Goal: Task Accomplishment & Management: Manage account settings

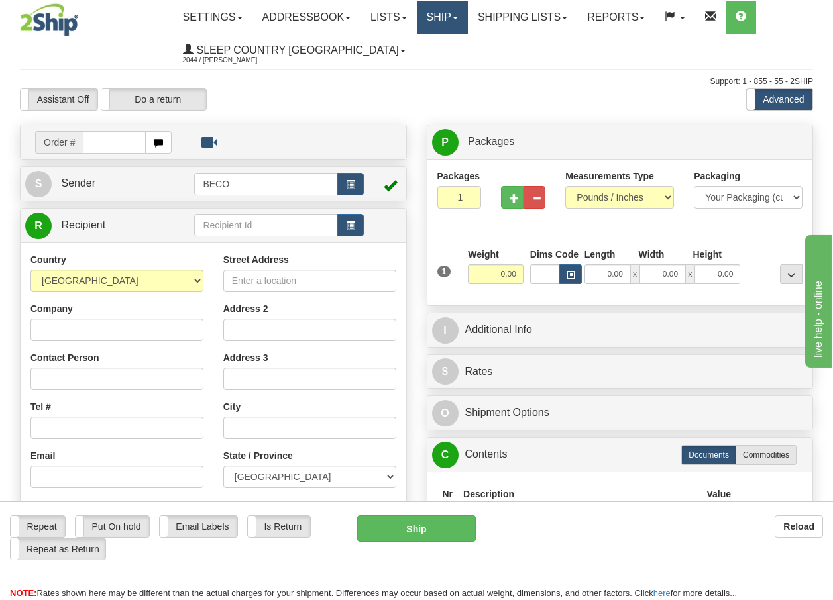
click at [461, 21] on link "Ship" at bounding box center [442, 17] width 51 height 33
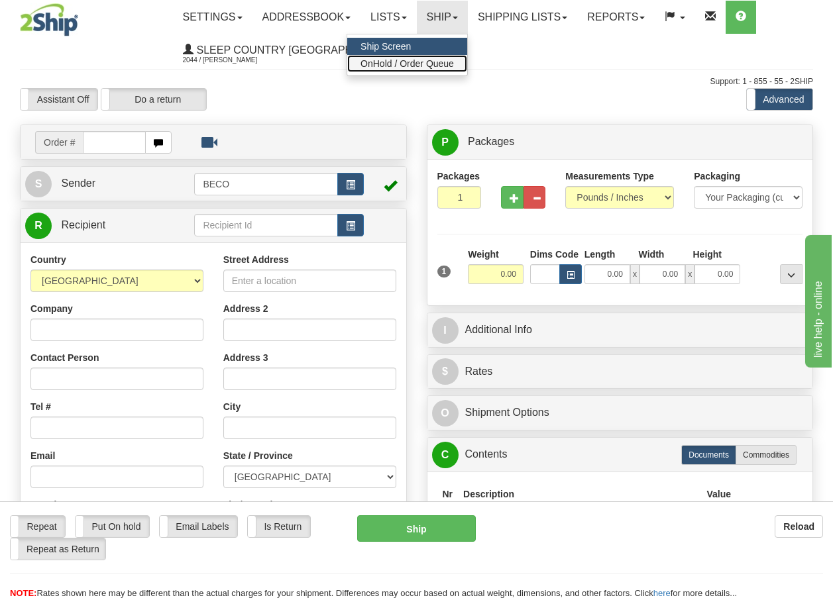
click at [442, 62] on span "OnHold / Order Queue" at bounding box center [406, 63] width 93 height 11
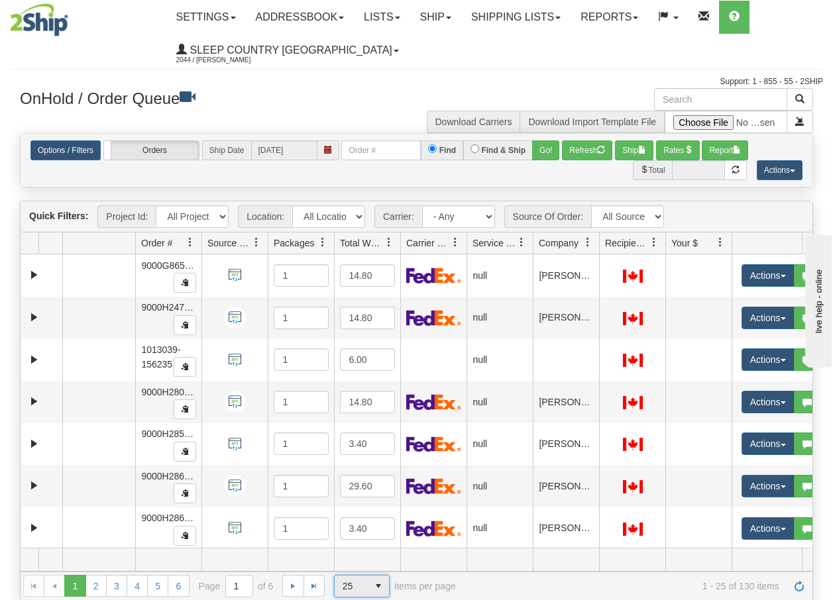
click at [379, 590] on span "select" at bounding box center [378, 586] width 21 height 21
click at [347, 568] on span "100" at bounding box center [346, 564] width 15 height 13
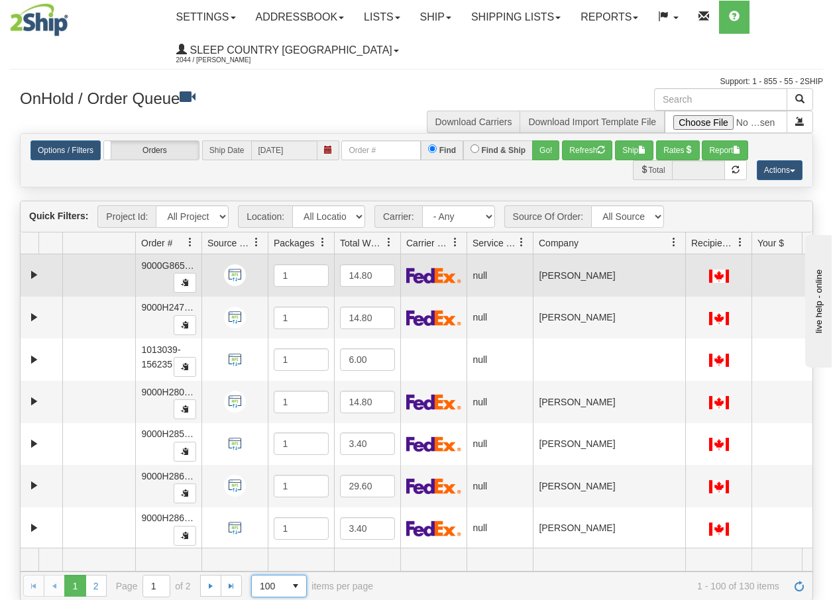
drag, startPoint x: 599, startPoint y: 251, endPoint x: 687, endPoint y: 263, distance: 88.9
click at [687, 263] on div "Quick Filters: Project Id: All Projects Location: All Locations BECO Carrier: -…" at bounding box center [416, 400] width 793 height 399
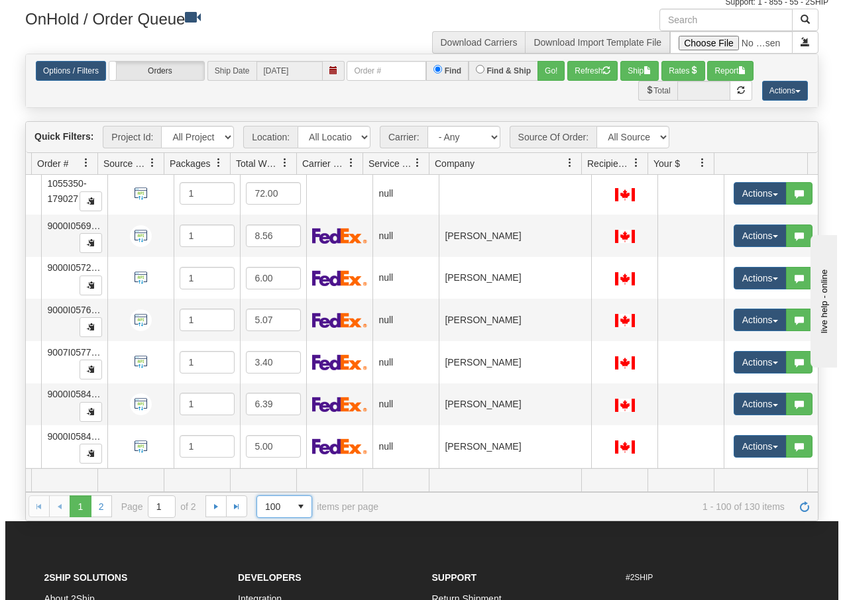
scroll to position [3399, 109]
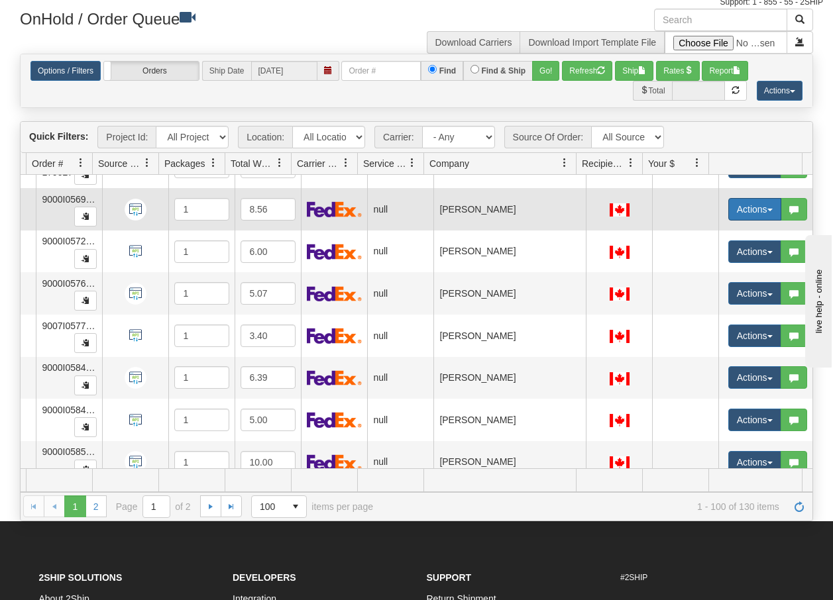
click at [757, 207] on button "Actions" at bounding box center [754, 209] width 53 height 23
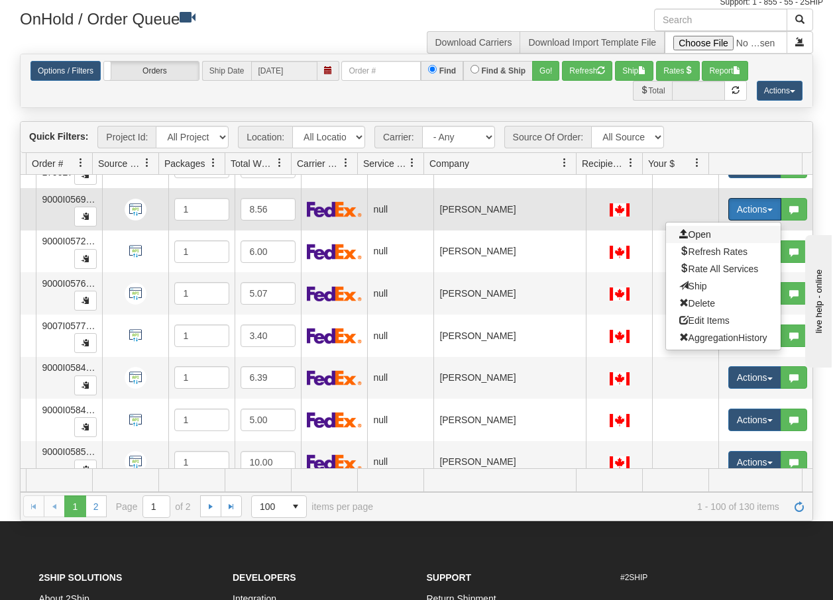
click at [690, 233] on span "Open" at bounding box center [695, 234] width 32 height 11
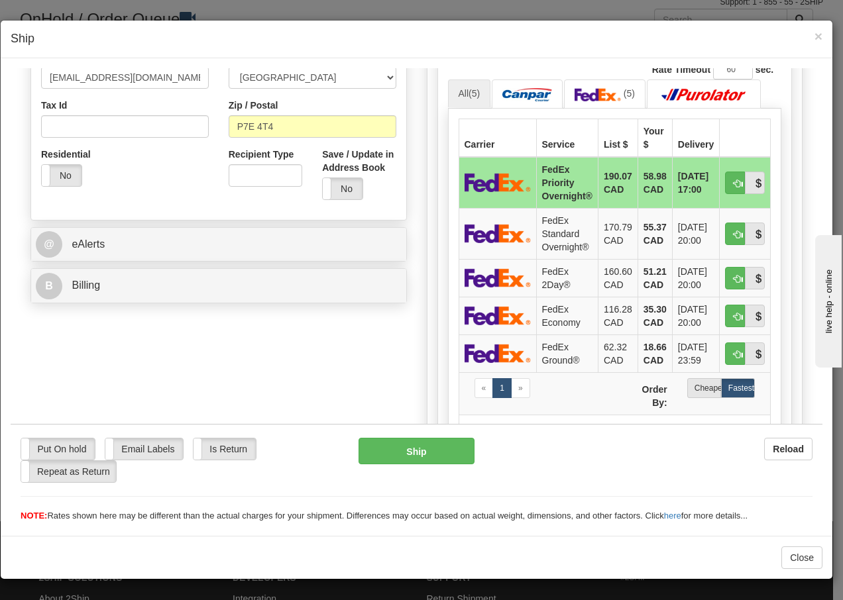
scroll to position [406, 0]
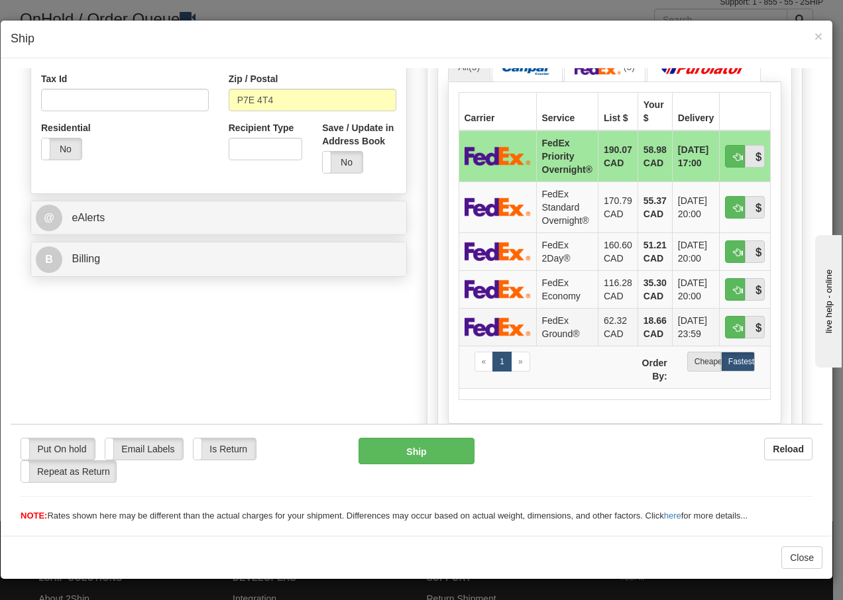
click at [560, 323] on td "FedEx Ground®" at bounding box center [567, 326] width 62 height 38
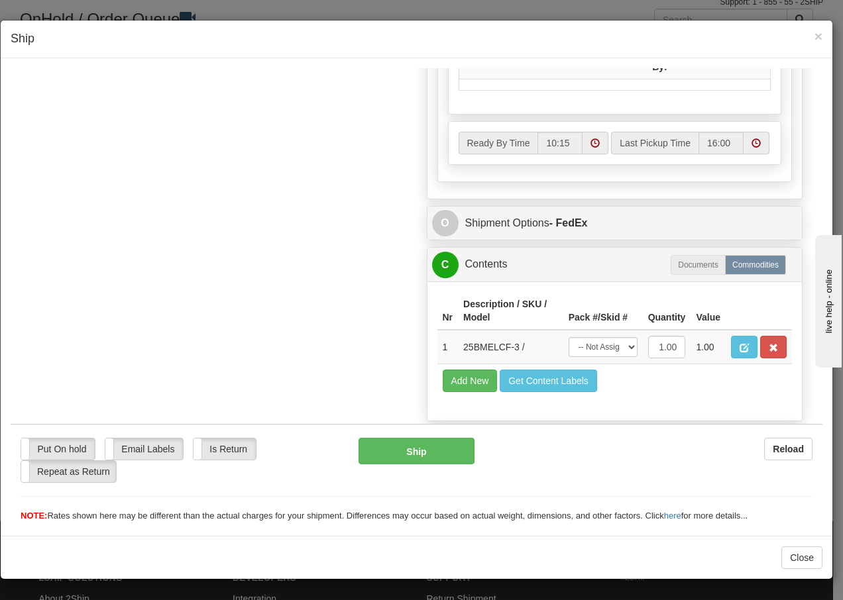
scroll to position [753, 0]
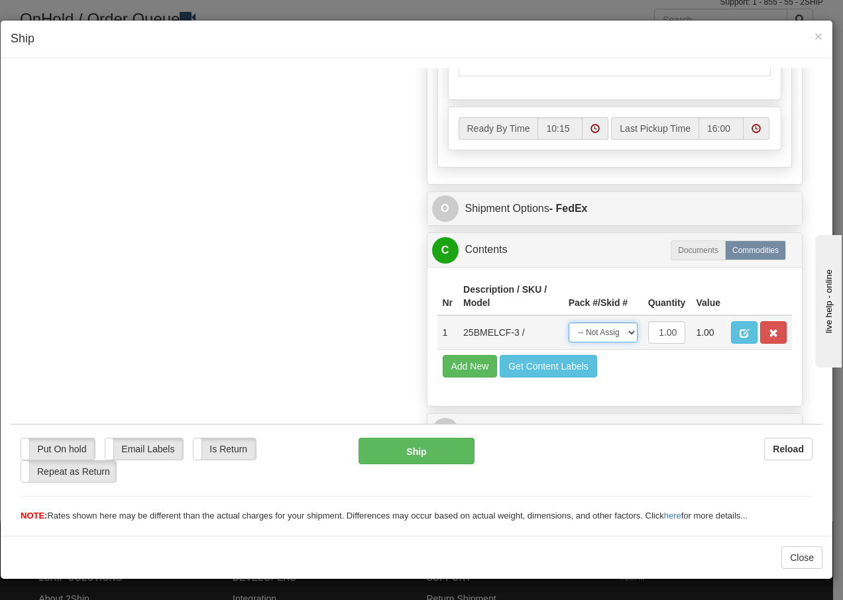
click at [622, 335] on select "-- Not Assigned -- Package 1" at bounding box center [602, 332] width 69 height 20
select select "0"
click at [568, 322] on select "-- Not Assigned -- Package 1" at bounding box center [602, 332] width 69 height 20
click at [411, 456] on button "Ship" at bounding box center [415, 450] width 115 height 26
type input "92"
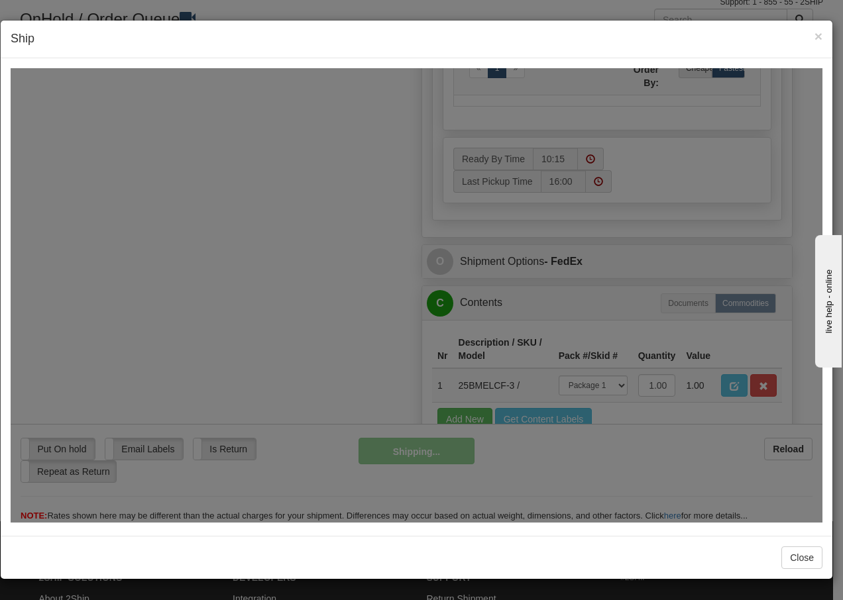
scroll to position [806, 0]
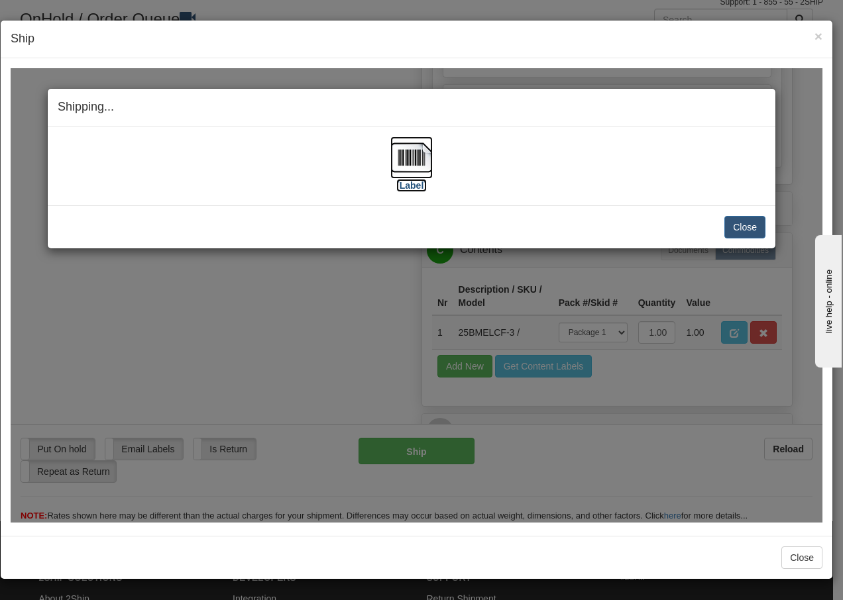
click at [415, 166] on img at bounding box center [411, 157] width 42 height 42
click at [755, 223] on button "Close" at bounding box center [744, 226] width 41 height 23
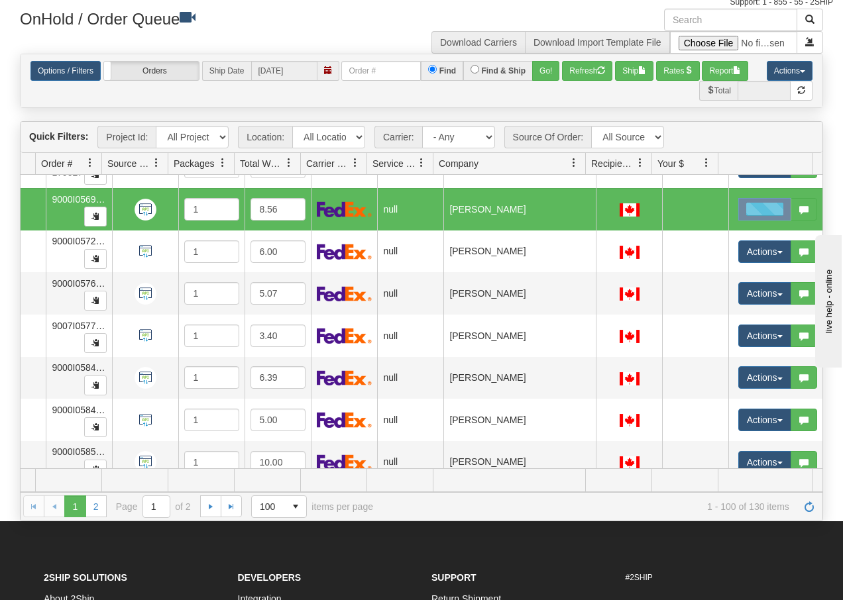
scroll to position [0, 100]
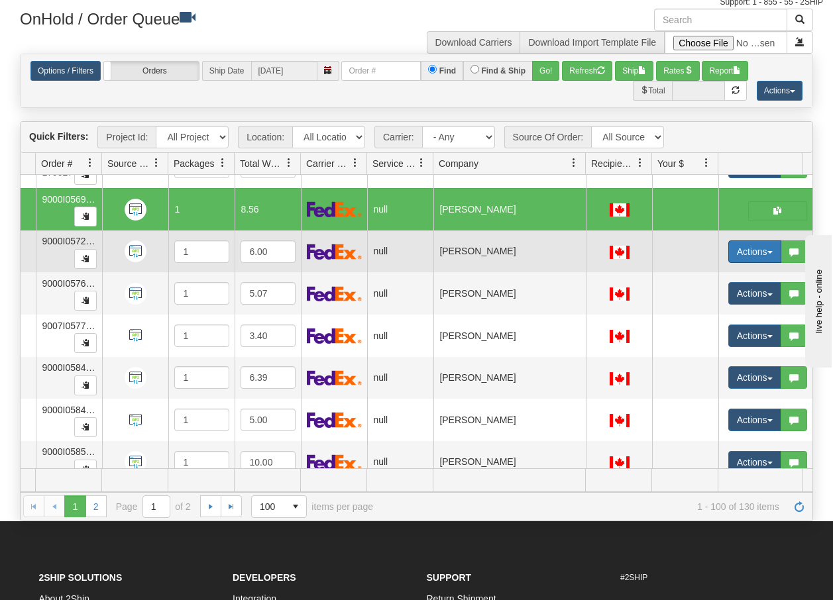
click at [770, 250] on button "Actions" at bounding box center [754, 251] width 53 height 23
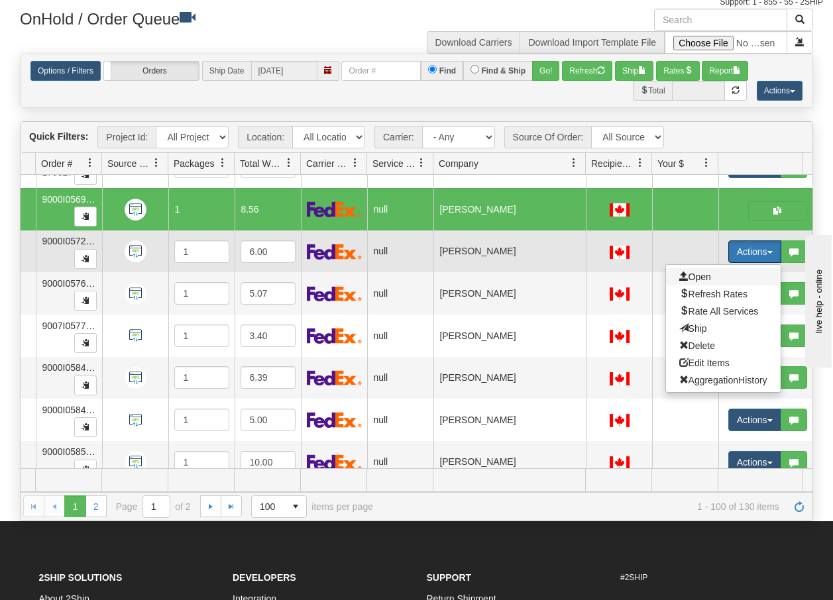
click at [700, 278] on span "Open" at bounding box center [695, 277] width 32 height 11
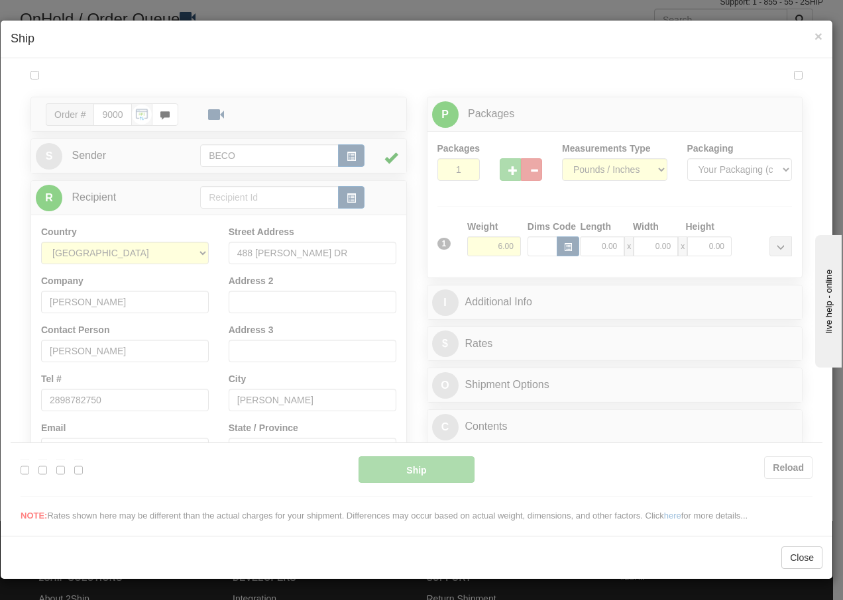
scroll to position [0, 0]
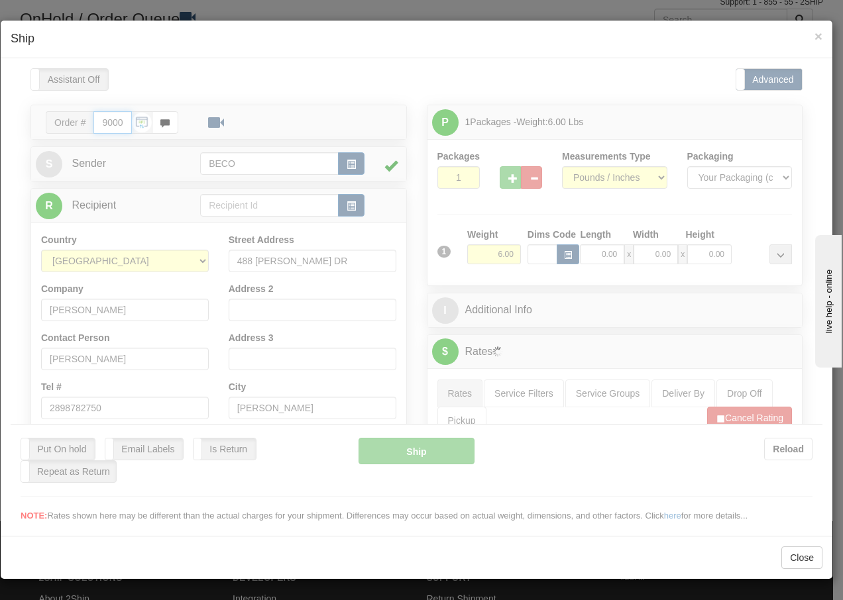
type input "10:21"
type input "16:00"
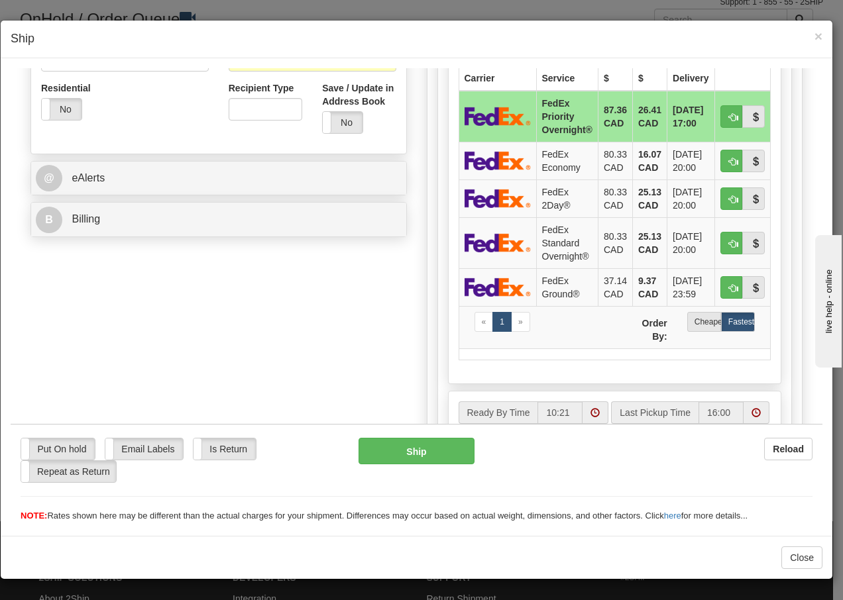
scroll to position [450, 0]
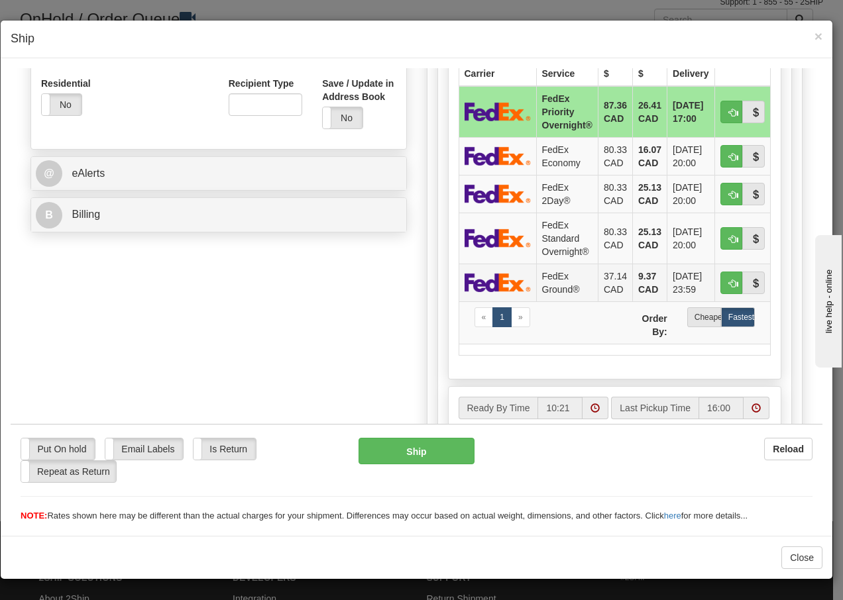
click at [543, 284] on td "FedEx Ground®" at bounding box center [567, 282] width 62 height 38
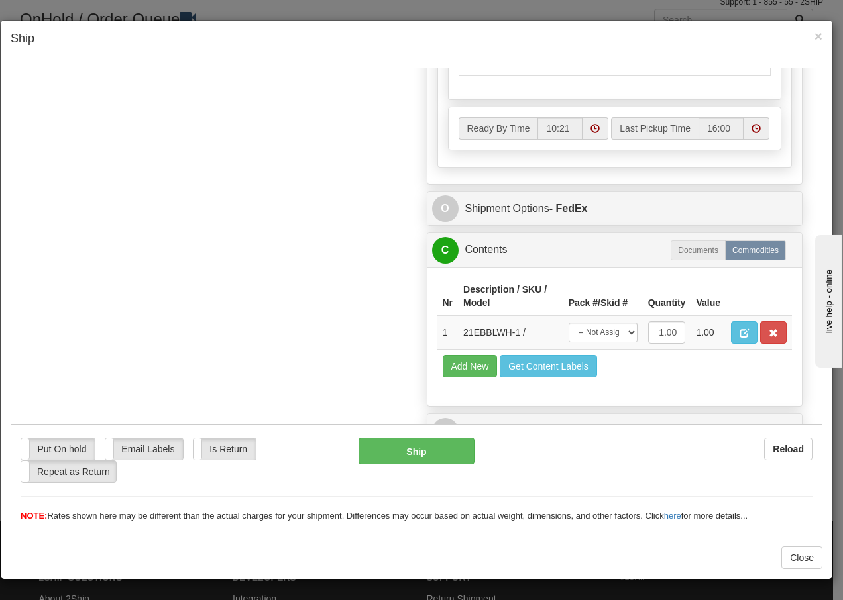
scroll to position [753, 0]
drag, startPoint x: 612, startPoint y: 335, endPoint x: 606, endPoint y: 343, distance: 9.9
click at [612, 335] on select "-- Not Assigned -- Package 1" at bounding box center [602, 332] width 69 height 20
select select "0"
click at [568, 322] on select "-- Not Assigned -- Package 1" at bounding box center [602, 332] width 69 height 20
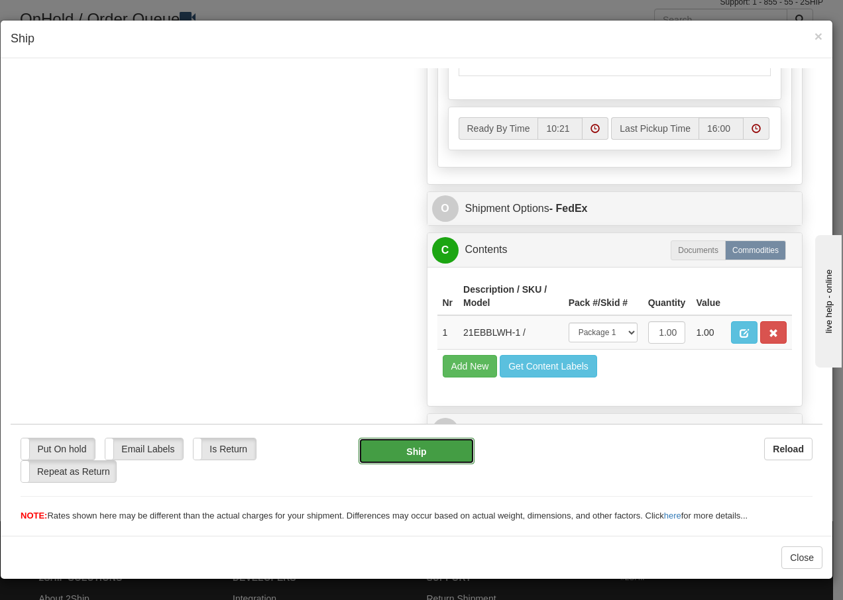
click at [439, 449] on button "Ship" at bounding box center [415, 450] width 115 height 26
type input "92"
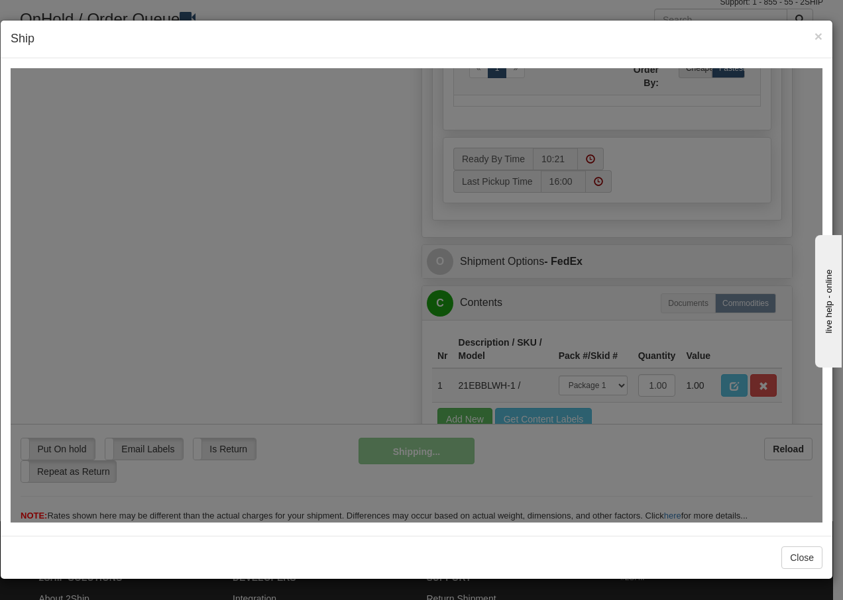
scroll to position [806, 0]
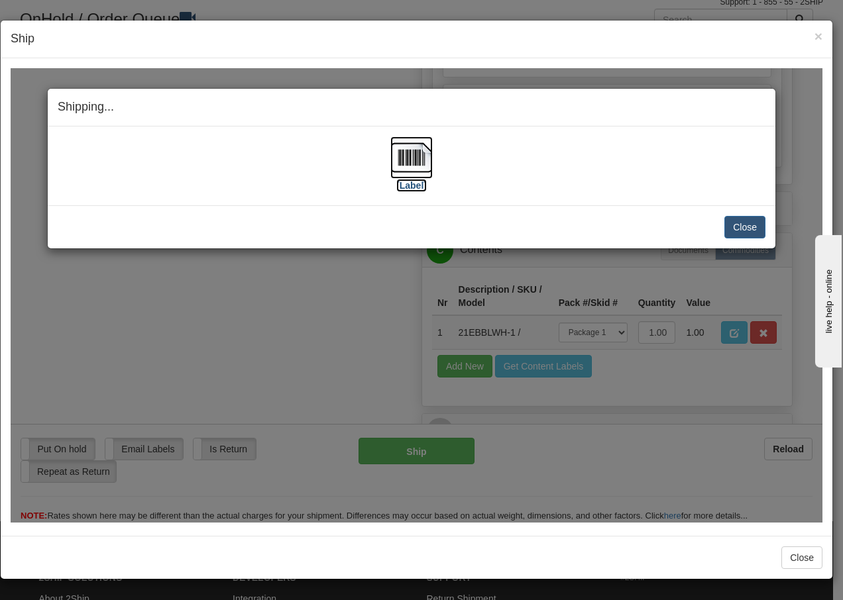
click at [418, 160] on img at bounding box center [411, 157] width 42 height 42
click at [739, 229] on button "Close" at bounding box center [744, 226] width 41 height 23
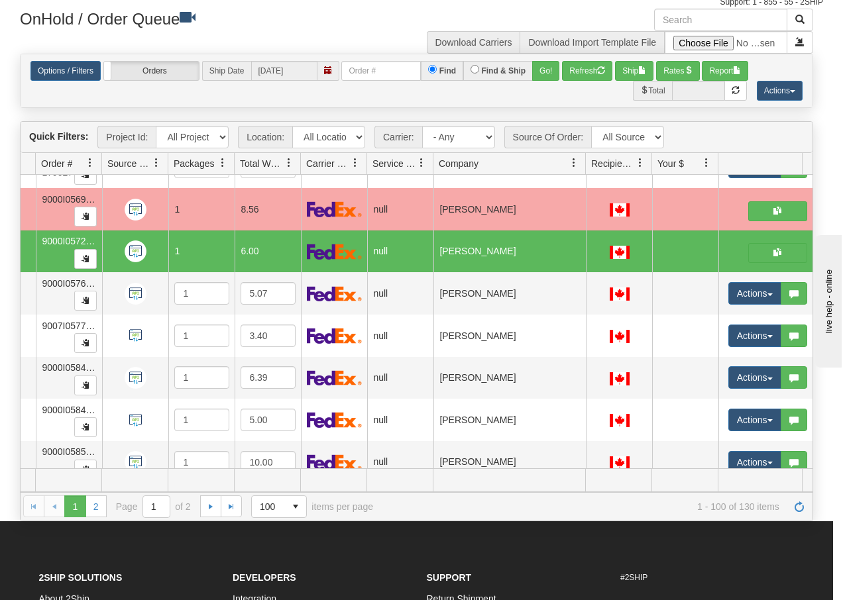
scroll to position [0, 99]
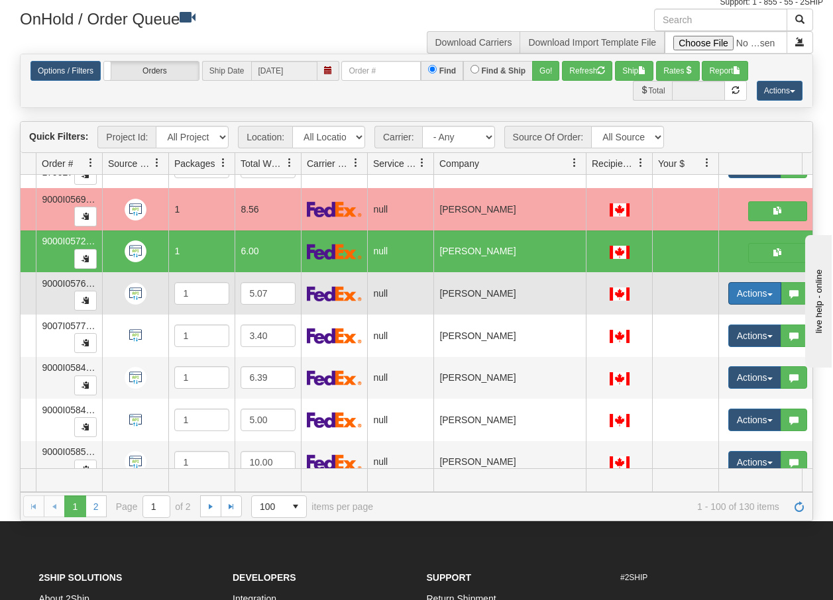
click at [773, 298] on button "Actions" at bounding box center [754, 293] width 53 height 23
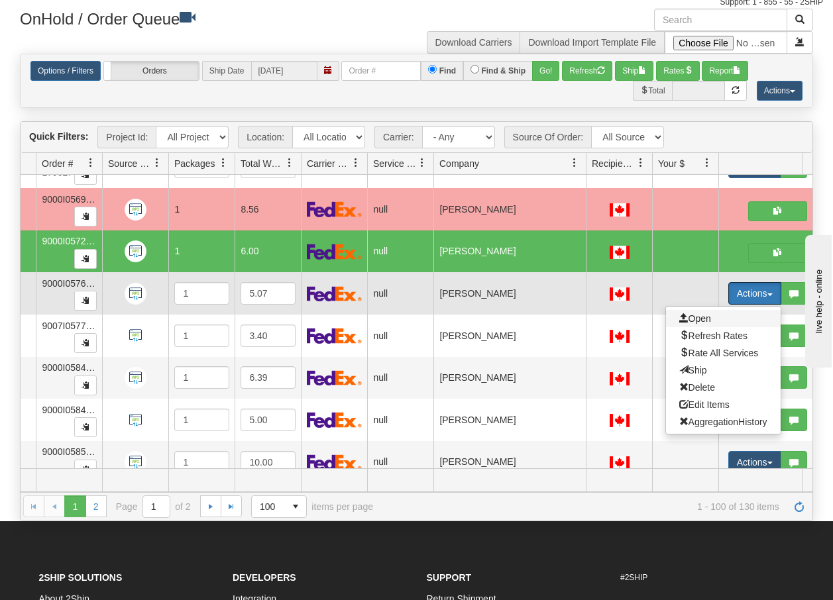
click at [705, 319] on span "Open" at bounding box center [695, 318] width 32 height 11
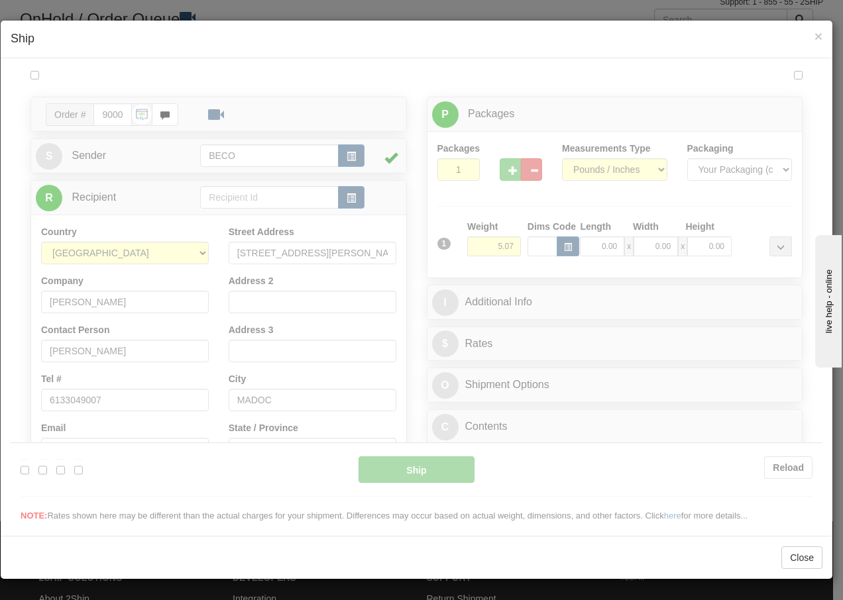
scroll to position [0, 0]
type input "10:22"
type input "16:00"
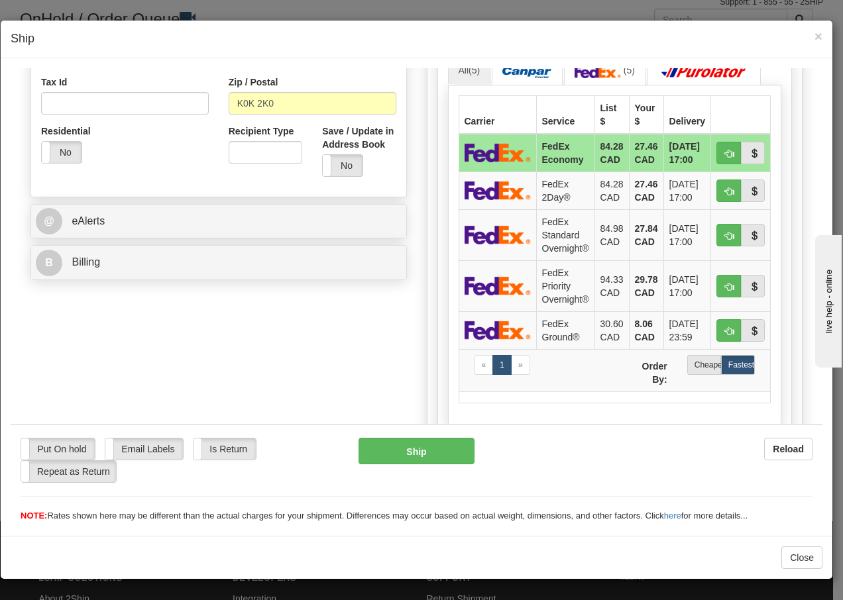
scroll to position [415, 0]
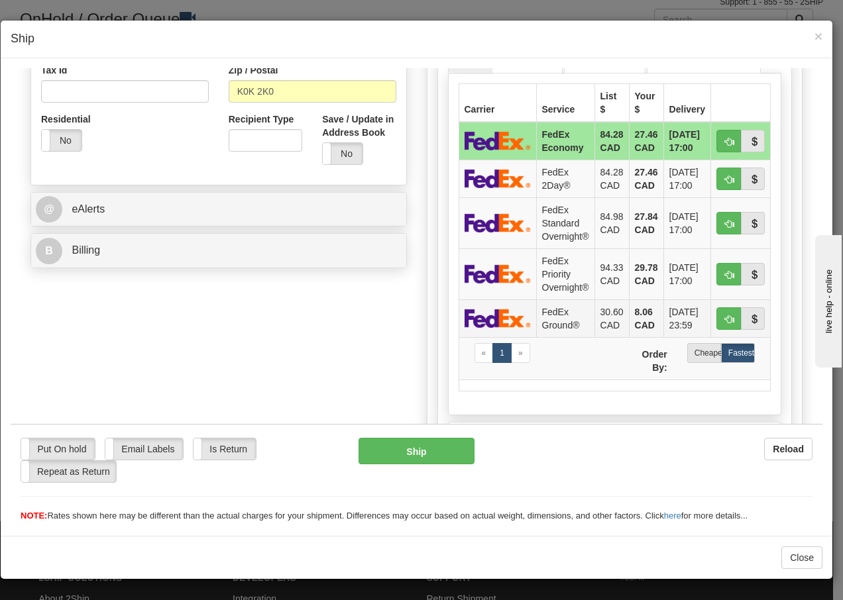
click at [566, 316] on td "FedEx Ground®" at bounding box center [565, 318] width 58 height 38
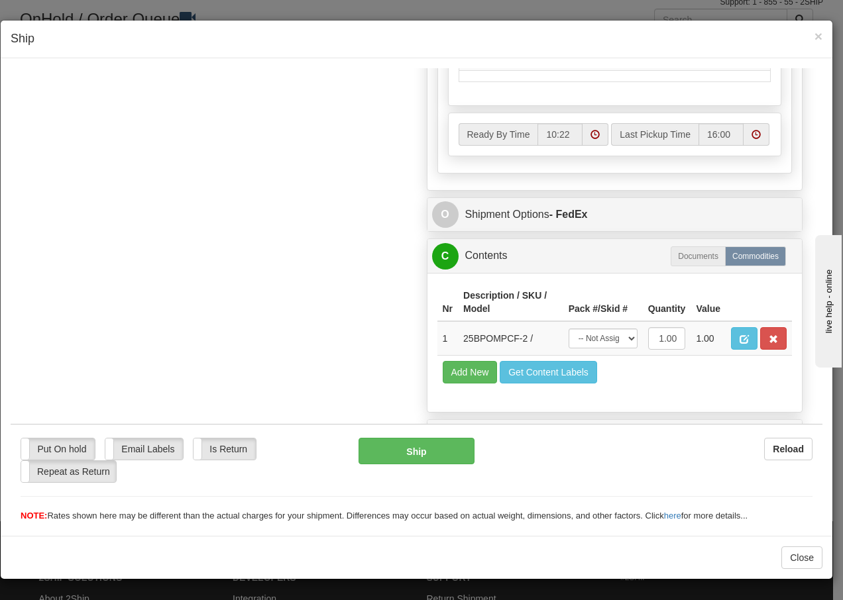
scroll to position [753, 0]
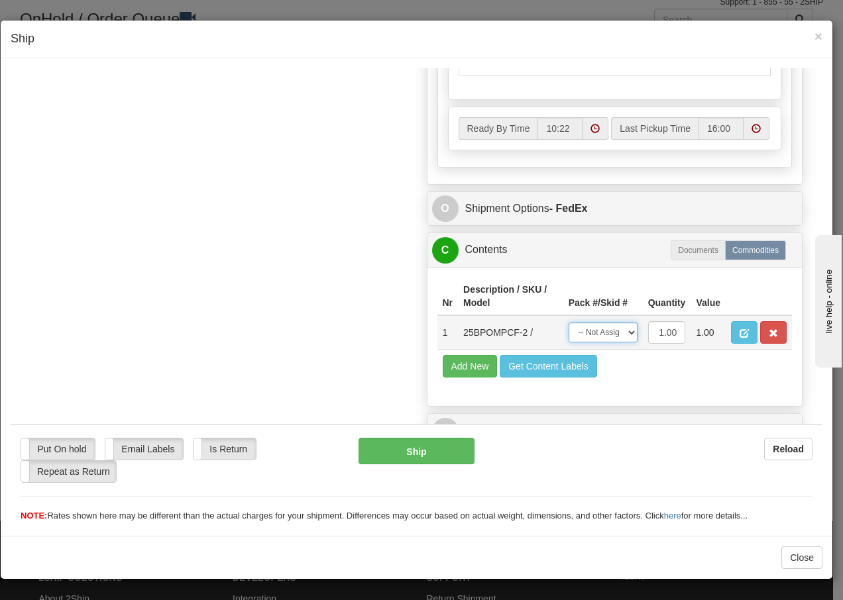
drag, startPoint x: 615, startPoint y: 335, endPoint x: 613, endPoint y: 343, distance: 8.1
click at [615, 335] on select "-- Not Assigned -- Package 1" at bounding box center [602, 332] width 69 height 20
select select "0"
click at [568, 322] on select "-- Not Assigned -- Package 1" at bounding box center [602, 332] width 69 height 20
click at [432, 445] on button "Ship" at bounding box center [415, 450] width 115 height 26
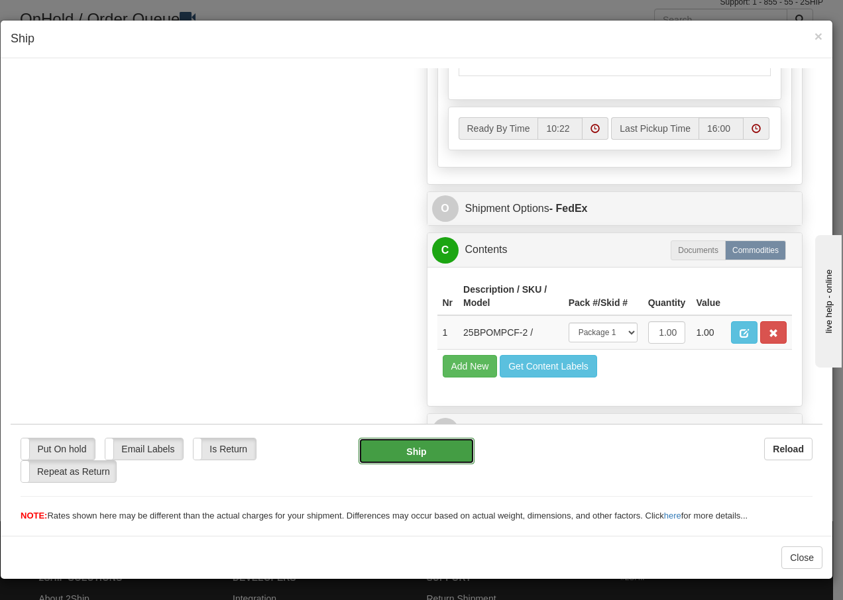
type input "92"
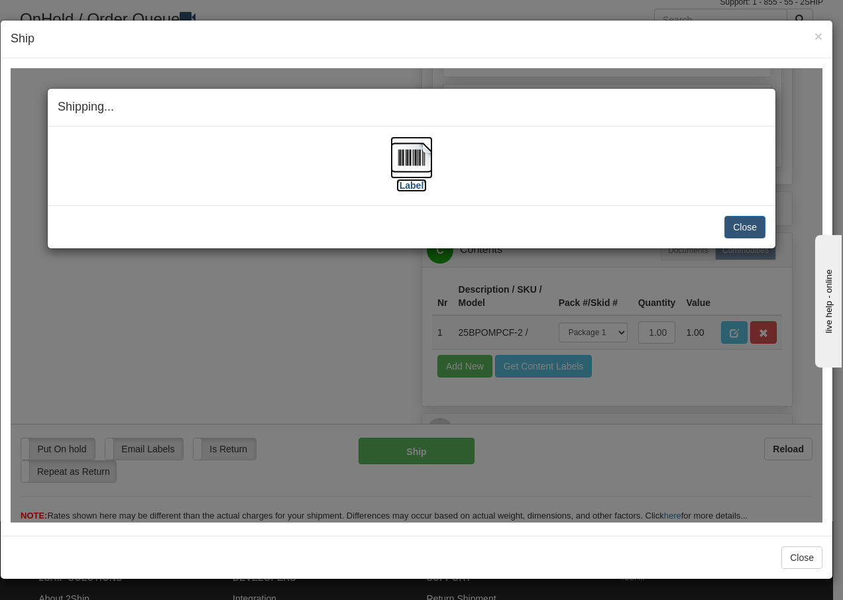
click at [414, 153] on img at bounding box center [411, 157] width 42 height 42
click at [754, 231] on button "Close" at bounding box center [744, 226] width 41 height 23
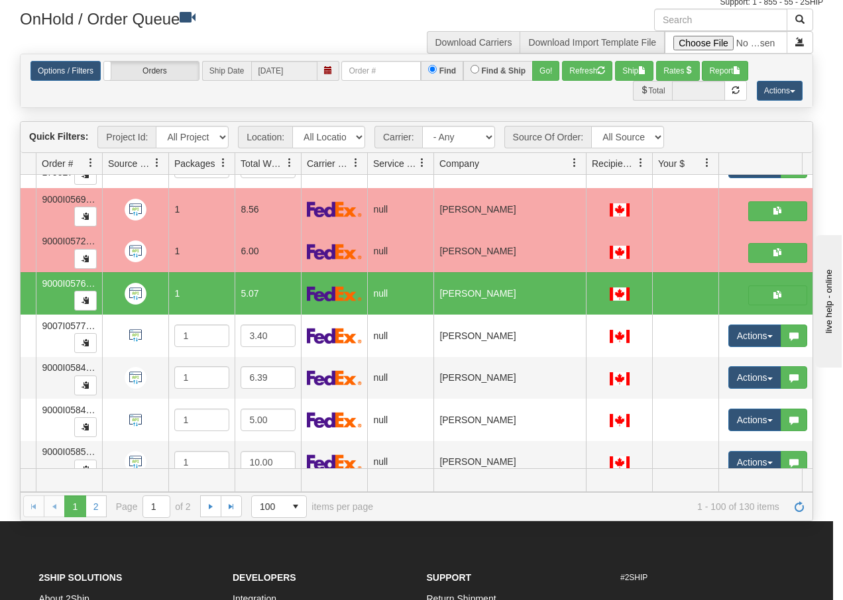
scroll to position [0, 0]
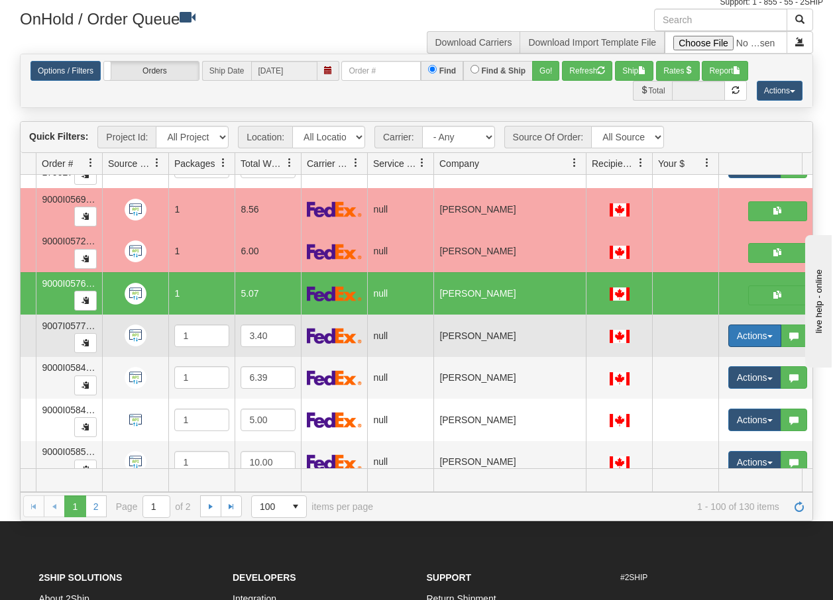
click at [770, 335] on button "Actions" at bounding box center [754, 336] width 53 height 23
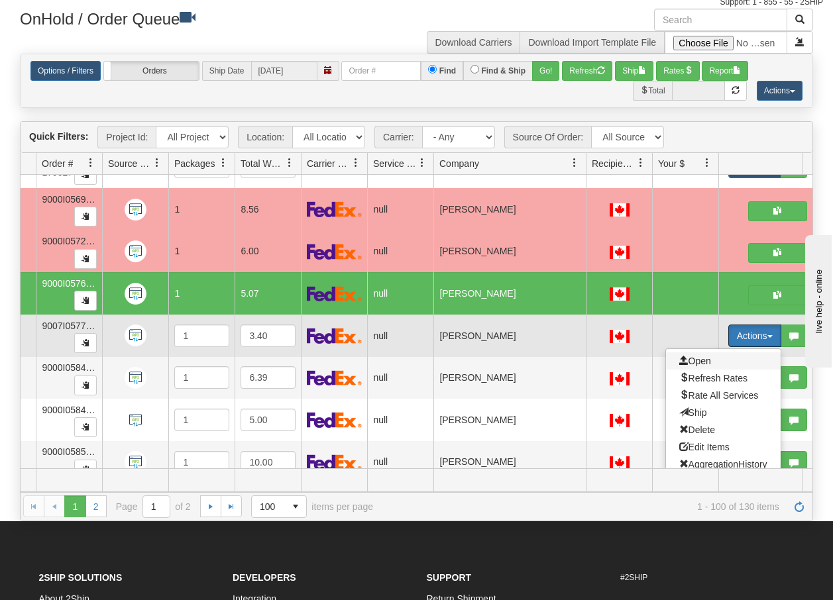
click at [697, 364] on span "Open" at bounding box center [695, 361] width 32 height 11
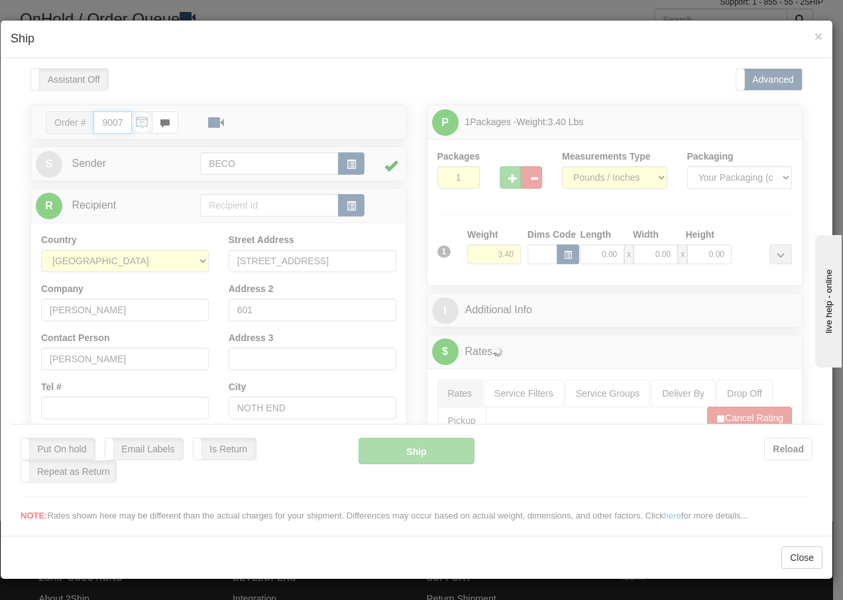
type input "10:23"
type input "16:00"
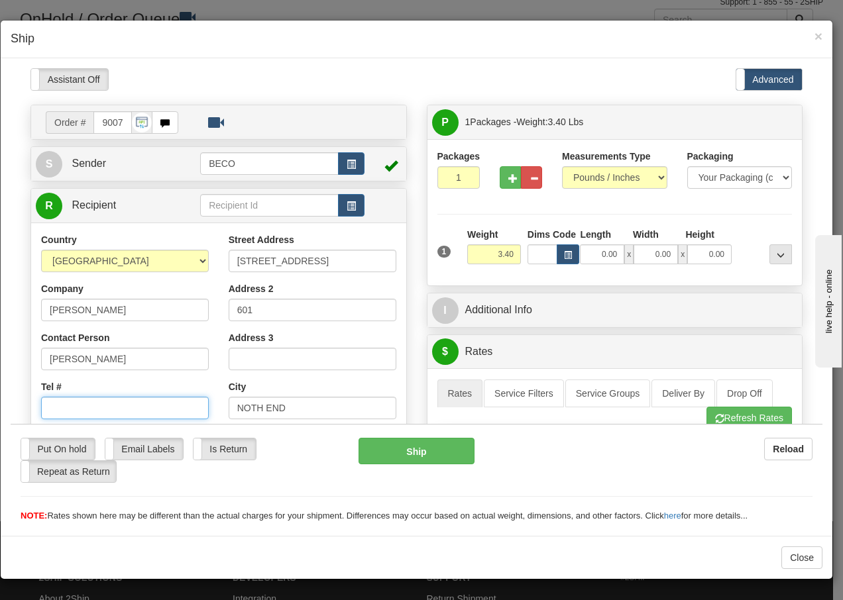
click at [66, 407] on input "Tel #" at bounding box center [125, 407] width 168 height 23
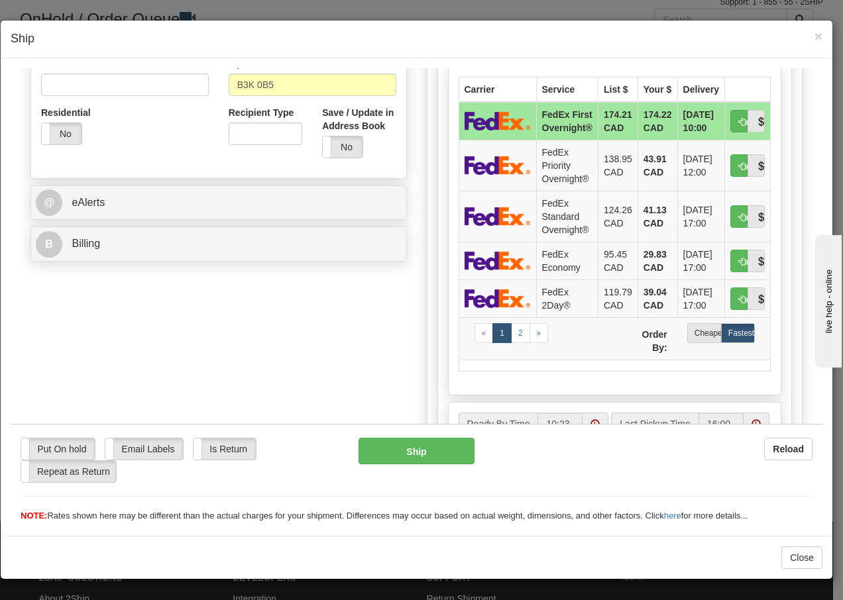
scroll to position [433, 0]
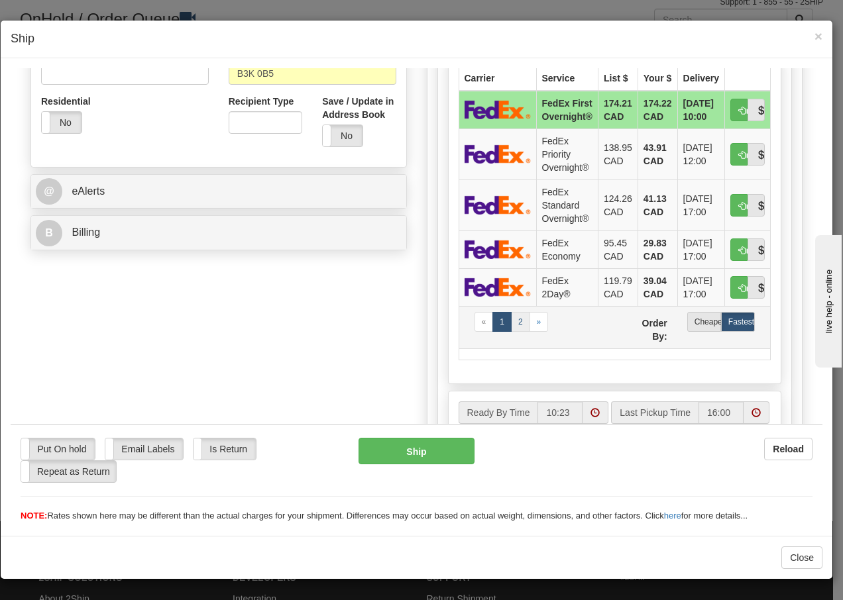
type input "5143539060"
click at [516, 319] on link "2" at bounding box center [520, 321] width 19 height 20
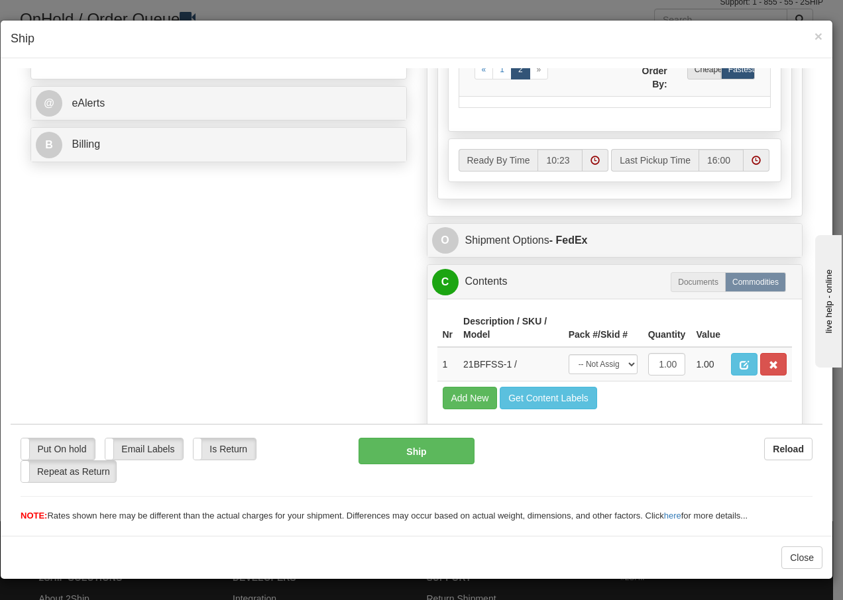
scroll to position [575, 0]
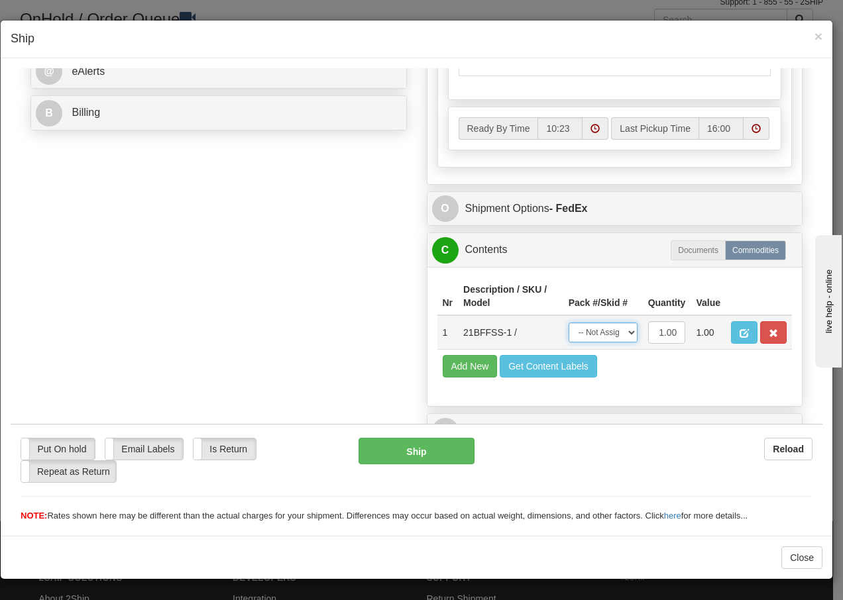
drag, startPoint x: 614, startPoint y: 331, endPoint x: 611, endPoint y: 337, distance: 7.1
click at [614, 331] on select "-- Not Assigned -- Package 1" at bounding box center [602, 332] width 69 height 20
select select "0"
click at [568, 322] on select "-- Not Assigned -- Package 1" at bounding box center [602, 332] width 69 height 20
click at [402, 451] on button "Ship" at bounding box center [415, 450] width 115 height 26
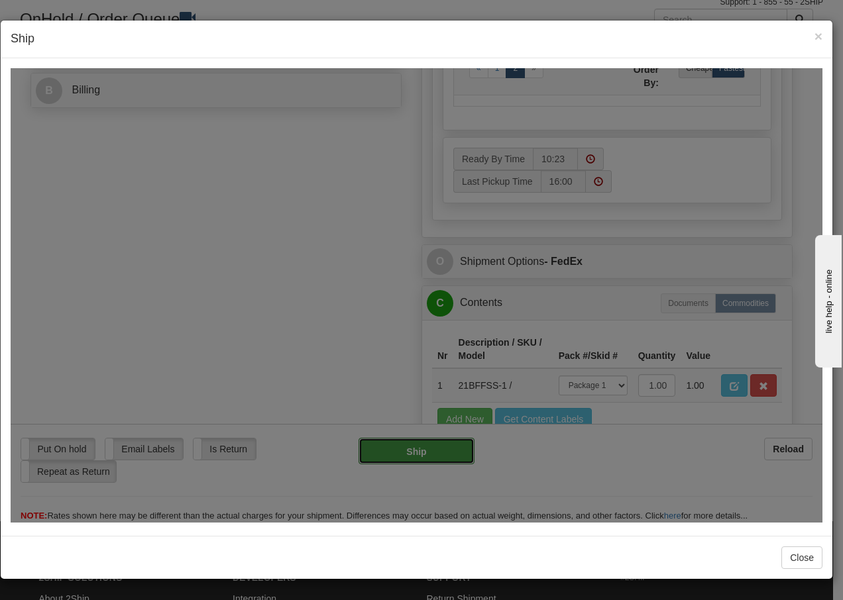
type input "92"
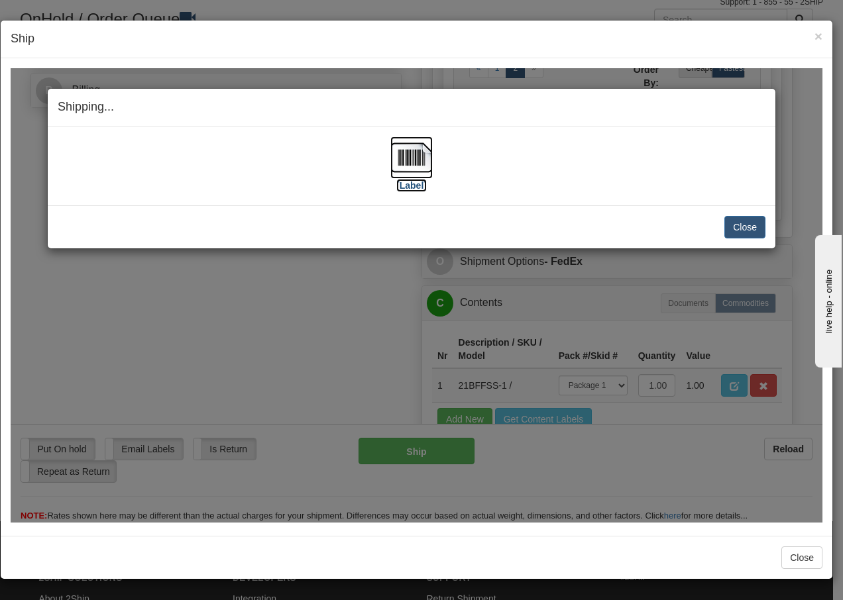
click at [419, 155] on img at bounding box center [411, 157] width 42 height 42
click at [743, 220] on button "Close" at bounding box center [744, 226] width 41 height 23
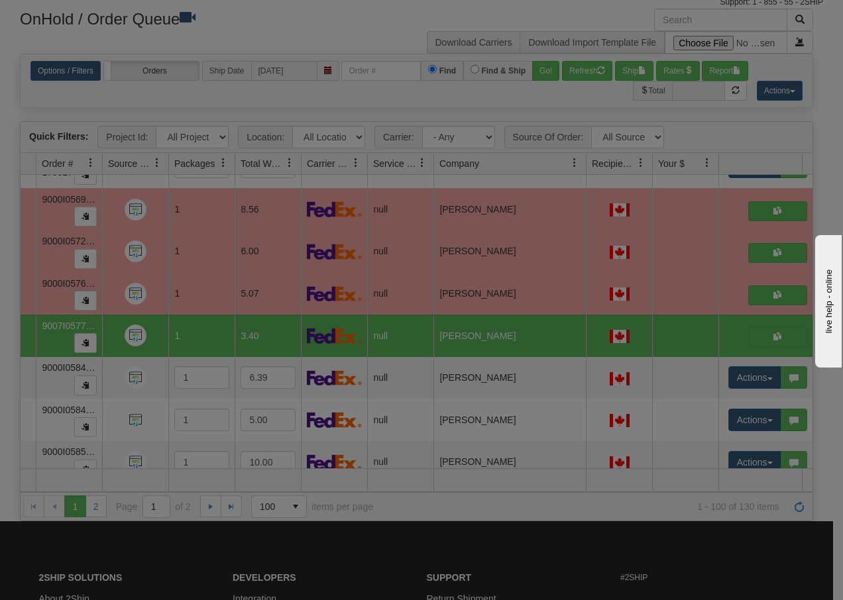
scroll to position [0, 0]
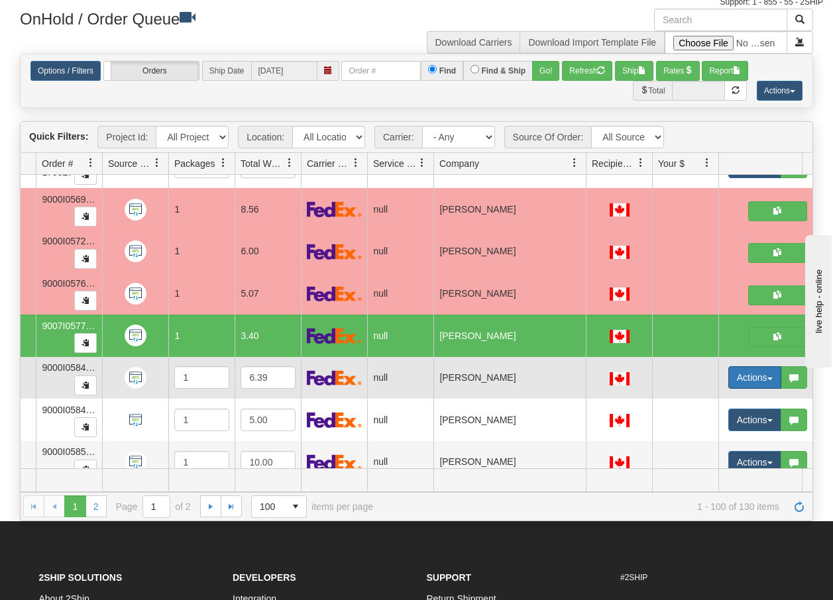
click at [773, 382] on button "Actions" at bounding box center [754, 377] width 53 height 23
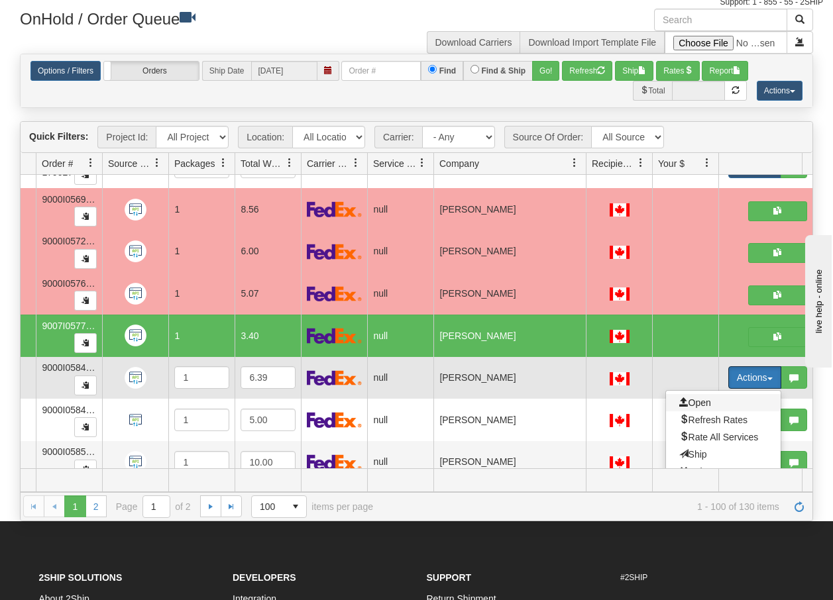
click at [698, 403] on span "Open" at bounding box center [695, 402] width 32 height 11
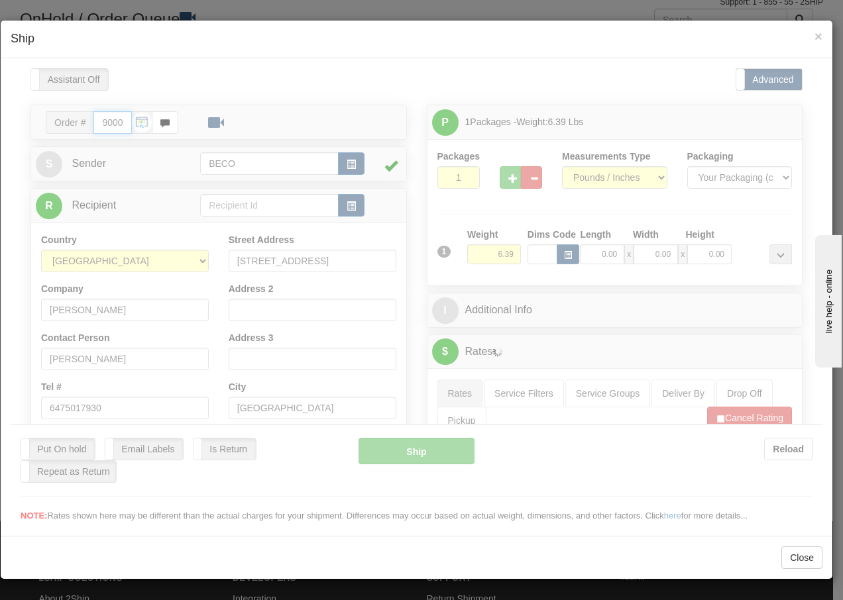
type input "10:24"
type input "16:00"
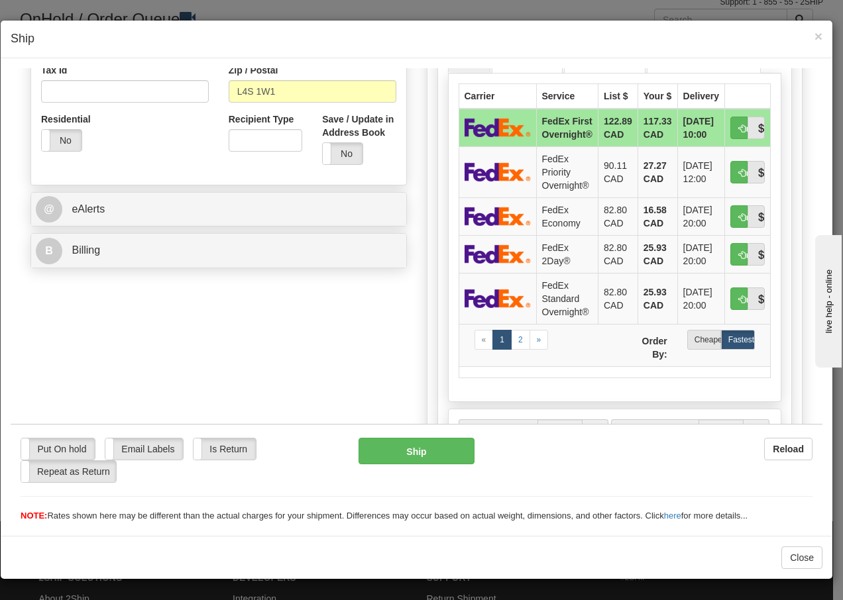
scroll to position [441, 0]
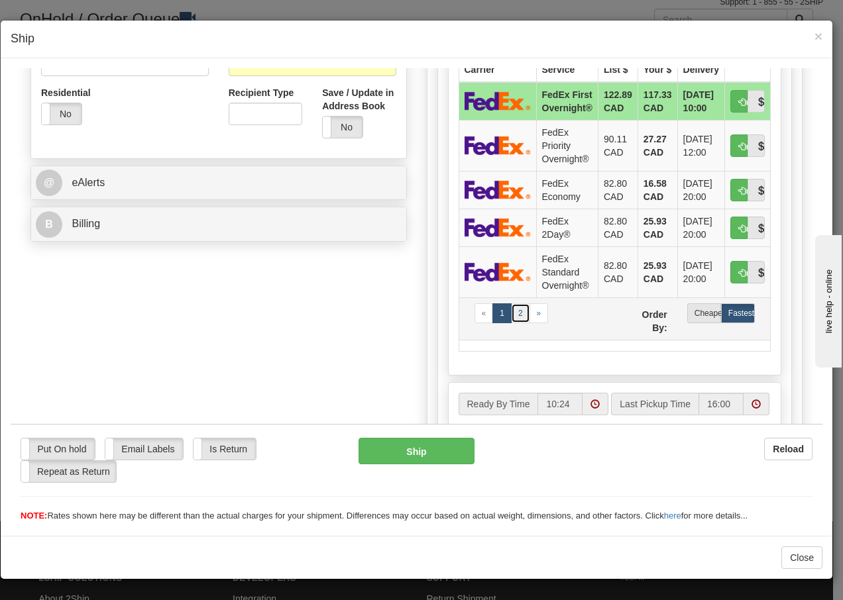
click at [516, 323] on link "2" at bounding box center [520, 313] width 19 height 20
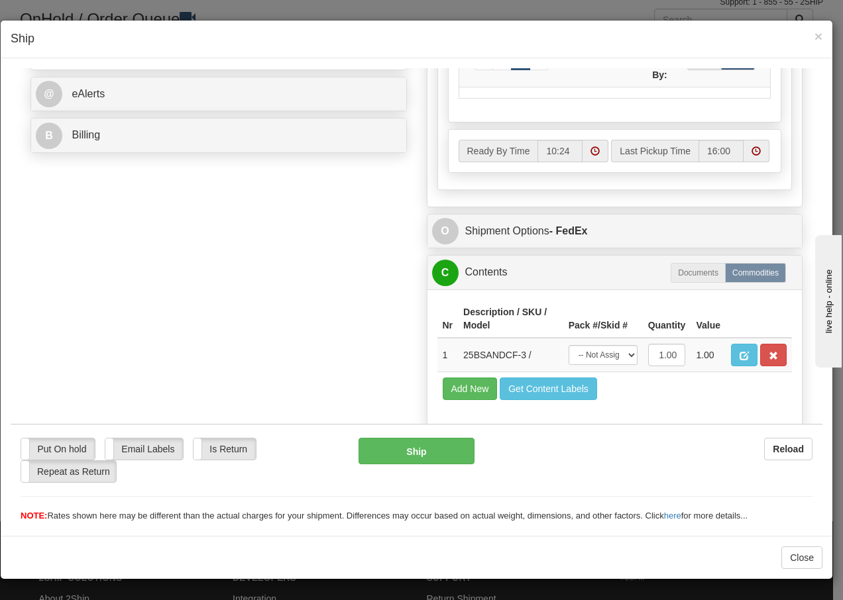
scroll to position [575, 0]
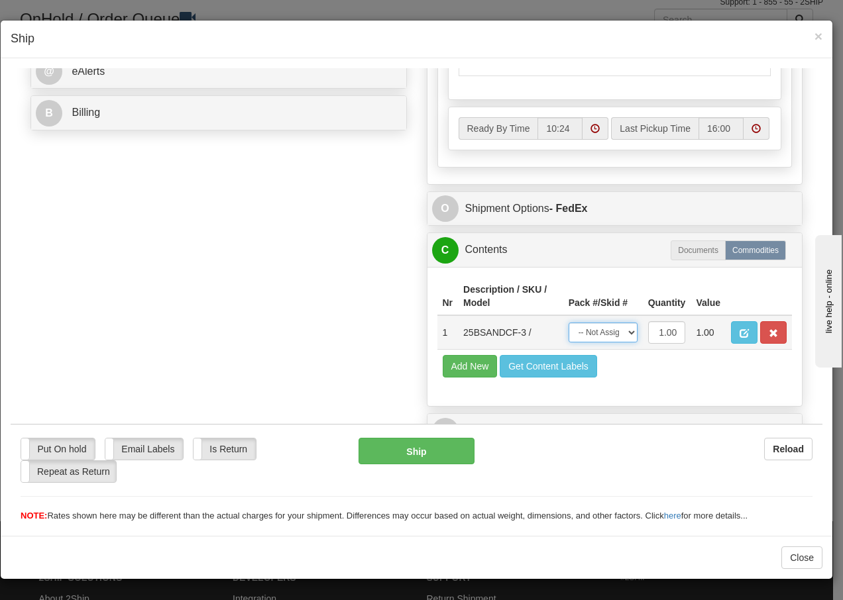
click at [617, 338] on select "-- Not Assigned -- Package 1" at bounding box center [602, 332] width 69 height 20
select select "0"
click at [568, 322] on select "-- Not Assigned -- Package 1" at bounding box center [602, 332] width 69 height 20
click at [384, 454] on button "Ship" at bounding box center [415, 450] width 115 height 26
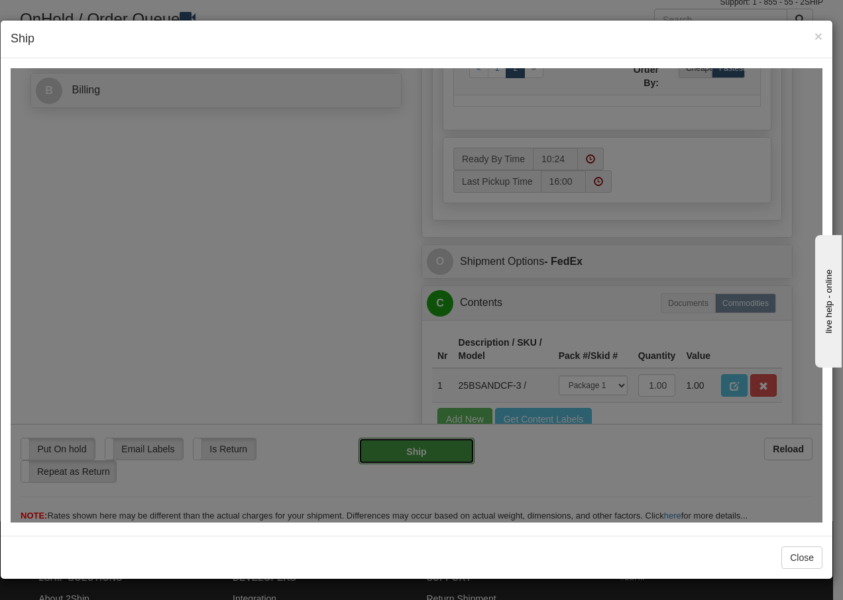
type input "92"
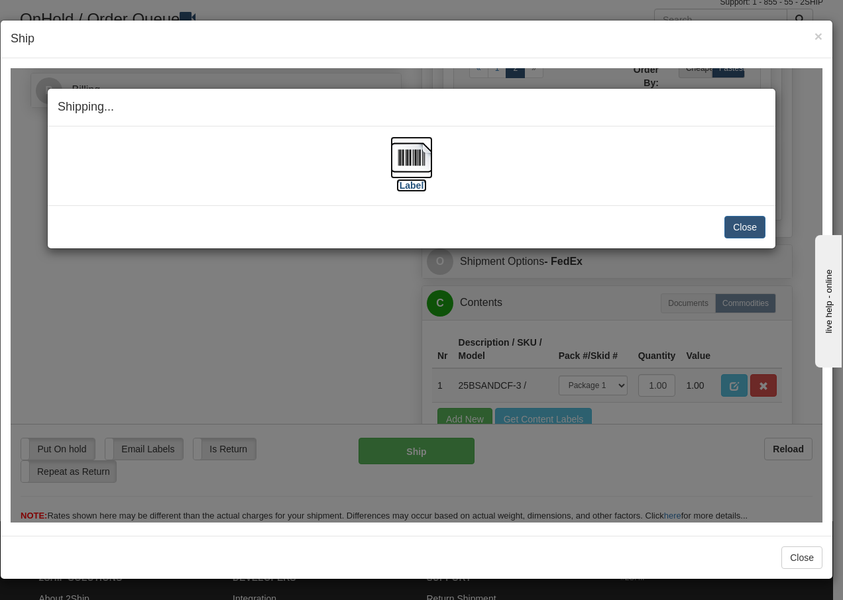
click at [418, 160] on img at bounding box center [411, 157] width 42 height 42
click at [739, 217] on button "Close" at bounding box center [744, 226] width 41 height 23
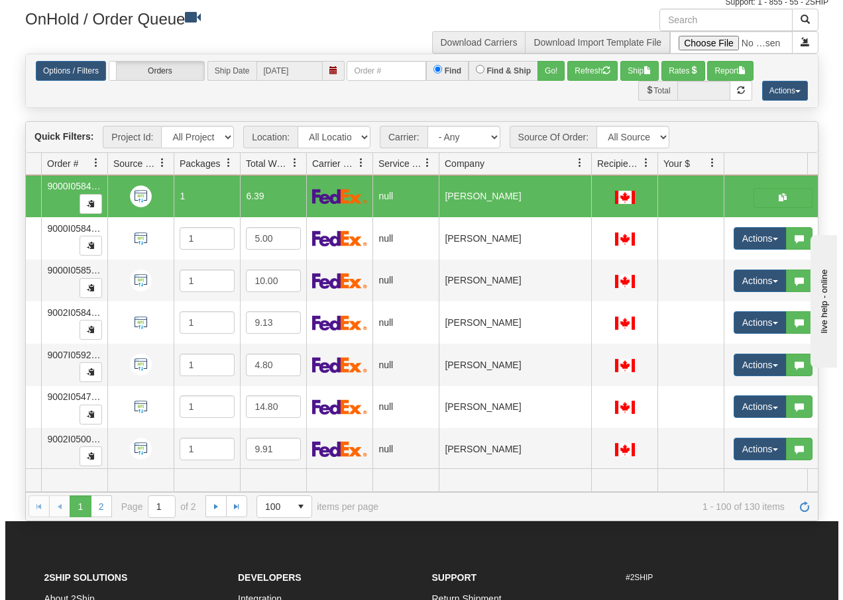
scroll to position [3593, 99]
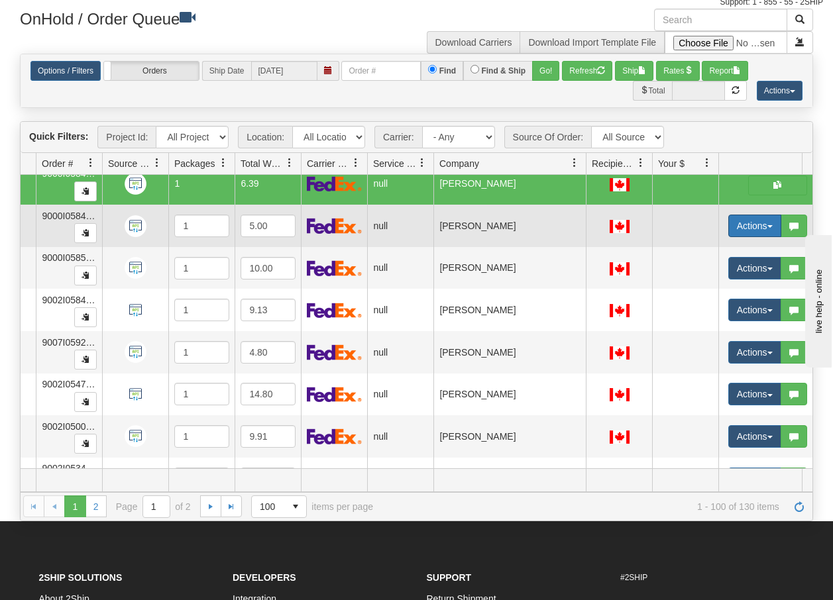
click at [768, 229] on button "Actions" at bounding box center [754, 226] width 53 height 23
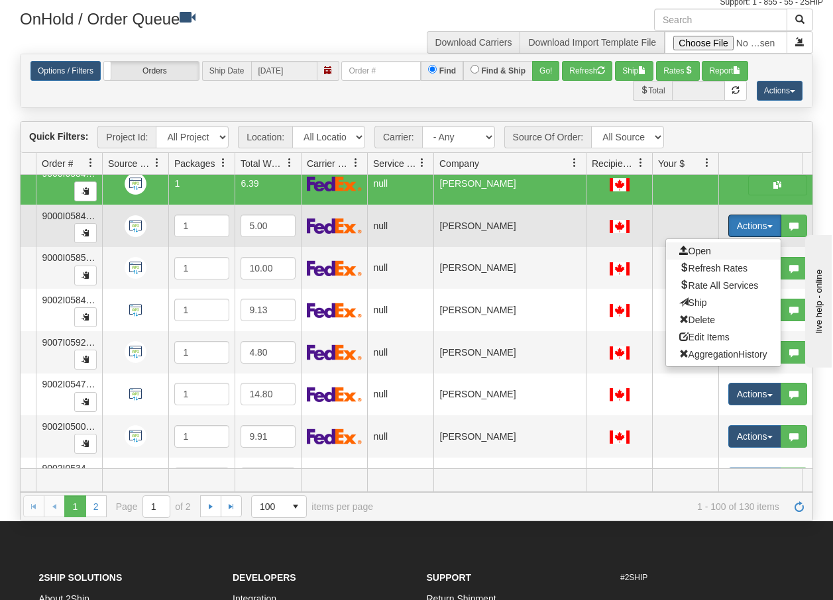
click at [700, 250] on span "Open" at bounding box center [695, 251] width 32 height 11
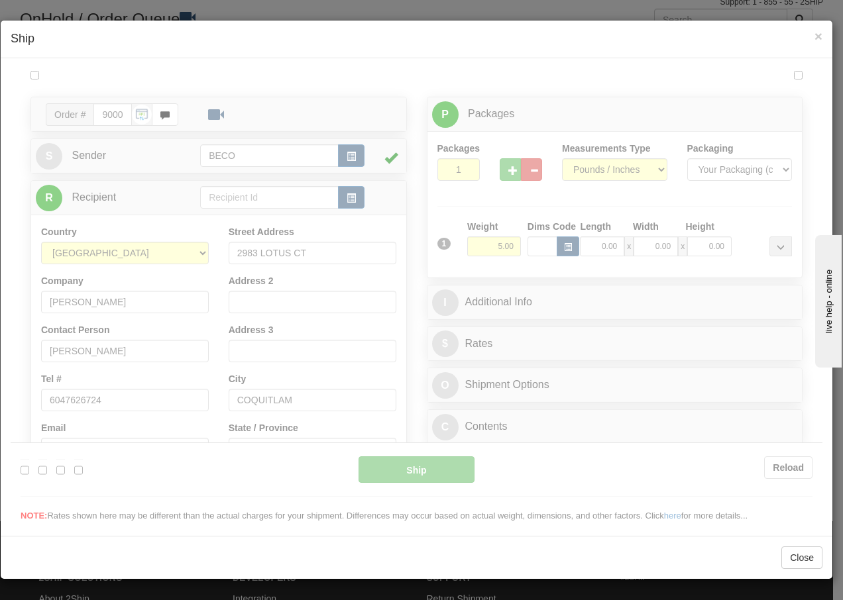
scroll to position [0, 0]
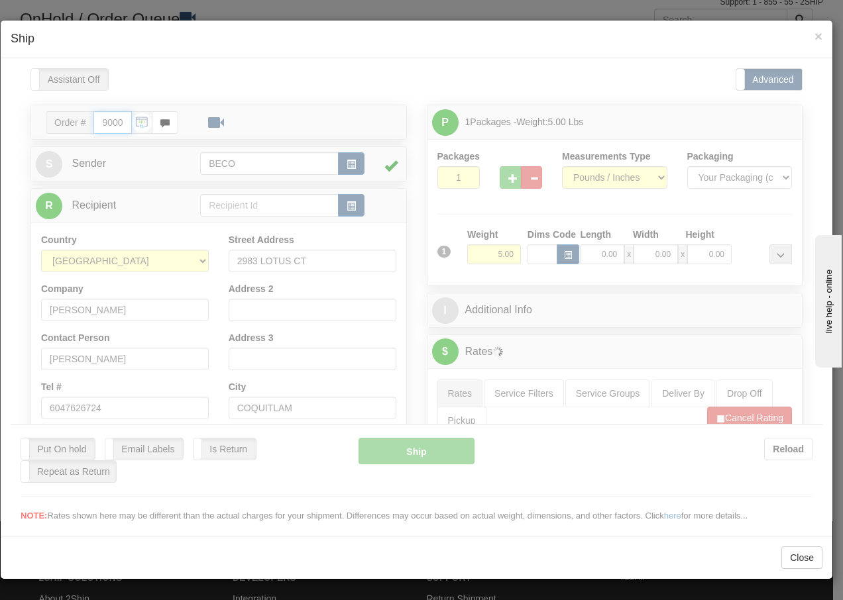
type input "10:25"
type input "16:00"
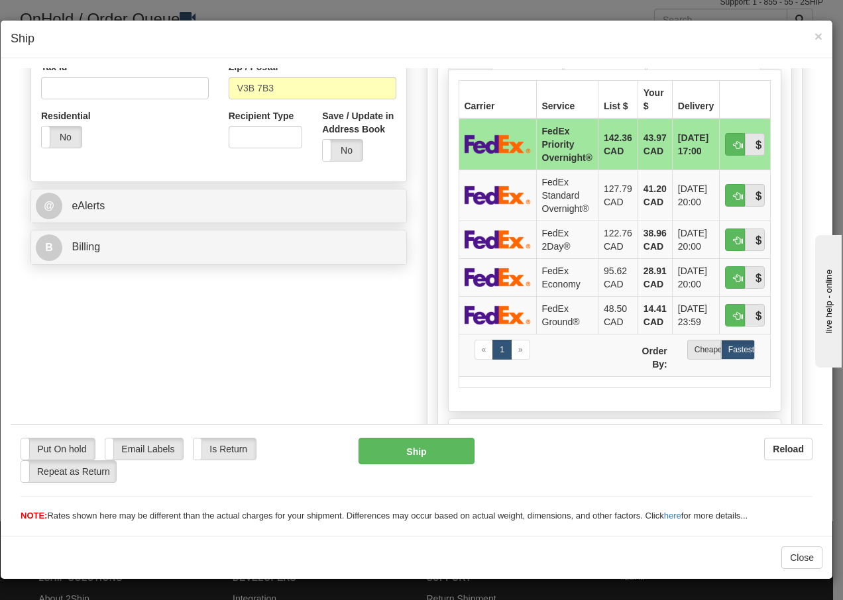
scroll to position [424, 0]
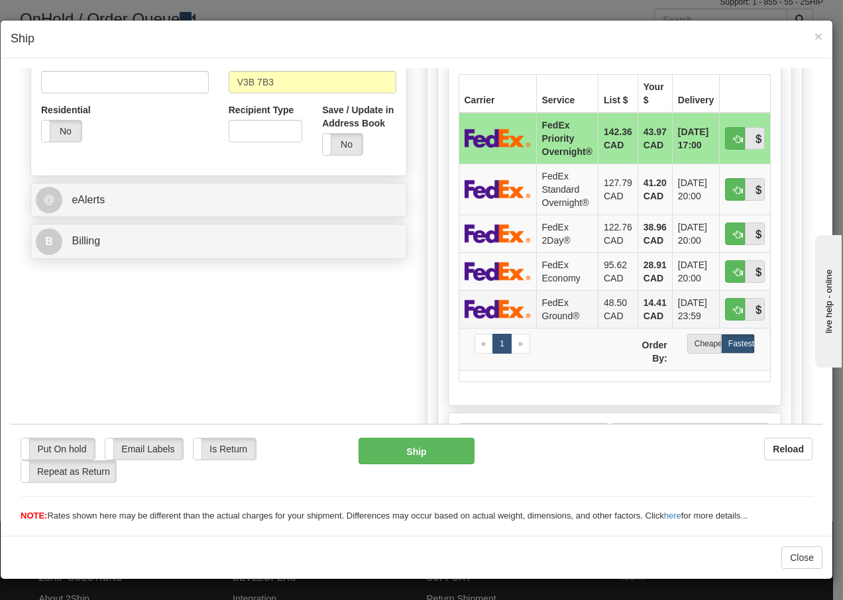
click at [551, 302] on td "FedEx Ground®" at bounding box center [567, 309] width 62 height 38
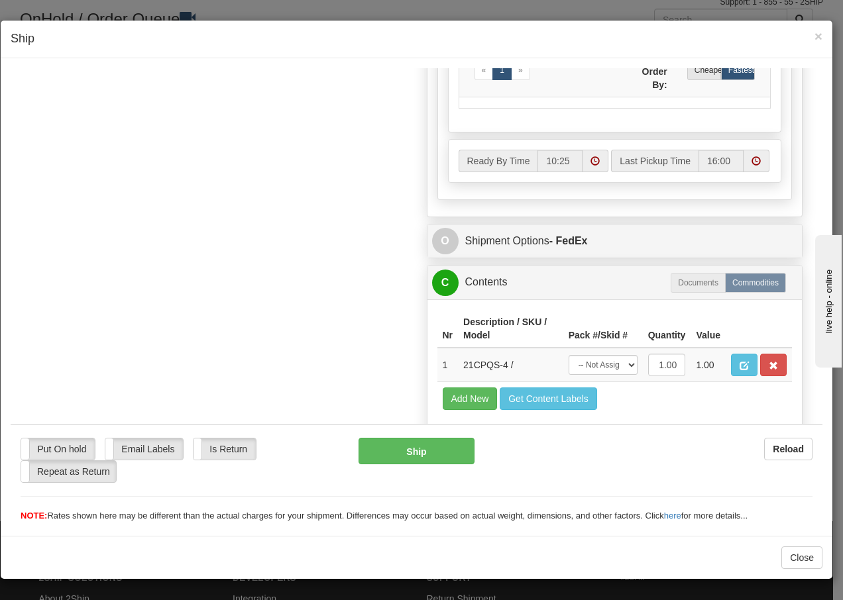
scroll to position [753, 0]
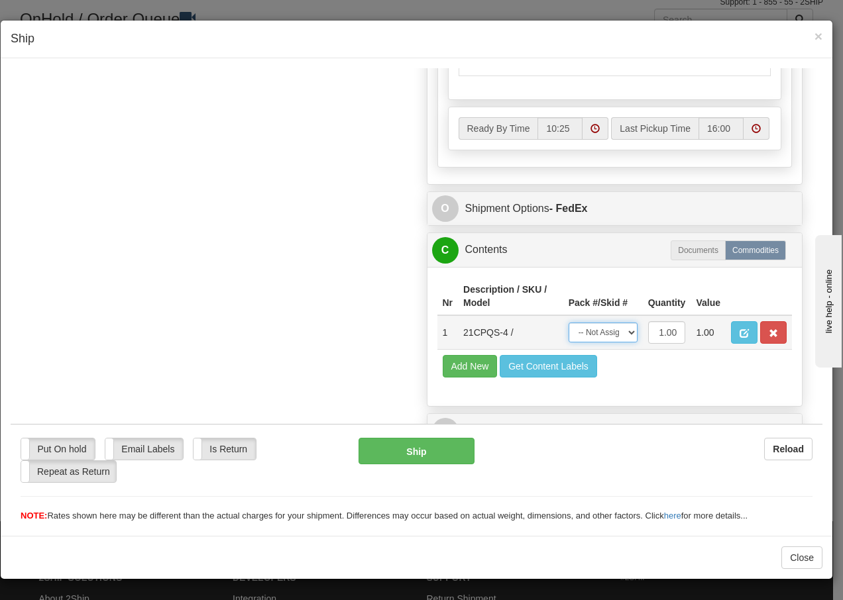
click at [605, 335] on select "-- Not Assigned -- Package 1" at bounding box center [602, 332] width 69 height 20
select select "0"
click at [568, 322] on select "-- Not Assigned -- Package 1" at bounding box center [602, 332] width 69 height 20
click at [415, 458] on button "Ship" at bounding box center [415, 450] width 115 height 26
type input "92"
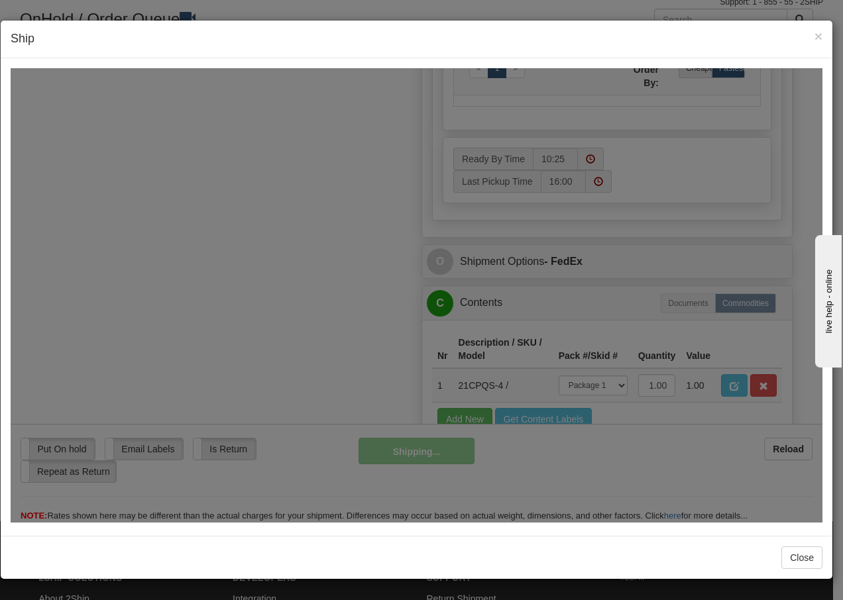
scroll to position [806, 0]
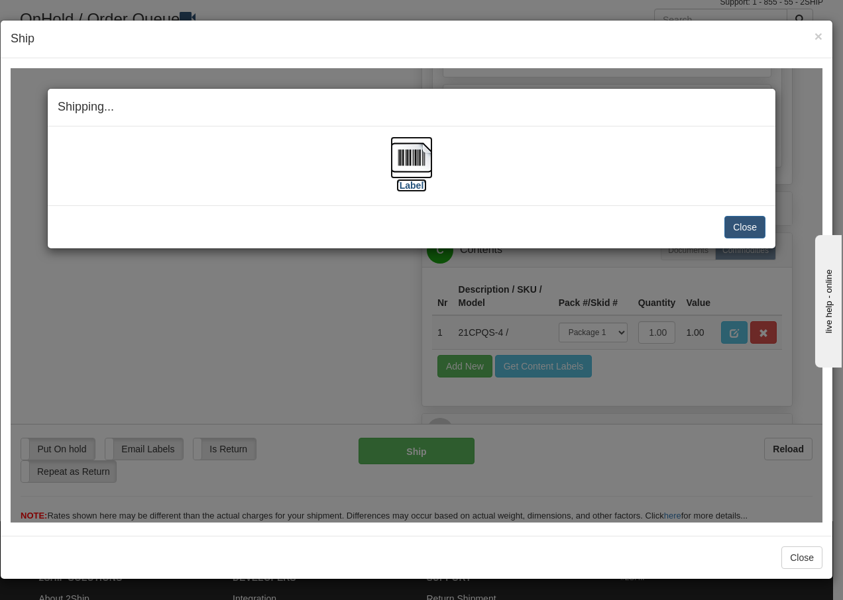
click at [406, 160] on img at bounding box center [411, 157] width 42 height 42
click at [746, 229] on button "Close" at bounding box center [744, 226] width 41 height 23
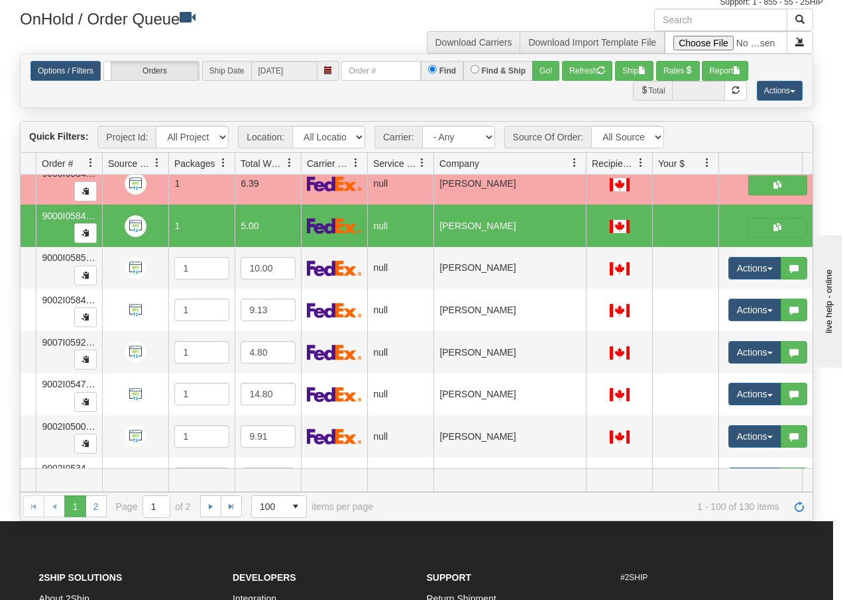
scroll to position [0, 0]
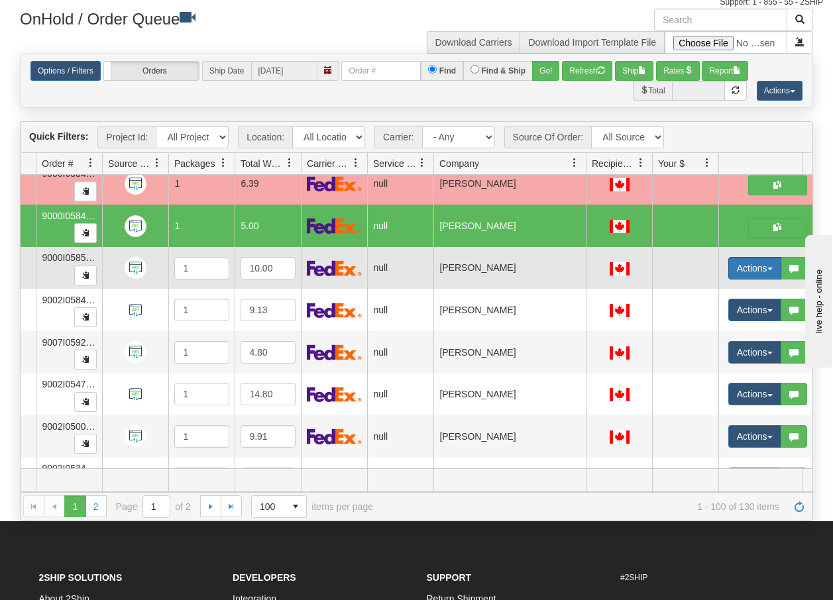
click at [770, 270] on button "Actions" at bounding box center [754, 268] width 53 height 23
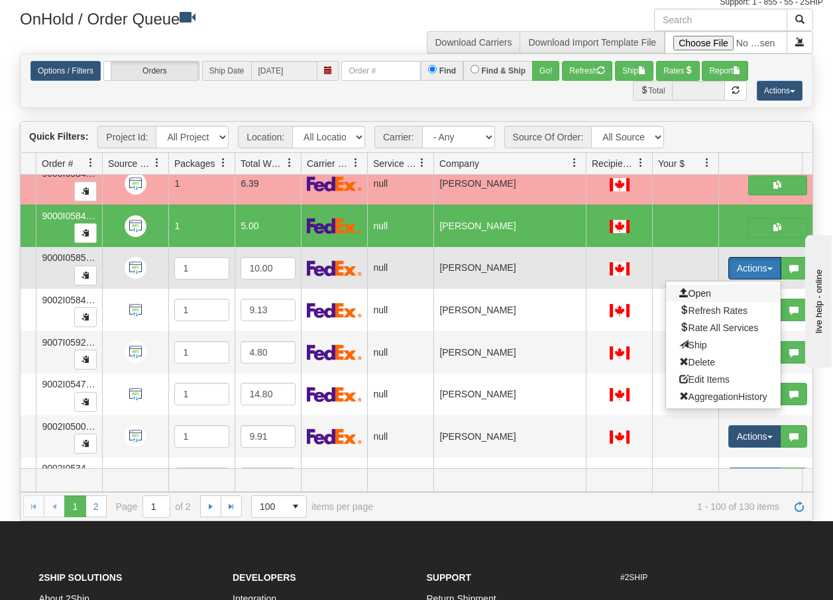
click at [695, 292] on span "Open" at bounding box center [695, 293] width 32 height 11
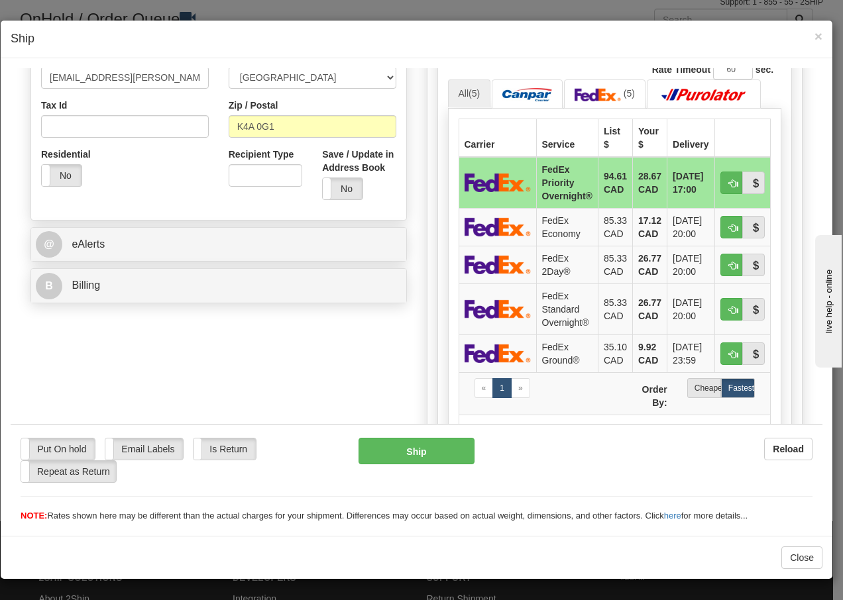
scroll to position [424, 0]
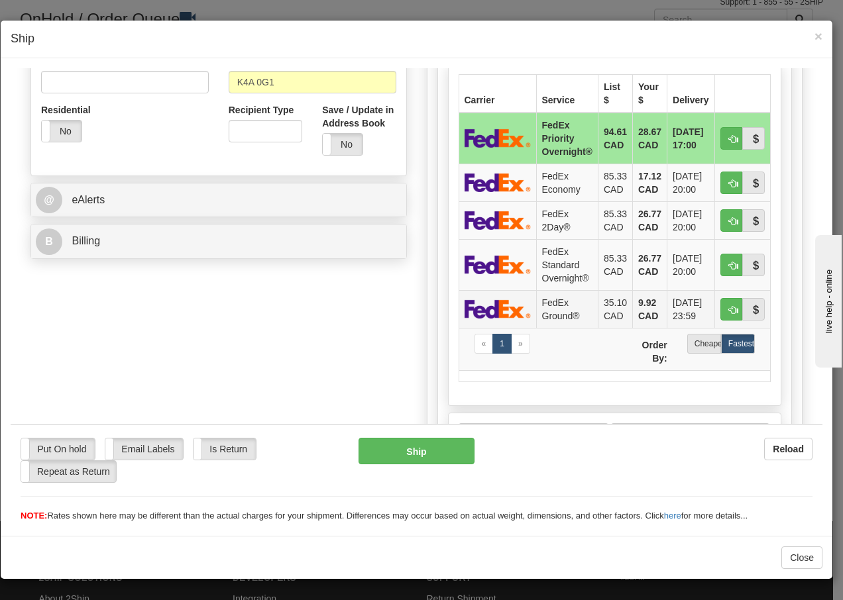
click at [500, 310] on img at bounding box center [497, 308] width 66 height 19
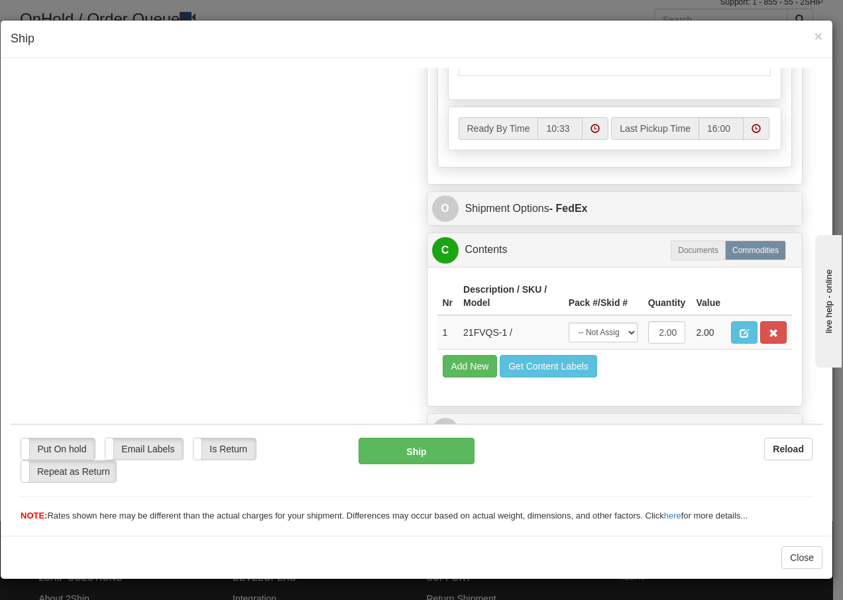
scroll to position [753, 0]
click at [602, 336] on select "-- Not Assigned -- Package 1" at bounding box center [602, 332] width 69 height 20
select select "0"
click at [568, 322] on select "-- Not Assigned -- Package 1" at bounding box center [602, 332] width 69 height 20
click at [399, 452] on button "Ship" at bounding box center [415, 450] width 115 height 26
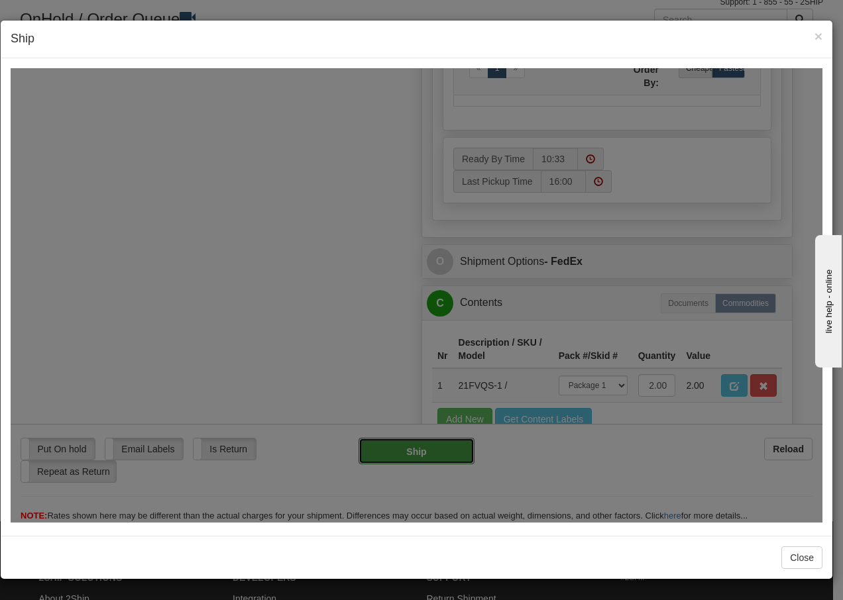
type input "92"
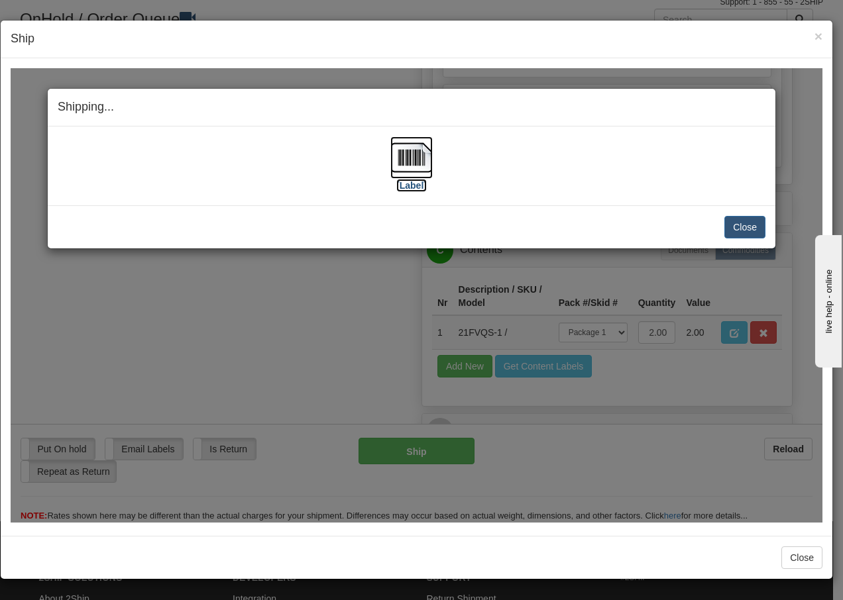
click at [419, 156] on img at bounding box center [411, 157] width 42 height 42
click at [753, 225] on button "Close" at bounding box center [744, 226] width 41 height 23
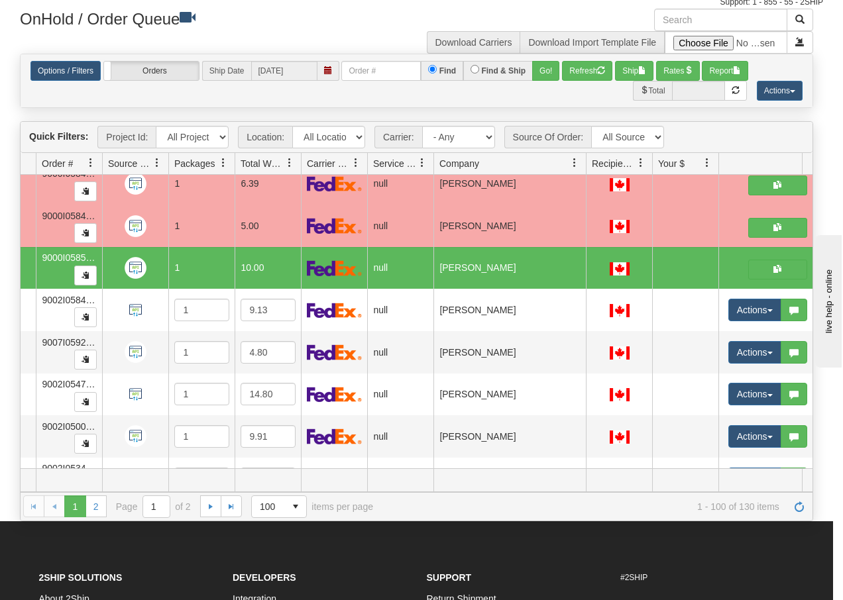
scroll to position [0, 0]
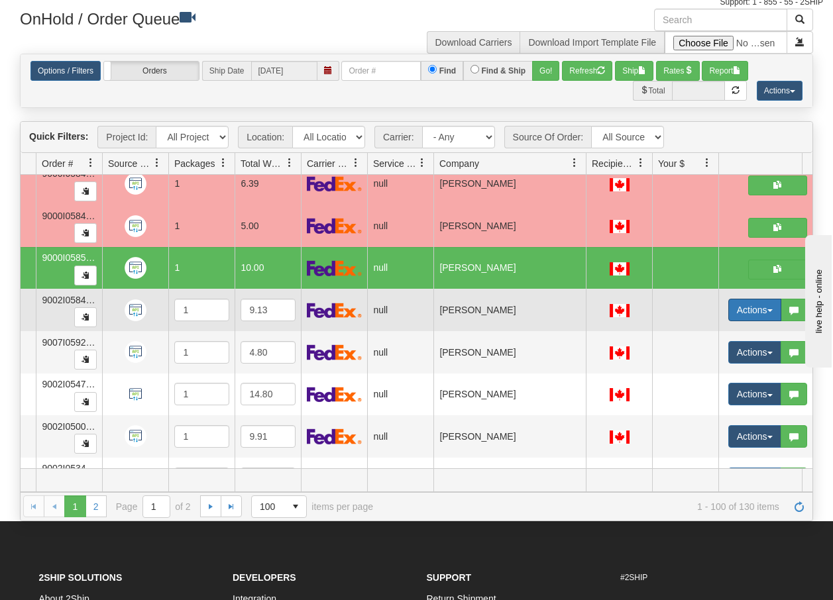
click at [772, 312] on span "button" at bounding box center [769, 310] width 5 height 3
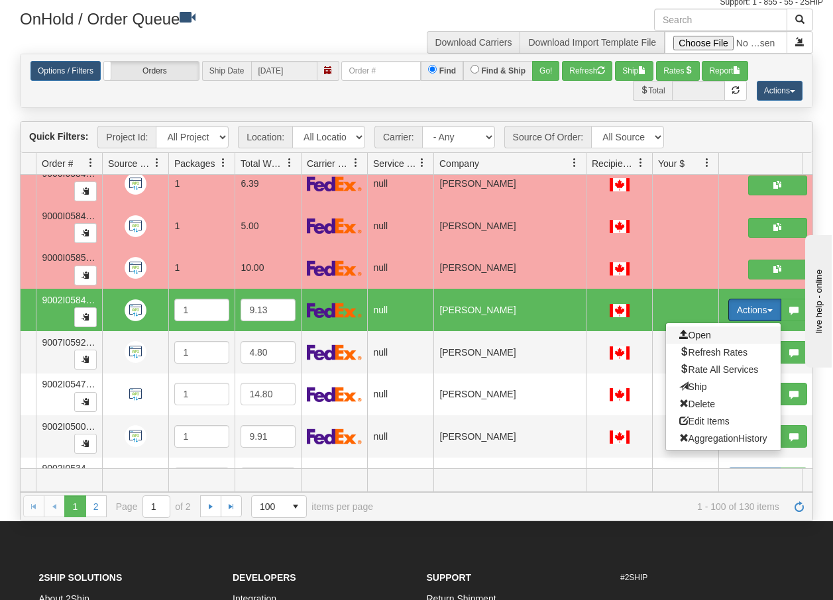
click at [707, 334] on span "Open" at bounding box center [695, 335] width 32 height 11
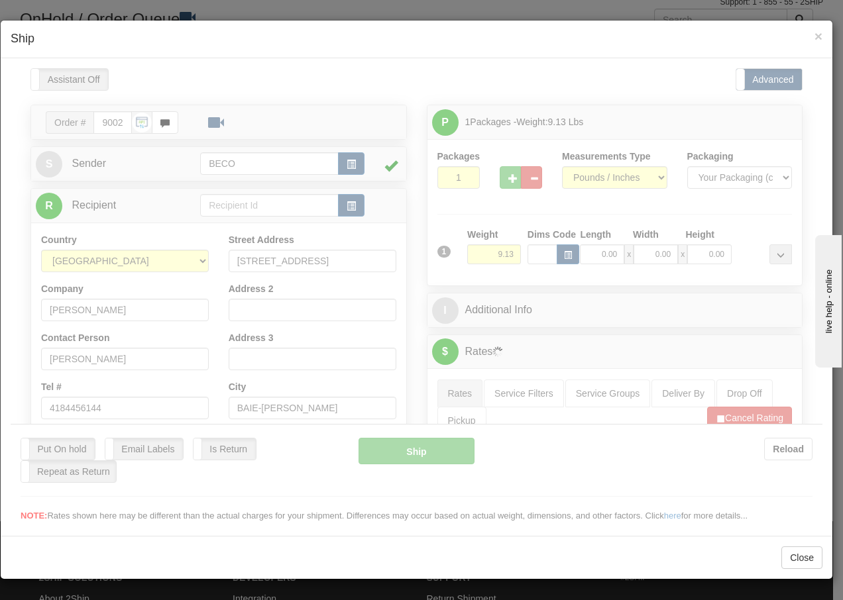
type input "10:34"
type input "16:00"
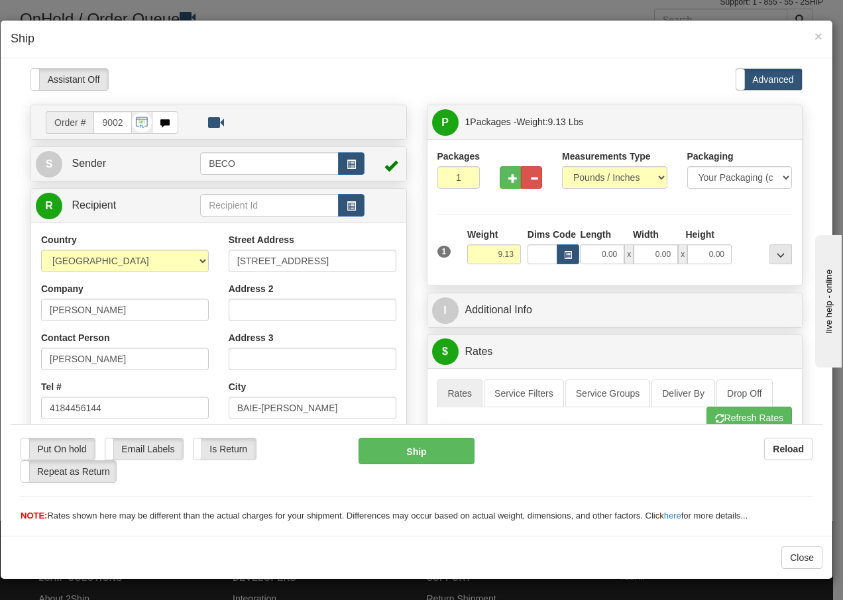
click at [822, 519] on div at bounding box center [416, 297] width 831 height 478
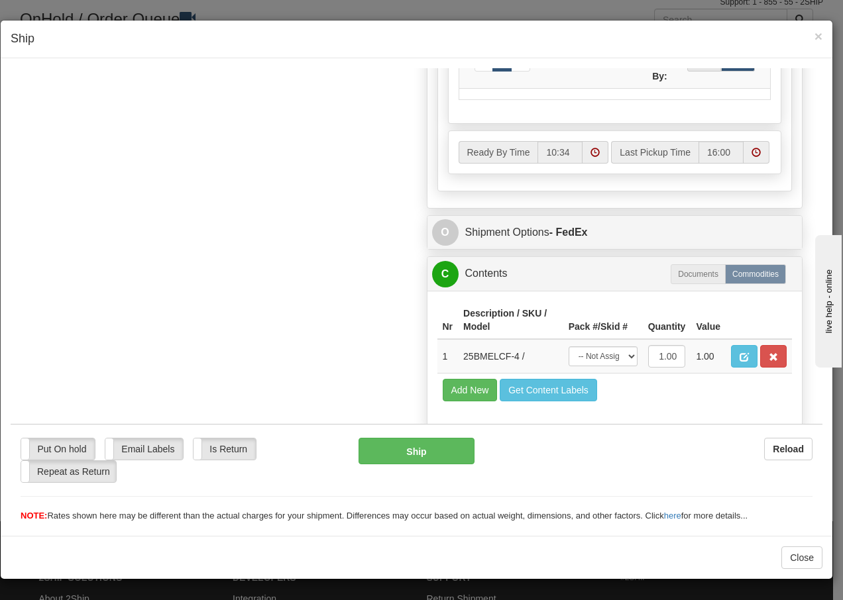
scroll to position [753, 0]
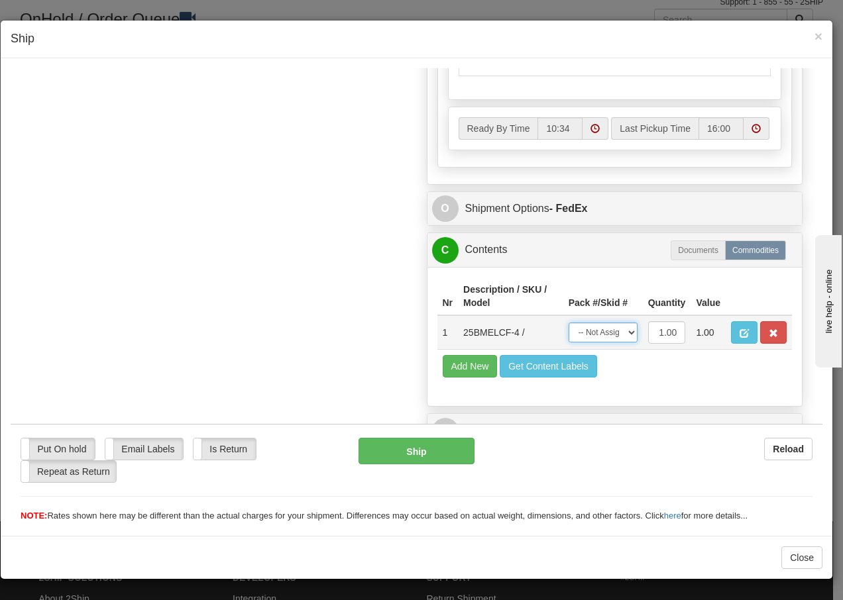
click at [609, 330] on select "-- Not Assigned -- Package 1" at bounding box center [602, 332] width 69 height 20
select select "0"
click at [568, 322] on select "-- Not Assigned -- Package 1" at bounding box center [602, 332] width 69 height 20
click at [424, 456] on button "Ship" at bounding box center [415, 450] width 115 height 26
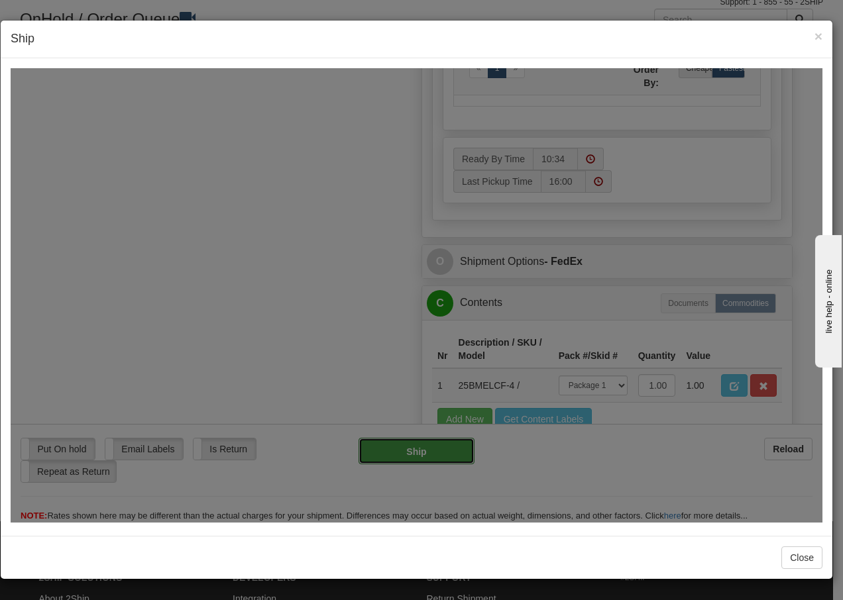
type input "92"
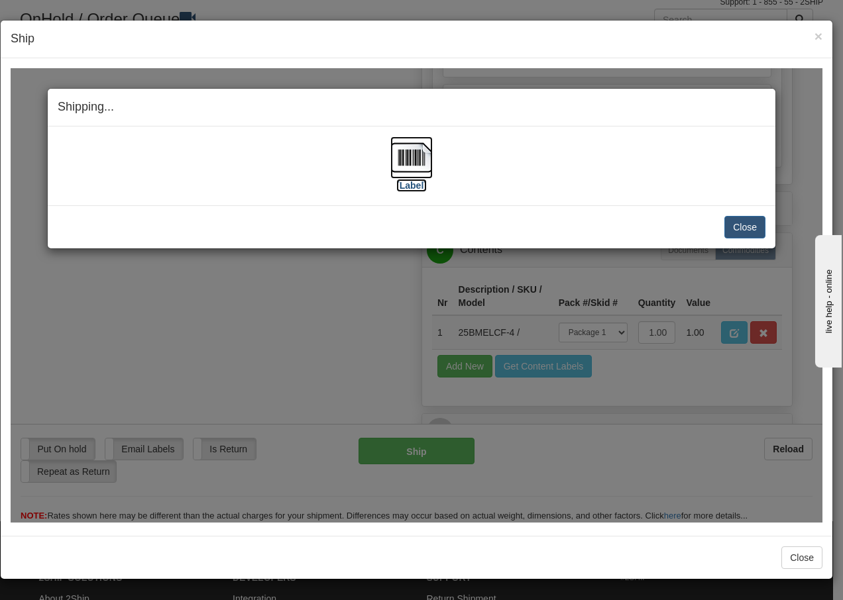
click at [421, 154] on img at bounding box center [411, 157] width 42 height 42
click at [743, 221] on button "Close" at bounding box center [744, 226] width 41 height 23
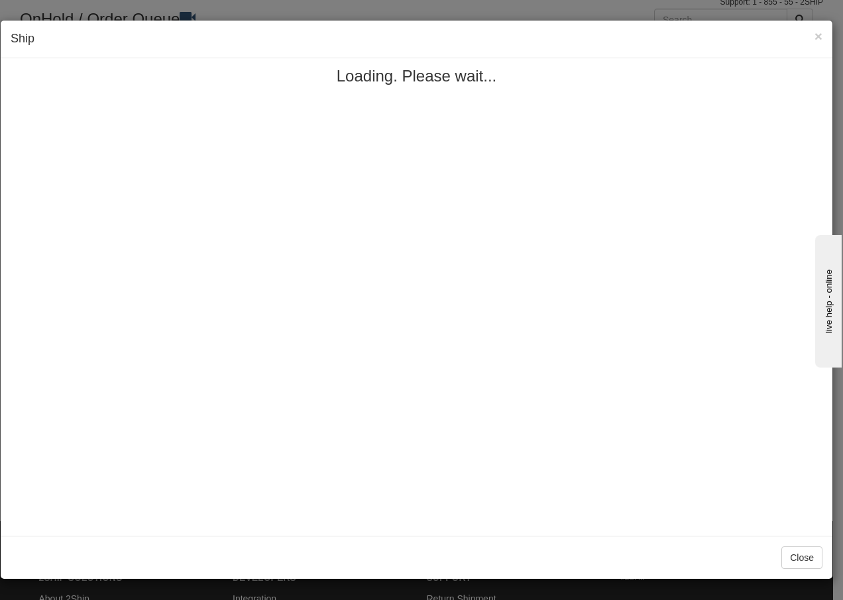
scroll to position [0, 0]
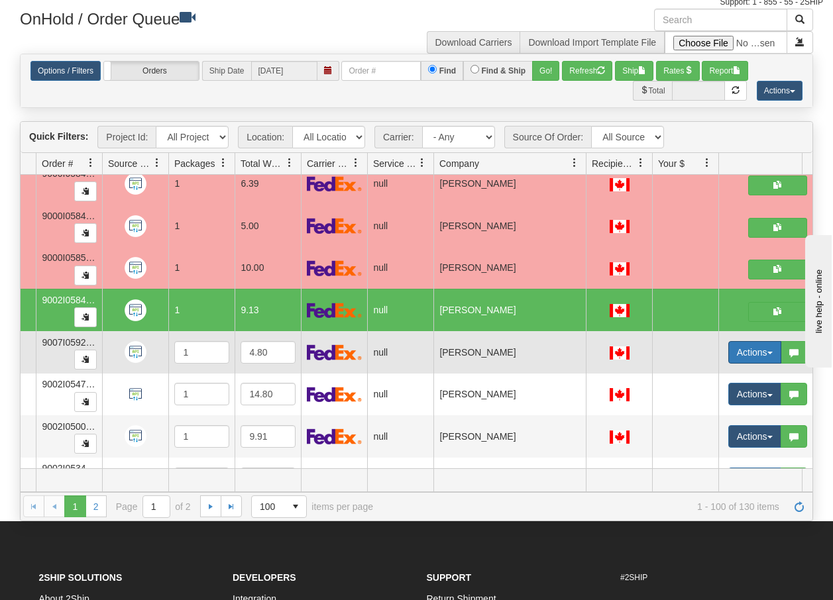
click at [768, 355] on button "Actions" at bounding box center [754, 352] width 53 height 23
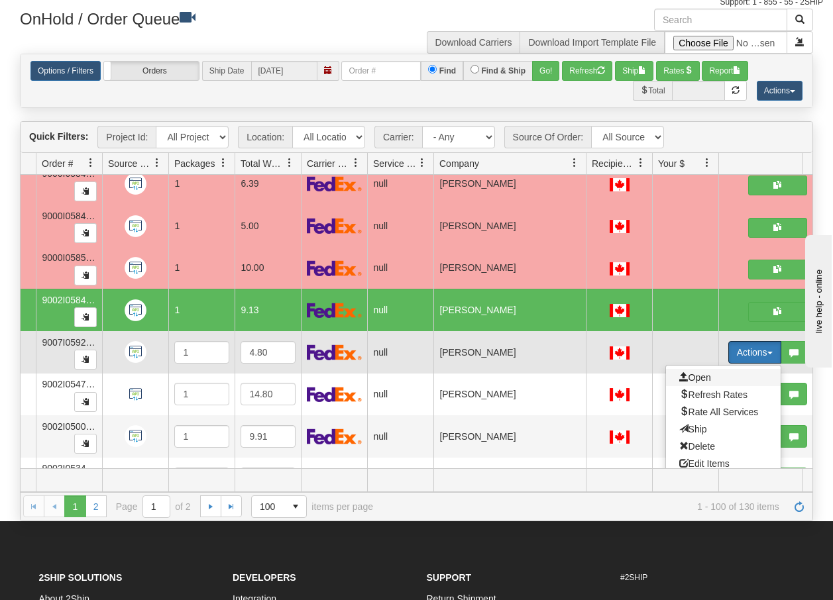
click at [704, 378] on span "Open" at bounding box center [695, 377] width 32 height 11
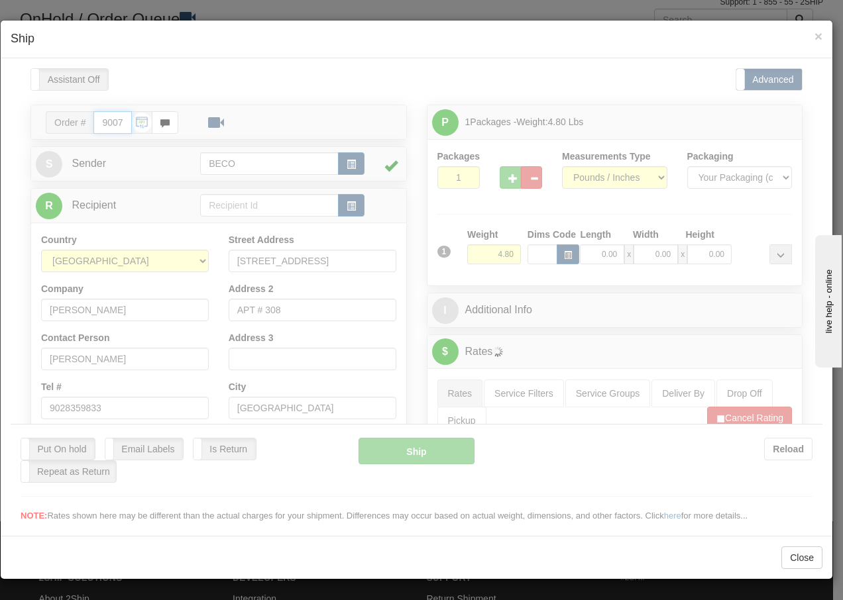
type input "10:35"
type input "16:00"
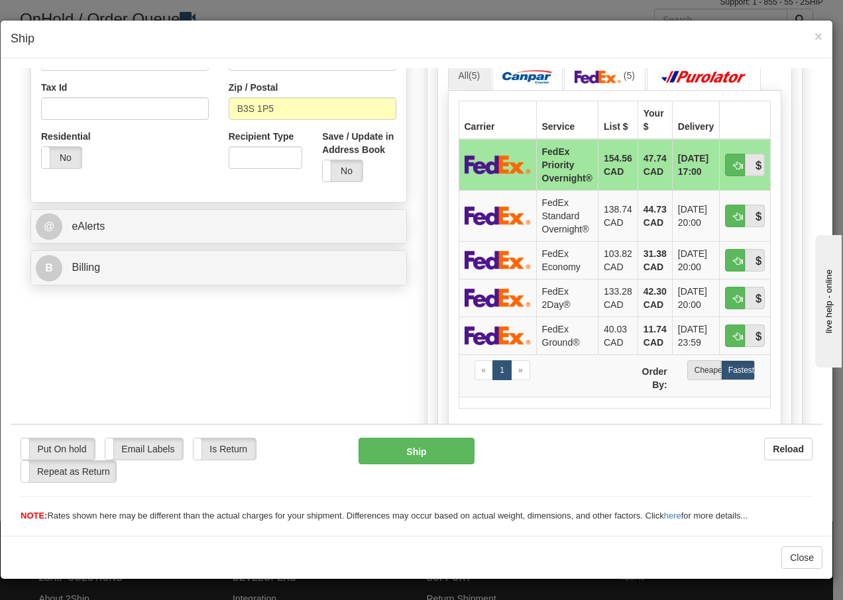
scroll to position [406, 0]
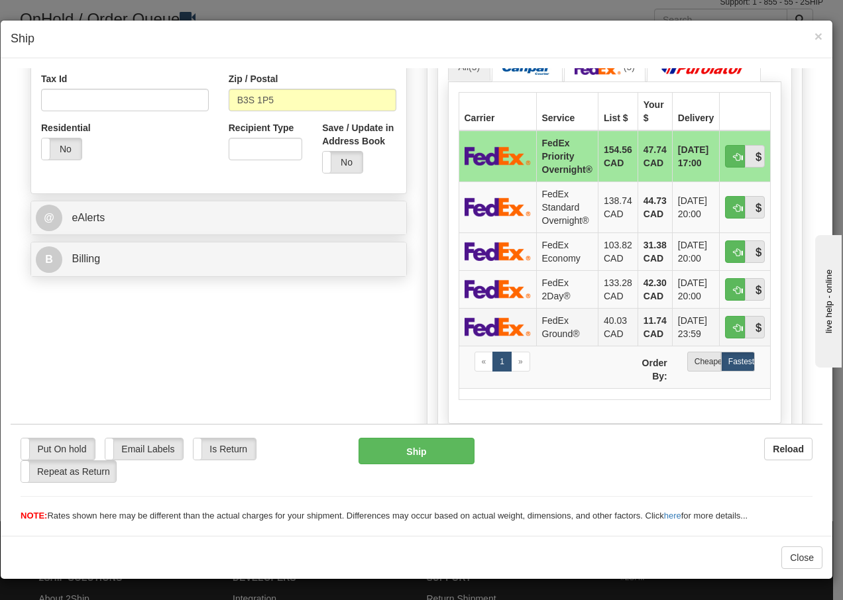
click at [547, 325] on td "FedEx Ground®" at bounding box center [567, 326] width 62 height 38
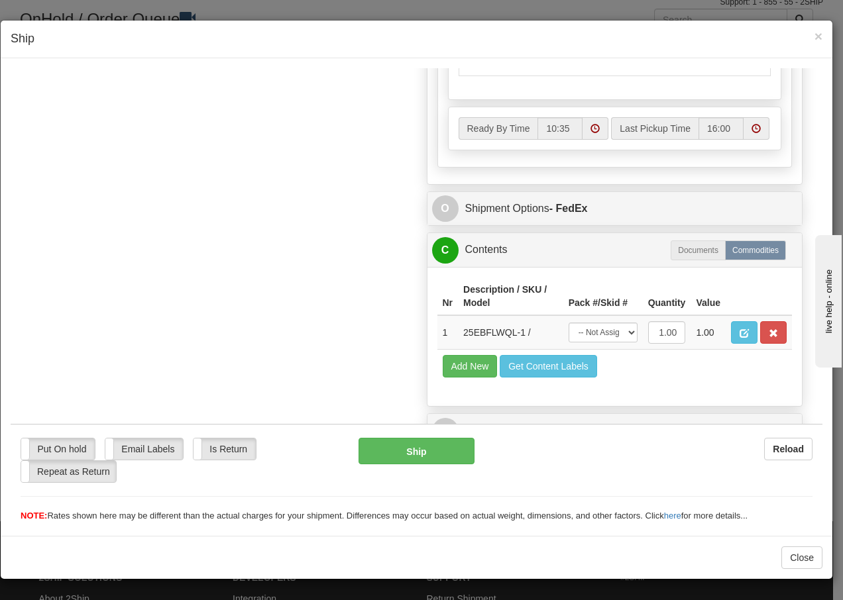
scroll to position [753, 0]
click at [613, 333] on select "-- Not Assigned -- Package 1" at bounding box center [602, 332] width 69 height 20
select select "0"
click at [568, 322] on select "-- Not Assigned -- Package 1" at bounding box center [602, 332] width 69 height 20
click at [419, 450] on button "Ship" at bounding box center [415, 450] width 115 height 26
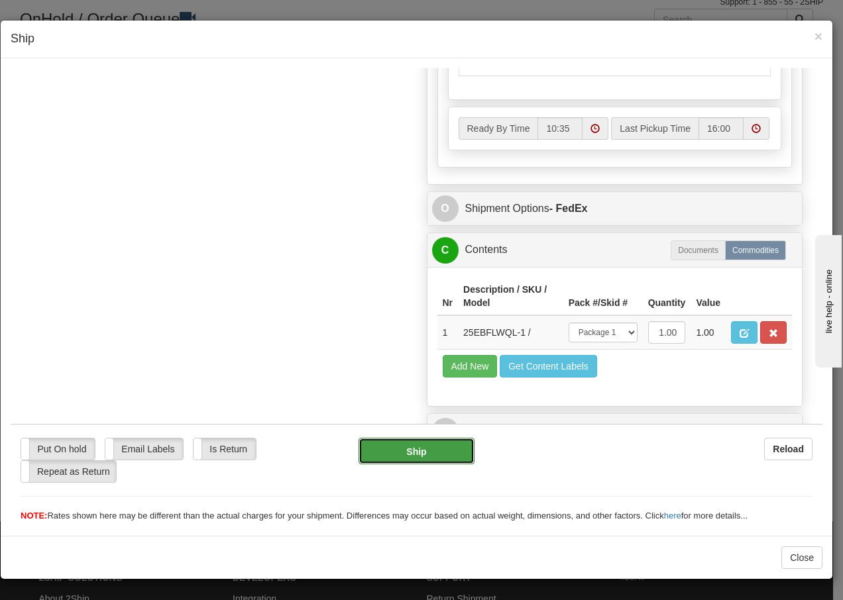
type input "92"
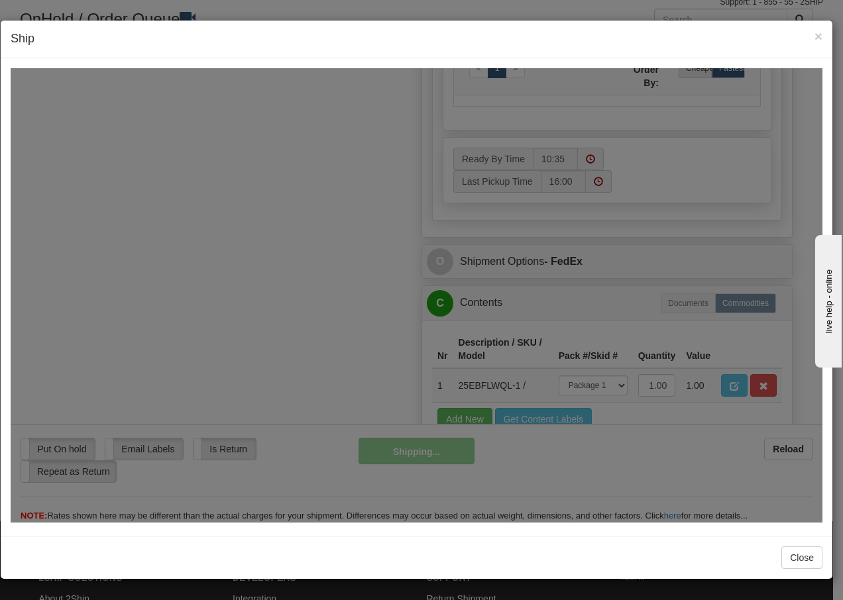
scroll to position [806, 0]
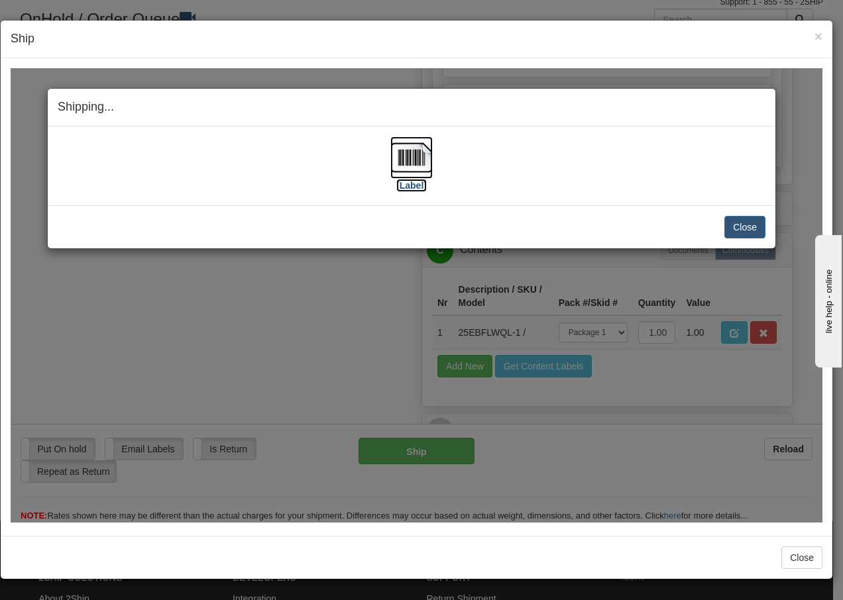
click at [411, 160] on img at bounding box center [411, 157] width 42 height 42
click at [743, 224] on button "Close" at bounding box center [744, 226] width 41 height 23
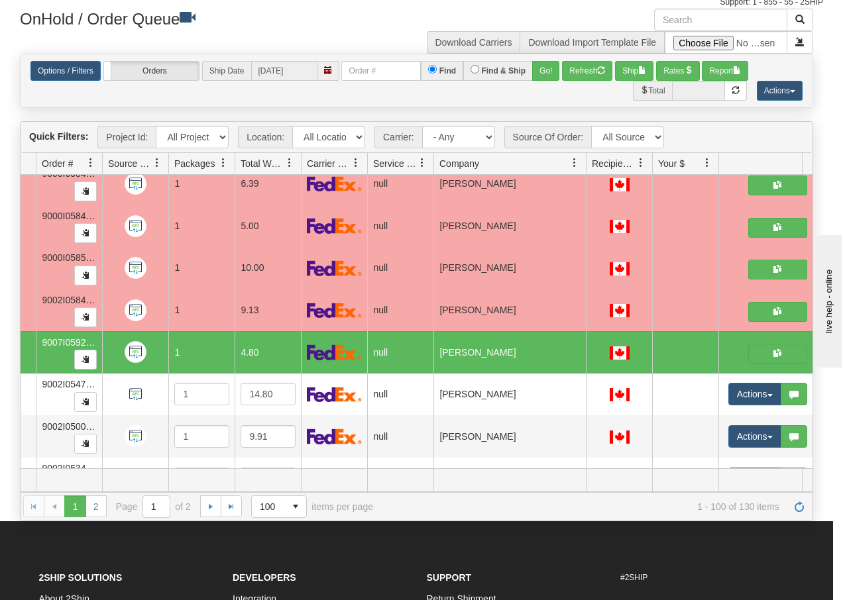
scroll to position [0, 0]
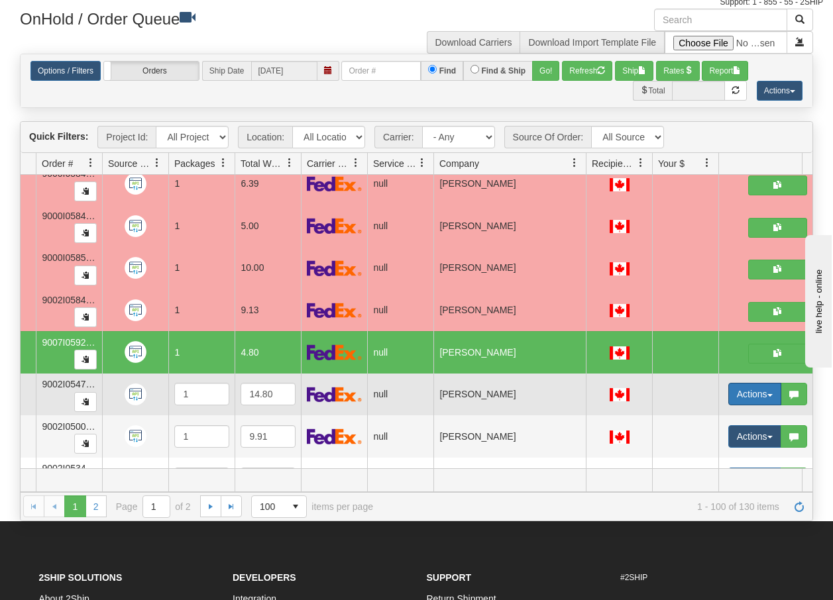
click at [774, 394] on button "Actions" at bounding box center [754, 394] width 53 height 23
click at [700, 421] on span "Open" at bounding box center [695, 419] width 32 height 11
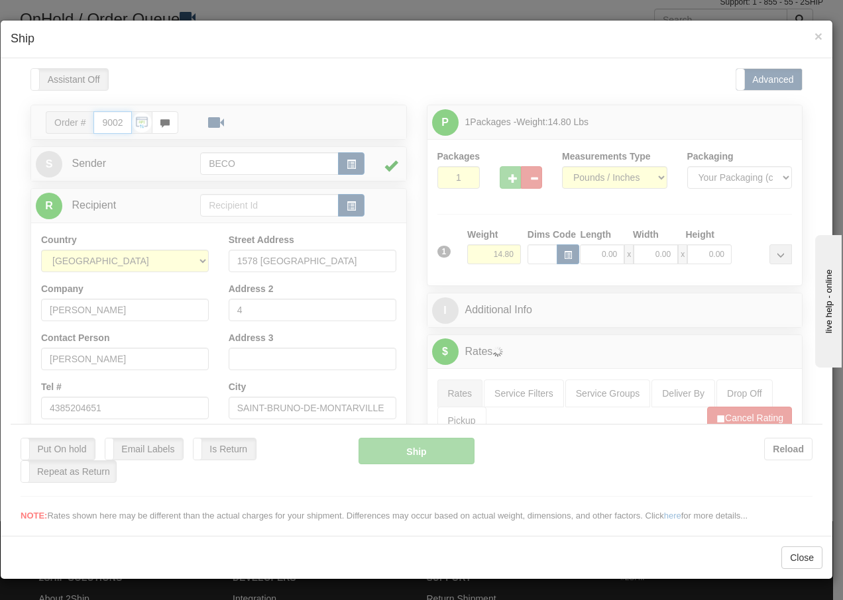
type input "10:36"
type input "16:00"
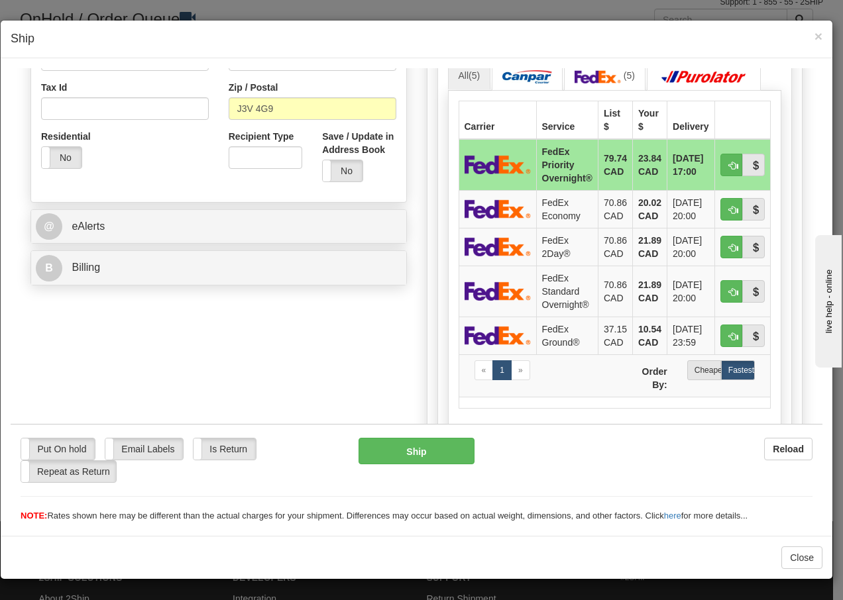
scroll to position [424, 0]
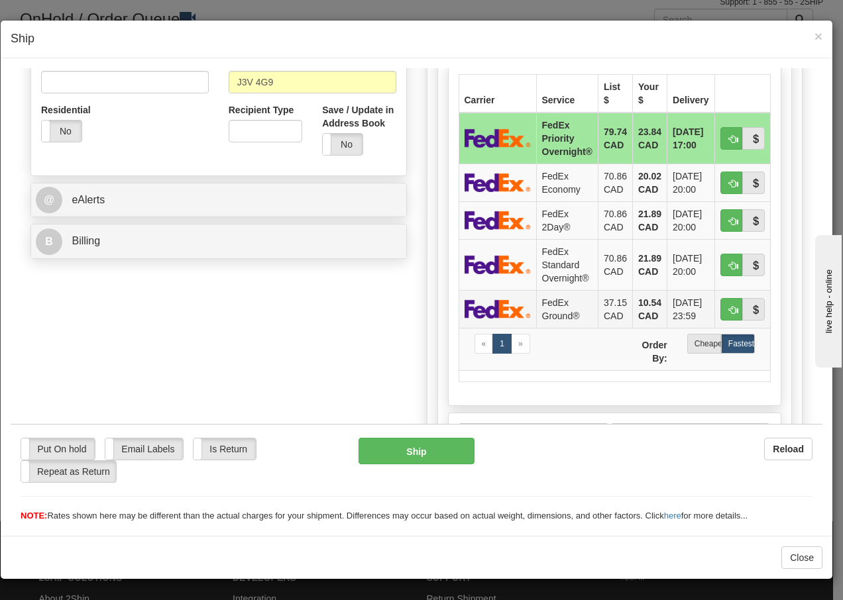
click at [553, 309] on td "FedEx Ground®" at bounding box center [567, 309] width 62 height 38
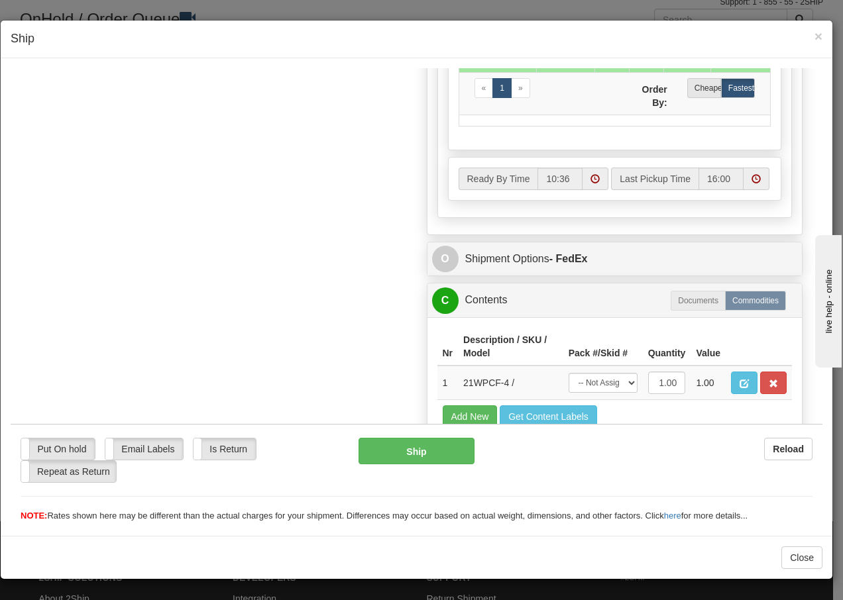
scroll to position [753, 0]
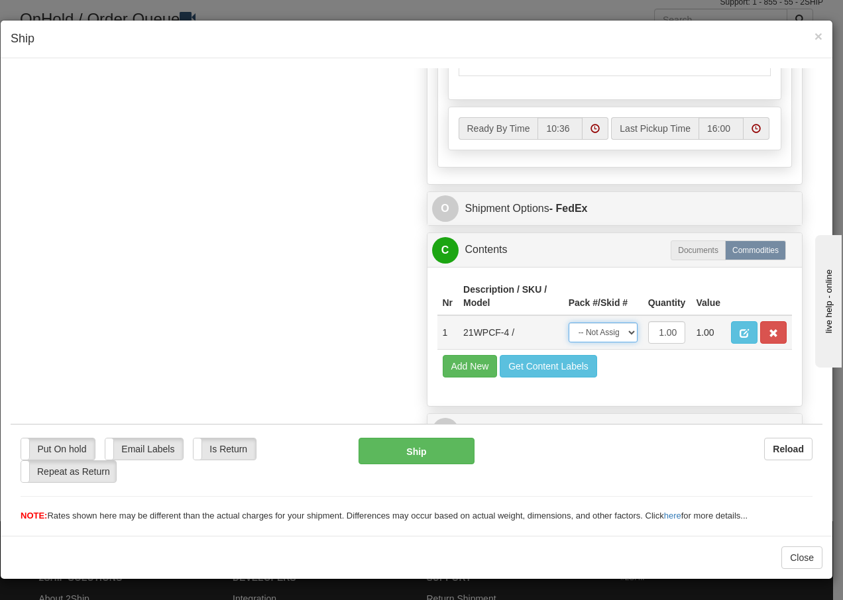
click at [619, 336] on select "-- Not Assigned -- Package 1" at bounding box center [602, 332] width 69 height 20
select select "0"
click at [568, 322] on select "-- Not Assigned -- Package 1" at bounding box center [602, 332] width 69 height 20
click at [428, 450] on button "Ship" at bounding box center [415, 450] width 115 height 26
type input "92"
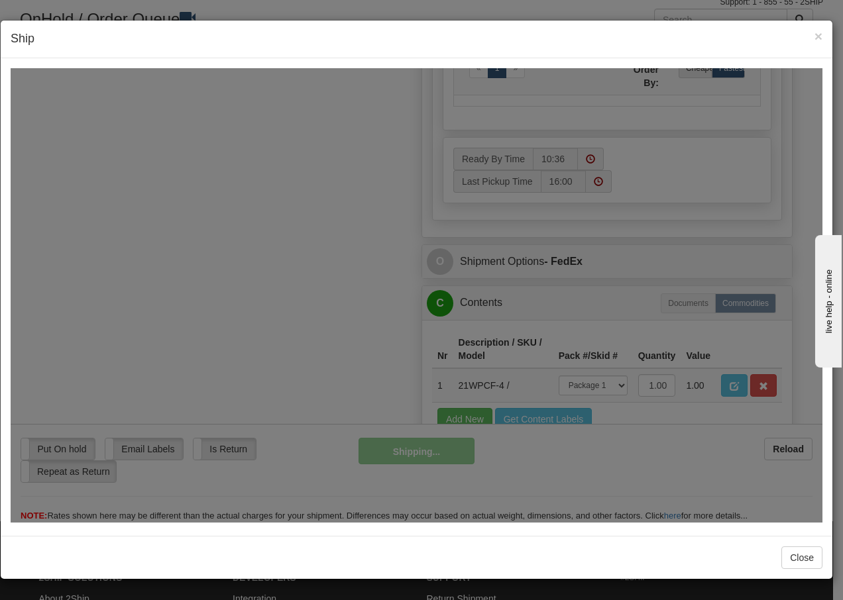
scroll to position [806, 0]
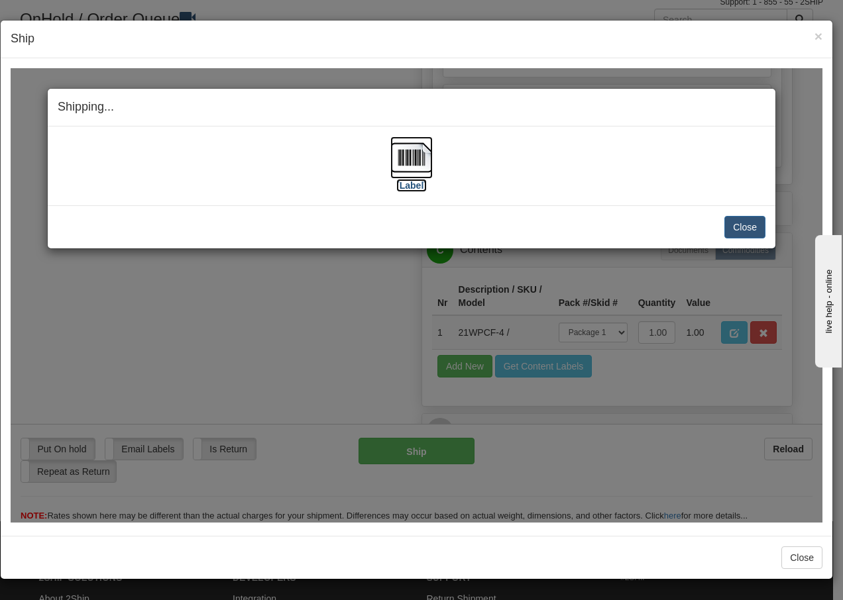
click at [404, 161] on img at bounding box center [411, 157] width 42 height 42
click at [736, 229] on button "Close" at bounding box center [744, 226] width 41 height 23
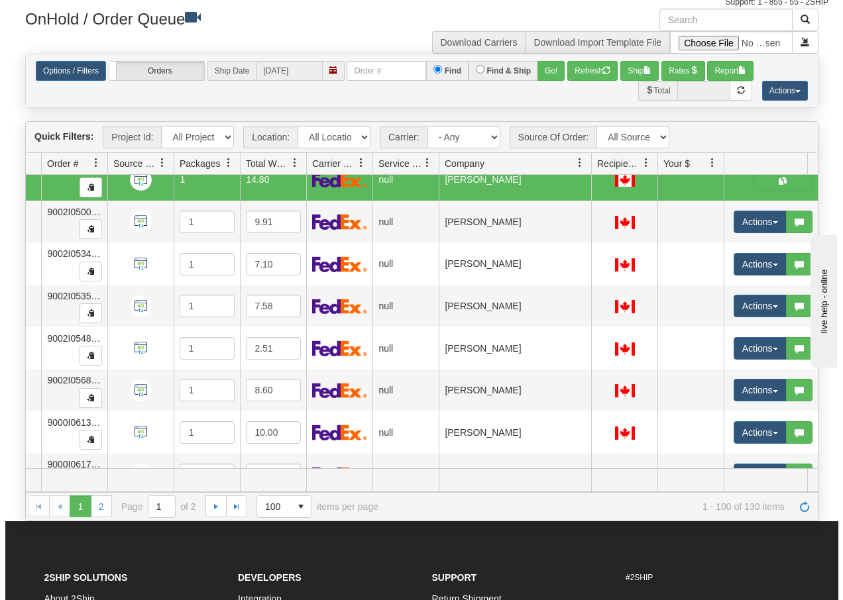
scroll to position [3815, 99]
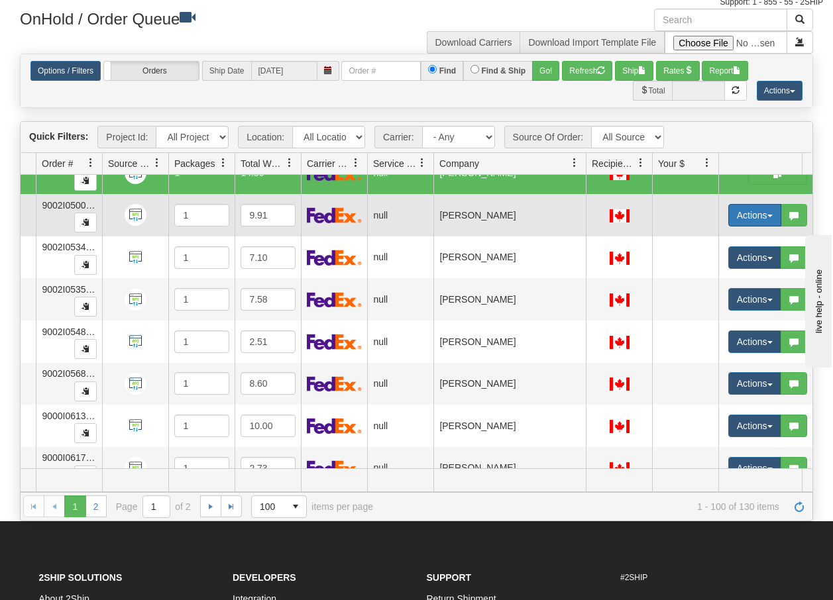
click at [771, 219] on button "Actions" at bounding box center [754, 215] width 53 height 23
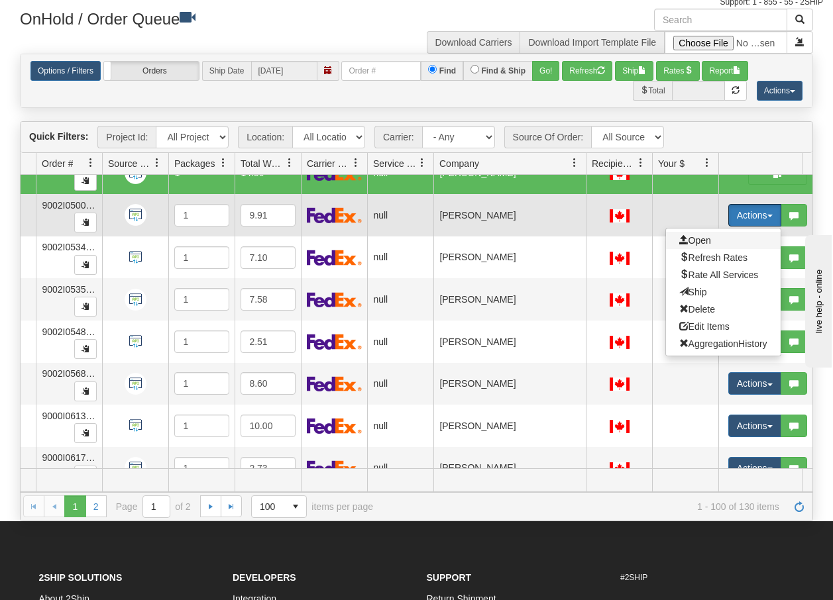
click at [707, 238] on span "Open" at bounding box center [695, 240] width 32 height 11
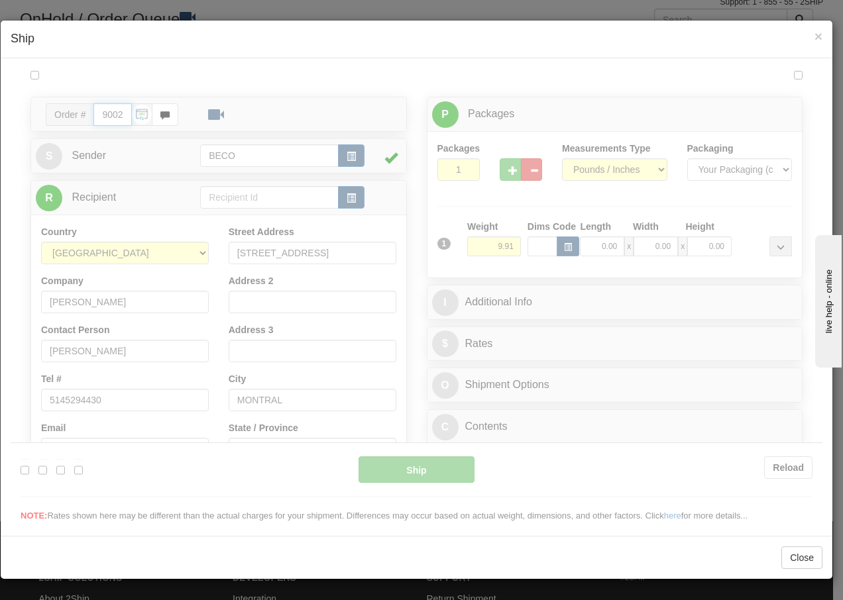
scroll to position [0, 0]
type input "10:37"
type input "16:00"
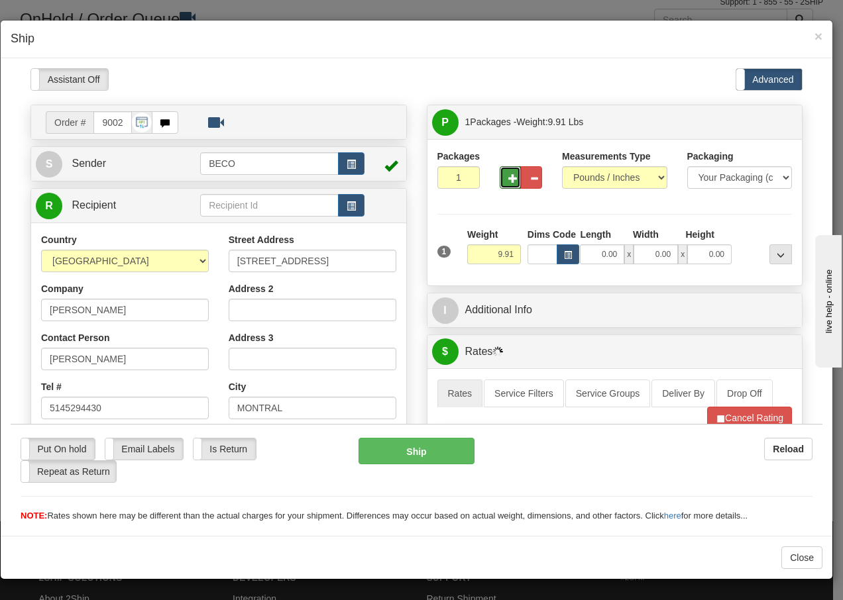
click at [508, 177] on span "button" at bounding box center [512, 178] width 9 height 9
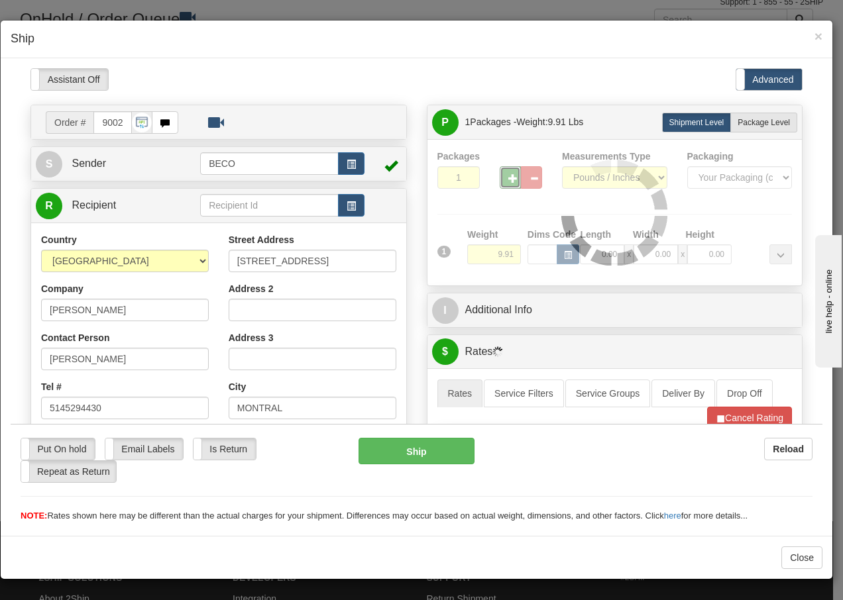
type input "2"
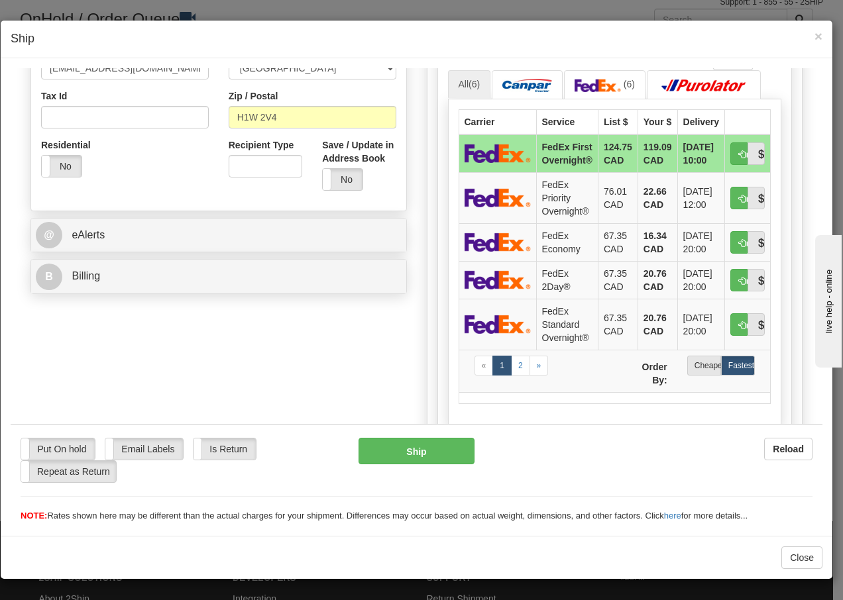
scroll to position [415, 0]
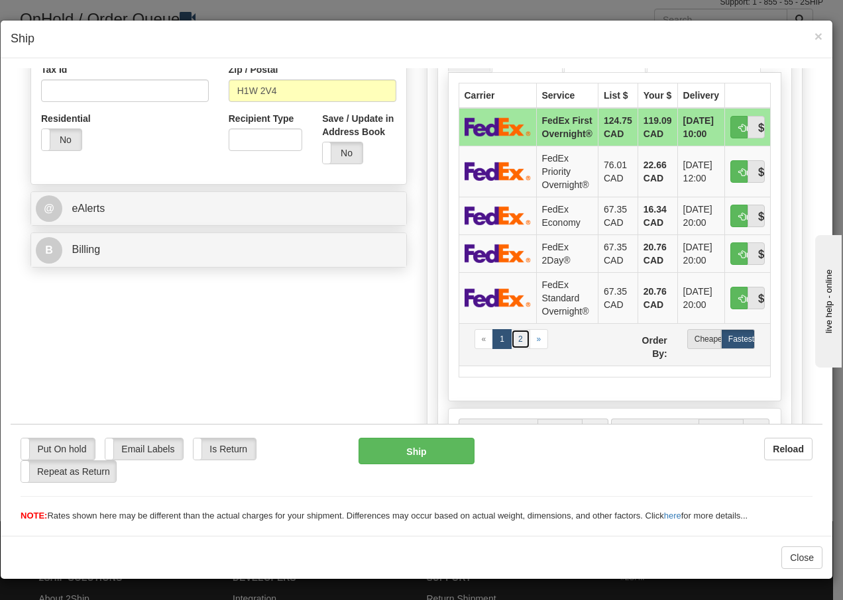
click at [511, 348] on link "2" at bounding box center [520, 339] width 19 height 20
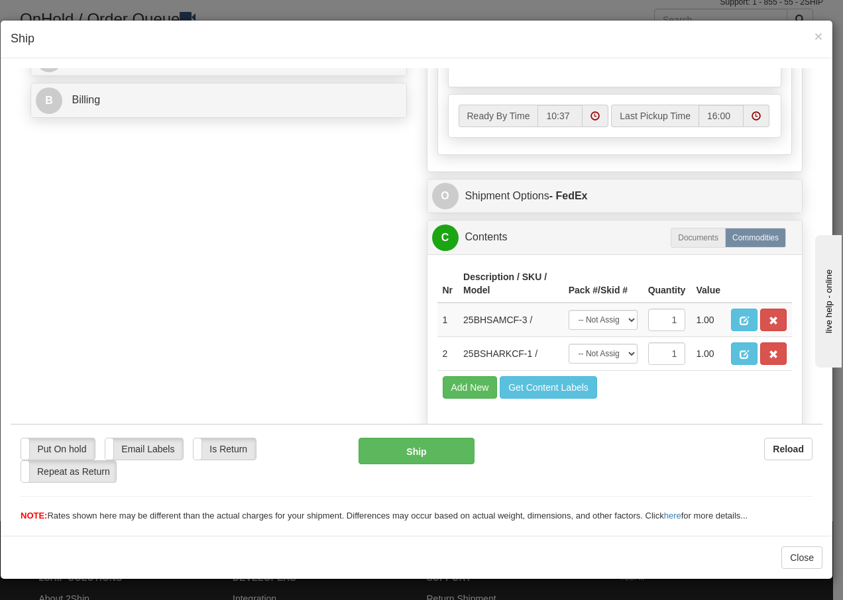
scroll to position [609, 0]
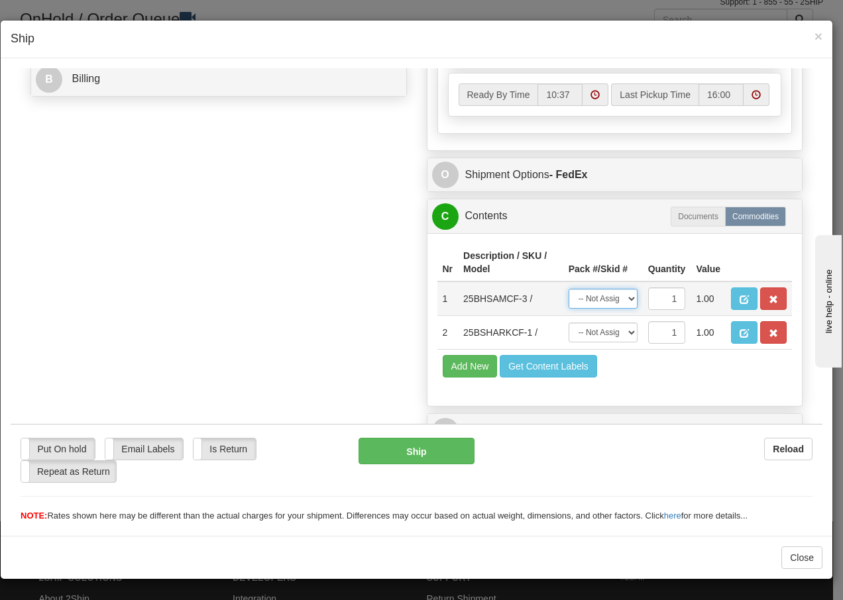
click at [622, 301] on select "-- Not Assigned -- Package 1 Package 2" at bounding box center [602, 298] width 69 height 20
select select "0"
click at [568, 288] on select "-- Not Assigned -- Package 1 Package 2" at bounding box center [602, 298] width 69 height 20
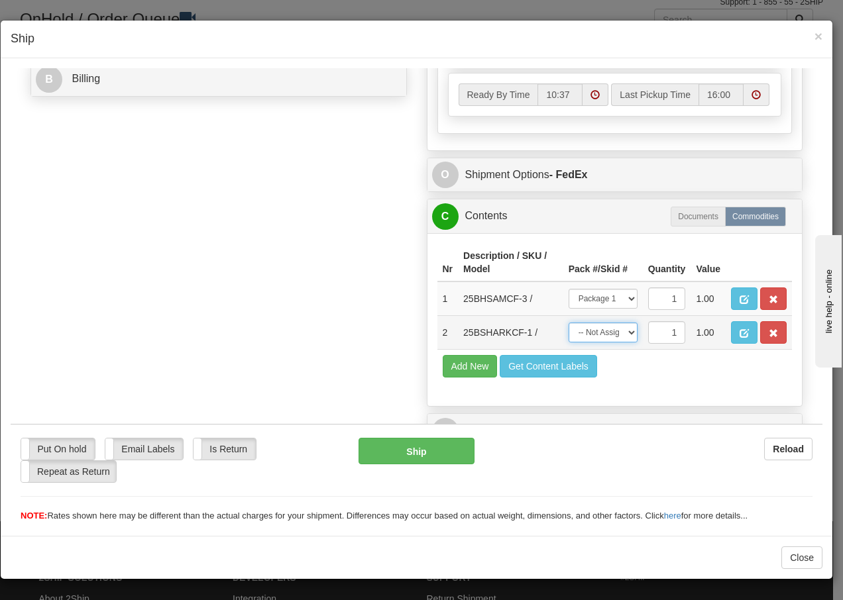
click at [624, 333] on select "-- Not Assigned -- Package 1 Package 2" at bounding box center [602, 332] width 69 height 20
select select "1"
click at [568, 322] on select "-- Not Assigned -- Package 1 Package 2" at bounding box center [602, 332] width 69 height 20
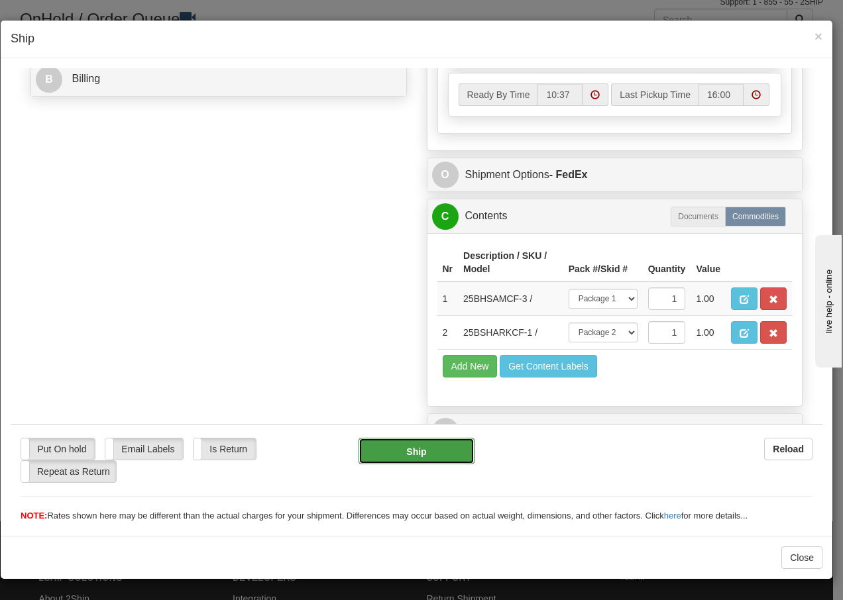
click at [418, 453] on button "Ship" at bounding box center [415, 450] width 115 height 26
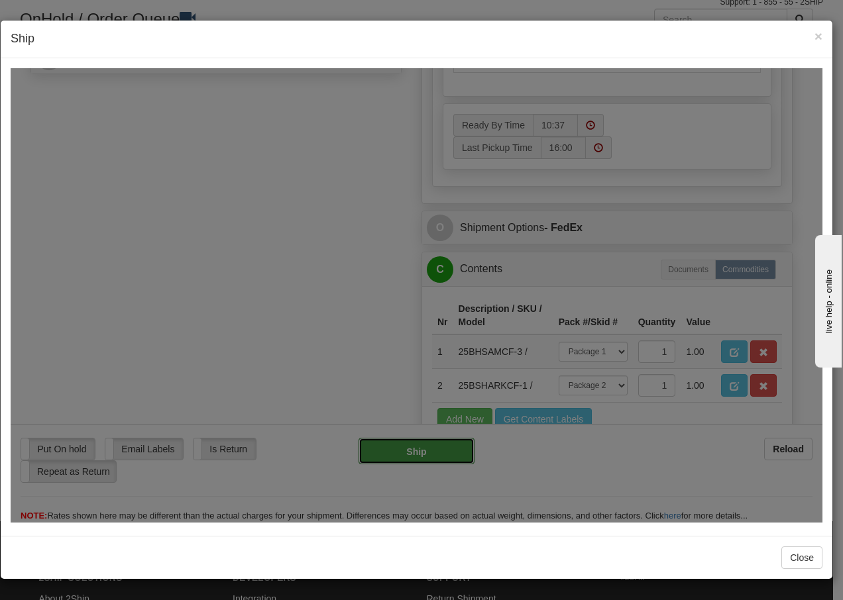
type input "92"
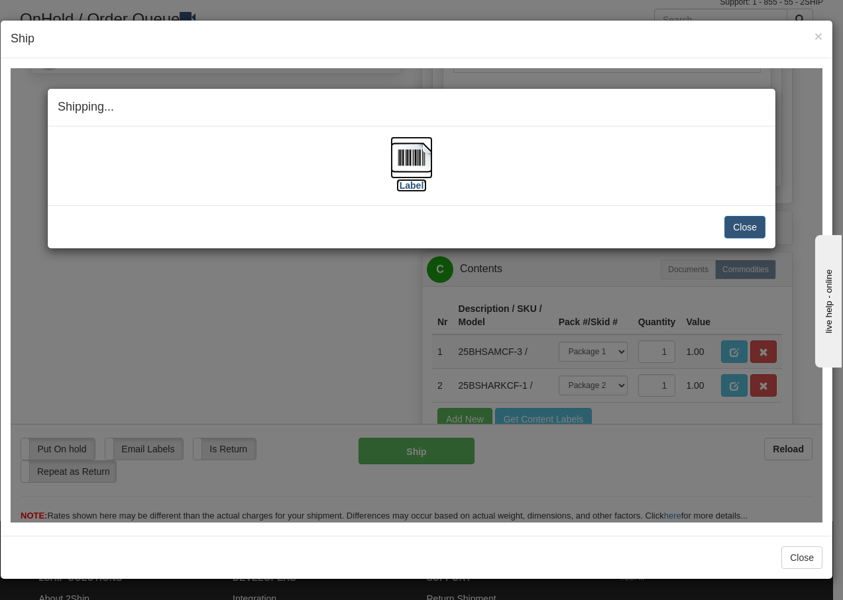
click at [409, 157] on img at bounding box center [411, 157] width 42 height 42
click at [749, 233] on button "Close" at bounding box center [744, 226] width 41 height 23
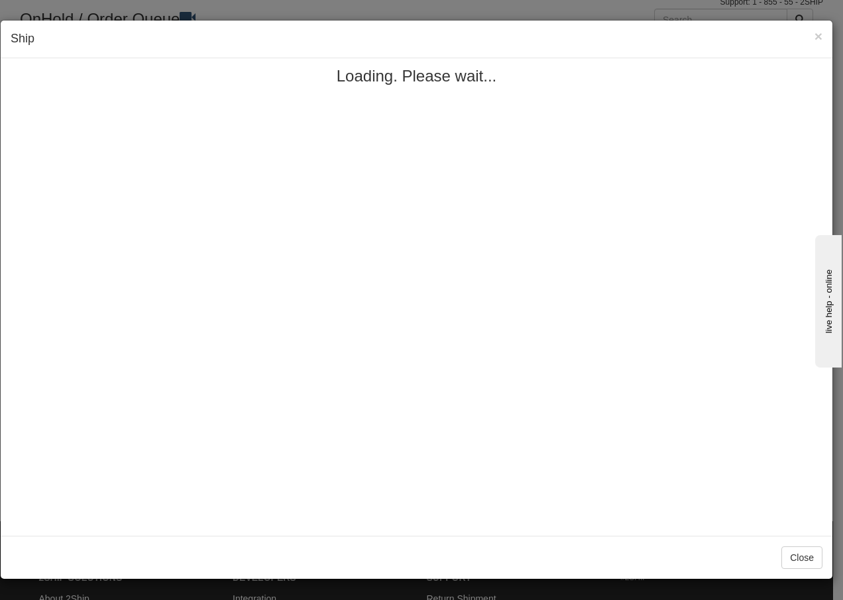
scroll to position [0, 0]
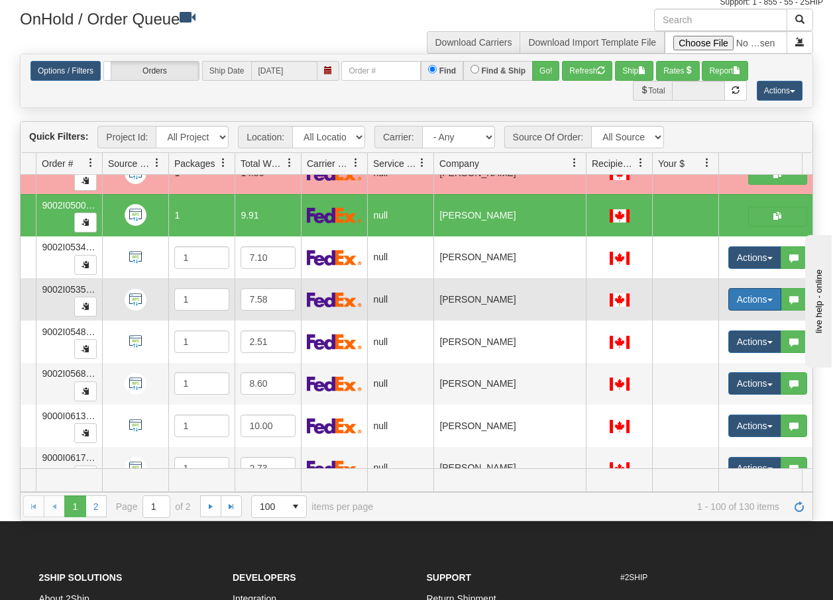
click at [765, 295] on button "Actions" at bounding box center [754, 299] width 53 height 23
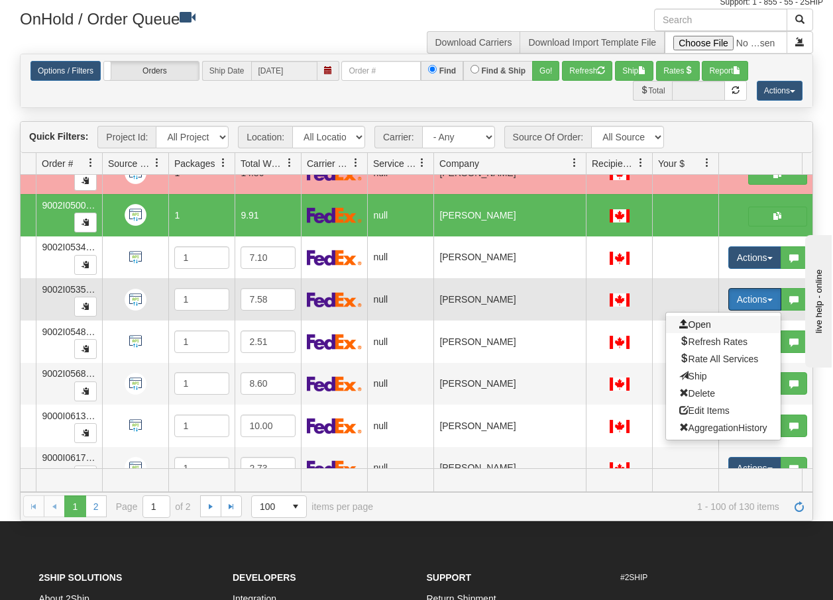
click at [707, 327] on span "Open" at bounding box center [695, 324] width 32 height 11
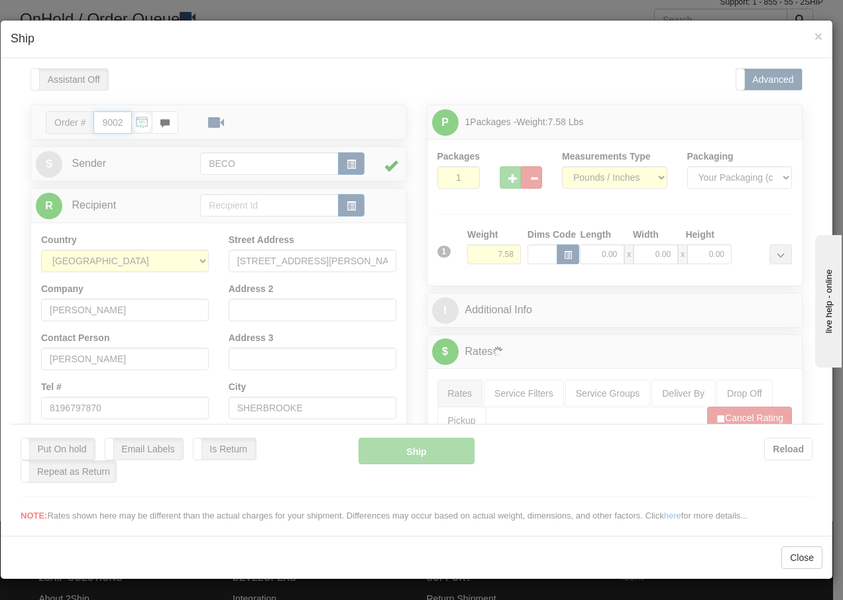
type input "10:41"
type input "16:00"
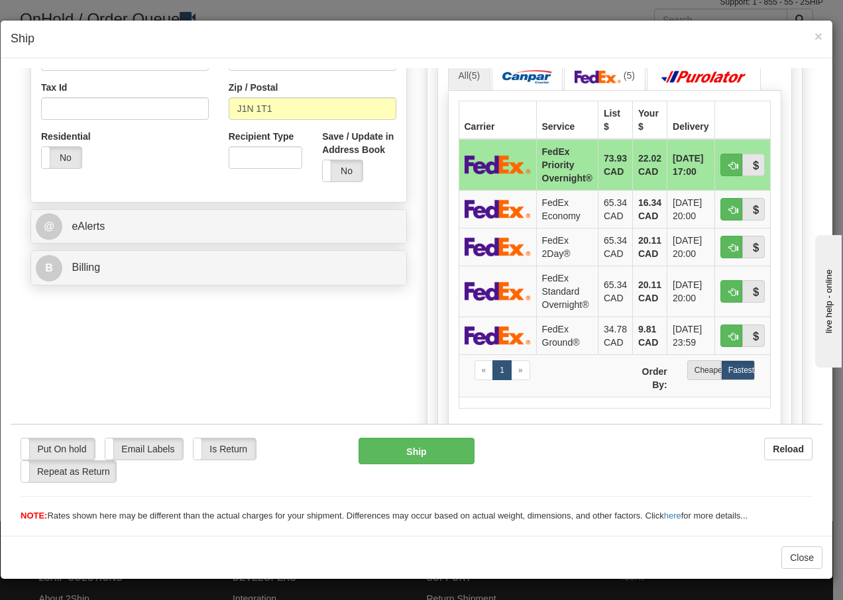
scroll to position [415, 0]
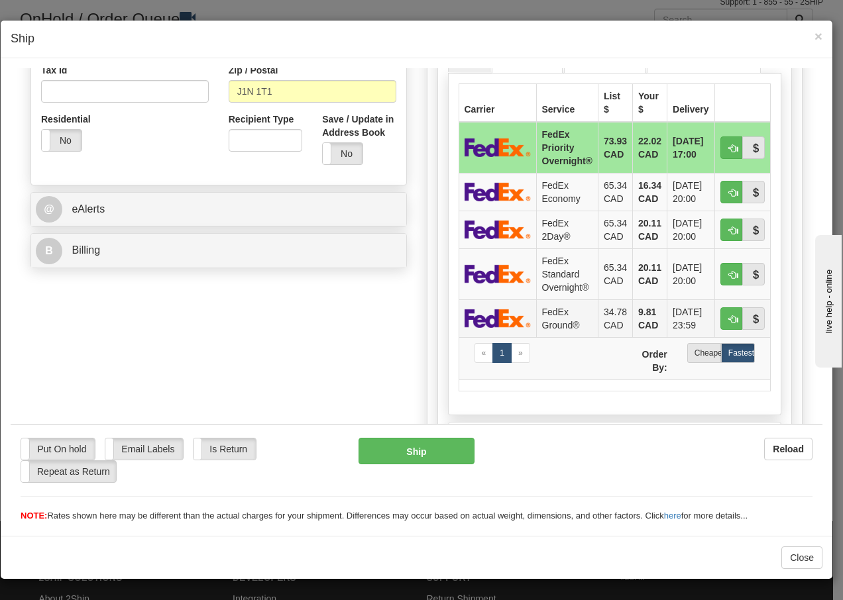
click at [547, 317] on td "FedEx Ground®" at bounding box center [567, 318] width 62 height 38
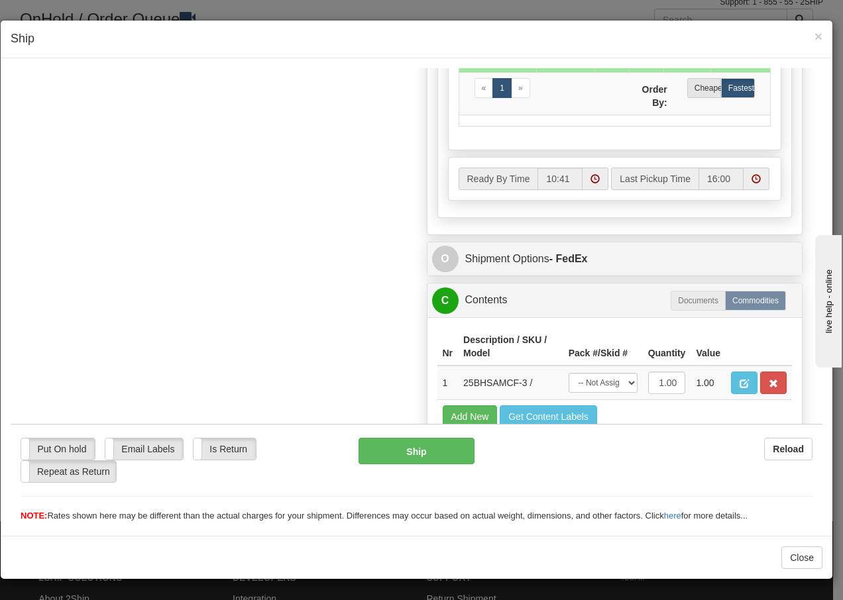
scroll to position [753, 0]
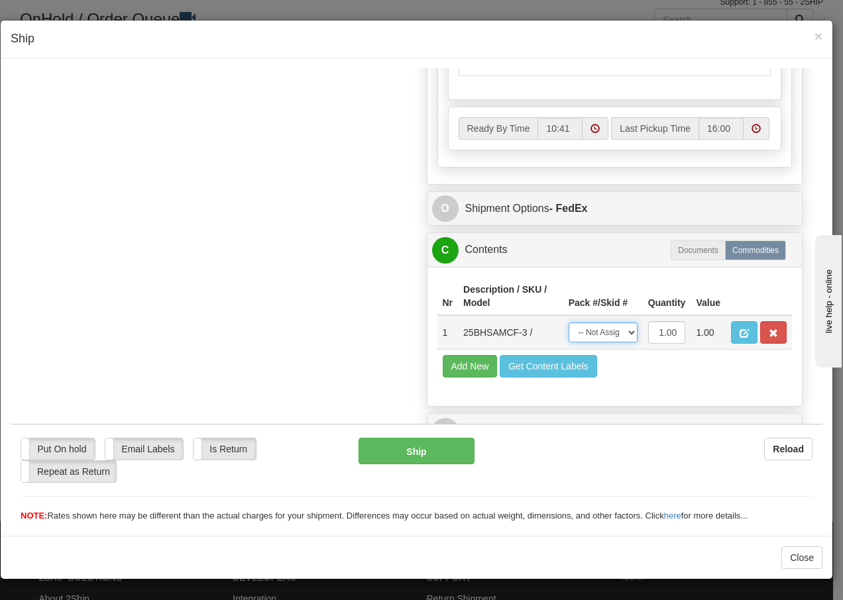
click at [621, 335] on select "-- Not Assigned -- Package 1" at bounding box center [602, 332] width 69 height 20
select select "0"
click at [568, 322] on select "-- Not Assigned -- Package 1" at bounding box center [602, 332] width 69 height 20
click at [386, 452] on button "Ship" at bounding box center [415, 450] width 115 height 26
type input "92"
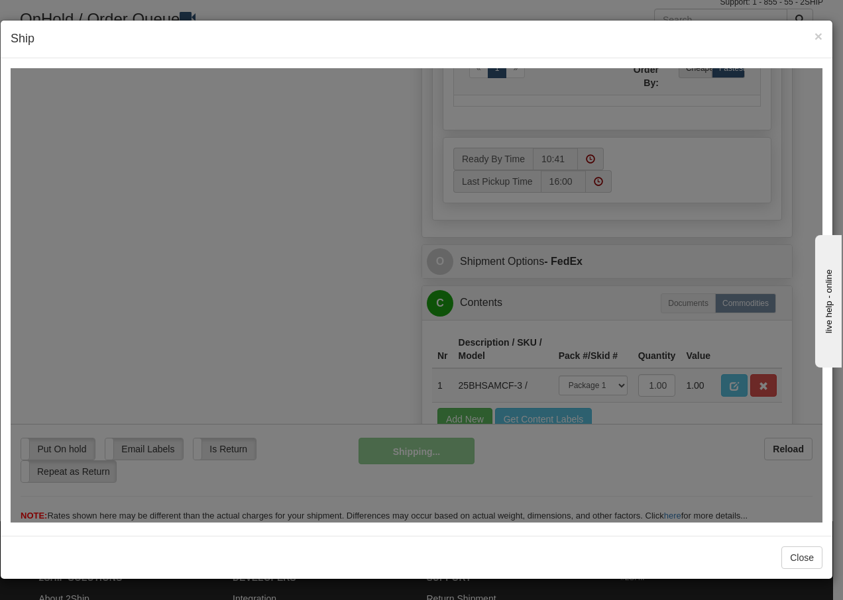
scroll to position [806, 0]
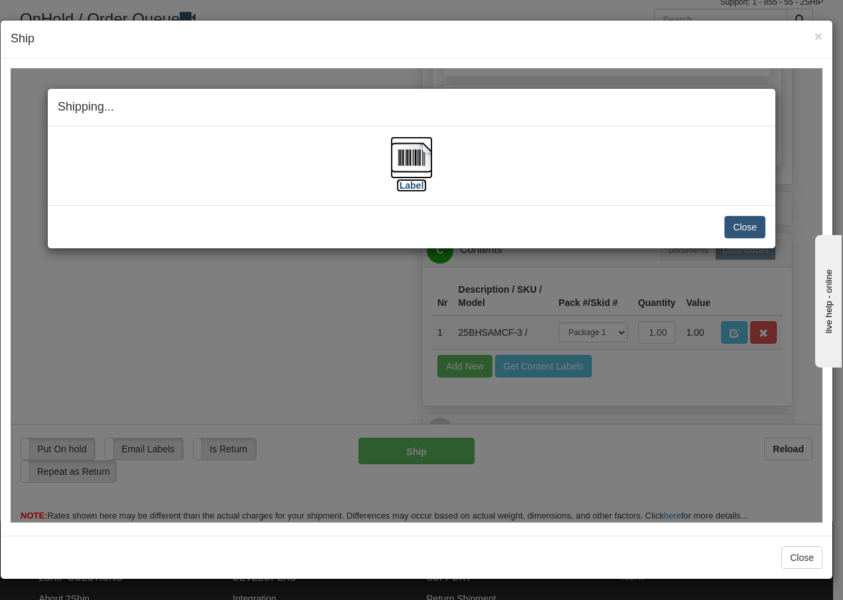
click at [414, 160] on img at bounding box center [411, 157] width 42 height 42
click at [739, 229] on button "Close" at bounding box center [744, 226] width 41 height 23
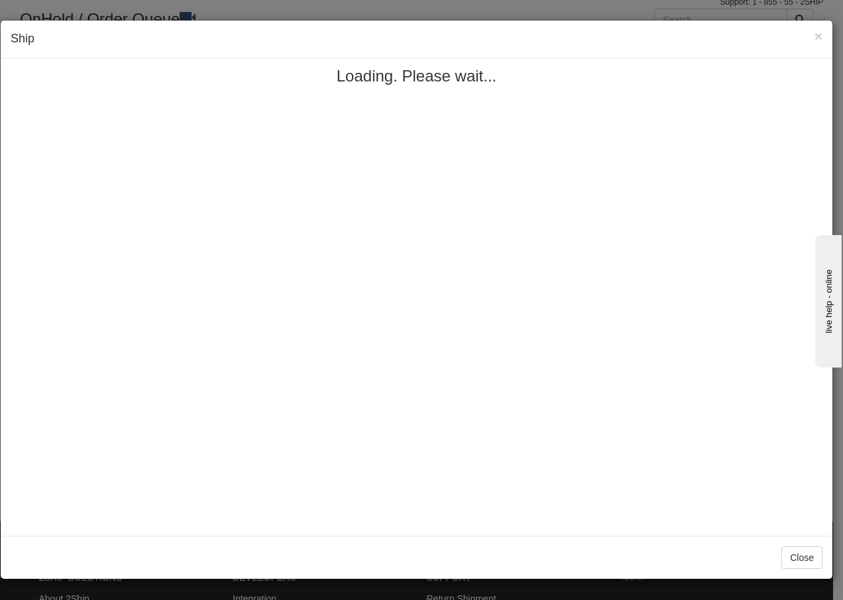
scroll to position [0, 0]
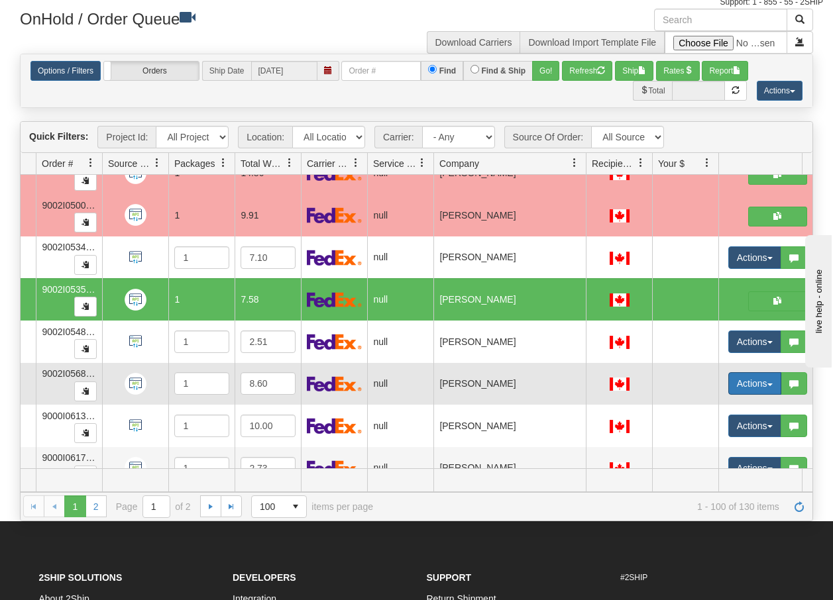
click at [768, 386] on span "button" at bounding box center [769, 385] width 5 height 3
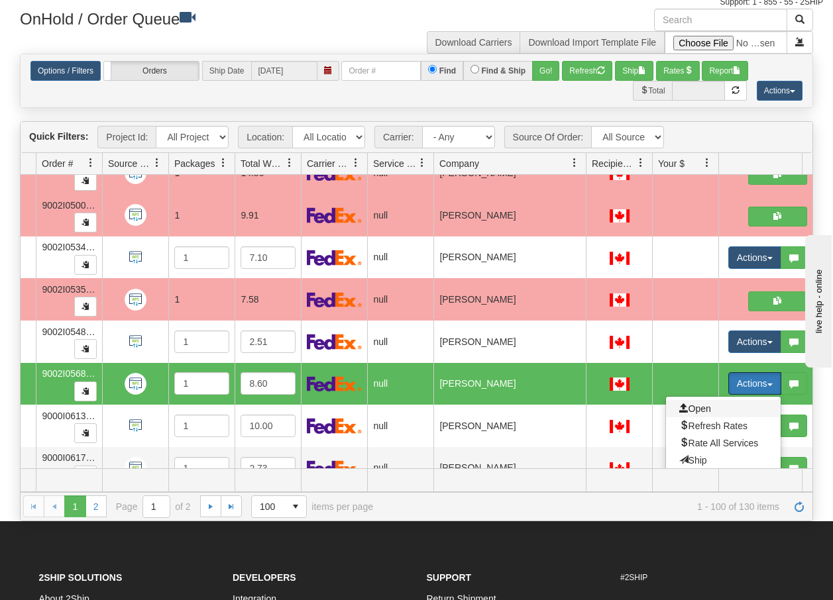
click at [708, 409] on span "Open" at bounding box center [695, 408] width 32 height 11
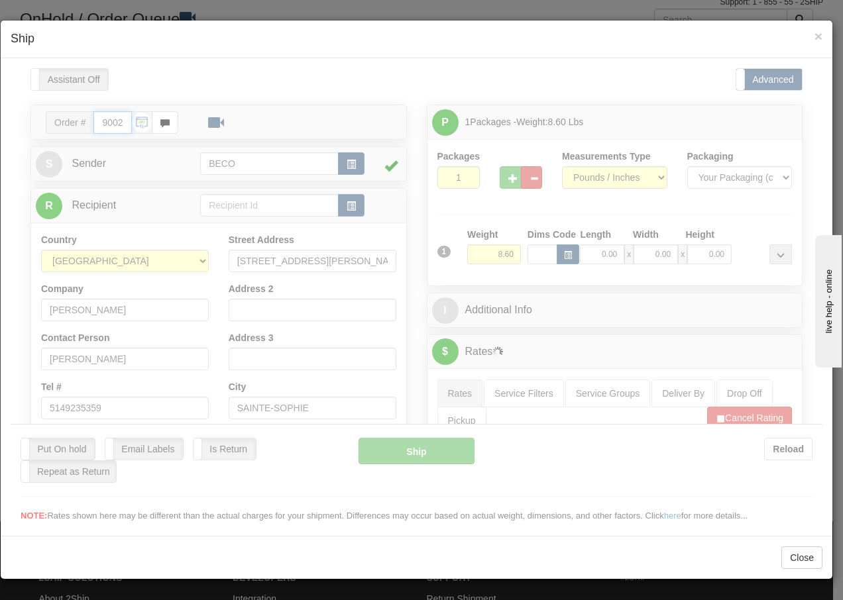
type input "10:41"
type input "16:00"
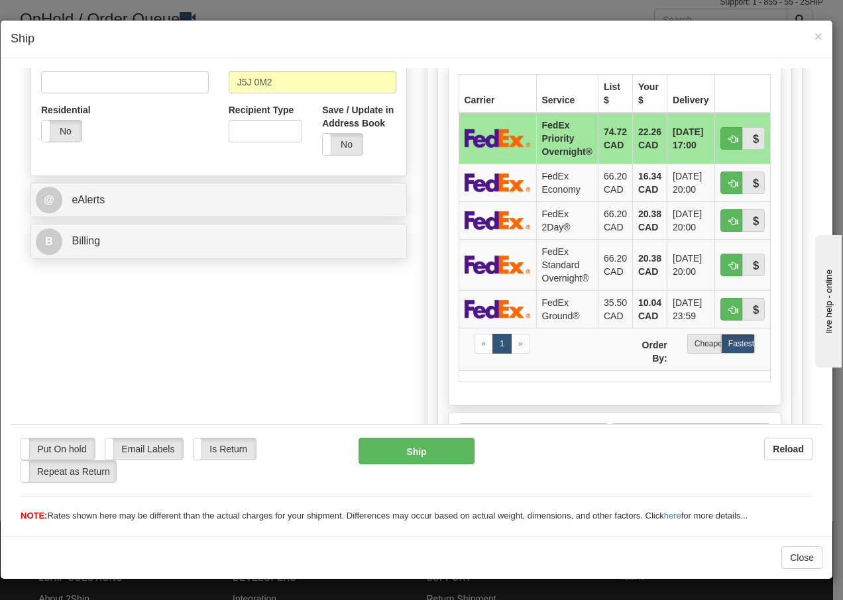
scroll to position [450, 0]
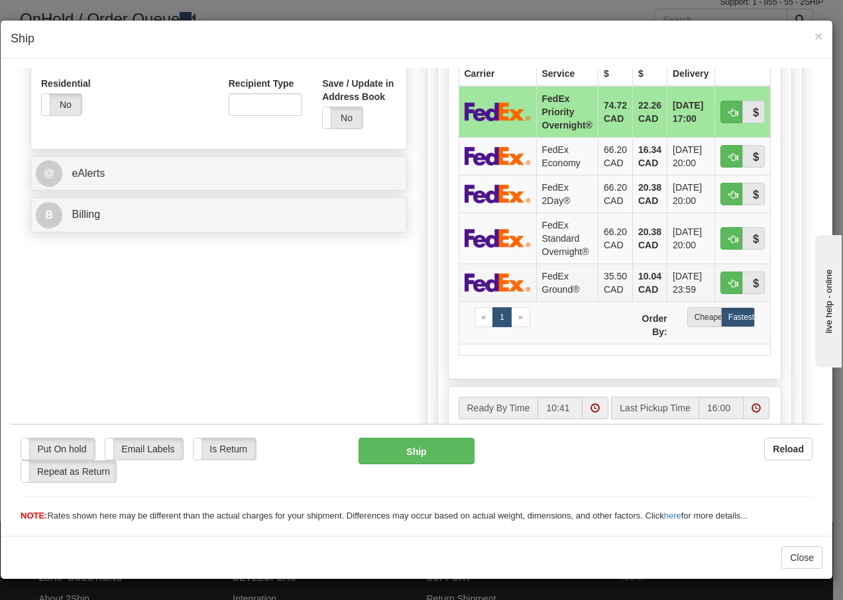
click at [553, 286] on td "FedEx Ground®" at bounding box center [567, 282] width 62 height 38
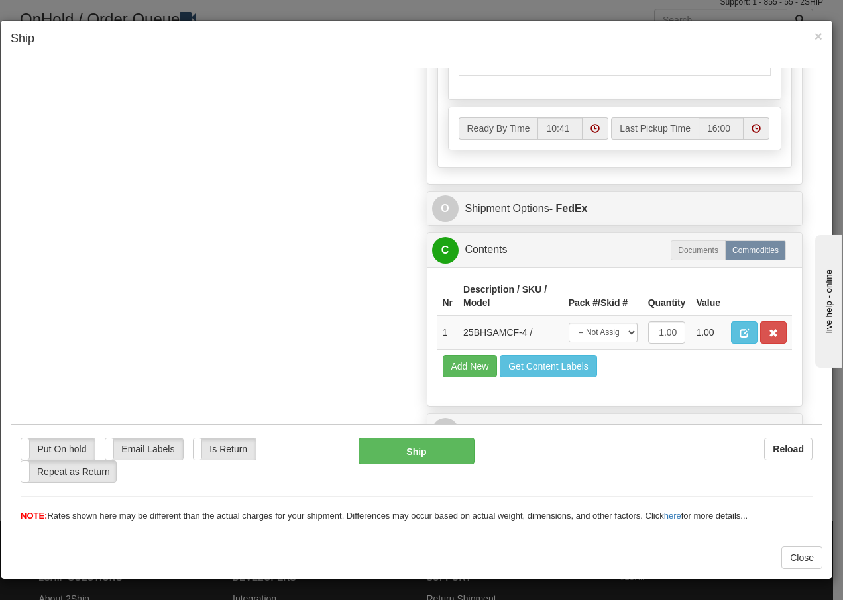
scroll to position [753, 0]
drag, startPoint x: 622, startPoint y: 334, endPoint x: 612, endPoint y: 343, distance: 13.6
click at [622, 334] on select "-- Not Assigned -- Package 1" at bounding box center [602, 332] width 69 height 20
select select "0"
click at [568, 322] on select "-- Not Assigned -- Package 1" at bounding box center [602, 332] width 69 height 20
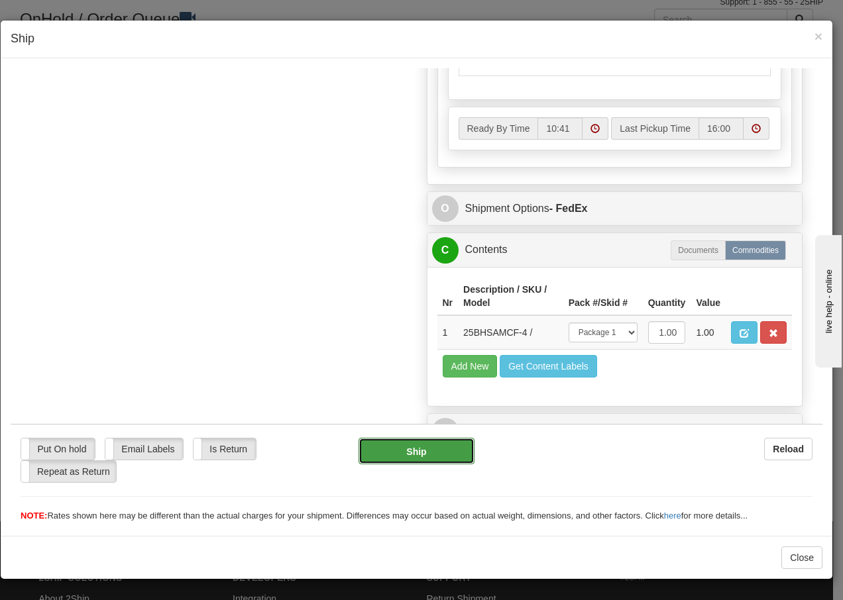
click at [434, 448] on button "Ship" at bounding box center [415, 450] width 115 height 26
type input "92"
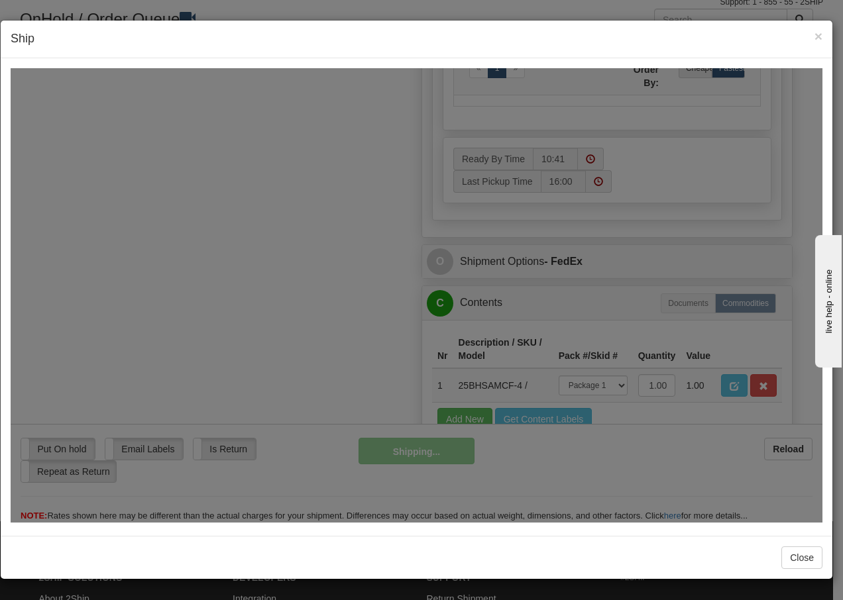
scroll to position [806, 0]
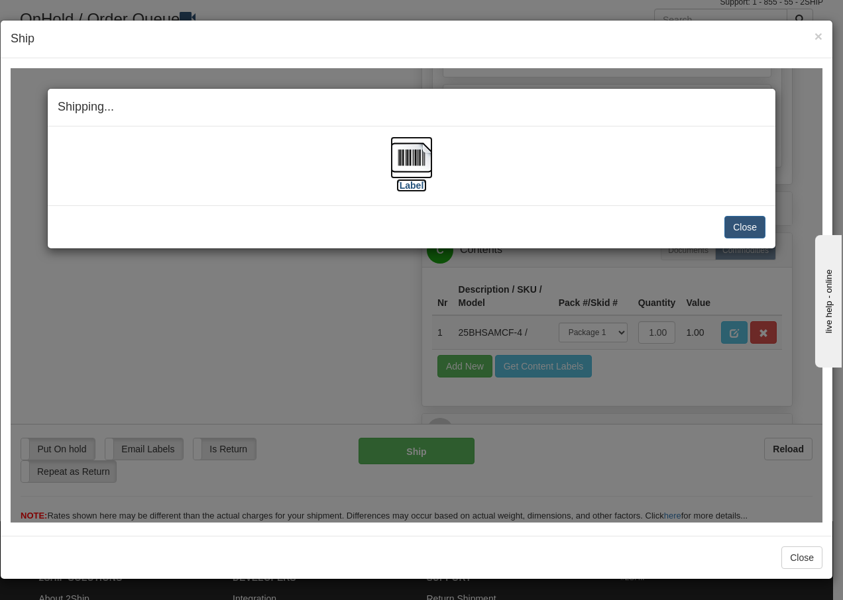
click at [409, 161] on img at bounding box center [411, 157] width 42 height 42
click at [739, 222] on button "Close" at bounding box center [744, 226] width 41 height 23
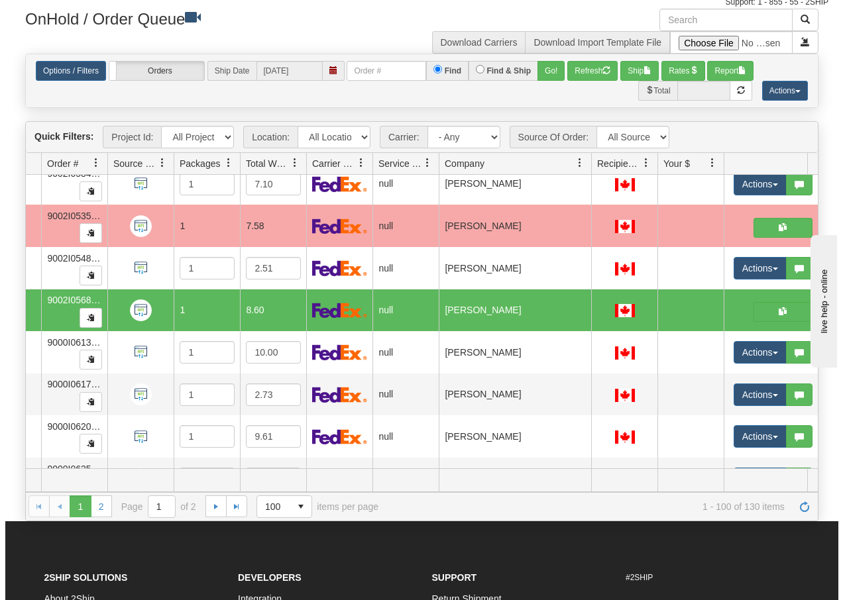
scroll to position [3894, 99]
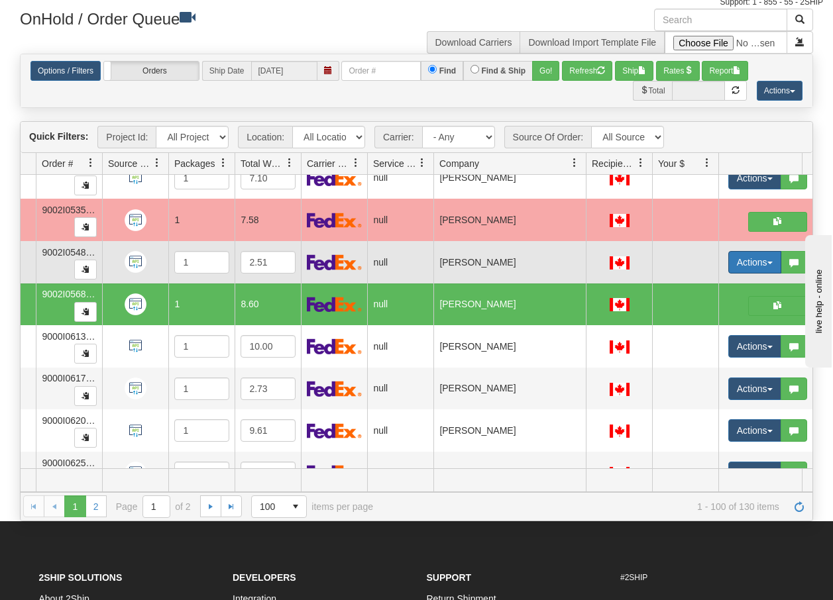
click at [768, 263] on span "button" at bounding box center [769, 263] width 5 height 3
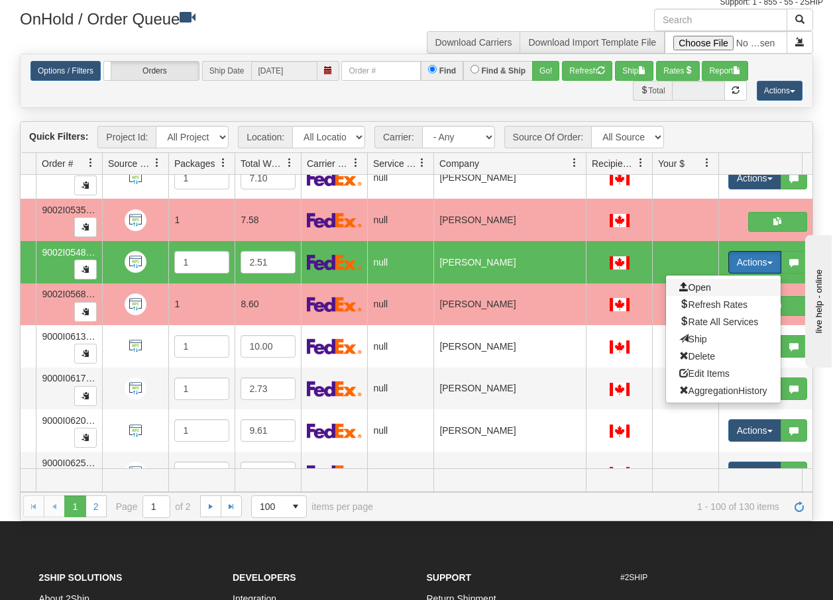
click at [694, 286] on span "Open" at bounding box center [695, 287] width 32 height 11
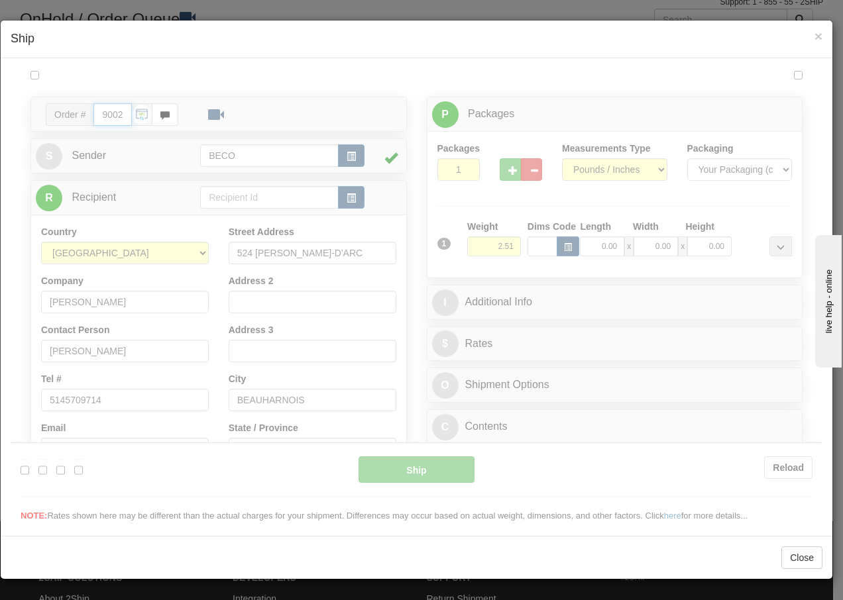
type input "10:42"
type input "16:00"
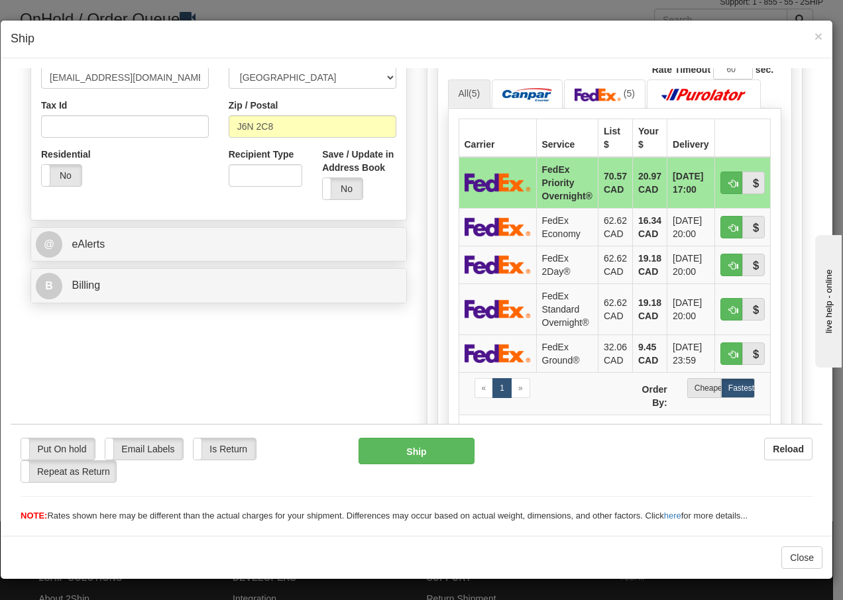
scroll to position [406, 0]
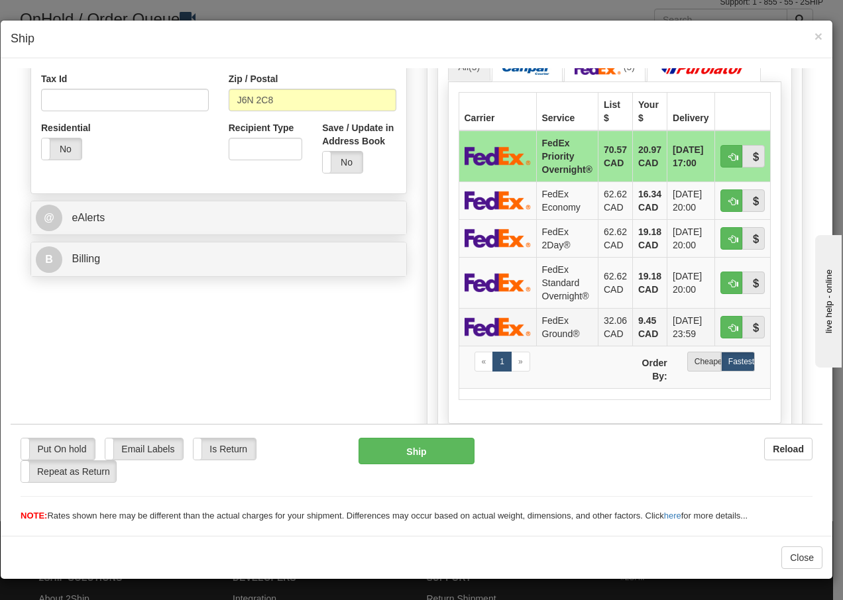
click at [561, 326] on td "FedEx Ground®" at bounding box center [567, 326] width 62 height 38
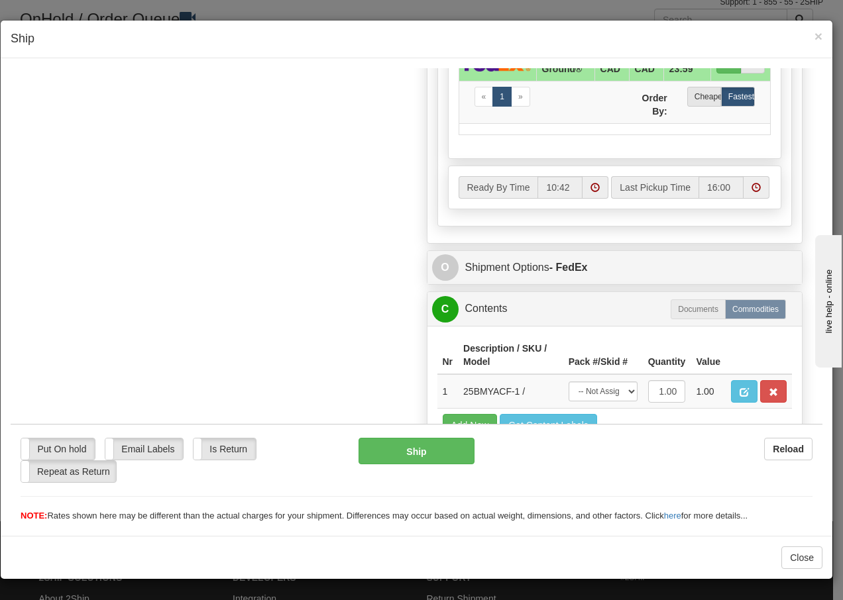
scroll to position [753, 0]
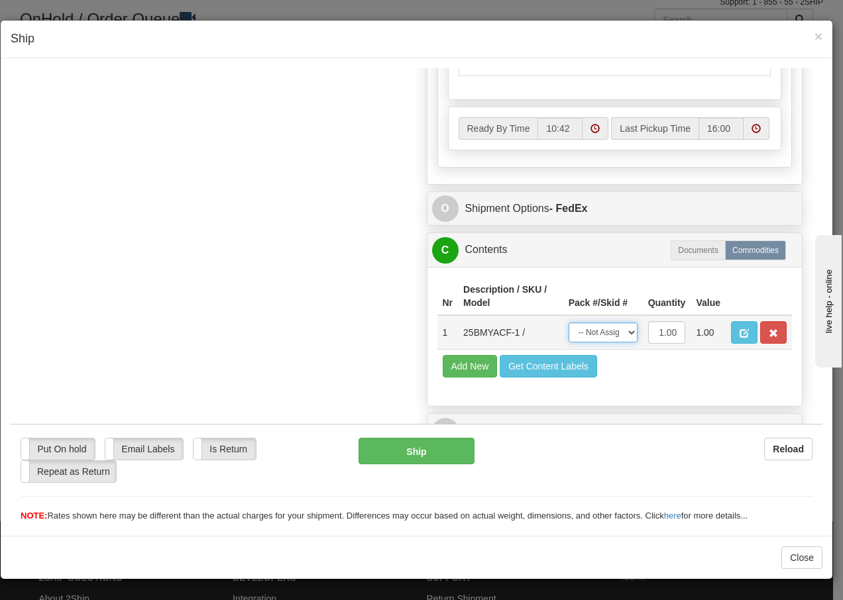
drag, startPoint x: 610, startPoint y: 336, endPoint x: 609, endPoint y: 344, distance: 8.1
click at [610, 336] on select "-- Not Assigned -- Package 1" at bounding box center [602, 332] width 69 height 20
select select "0"
click at [568, 322] on select "-- Not Assigned -- Package 1" at bounding box center [602, 332] width 69 height 20
click at [399, 456] on button "Ship" at bounding box center [415, 450] width 115 height 26
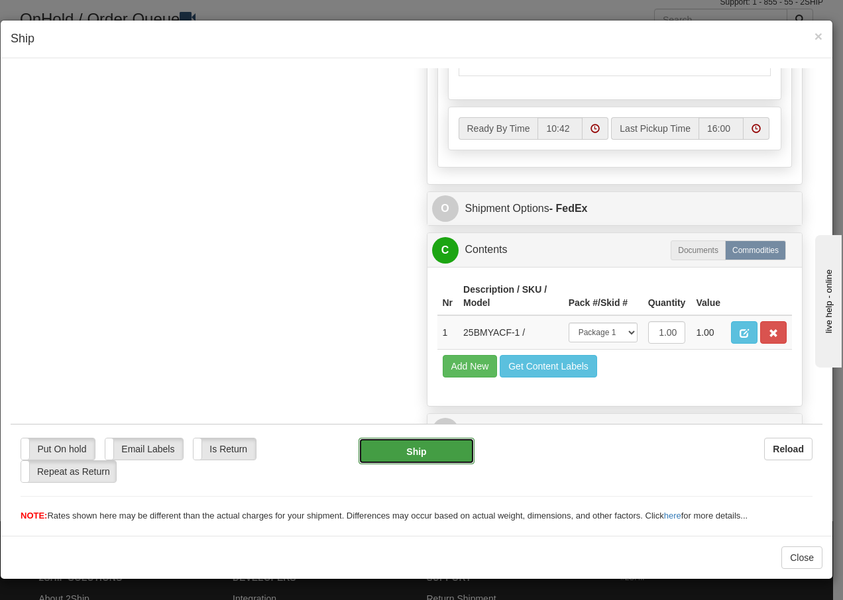
type input "92"
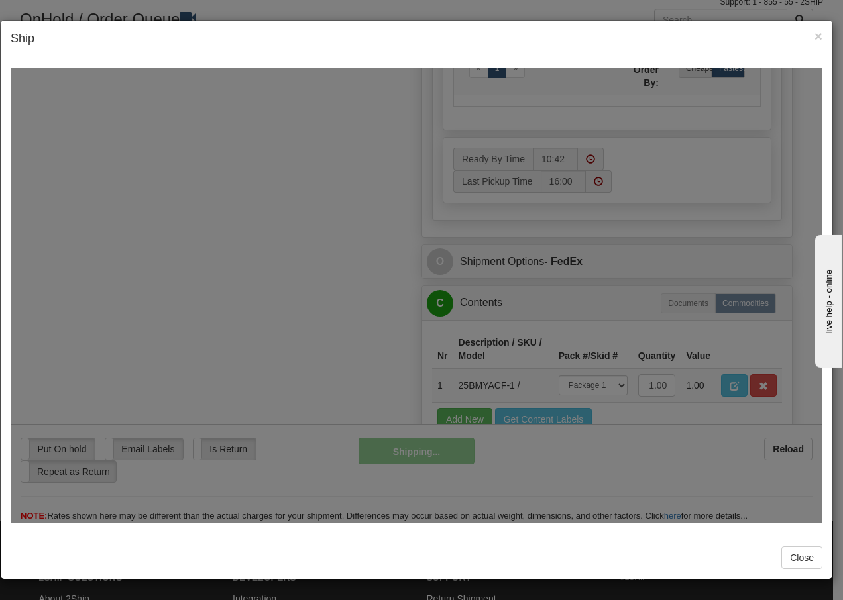
scroll to position [806, 0]
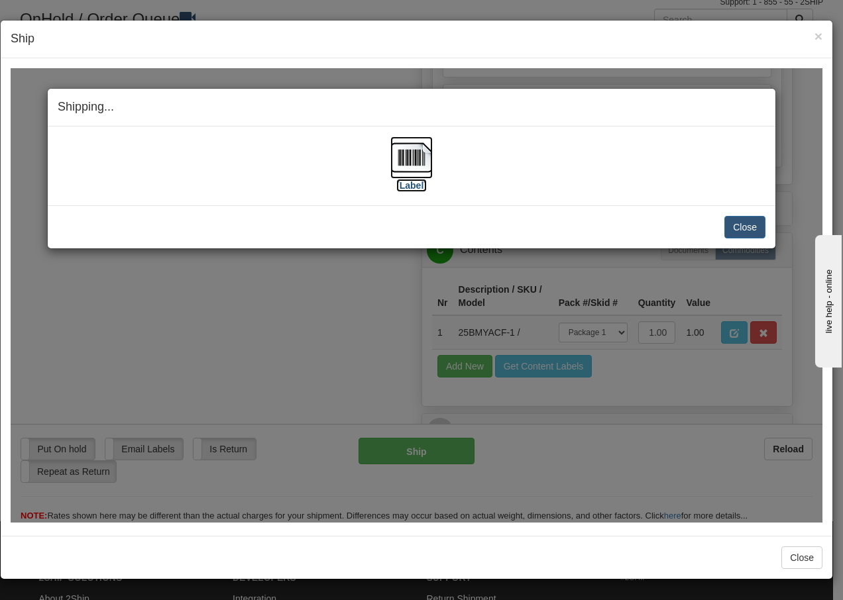
click at [408, 157] on img at bounding box center [411, 157] width 42 height 42
click at [740, 222] on button "Close" at bounding box center [744, 226] width 41 height 23
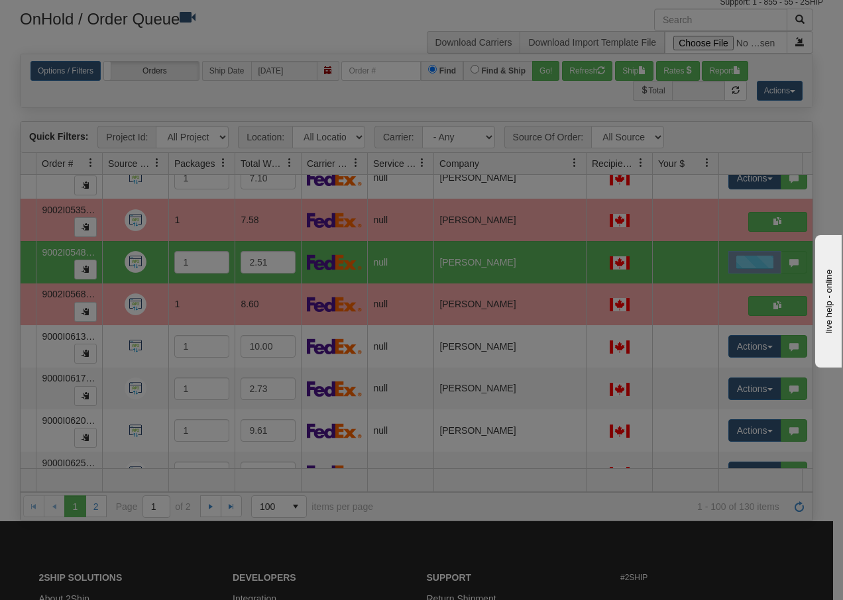
scroll to position [0, 0]
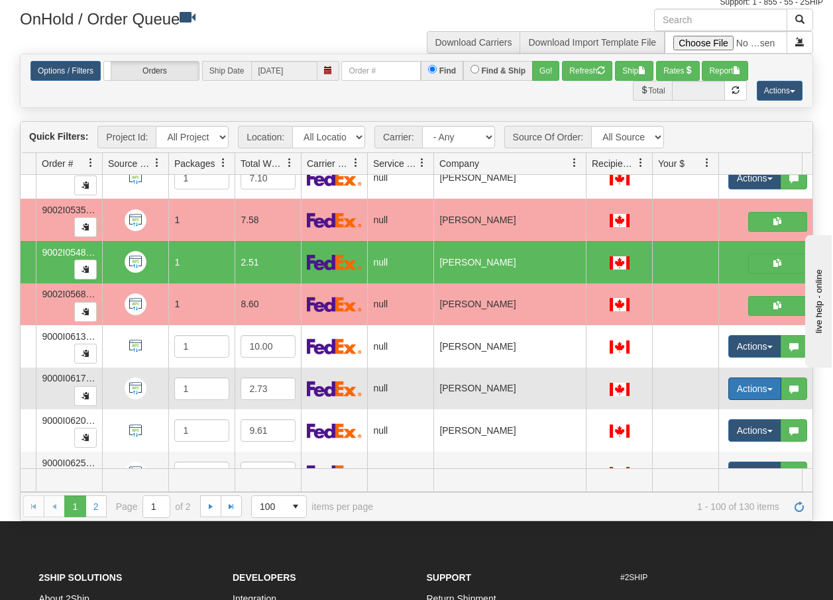
click at [772, 390] on button "Actions" at bounding box center [754, 389] width 53 height 23
click at [711, 413] on span "Open" at bounding box center [695, 414] width 32 height 11
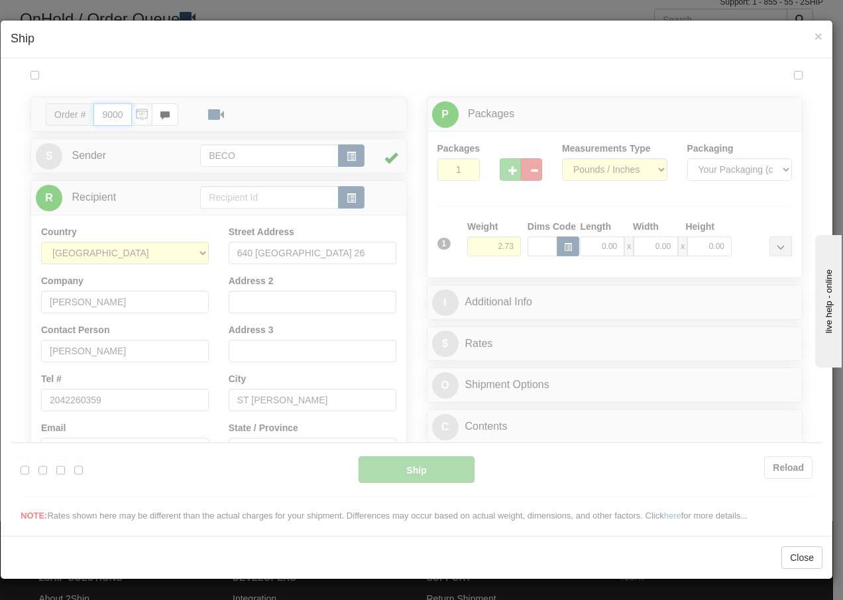
type input "10:43"
type input "16:00"
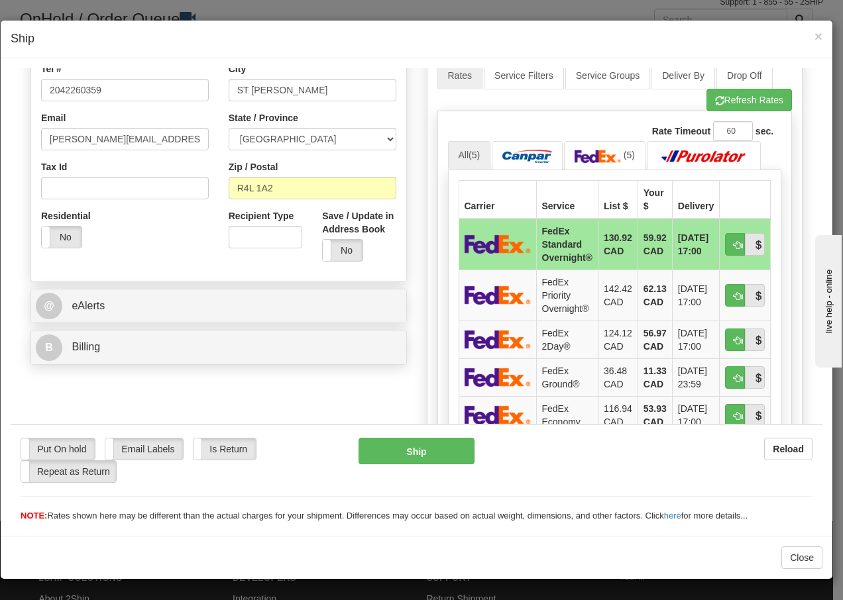
scroll to position [433, 0]
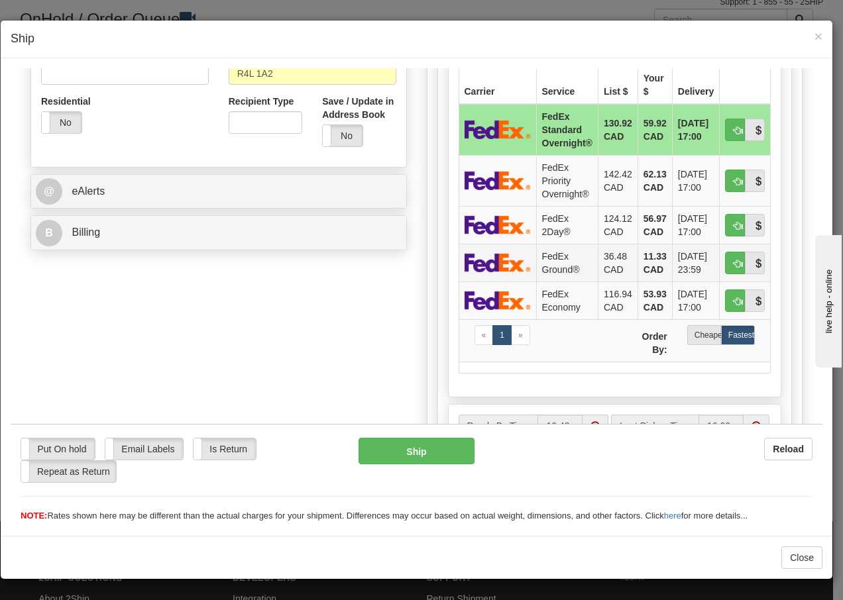
click at [570, 259] on td "FedEx Ground®" at bounding box center [567, 262] width 62 height 38
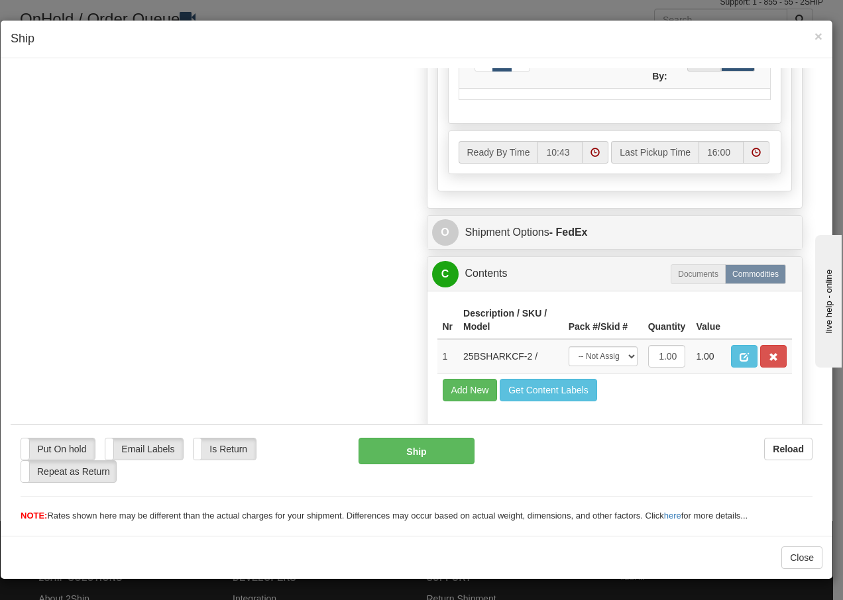
scroll to position [753, 0]
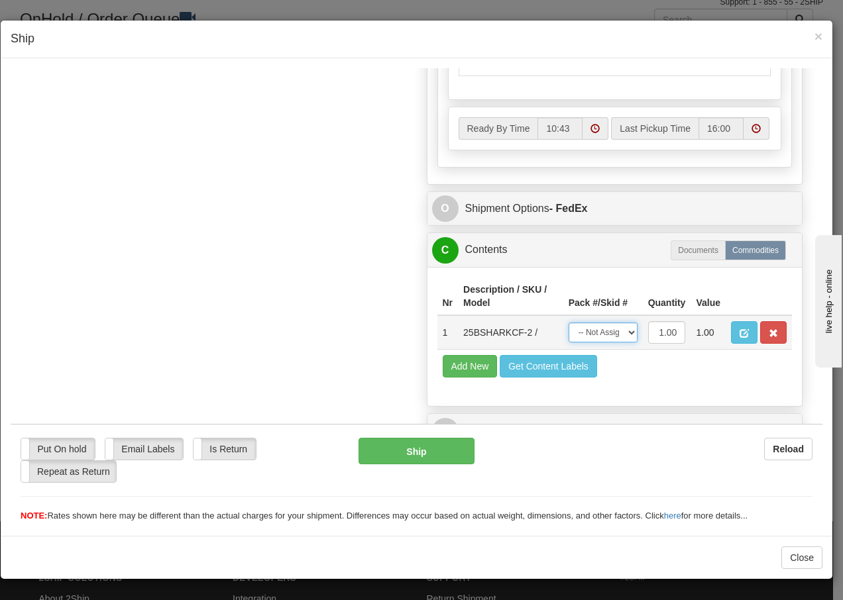
drag, startPoint x: 610, startPoint y: 330, endPoint x: 611, endPoint y: 338, distance: 8.0
click at [610, 330] on select "-- Not Assigned -- Package 1" at bounding box center [602, 332] width 69 height 20
select select "0"
click at [568, 322] on select "-- Not Assigned -- Package 1" at bounding box center [602, 332] width 69 height 20
click at [385, 458] on button "Ship" at bounding box center [415, 450] width 115 height 26
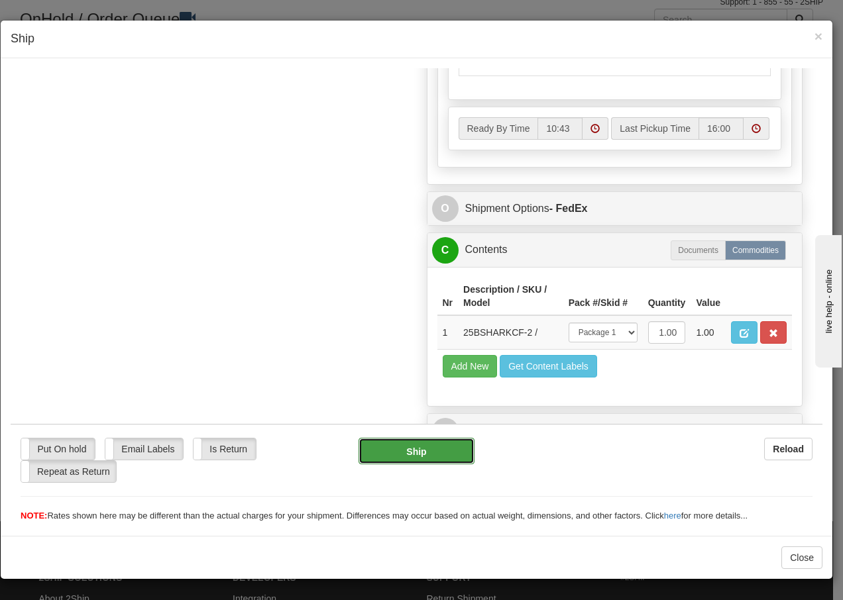
type input "92"
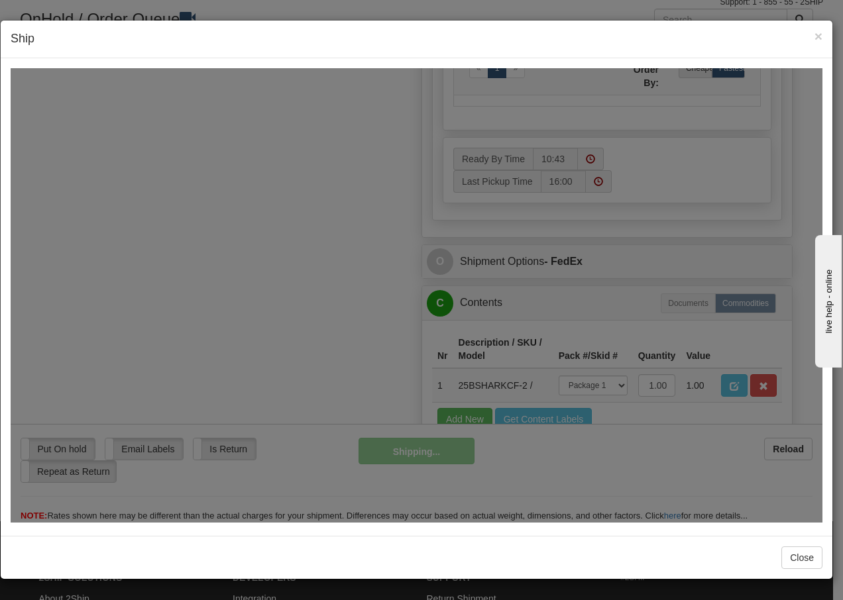
scroll to position [806, 0]
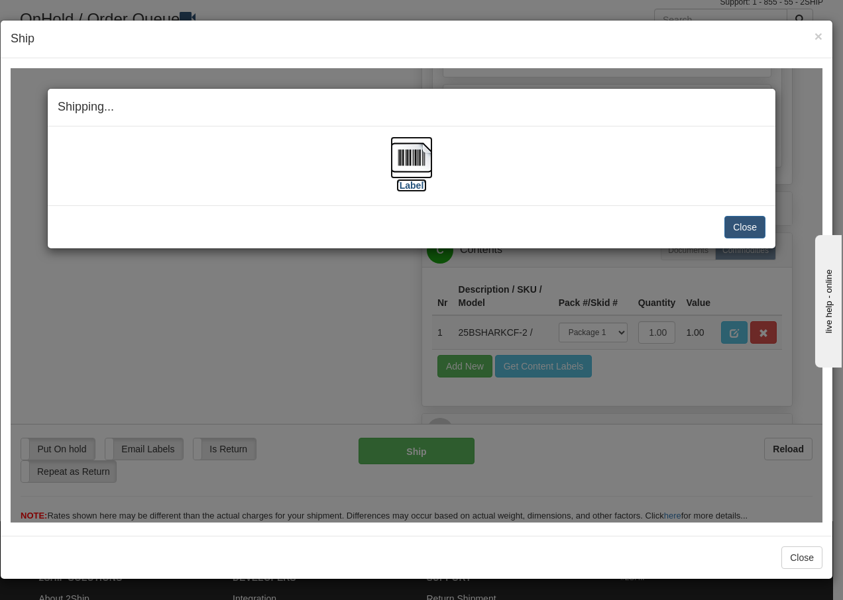
click at [413, 156] on img at bounding box center [411, 157] width 42 height 42
click at [749, 225] on button "Close" at bounding box center [744, 226] width 41 height 23
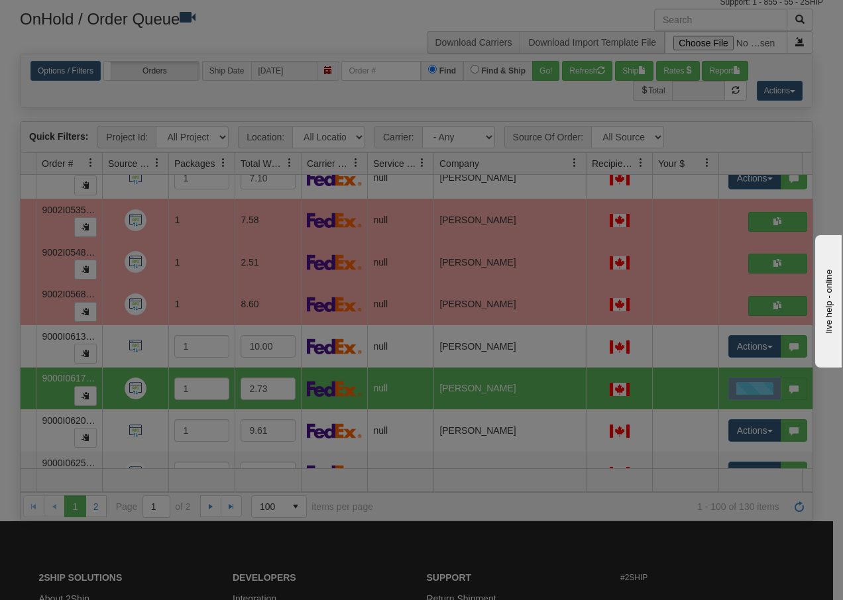
scroll to position [0, 0]
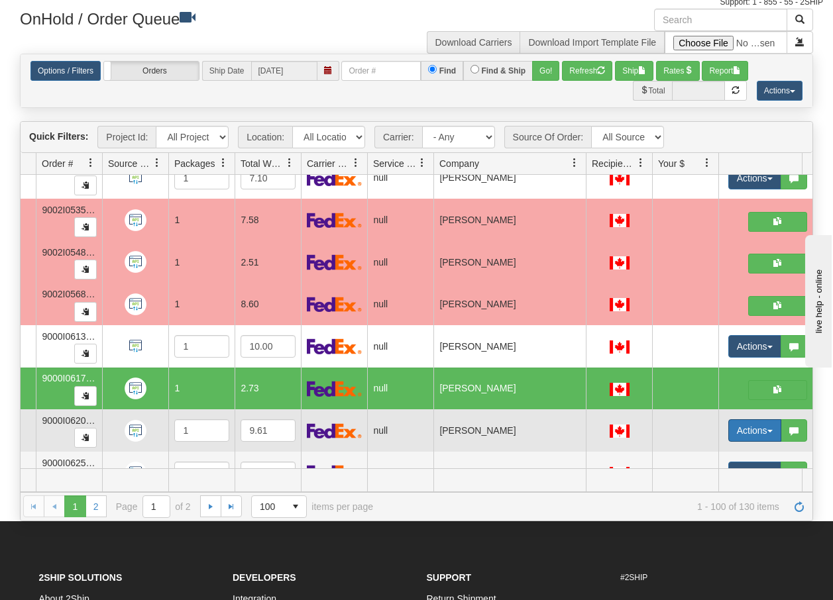
click at [768, 437] on button "Actions" at bounding box center [754, 430] width 53 height 23
click at [703, 454] on span "Open" at bounding box center [695, 455] width 32 height 11
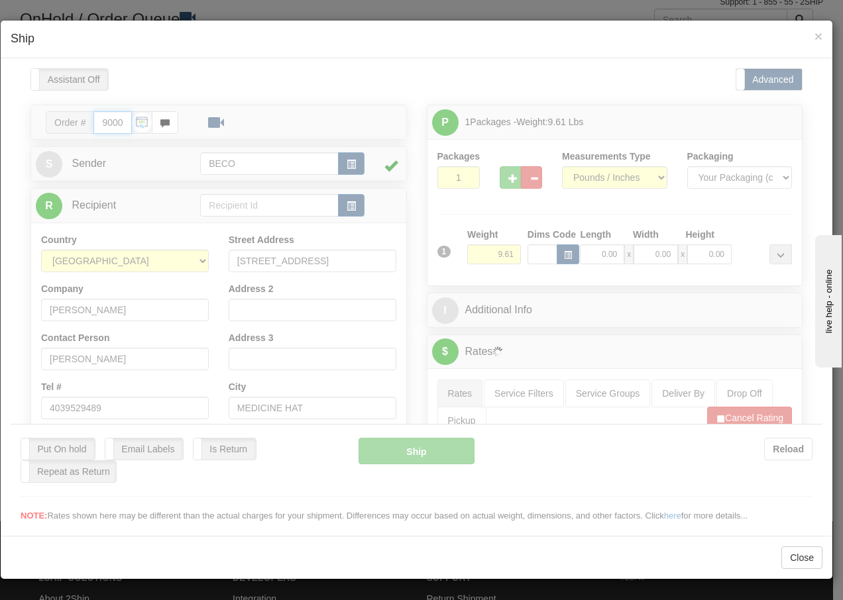
type input "10:43"
type input "16:00"
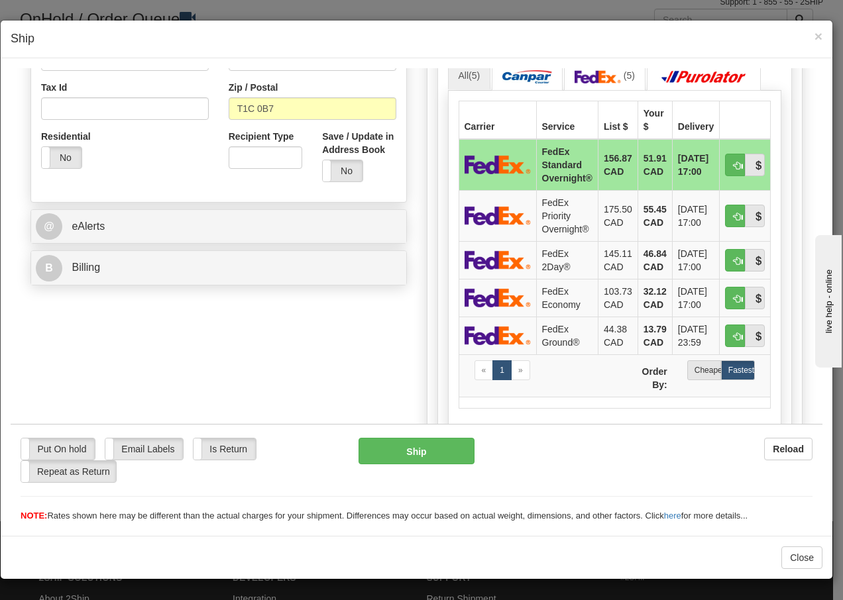
scroll to position [441, 0]
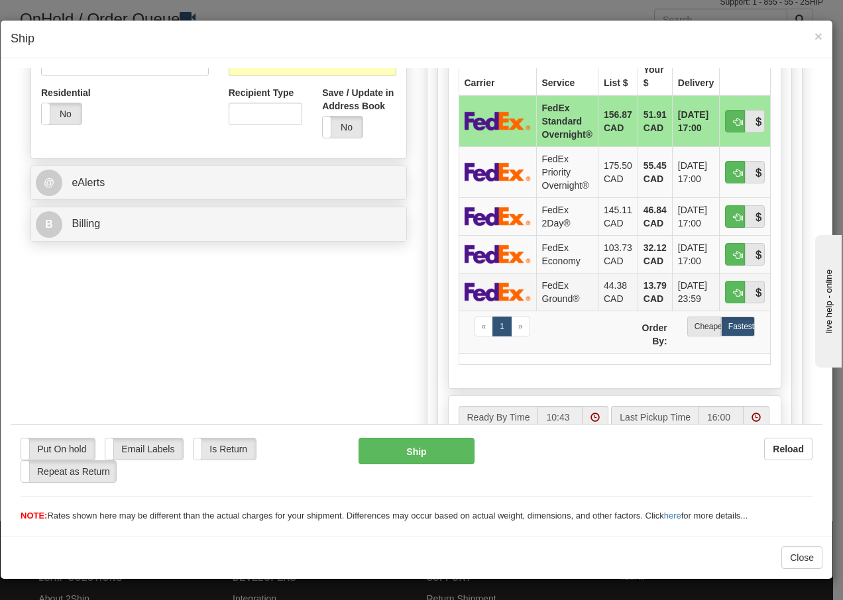
click at [554, 288] on td "FedEx Ground®" at bounding box center [567, 291] width 62 height 38
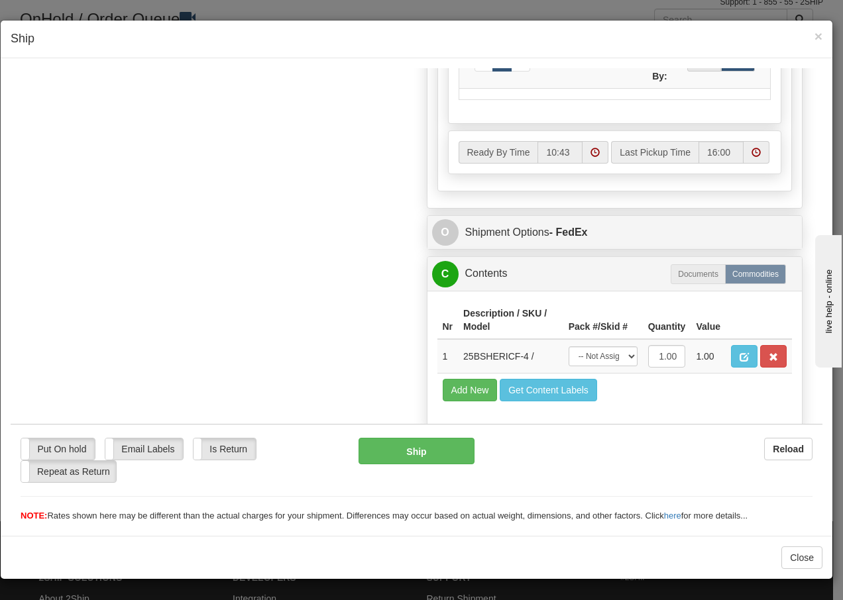
scroll to position [753, 0]
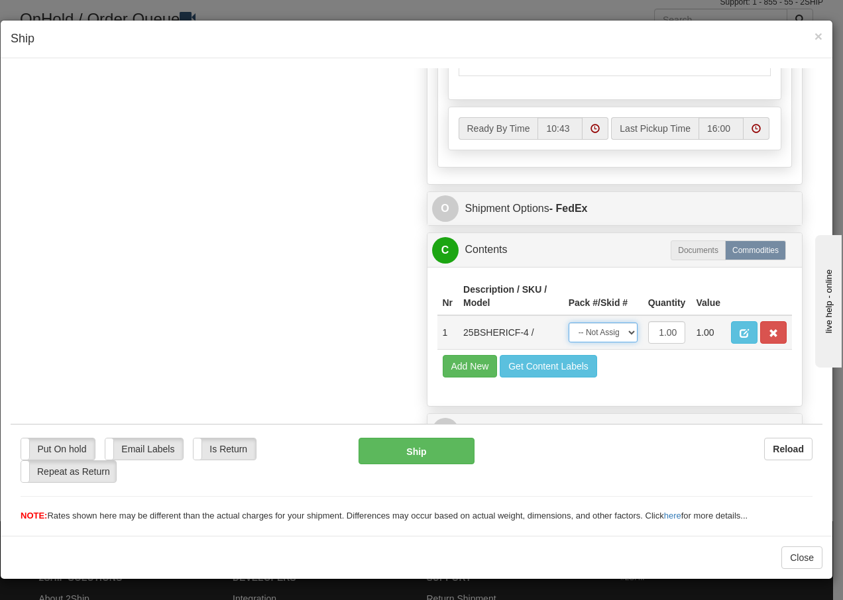
click at [614, 331] on select "-- Not Assigned -- Package 1" at bounding box center [602, 332] width 69 height 20
select select "0"
click at [568, 322] on select "-- Not Assigned -- Package 1" at bounding box center [602, 332] width 69 height 20
click at [406, 446] on button "Ship" at bounding box center [415, 450] width 115 height 26
type input "92"
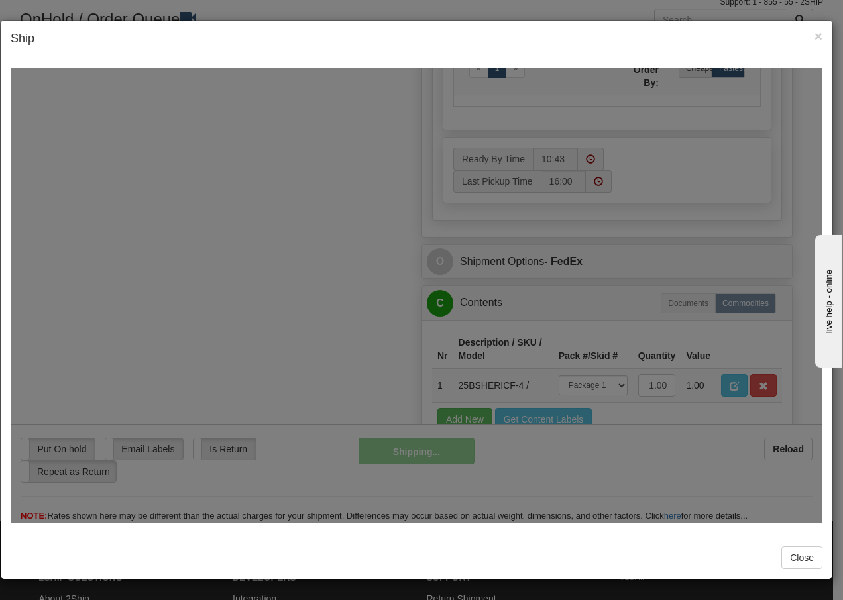
scroll to position [806, 0]
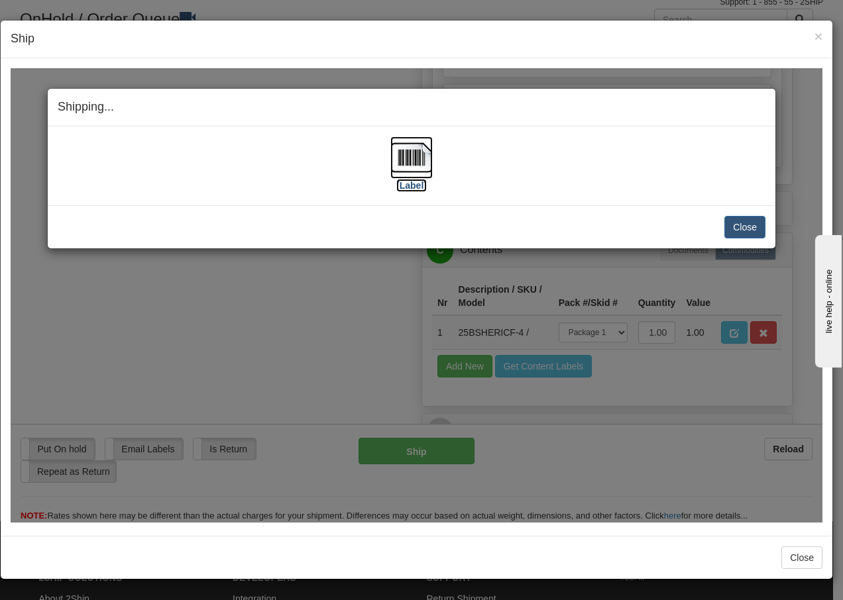
click at [414, 165] on img at bounding box center [411, 157] width 42 height 42
click at [739, 226] on button "Close" at bounding box center [744, 226] width 41 height 23
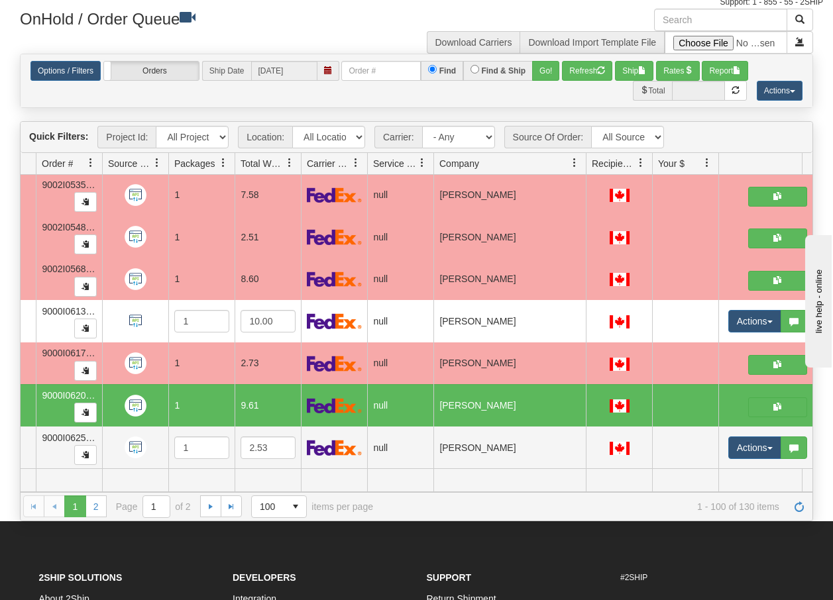
scroll to position [3929, 99]
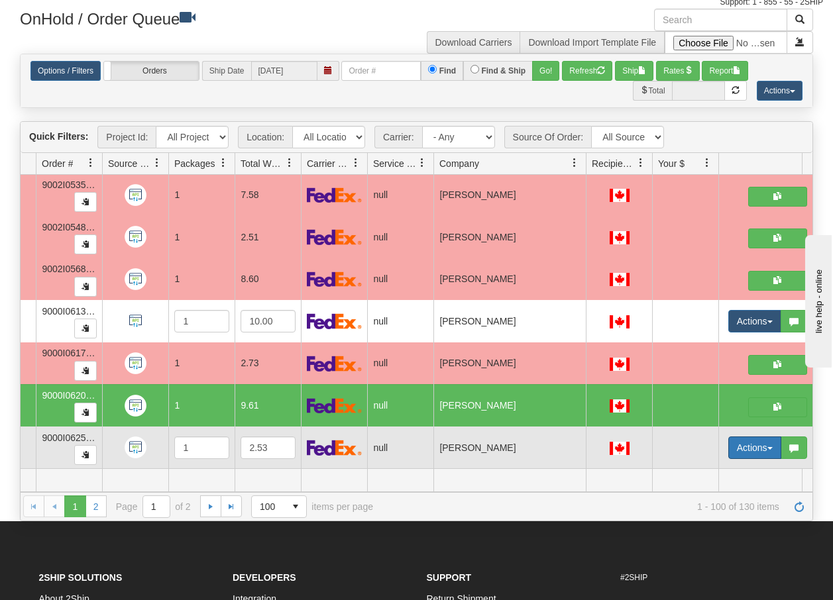
click at [772, 447] on span "button" at bounding box center [769, 448] width 5 height 3
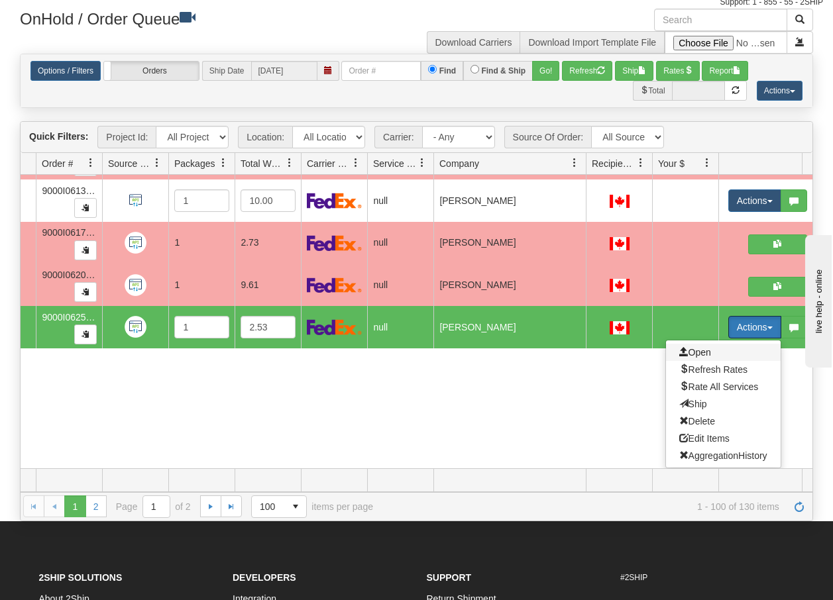
click at [694, 347] on span "Open" at bounding box center [695, 352] width 32 height 11
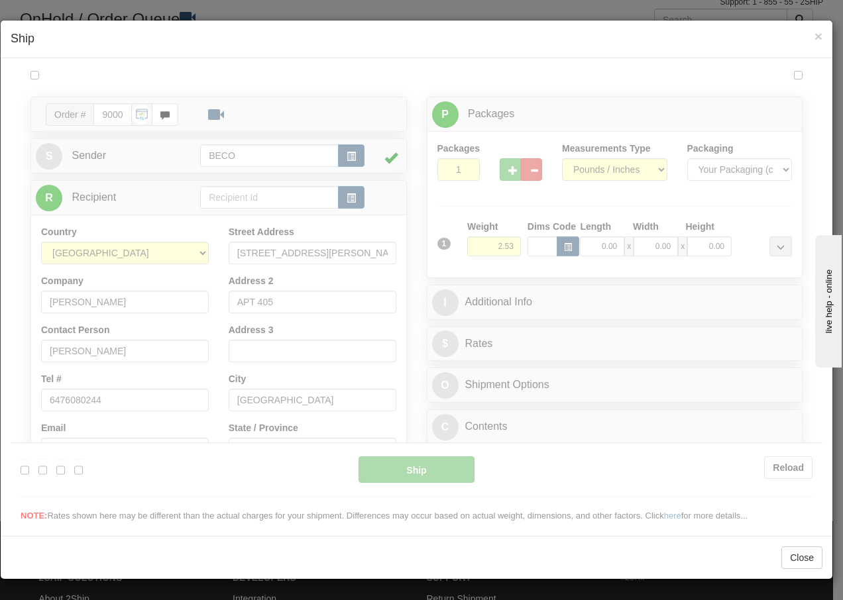
scroll to position [0, 0]
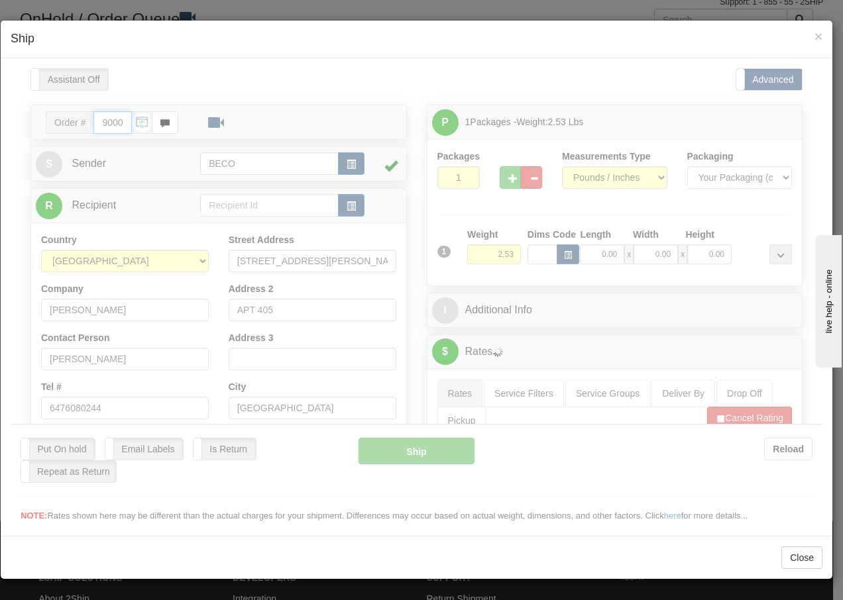
type input "10:49"
type input "16:00"
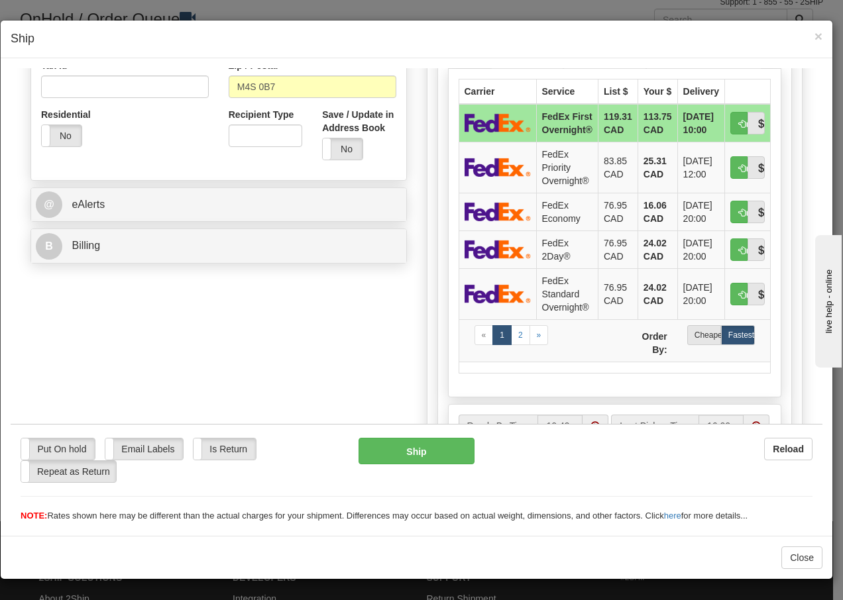
scroll to position [424, 0]
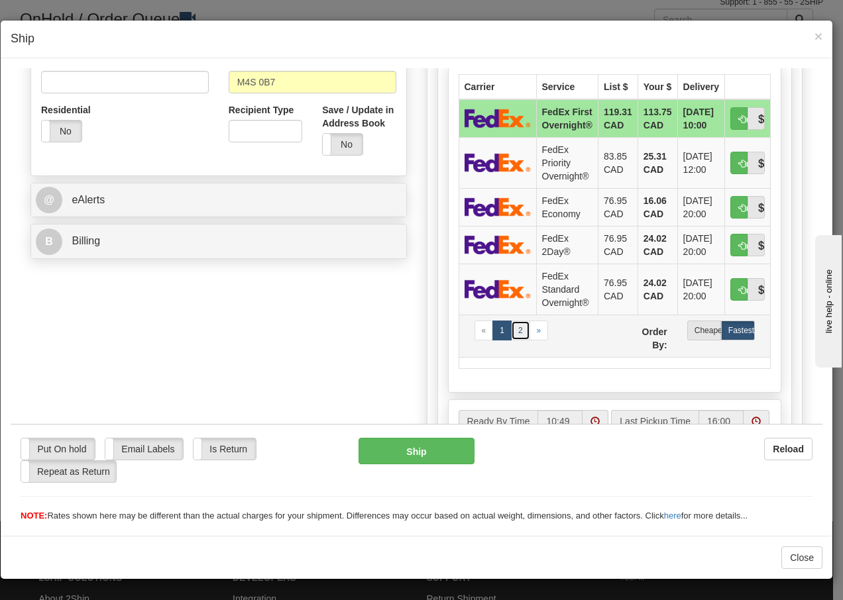
click at [515, 340] on link "2" at bounding box center [520, 330] width 19 height 20
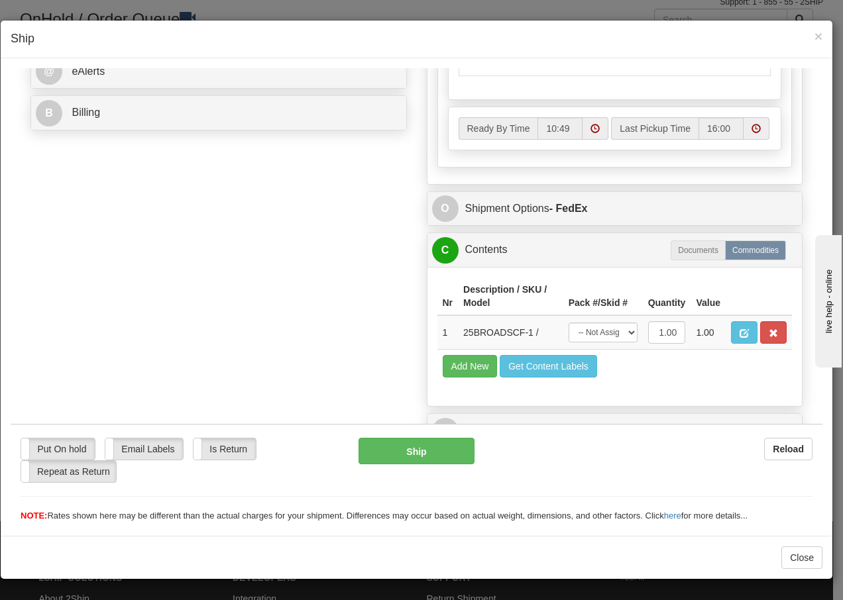
scroll to position [575, 0]
click at [623, 332] on select "-- Not Assigned -- Package 1" at bounding box center [602, 332] width 69 height 20
select select "0"
click at [568, 322] on select "-- Not Assigned -- Package 1" at bounding box center [602, 332] width 69 height 20
click at [414, 452] on button "Ship" at bounding box center [415, 450] width 115 height 26
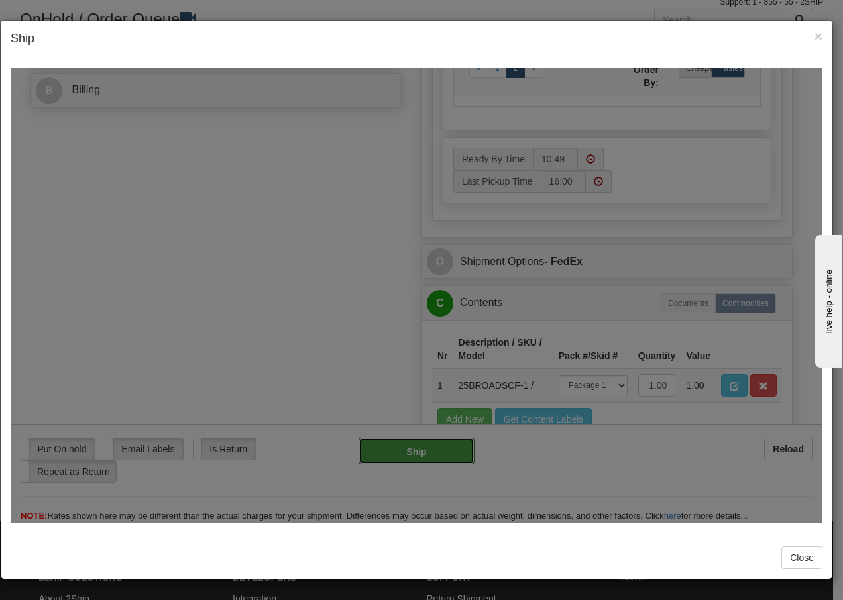
type input "92"
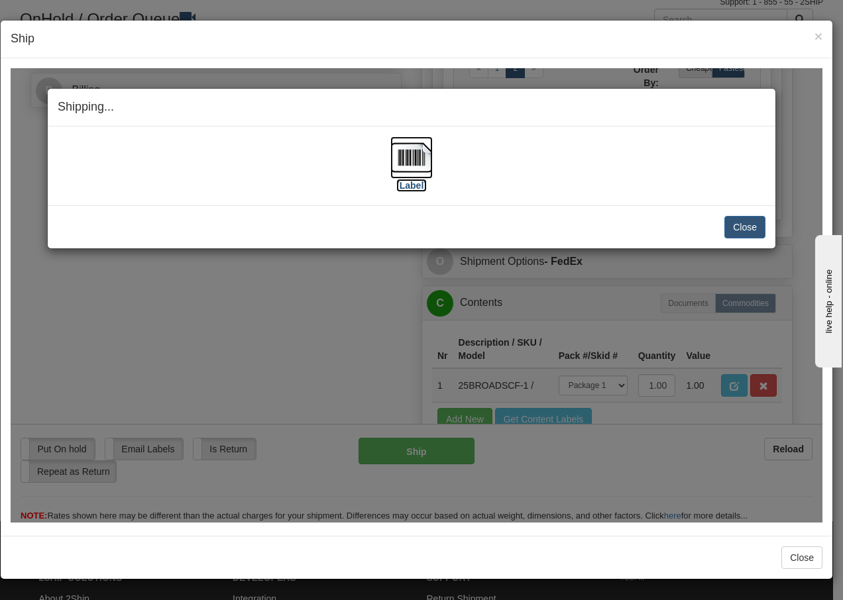
click at [419, 159] on img at bounding box center [411, 157] width 42 height 42
click at [745, 228] on button "Close" at bounding box center [744, 226] width 41 height 23
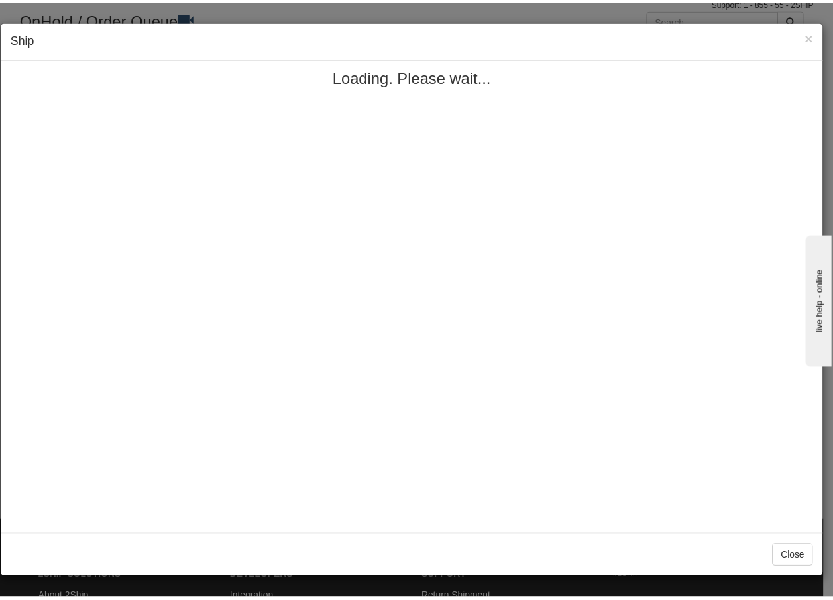
scroll to position [0, 0]
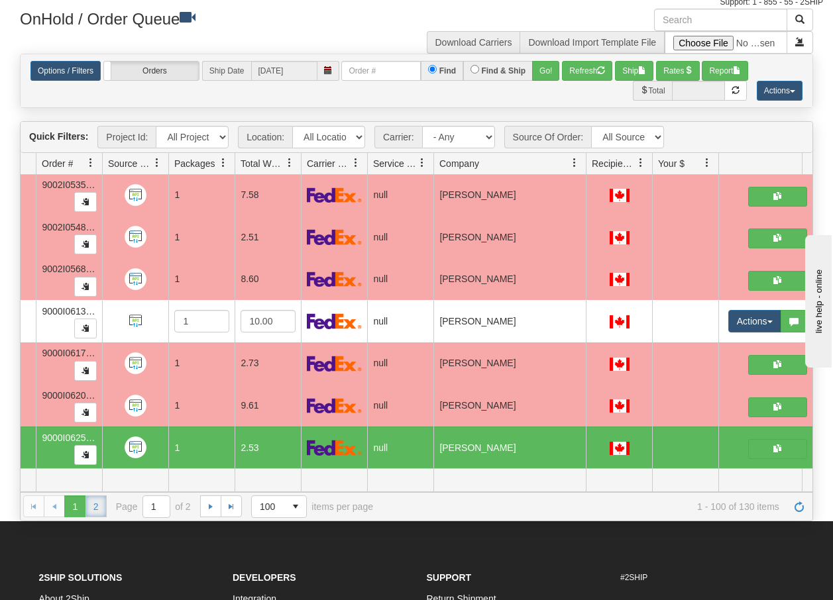
click at [91, 505] on link "2" at bounding box center [95, 506] width 21 height 21
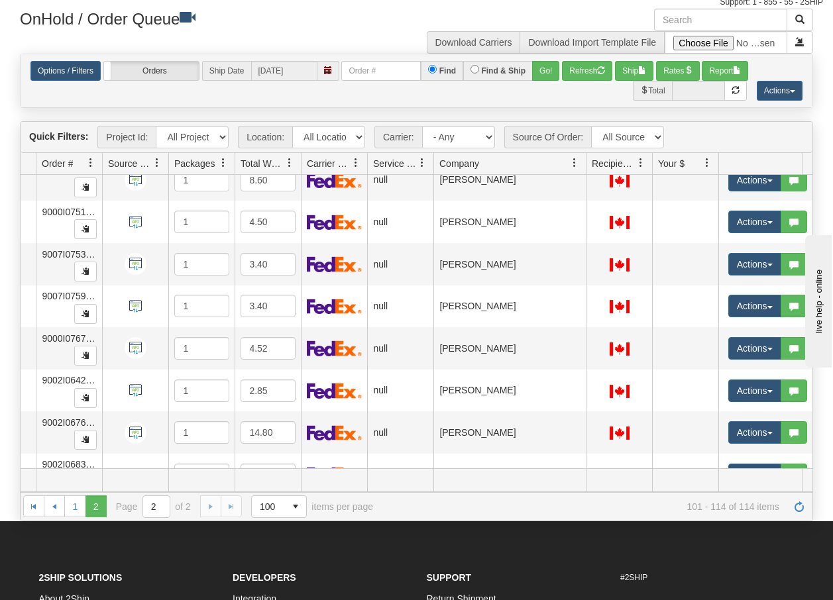
scroll to position [0, 99]
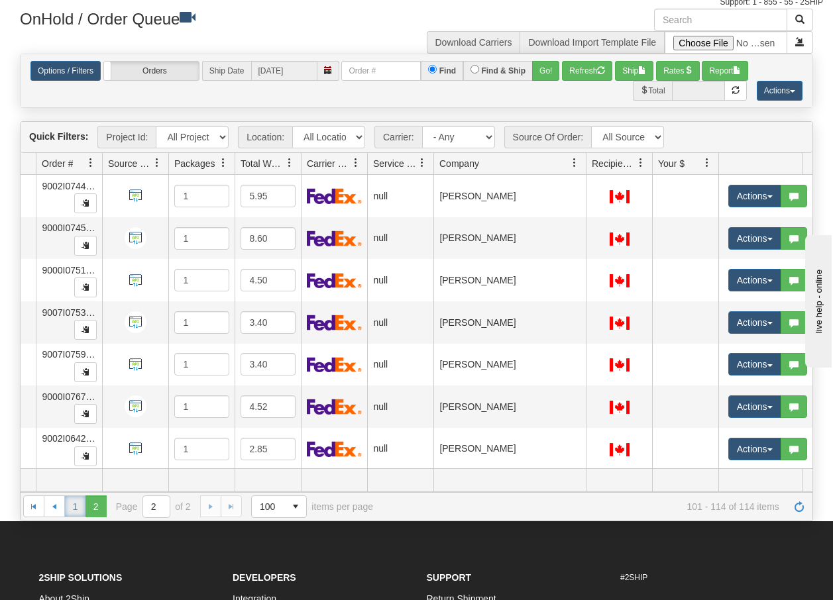
click at [74, 508] on link "1" at bounding box center [74, 506] width 21 height 21
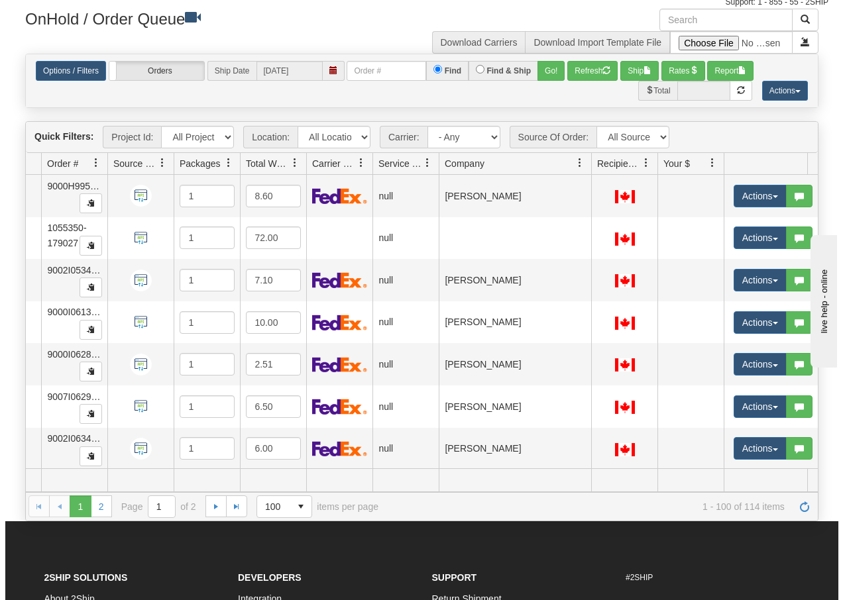
scroll to position [3337, 99]
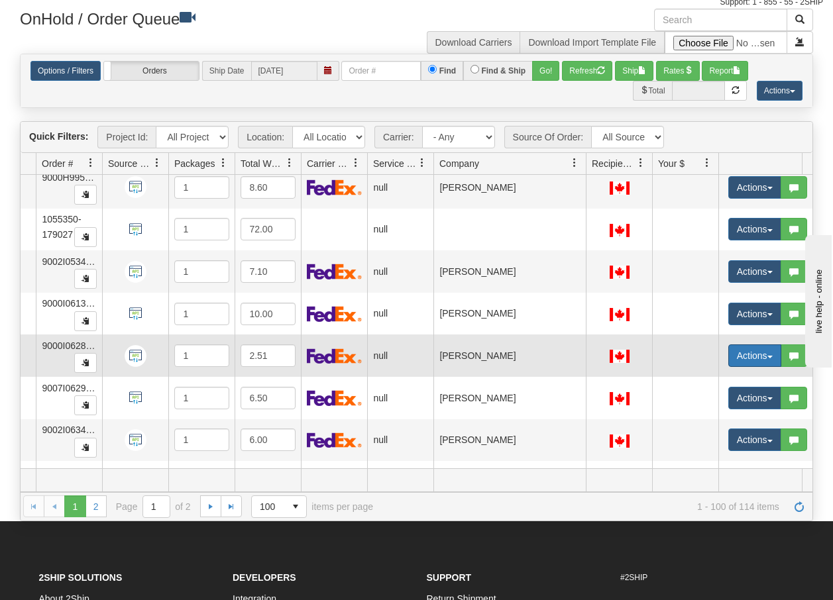
click at [768, 360] on button "Actions" at bounding box center [754, 355] width 53 height 23
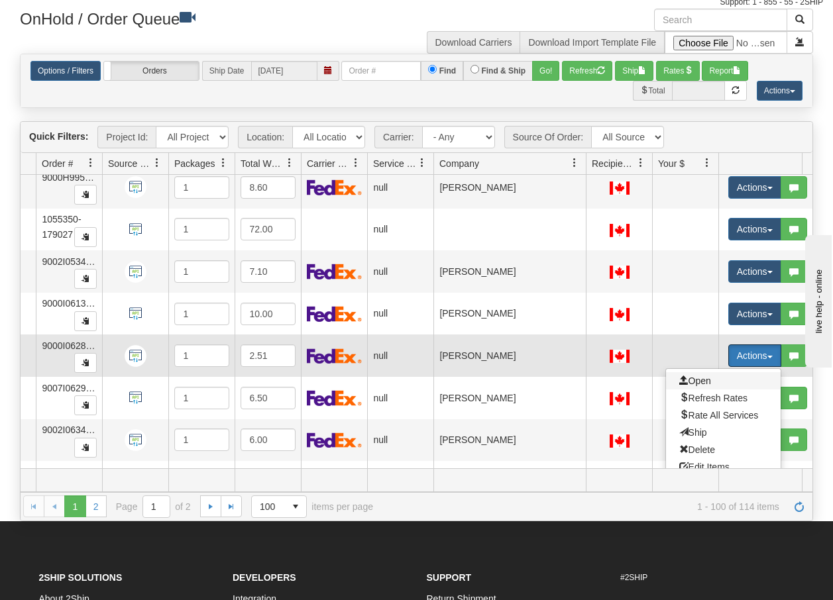
click at [707, 380] on span "Open" at bounding box center [695, 381] width 32 height 11
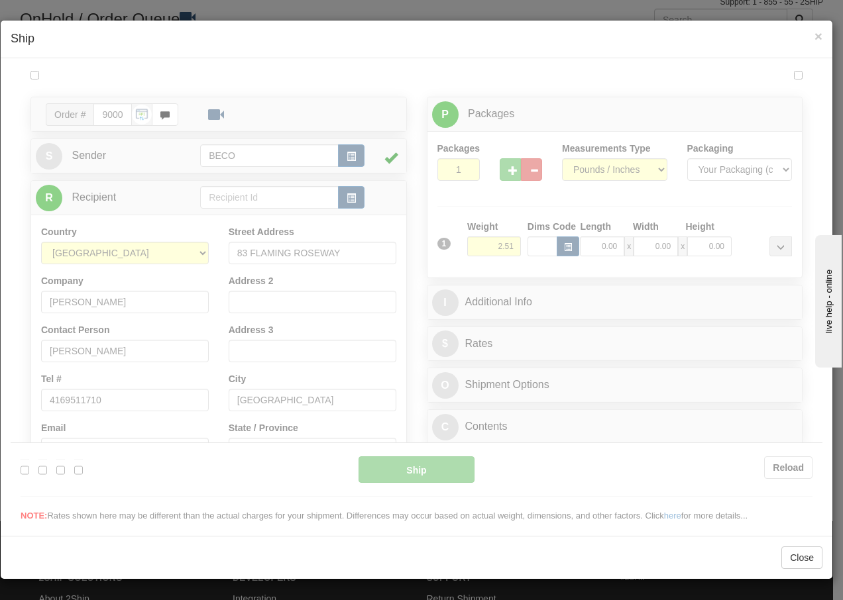
scroll to position [0, 0]
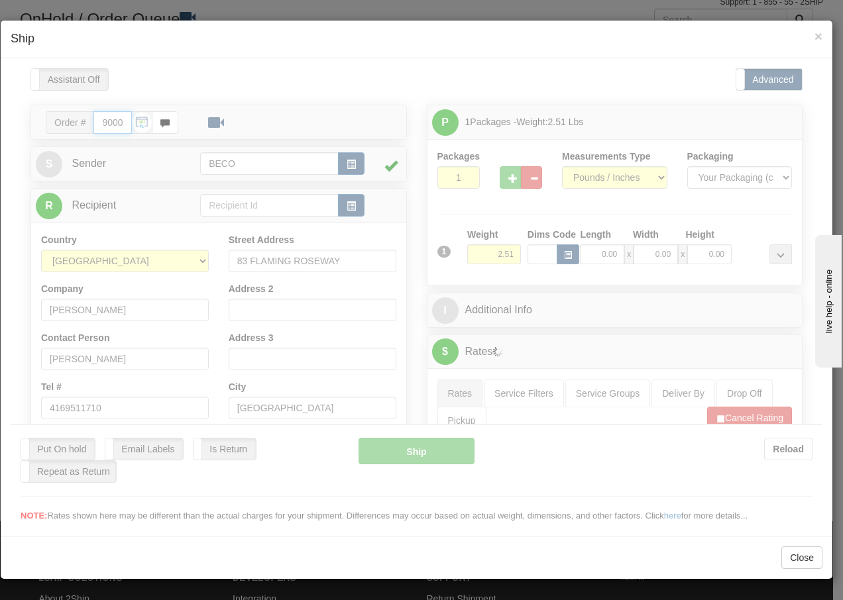
type input "10:53"
type input "16:00"
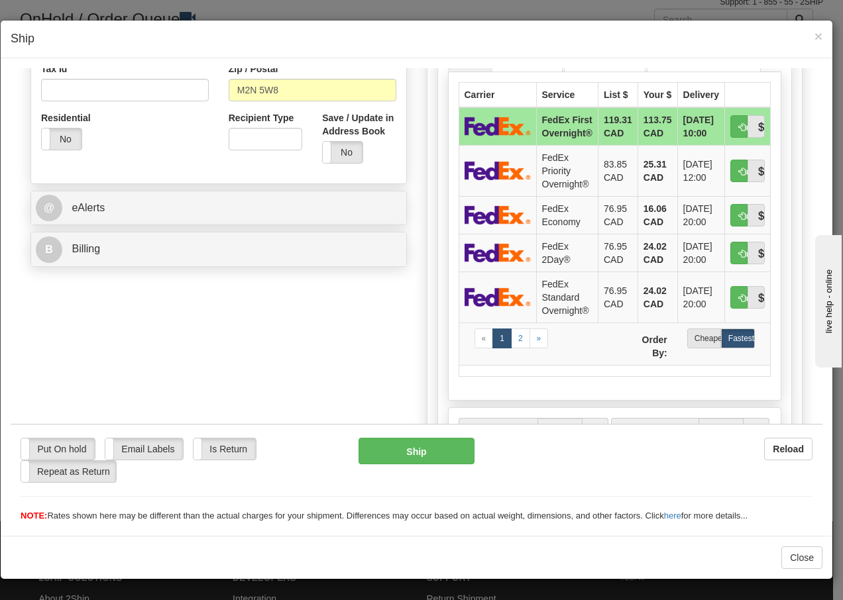
scroll to position [424, 0]
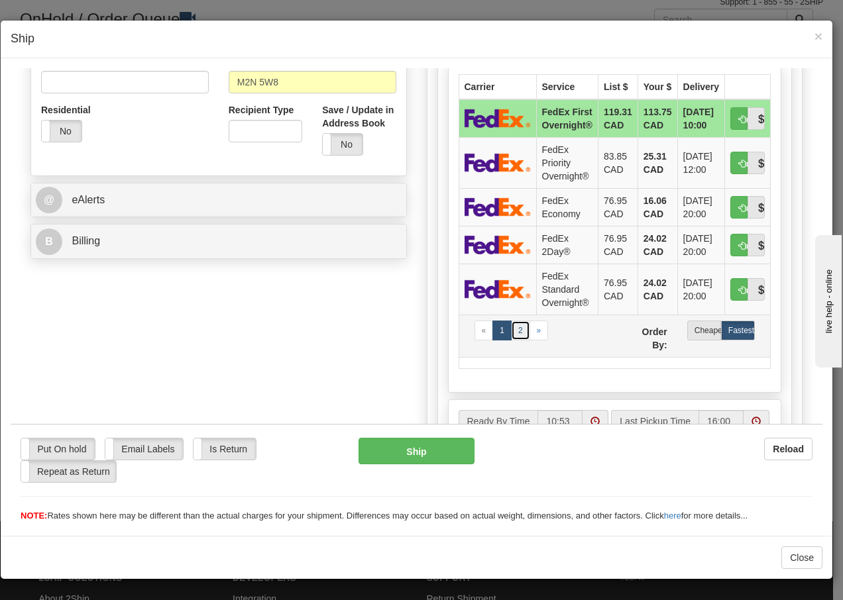
click at [515, 340] on link "2" at bounding box center [520, 330] width 19 height 20
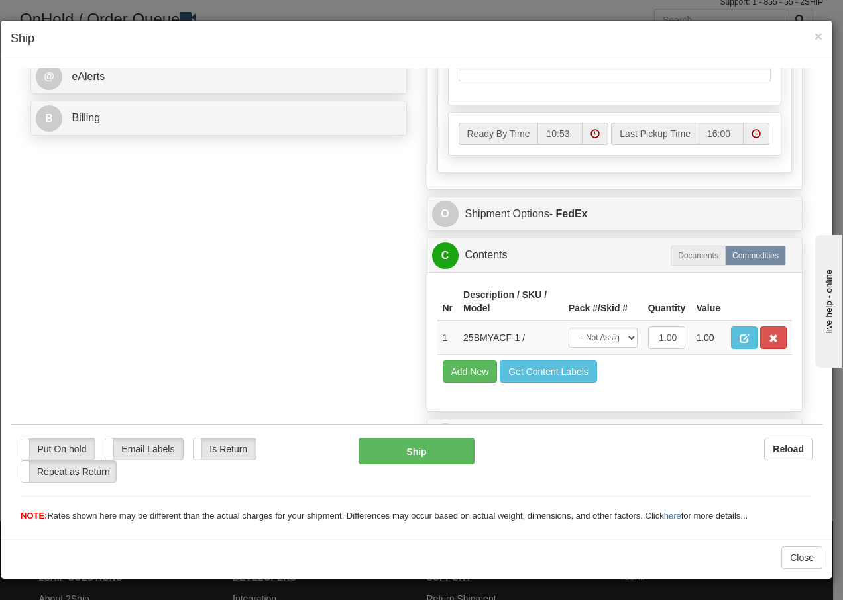
scroll to position [575, 0]
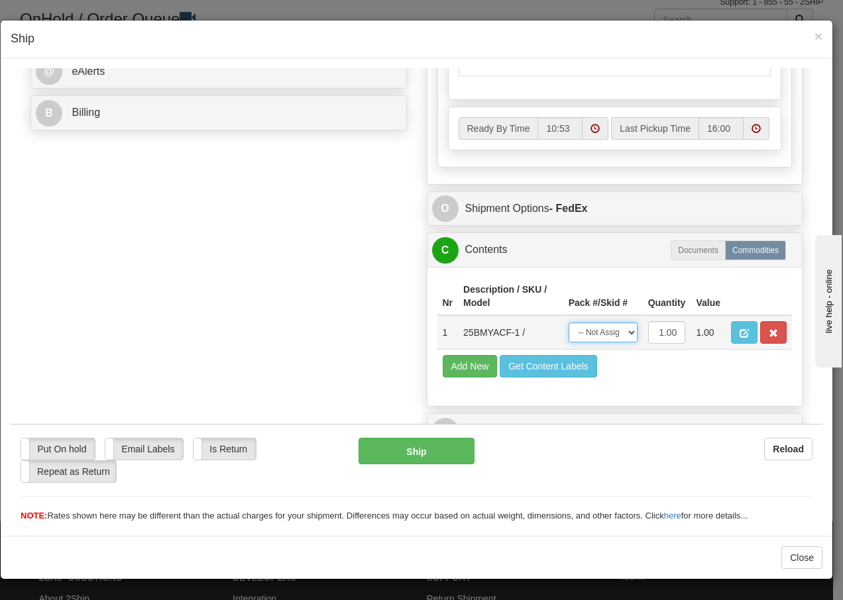
drag, startPoint x: 624, startPoint y: 333, endPoint x: 608, endPoint y: 344, distance: 19.1
click at [624, 333] on select "-- Not Assigned -- Package 1" at bounding box center [602, 332] width 69 height 20
select select "0"
click at [568, 322] on select "-- Not Assigned -- Package 1" at bounding box center [602, 332] width 69 height 20
click at [398, 448] on button "Ship" at bounding box center [415, 450] width 115 height 26
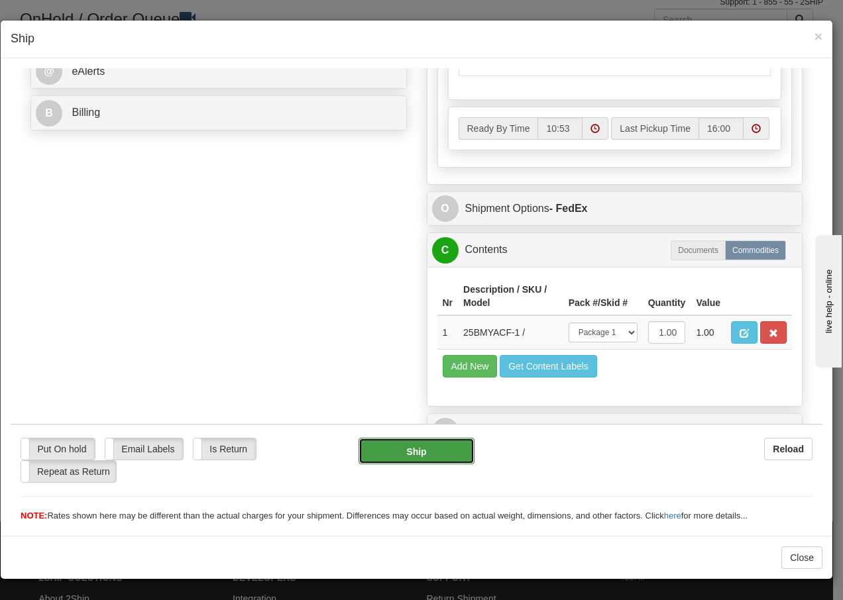
type input "92"
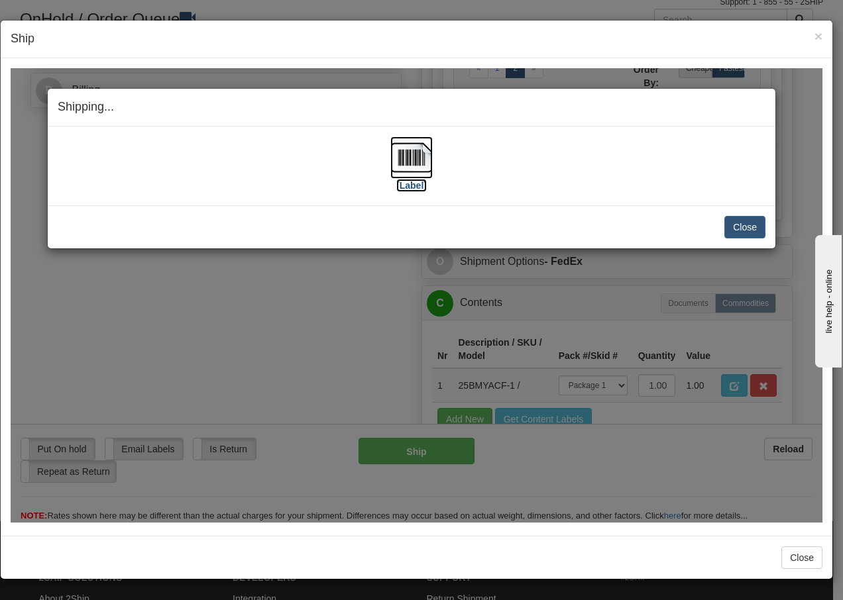
click at [419, 158] on img at bounding box center [411, 157] width 42 height 42
click at [740, 227] on button "Close" at bounding box center [744, 226] width 41 height 23
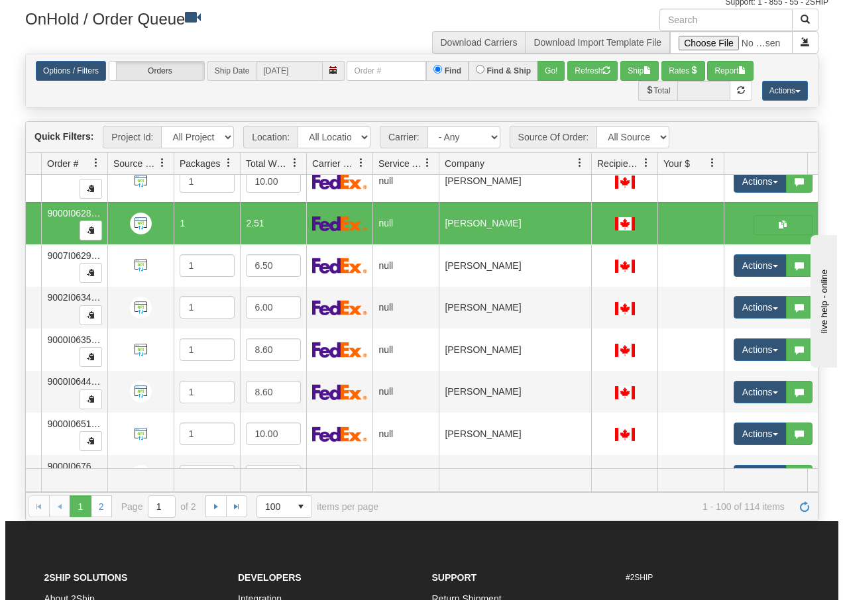
scroll to position [3496, 99]
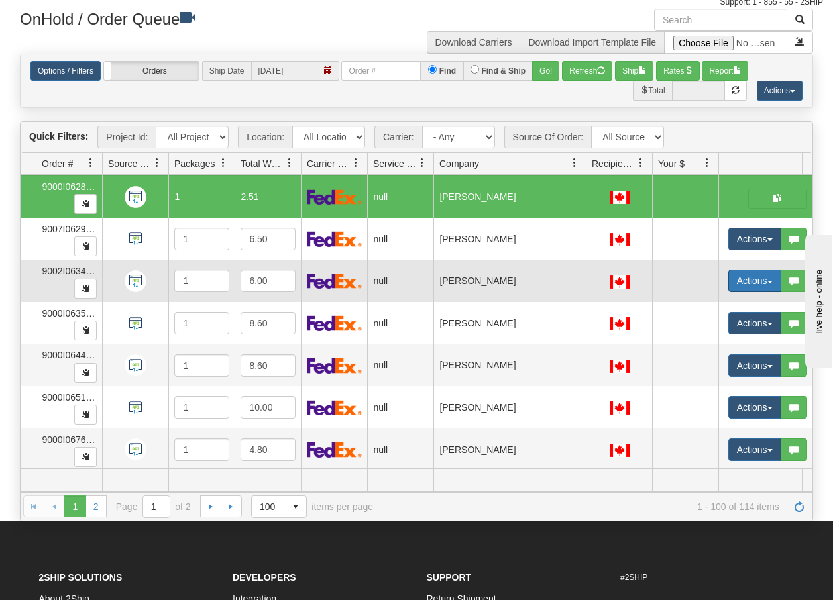
click at [767, 283] on span "button" at bounding box center [769, 282] width 5 height 3
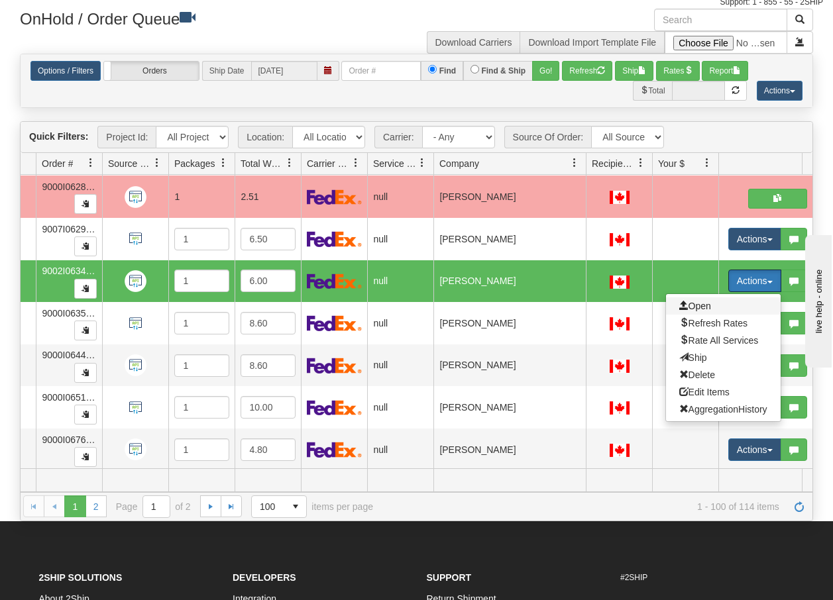
click at [693, 307] on span "Open" at bounding box center [695, 306] width 32 height 11
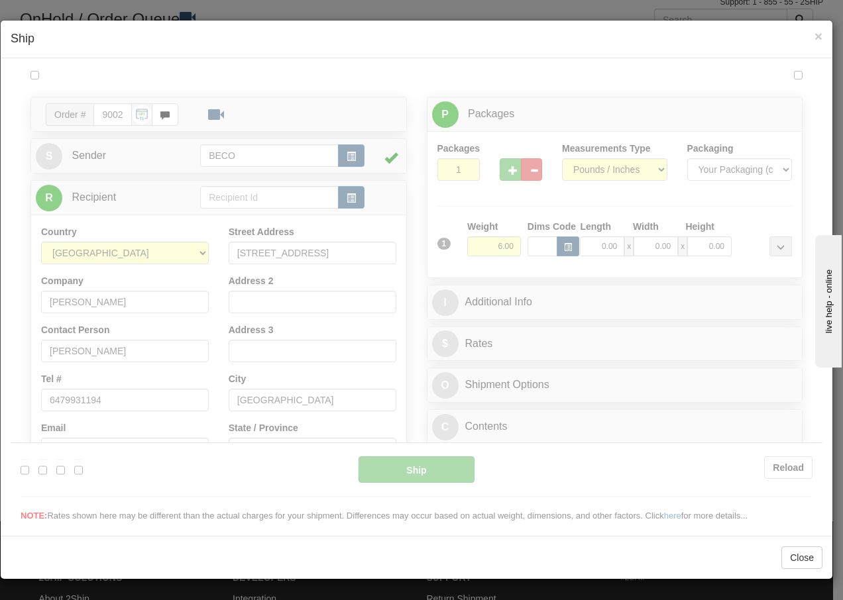
scroll to position [0, 0]
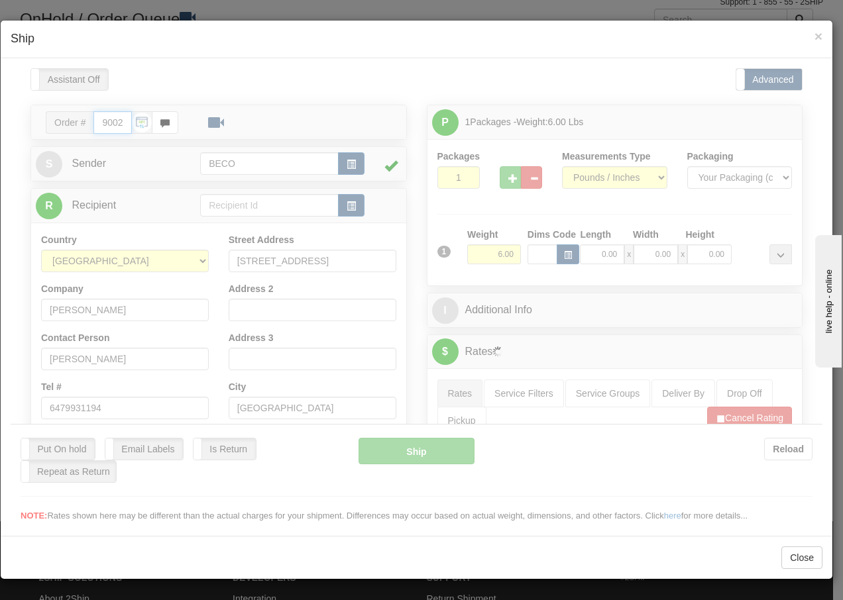
type input "10:54"
type input "16:00"
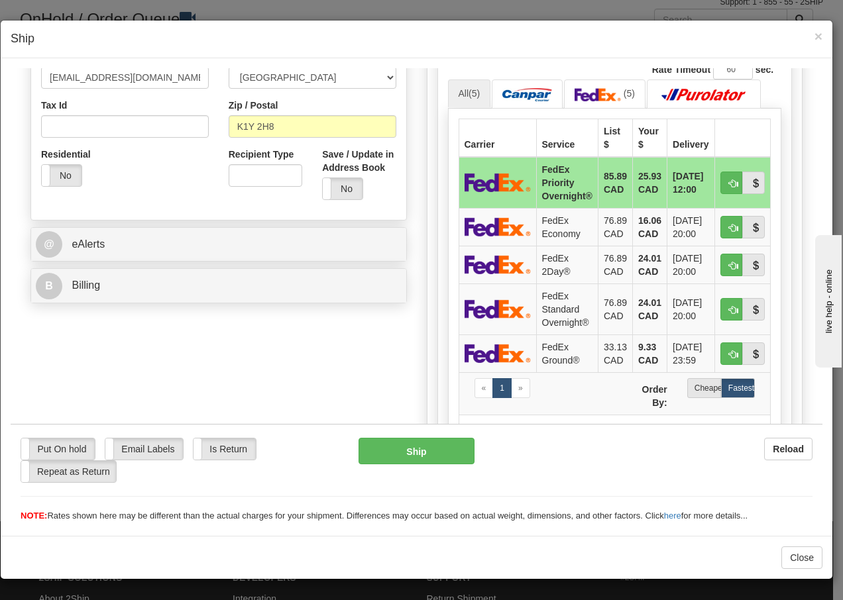
scroll to position [459, 0]
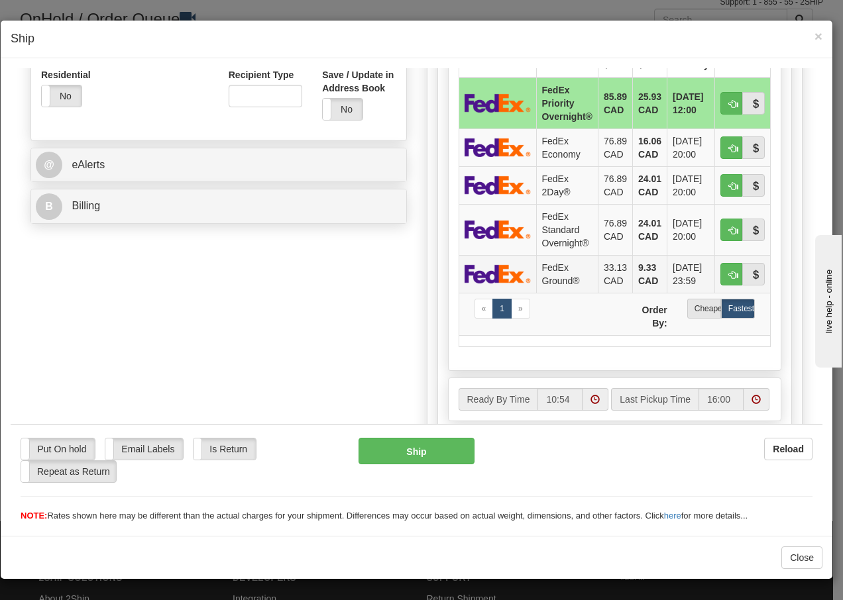
click at [553, 275] on td "FedEx Ground®" at bounding box center [567, 273] width 62 height 38
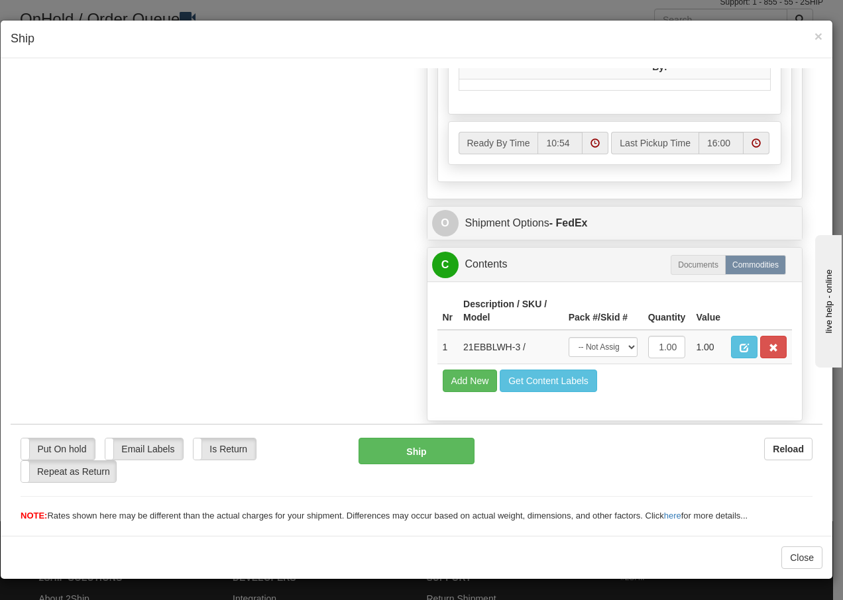
scroll to position [753, 0]
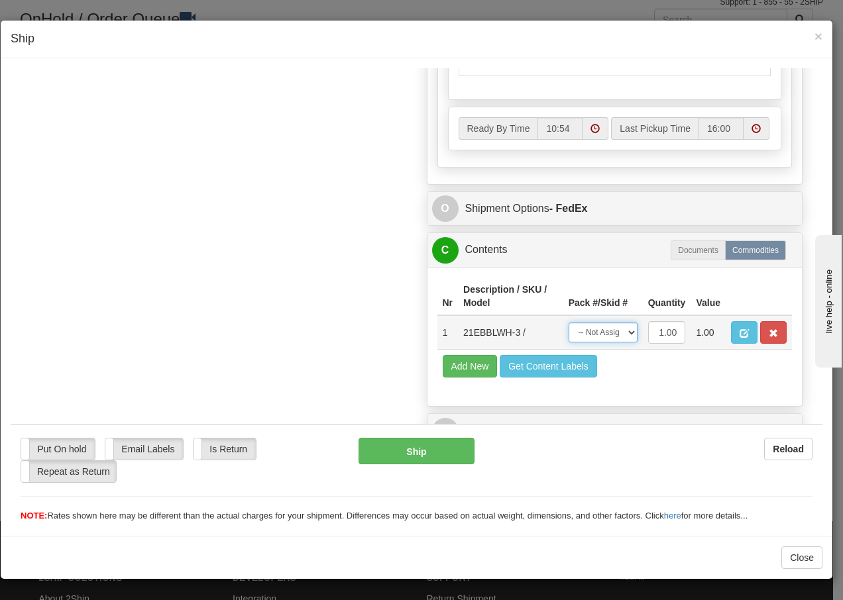
click at [614, 332] on select "-- Not Assigned -- Package 1" at bounding box center [602, 332] width 69 height 20
select select "0"
click at [568, 322] on select "-- Not Assigned -- Package 1" at bounding box center [602, 332] width 69 height 20
click at [393, 446] on button "Ship" at bounding box center [415, 450] width 115 height 26
type input "92"
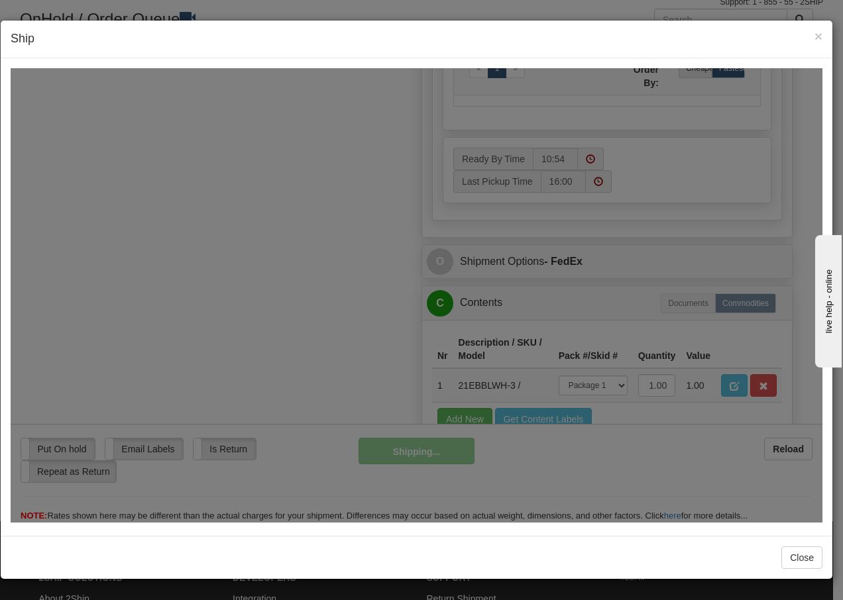
scroll to position [806, 0]
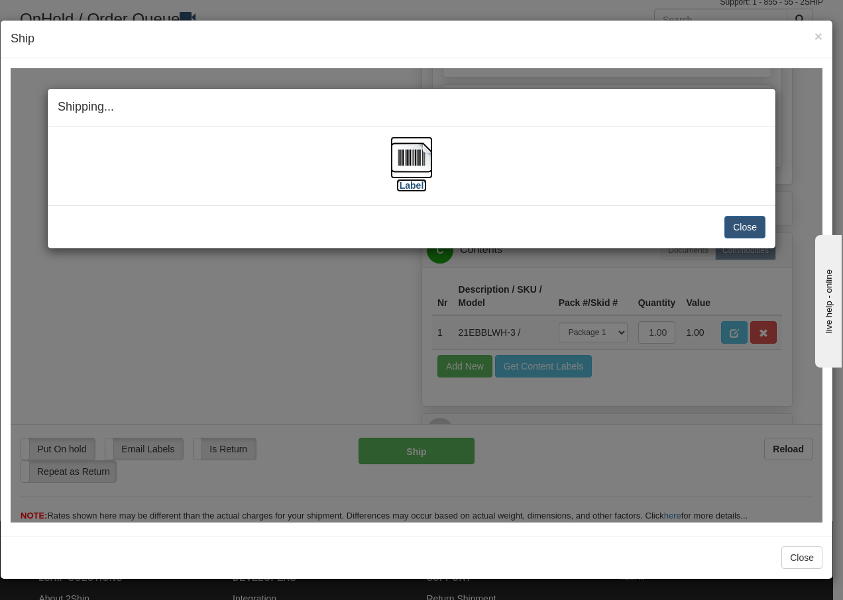
click at [403, 164] on img at bounding box center [411, 157] width 42 height 42
click at [747, 227] on button "Close" at bounding box center [744, 226] width 41 height 23
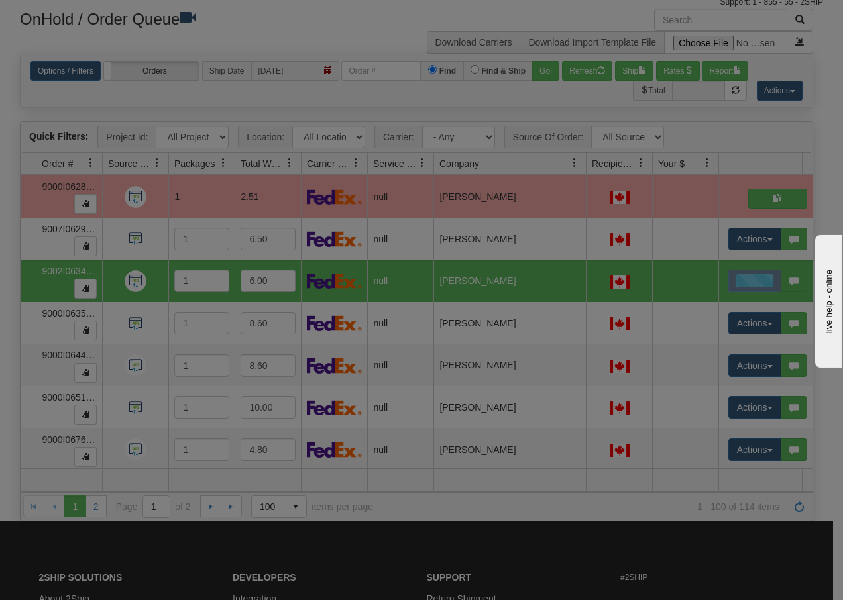
scroll to position [0, 0]
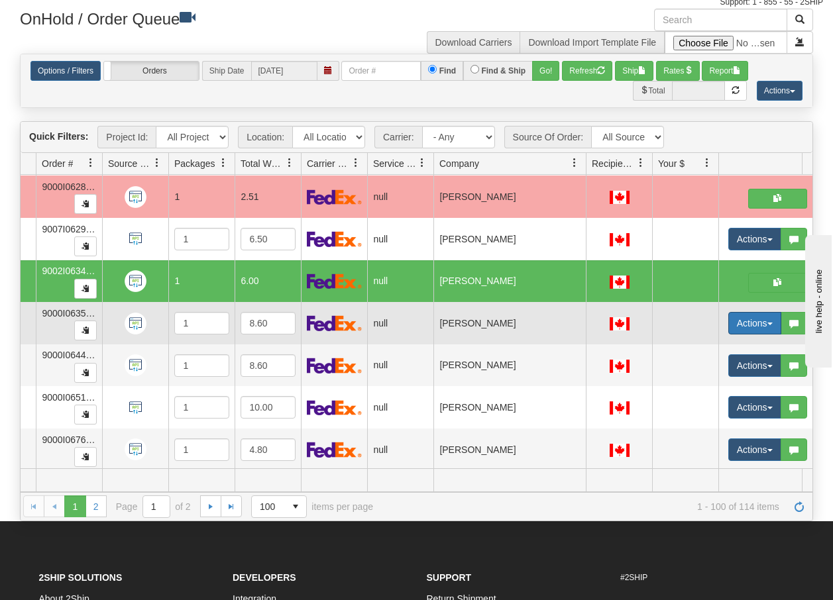
click at [766, 327] on button "Actions" at bounding box center [754, 323] width 53 height 23
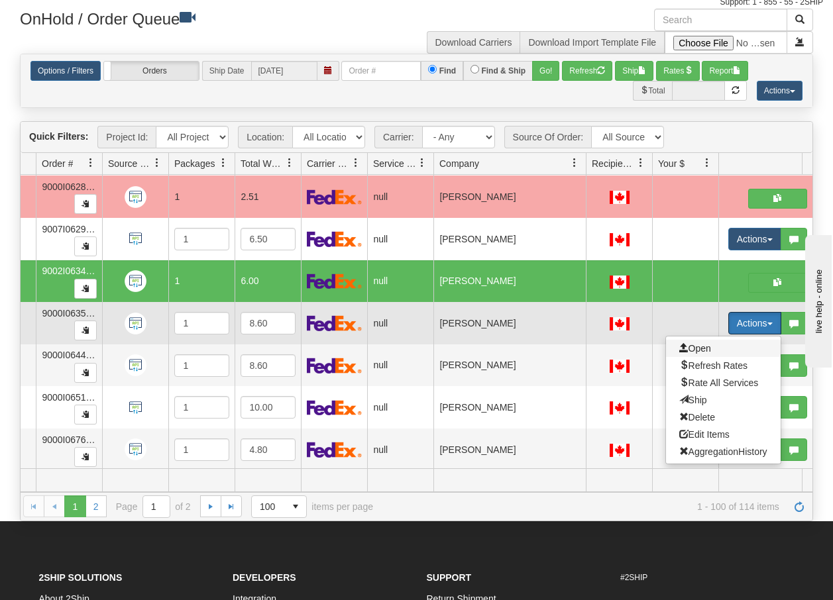
click at [706, 348] on span "Open" at bounding box center [695, 348] width 32 height 11
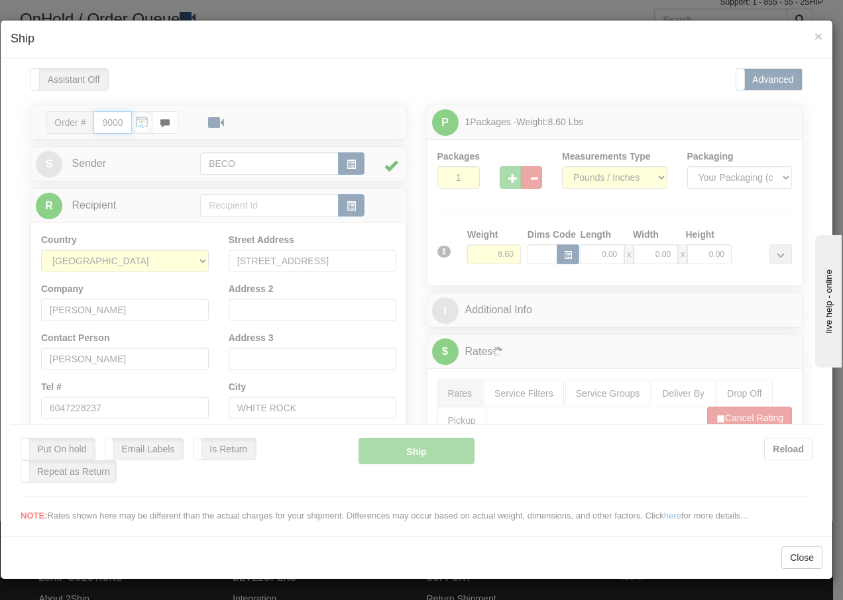
type input "10:54"
type input "16:00"
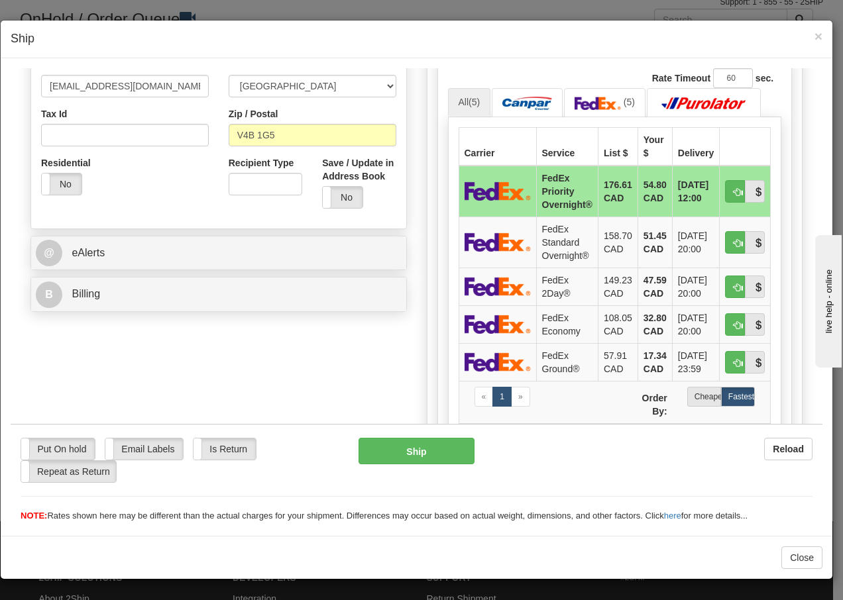
scroll to position [433, 0]
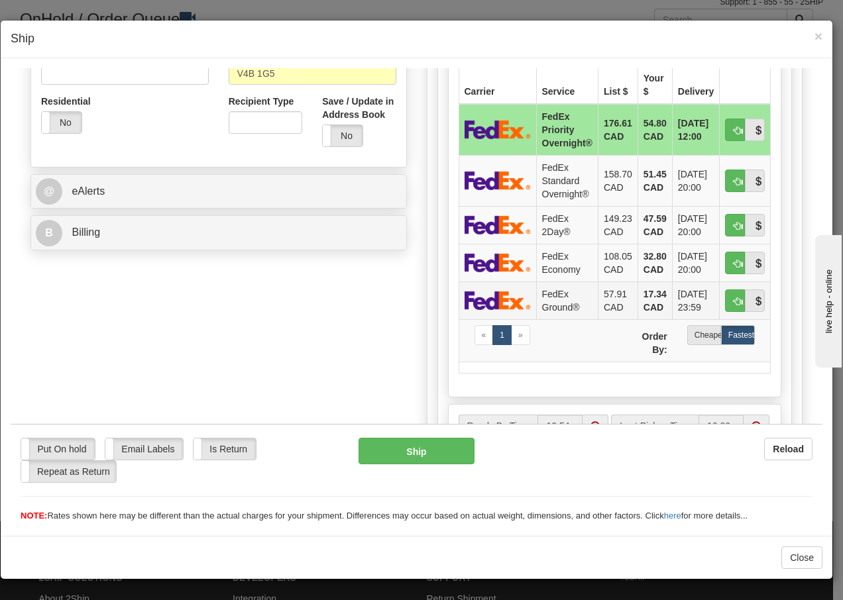
click at [551, 304] on td "FedEx Ground®" at bounding box center [567, 300] width 62 height 38
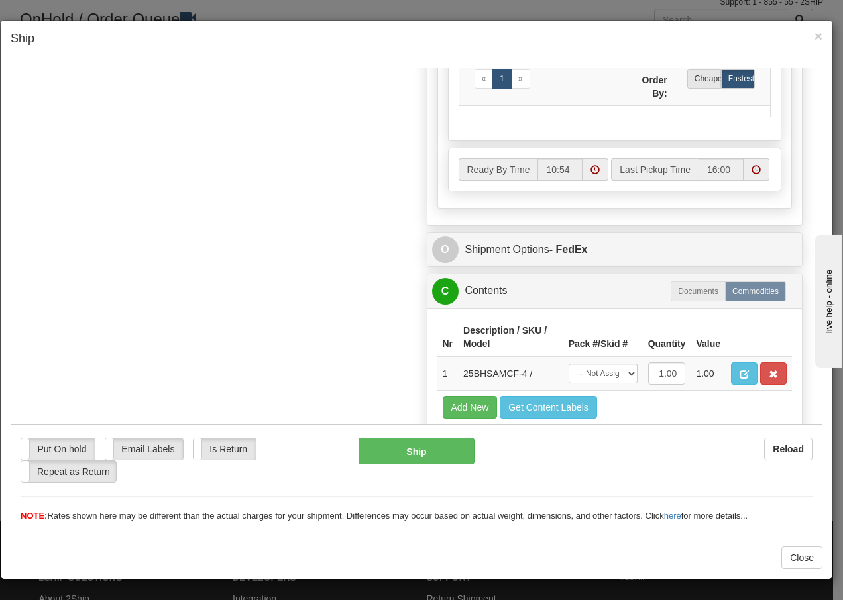
scroll to position [753, 0]
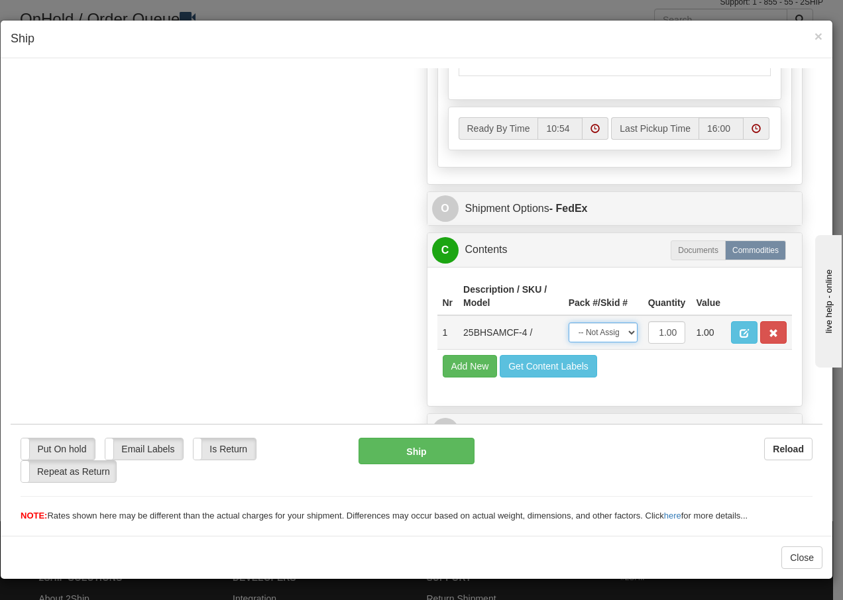
click at [619, 334] on select "-- Not Assigned -- Package 1" at bounding box center [602, 332] width 69 height 20
select select "0"
click at [568, 322] on select "-- Not Assigned -- Package 1" at bounding box center [602, 332] width 69 height 20
click at [420, 447] on button "Ship" at bounding box center [415, 450] width 115 height 26
type input "92"
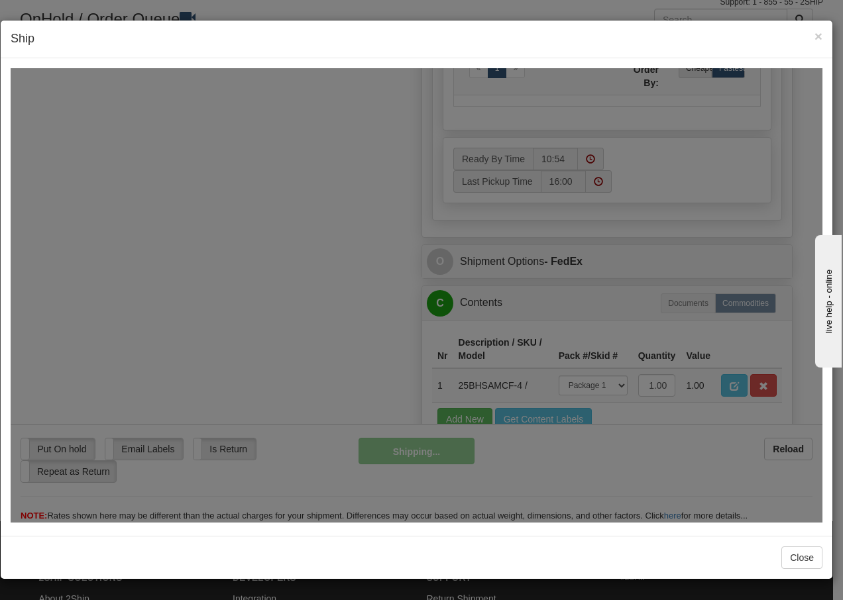
scroll to position [806, 0]
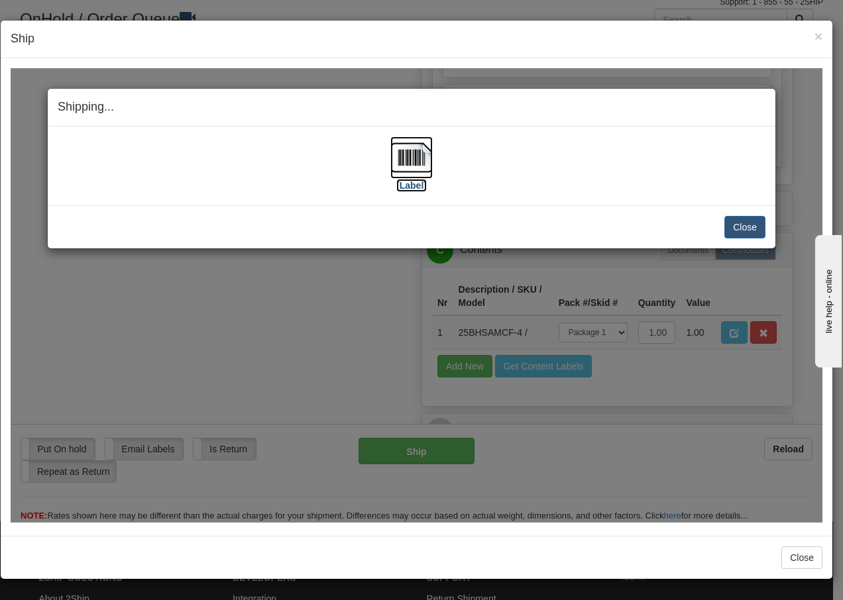
click at [420, 160] on img at bounding box center [411, 157] width 42 height 42
click at [755, 227] on button "Close" at bounding box center [744, 226] width 41 height 23
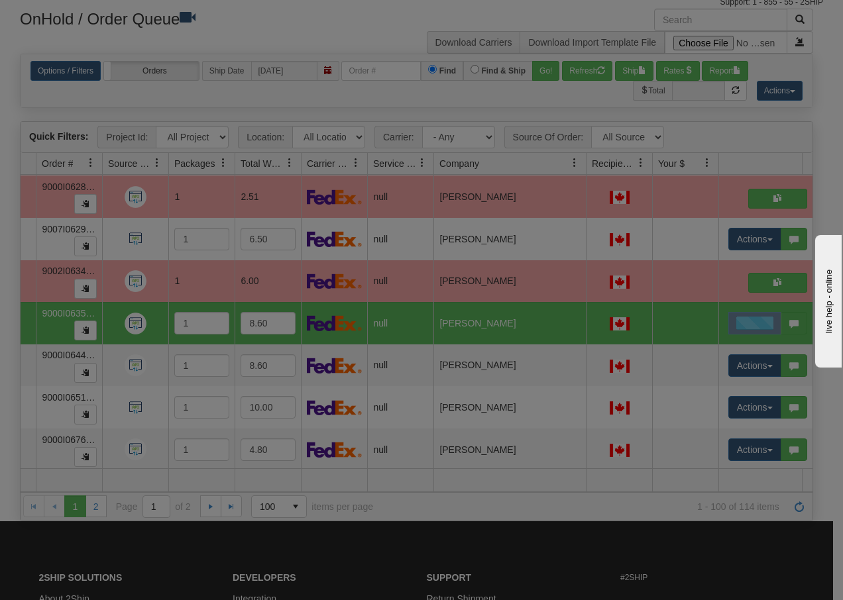
scroll to position [0, 0]
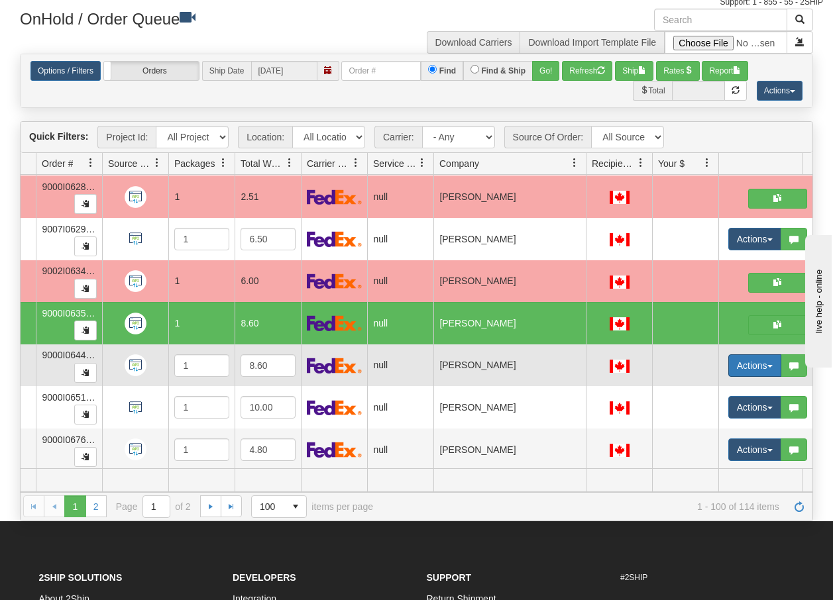
click at [770, 368] on button "Actions" at bounding box center [754, 365] width 53 height 23
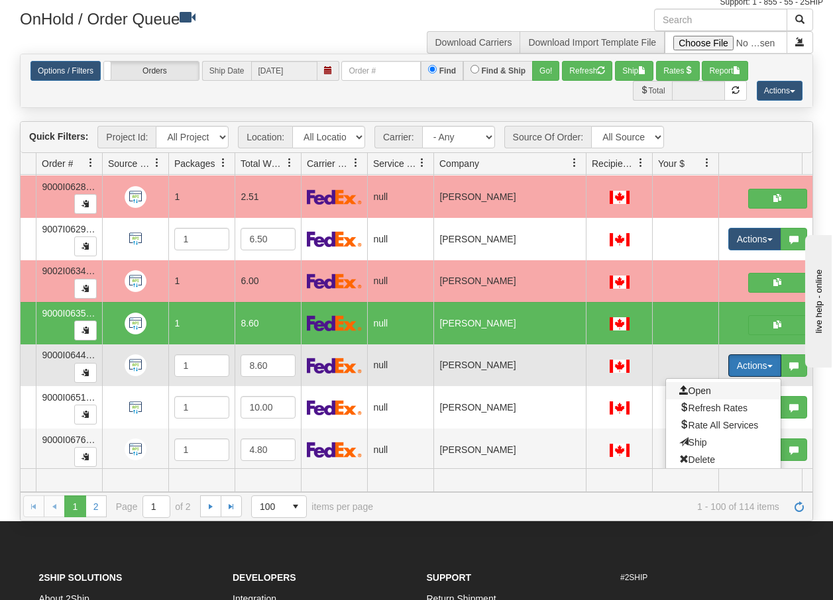
click at [690, 389] on span "Open" at bounding box center [695, 391] width 32 height 11
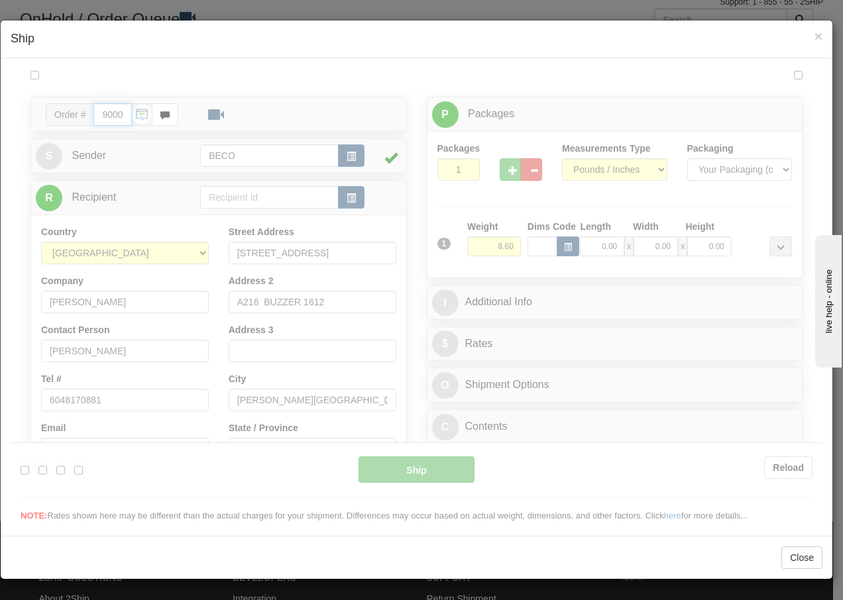
type input "10:55"
type input "16:00"
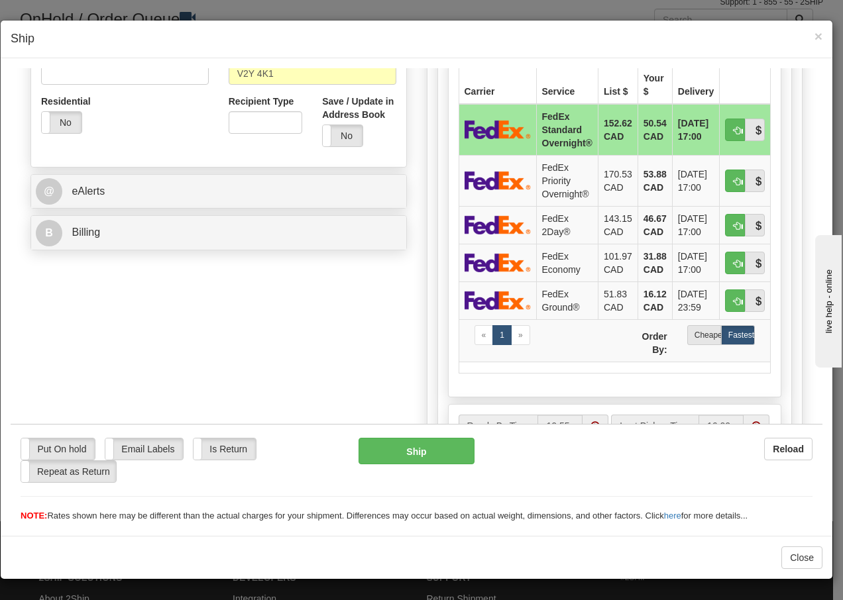
scroll to position [441, 0]
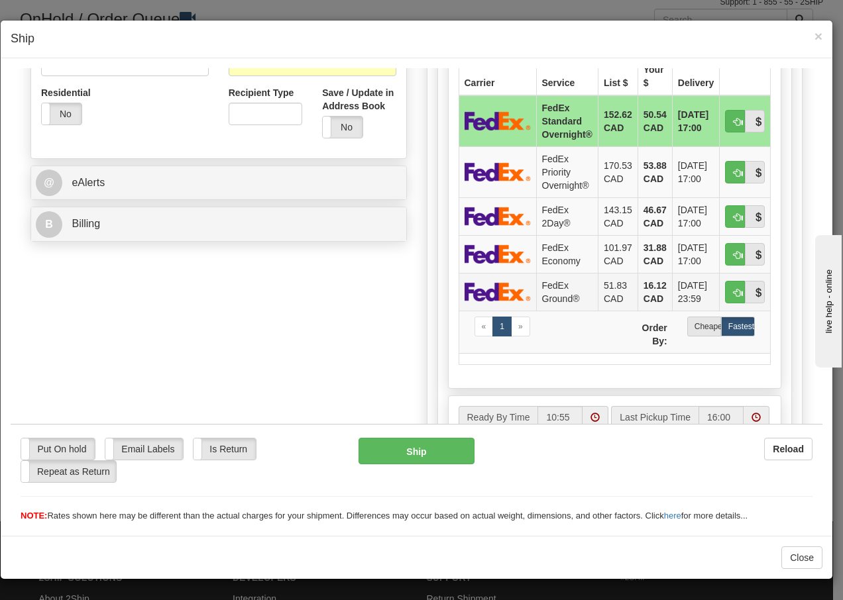
click at [549, 281] on td "FedEx Ground®" at bounding box center [567, 291] width 62 height 38
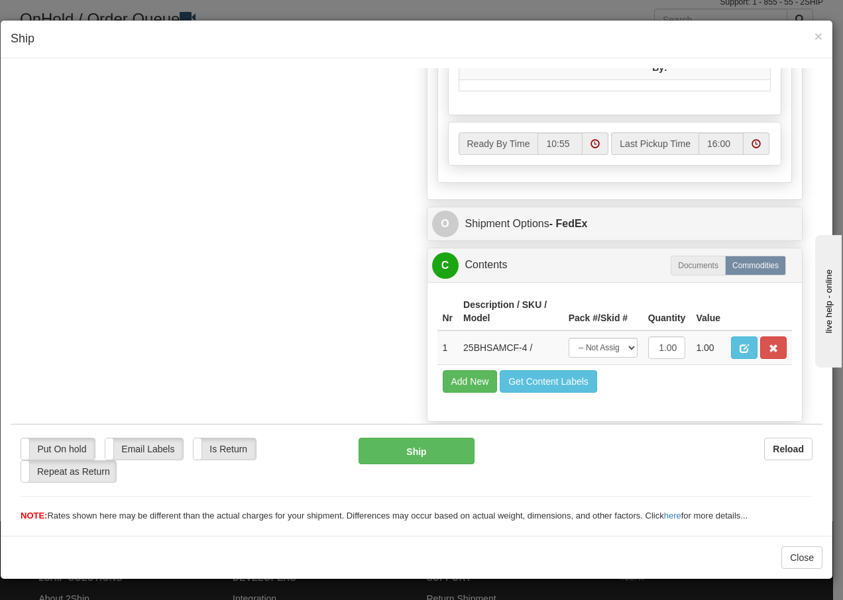
scroll to position [753, 0]
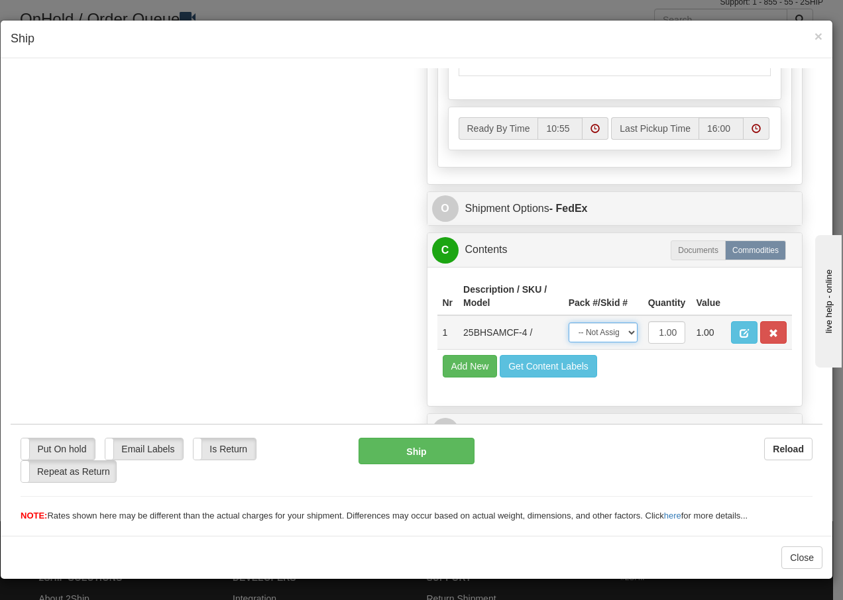
drag, startPoint x: 620, startPoint y: 330, endPoint x: 617, endPoint y: 340, distance: 10.3
click at [620, 330] on select "-- Not Assigned -- Package 1" at bounding box center [602, 332] width 69 height 20
select select "0"
click at [568, 322] on select "-- Not Assigned -- Package 1" at bounding box center [602, 332] width 69 height 20
click at [447, 453] on button "Ship" at bounding box center [415, 450] width 115 height 26
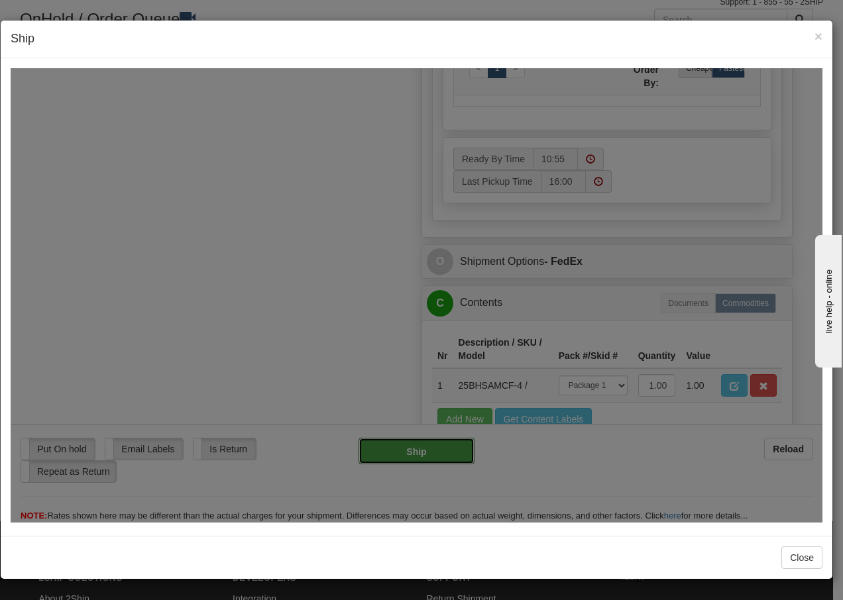
type input "92"
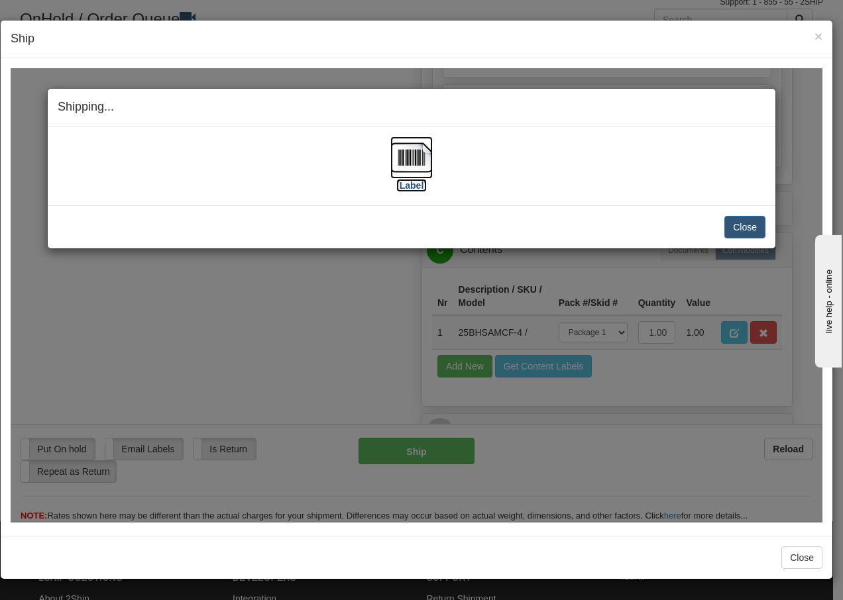
click at [418, 154] on img at bounding box center [411, 157] width 42 height 42
click at [745, 223] on button "Close" at bounding box center [744, 226] width 41 height 23
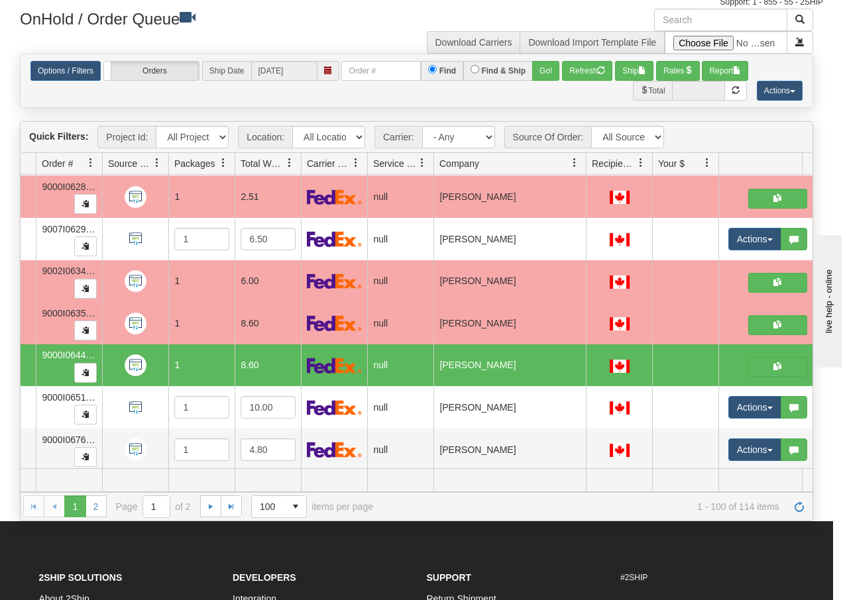
scroll to position [0, 0]
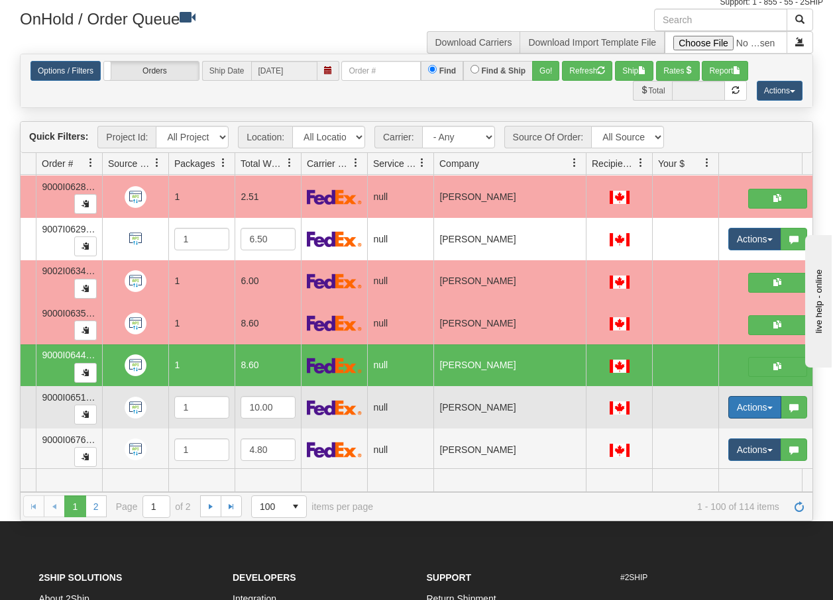
click at [770, 407] on span "button" at bounding box center [769, 408] width 5 height 3
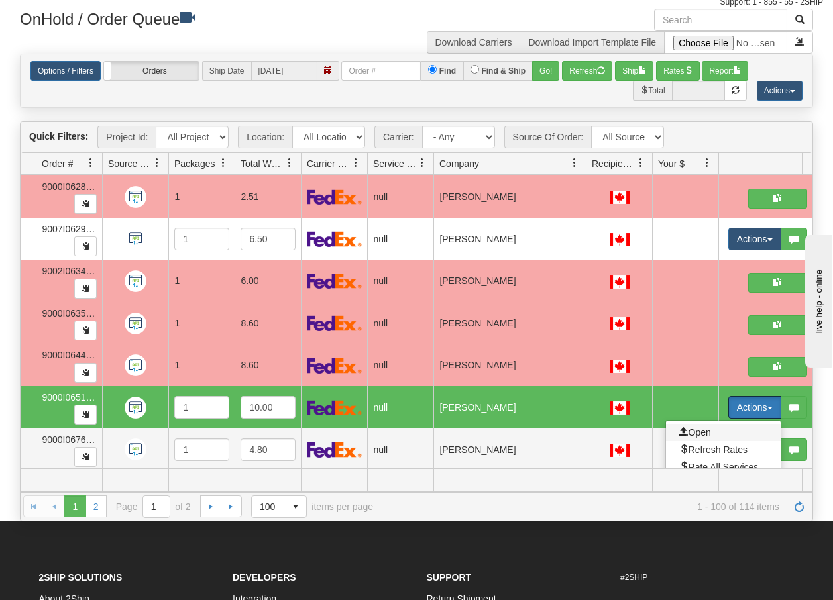
click at [707, 433] on span "Open" at bounding box center [695, 432] width 32 height 11
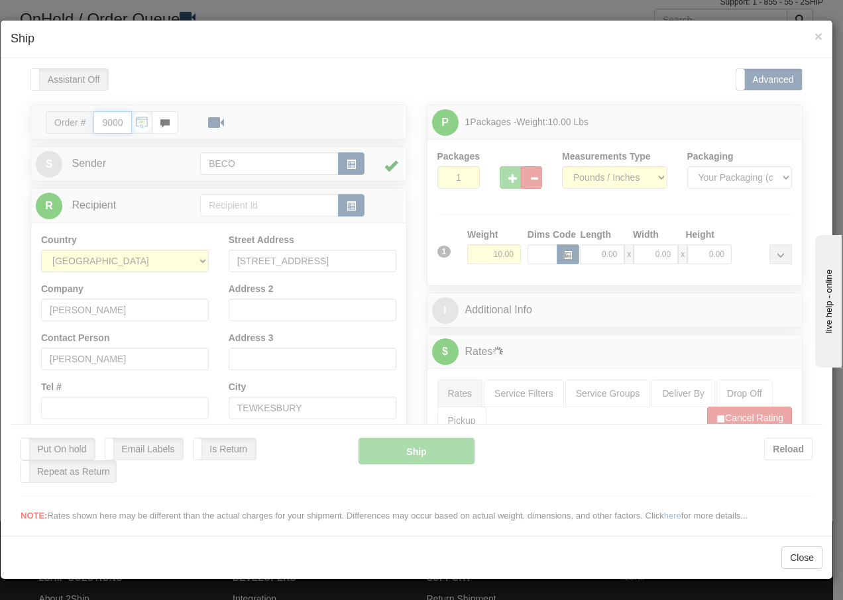
type input "10:57"
type input "16:00"
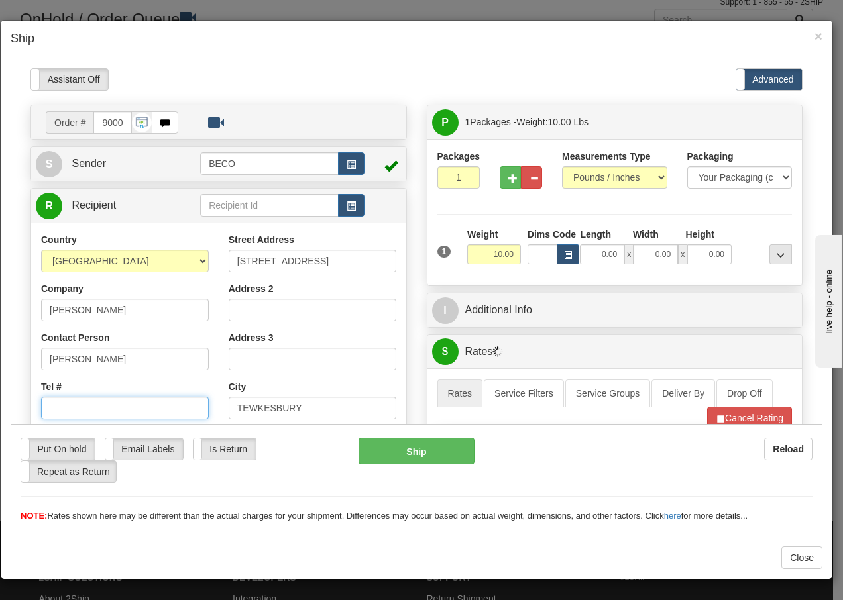
click at [96, 403] on input "Tel #" at bounding box center [125, 407] width 168 height 23
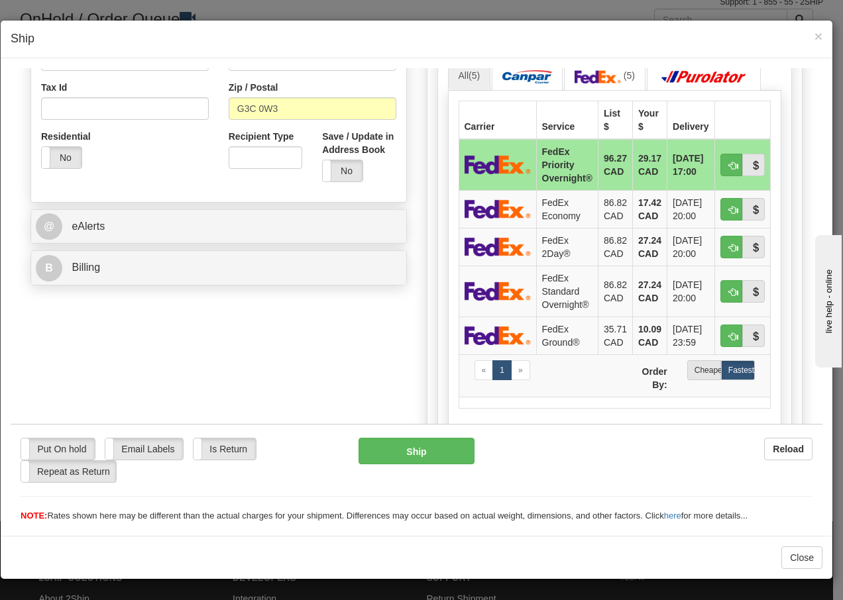
scroll to position [424, 0]
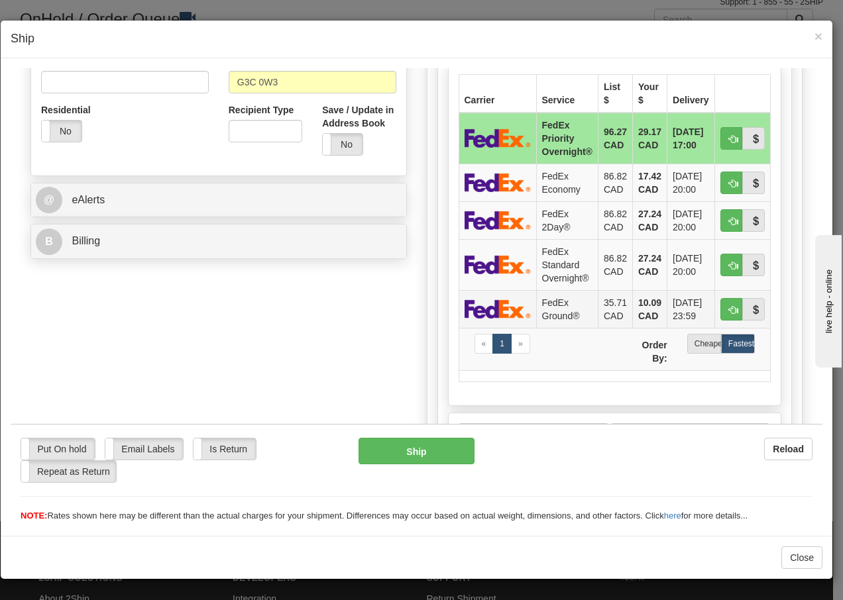
type input "5143539060"
click at [558, 308] on td "FedEx Ground®" at bounding box center [567, 309] width 62 height 38
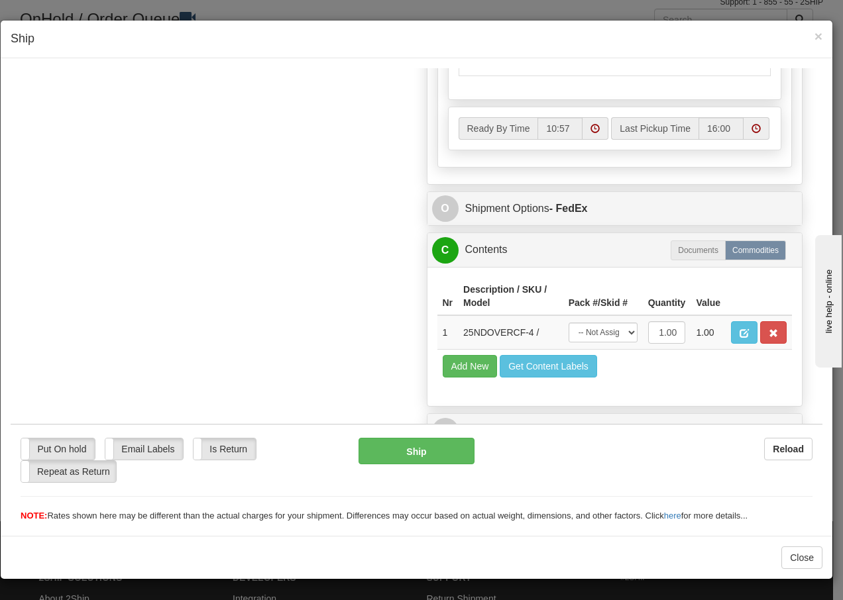
scroll to position [753, 0]
click at [619, 334] on select "-- Not Assigned -- Package 1" at bounding box center [602, 332] width 69 height 20
select select "0"
click at [568, 322] on select "-- Not Assigned -- Package 1" at bounding box center [602, 332] width 69 height 20
click at [405, 452] on button "Ship" at bounding box center [415, 450] width 115 height 26
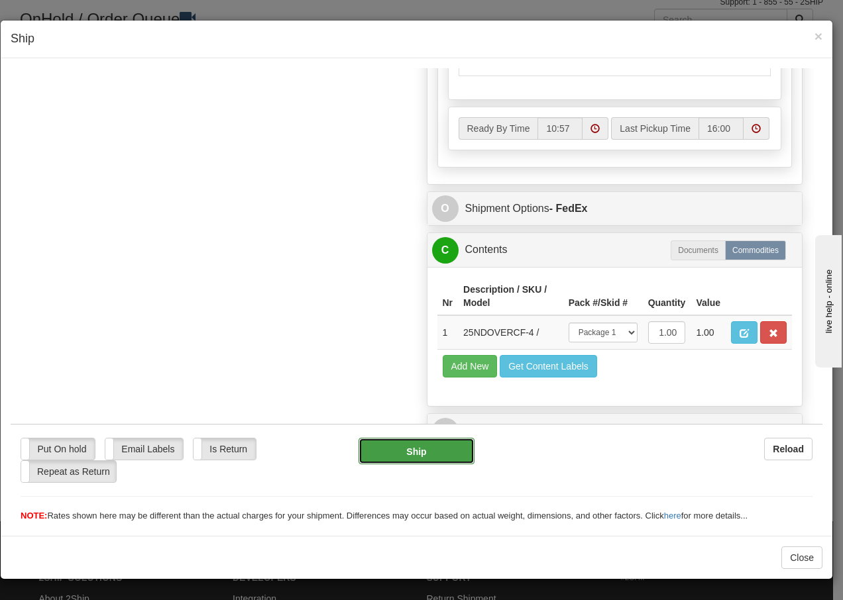
type input "92"
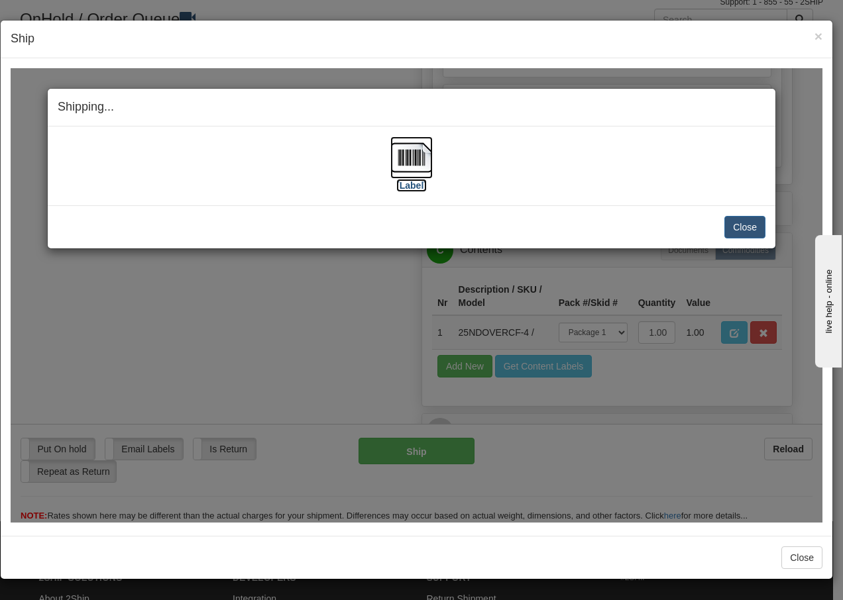
click at [419, 161] on img at bounding box center [411, 157] width 42 height 42
click at [742, 229] on button "Close" at bounding box center [744, 226] width 41 height 23
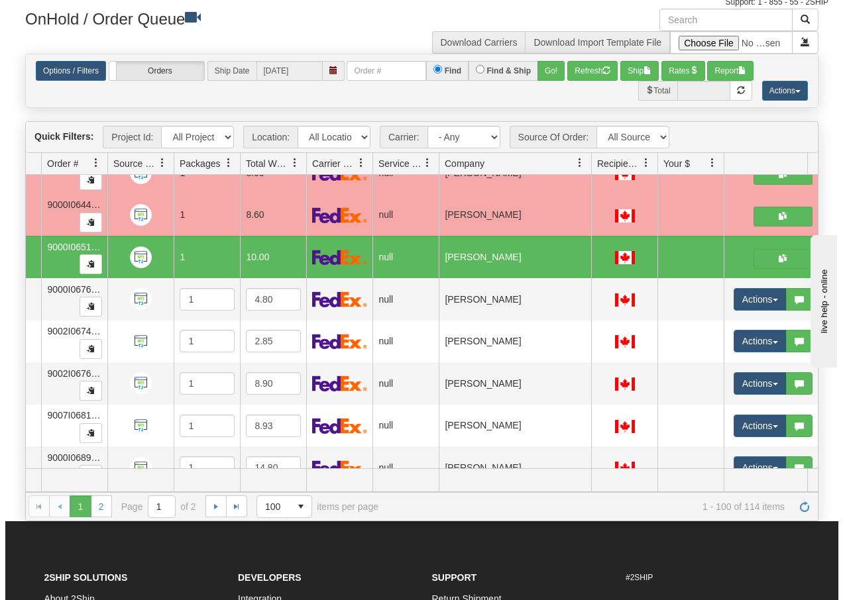
scroll to position [3708, 99]
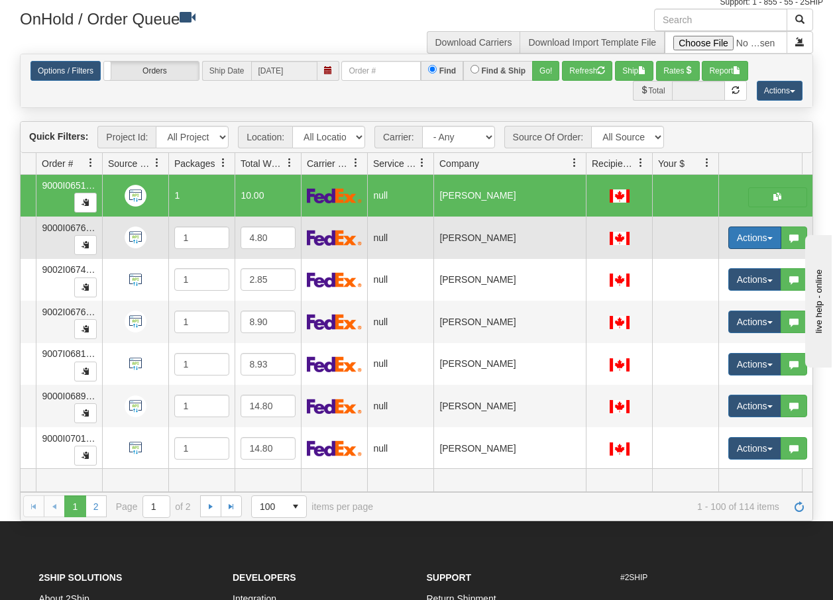
click at [770, 238] on span "button" at bounding box center [769, 238] width 5 height 3
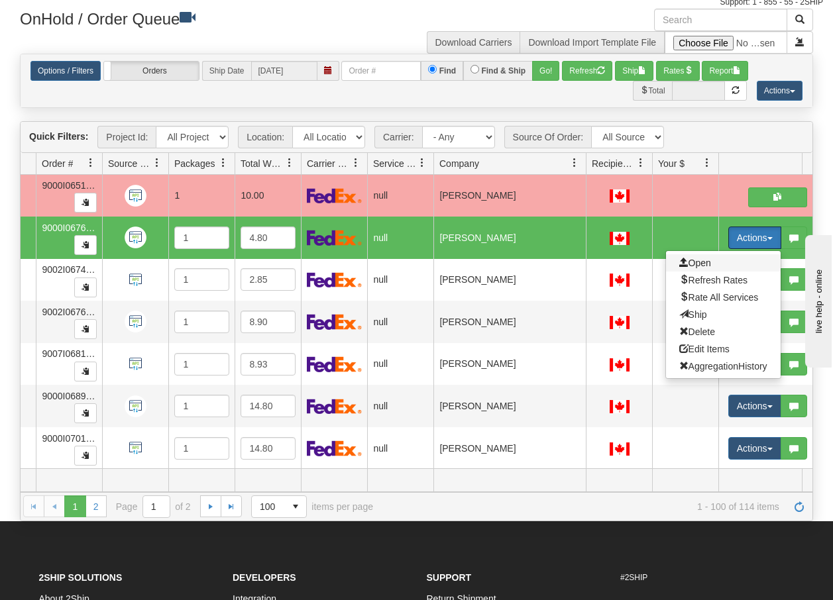
click at [702, 266] on span "Open" at bounding box center [695, 263] width 32 height 11
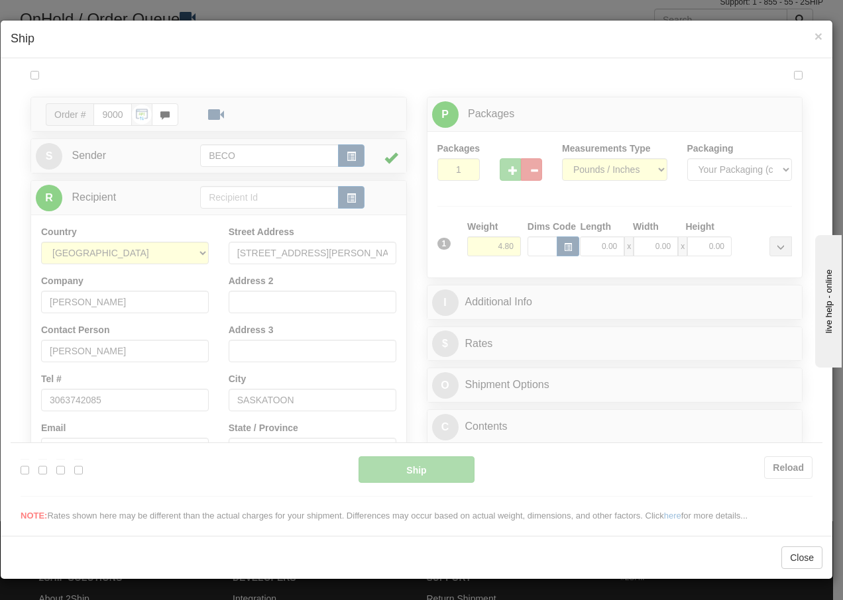
scroll to position [0, 0]
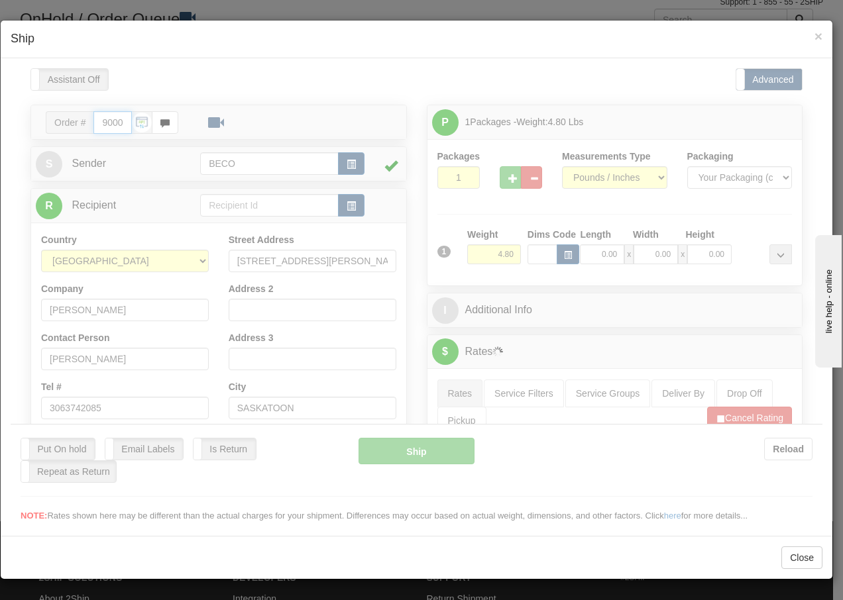
type input "10:58"
type input "16:00"
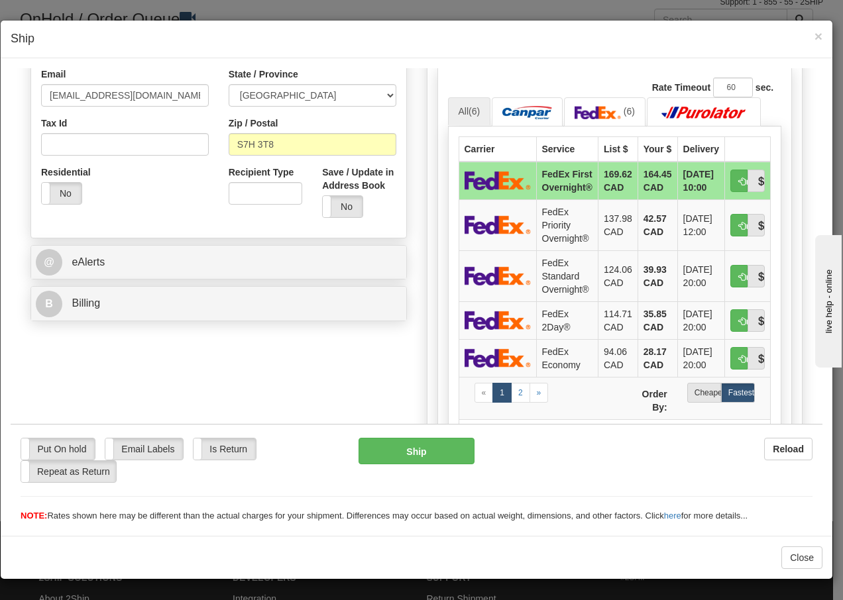
scroll to position [424, 0]
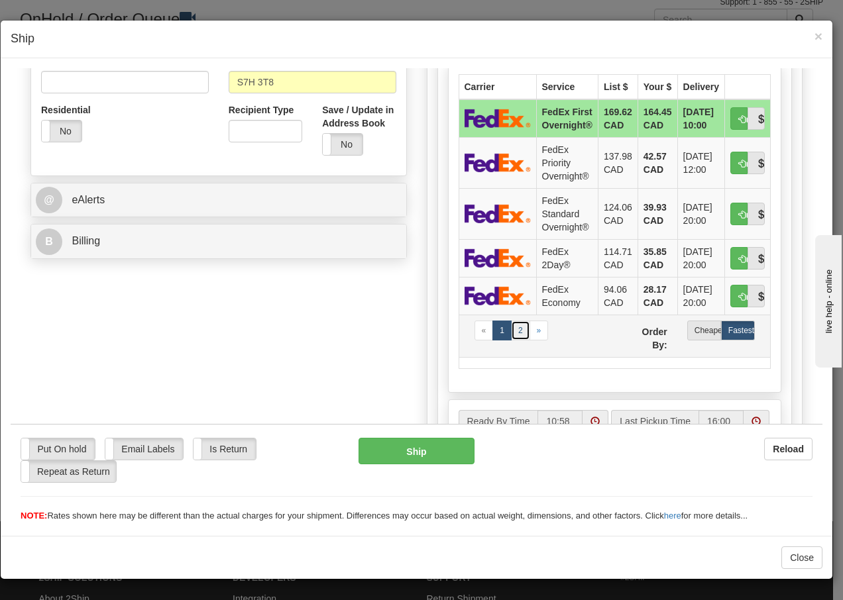
click at [516, 328] on link "2" at bounding box center [520, 330] width 19 height 20
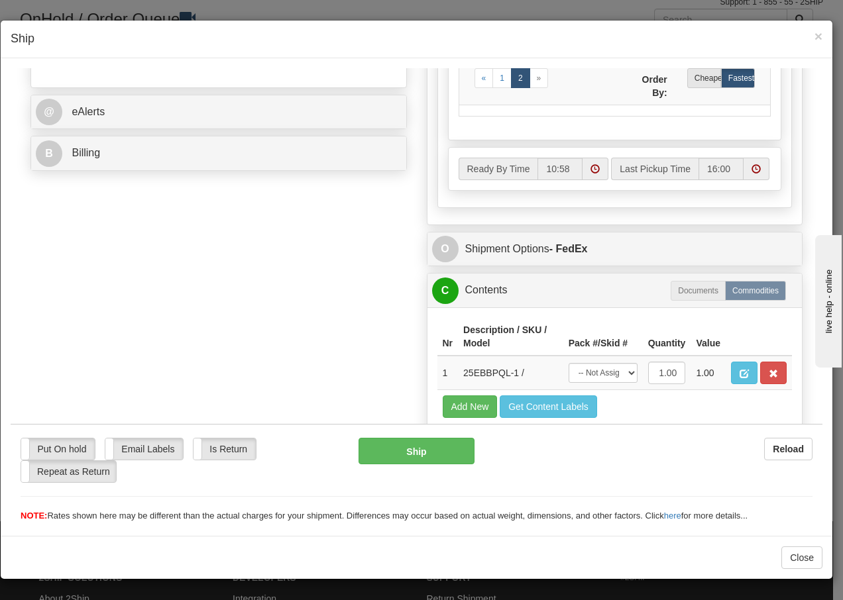
scroll to position [575, 0]
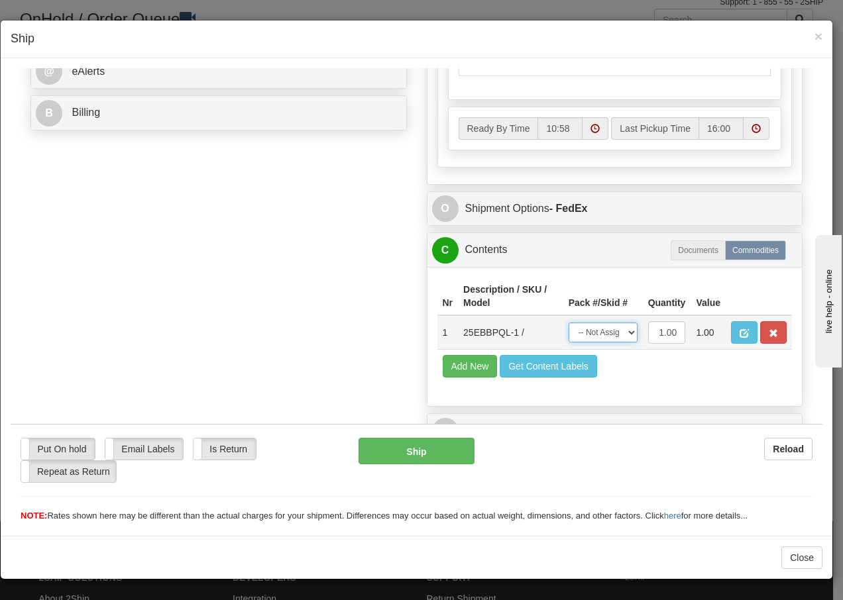
click at [615, 332] on select "-- Not Assigned -- Package 1" at bounding box center [602, 332] width 69 height 20
select select "0"
click at [568, 322] on select "-- Not Assigned -- Package 1" at bounding box center [602, 332] width 69 height 20
click at [397, 454] on button "Ship" at bounding box center [415, 450] width 115 height 26
type input "92"
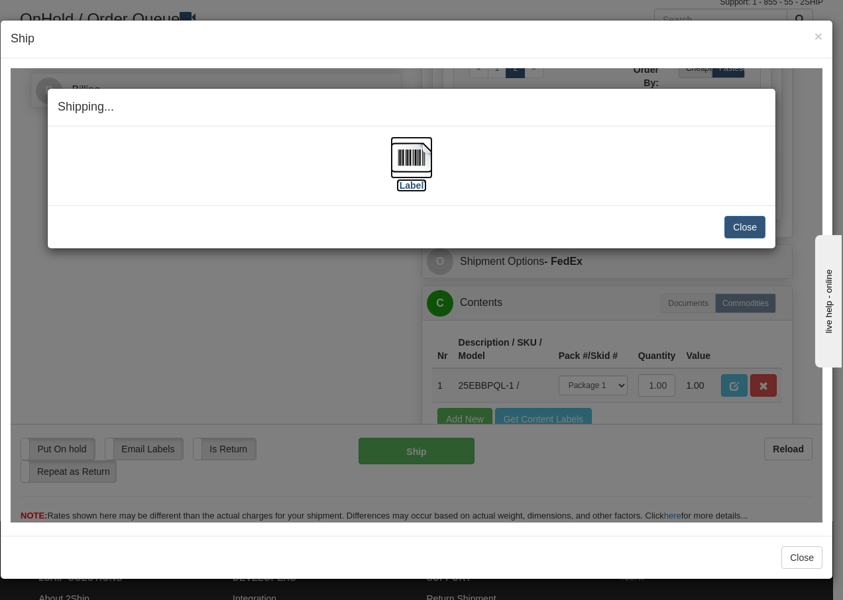
click at [409, 154] on img at bounding box center [411, 157] width 42 height 42
click at [413, 164] on img at bounding box center [411, 157] width 42 height 42
click at [745, 219] on button "Close" at bounding box center [744, 226] width 41 height 23
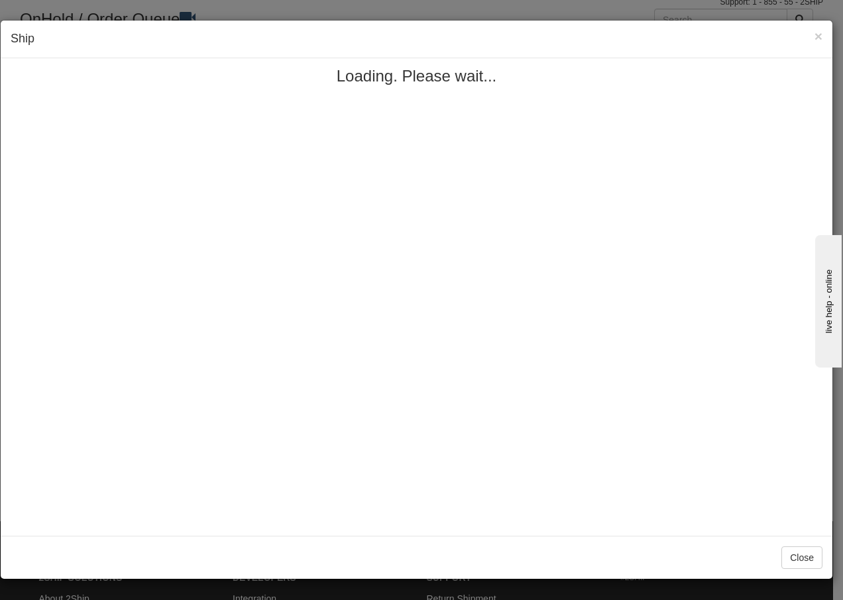
scroll to position [0, 0]
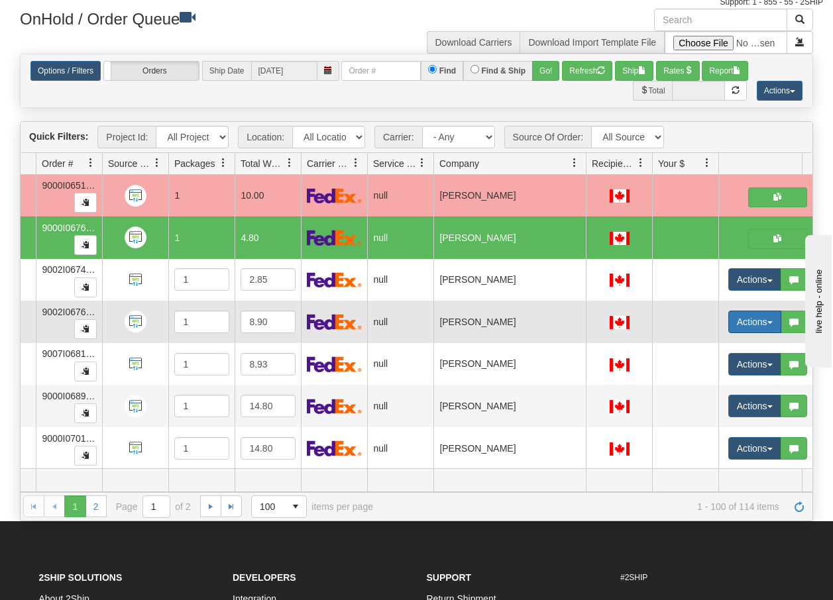
click at [773, 323] on button "Actions" at bounding box center [754, 322] width 53 height 23
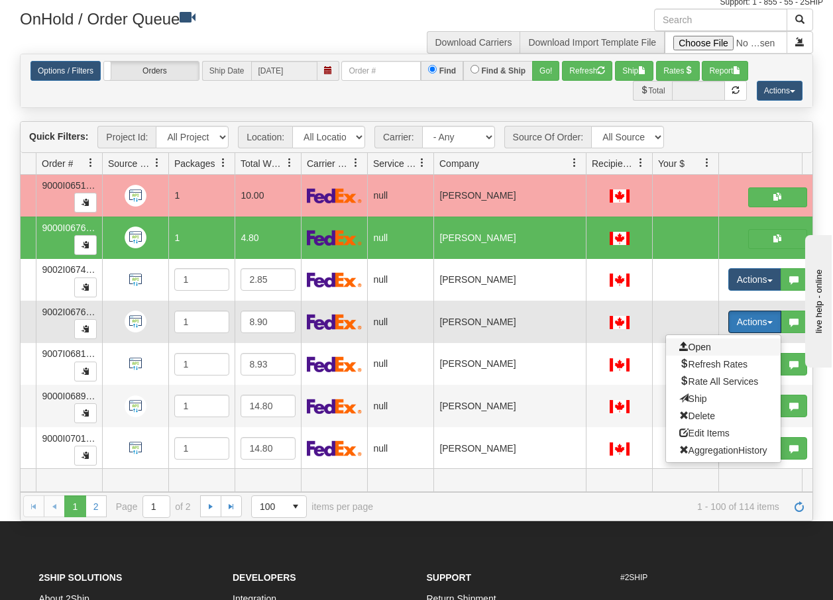
click at [702, 349] on span "Open" at bounding box center [695, 347] width 32 height 11
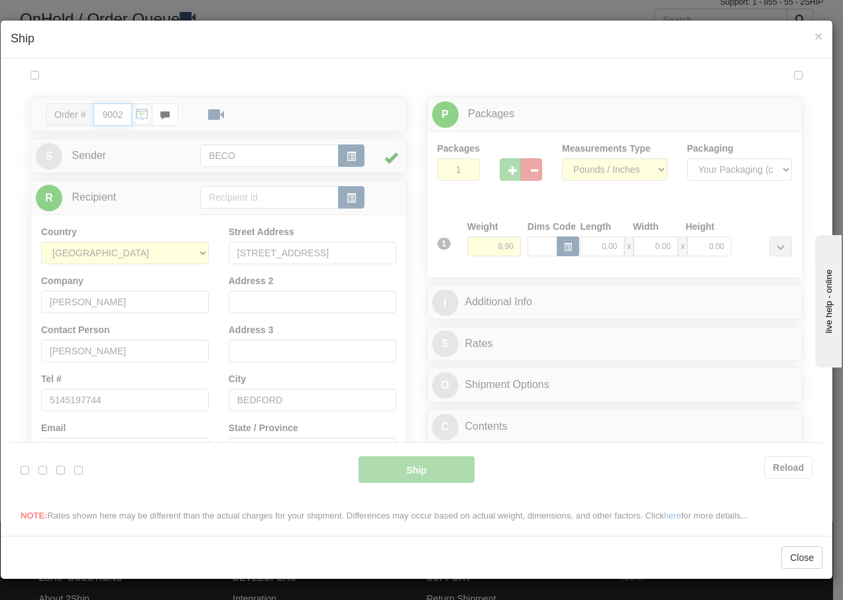
type input "10:59"
type input "16:00"
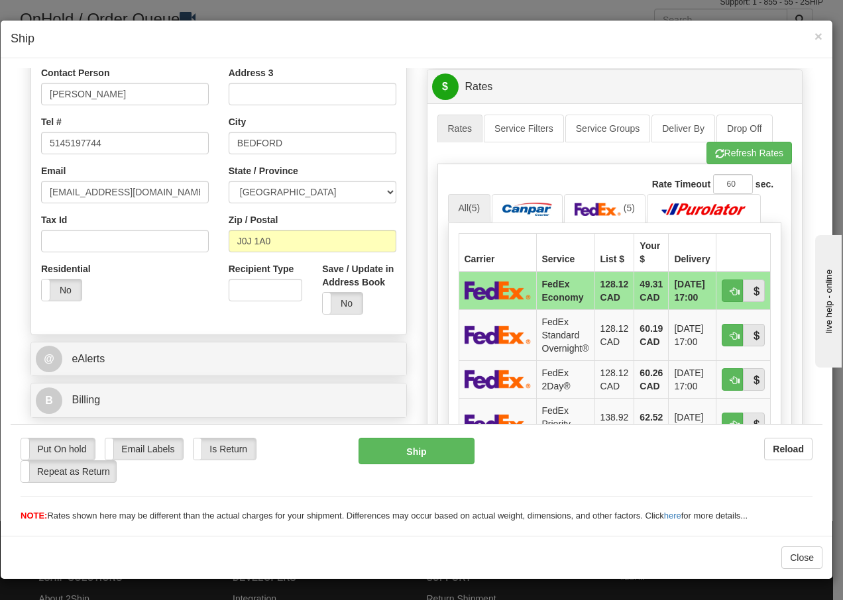
scroll to position [327, 0]
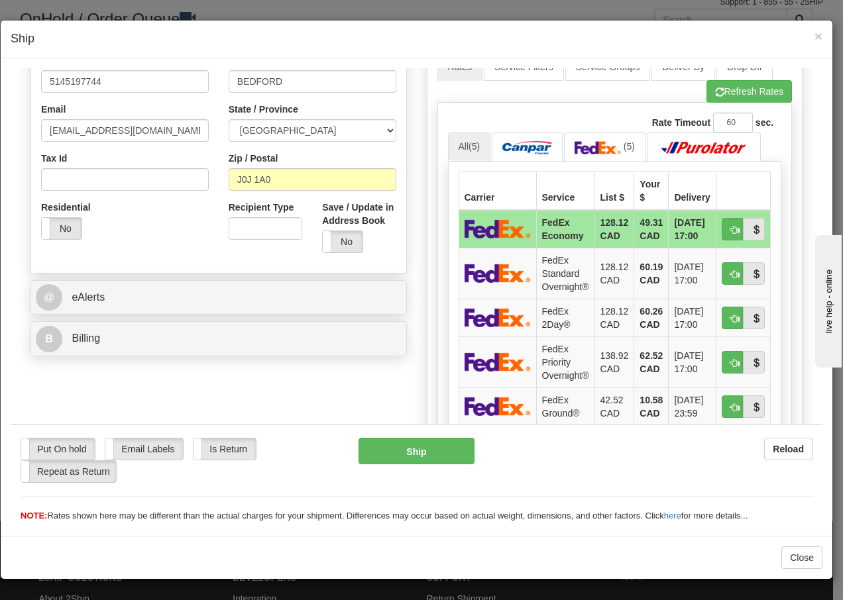
click at [811, 517] on div "NOTE: Rates shown here may be different than the actual charges for your shipme…" at bounding box center [417, 515] width 812 height 13
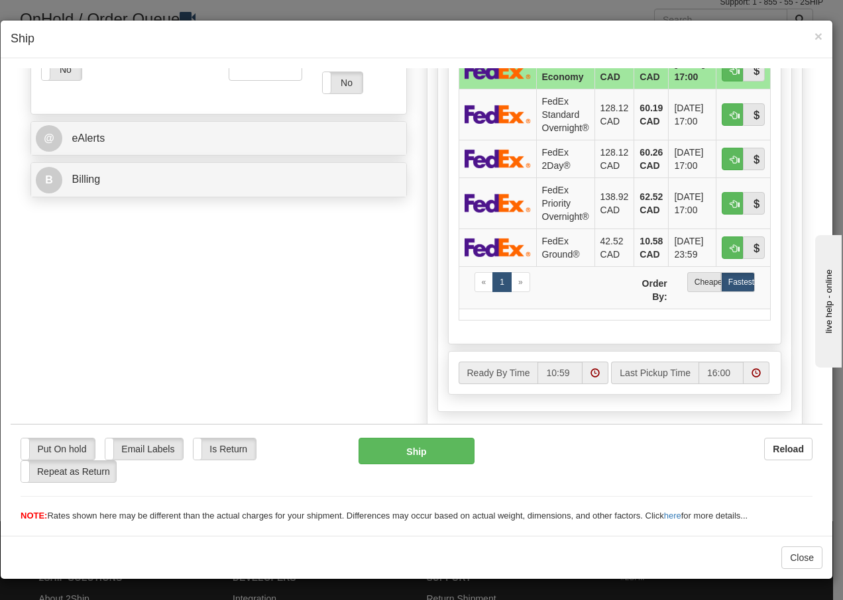
scroll to position [503, 0]
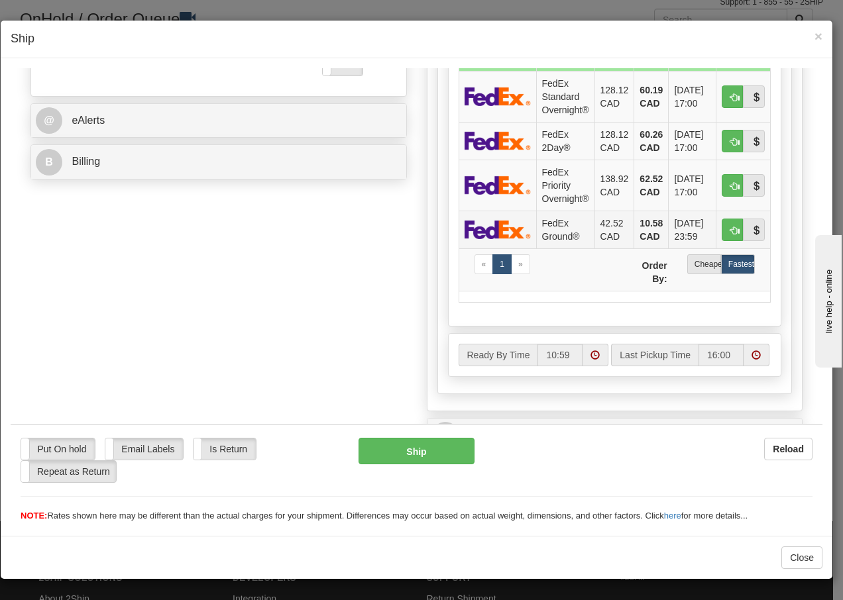
click at [545, 228] on td "FedEx Ground®" at bounding box center [565, 229] width 58 height 38
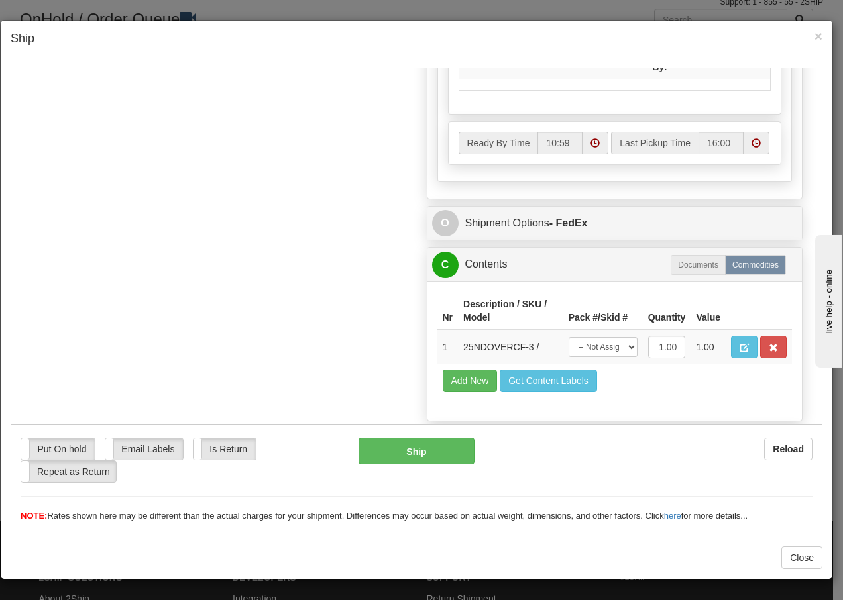
scroll to position [753, 0]
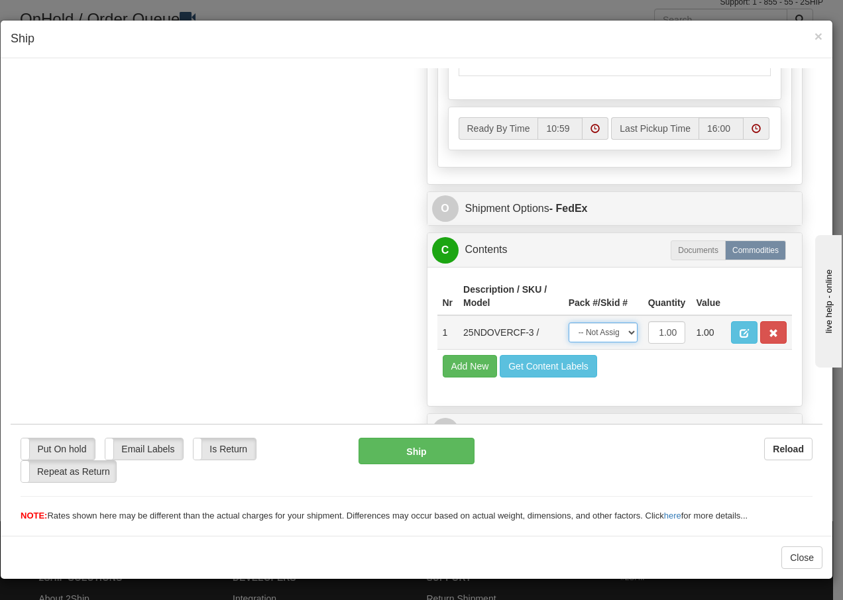
click at [616, 341] on select "-- Not Assigned -- Package 1" at bounding box center [602, 332] width 69 height 20
select select "0"
click at [568, 322] on select "-- Not Assigned -- Package 1" at bounding box center [602, 332] width 69 height 20
click at [403, 456] on button "Ship" at bounding box center [415, 450] width 115 height 26
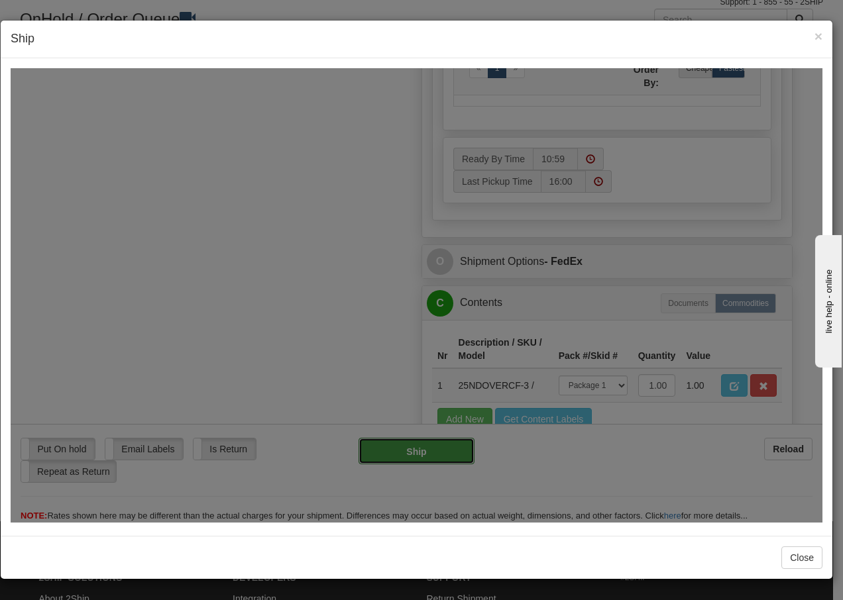
type input "92"
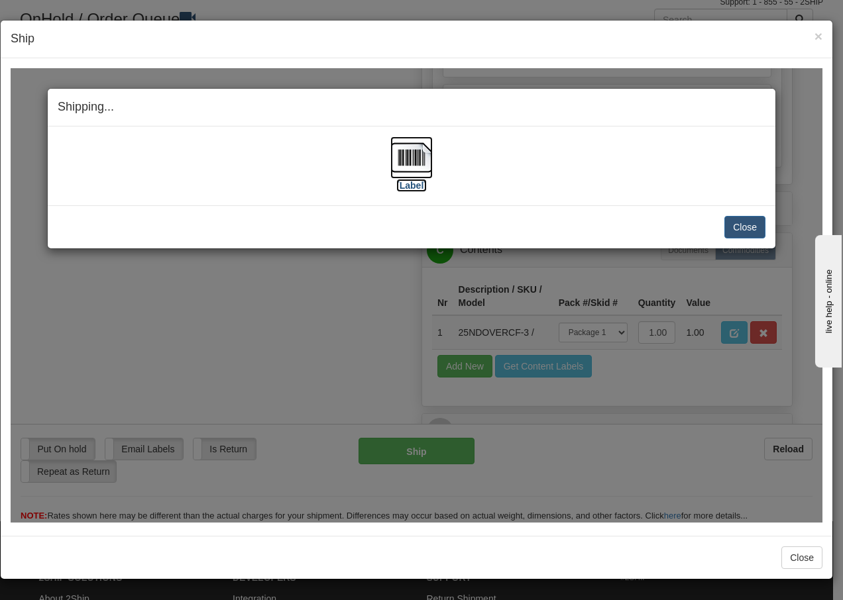
click at [415, 168] on img at bounding box center [411, 157] width 42 height 42
click at [743, 226] on button "Close" at bounding box center [744, 226] width 41 height 23
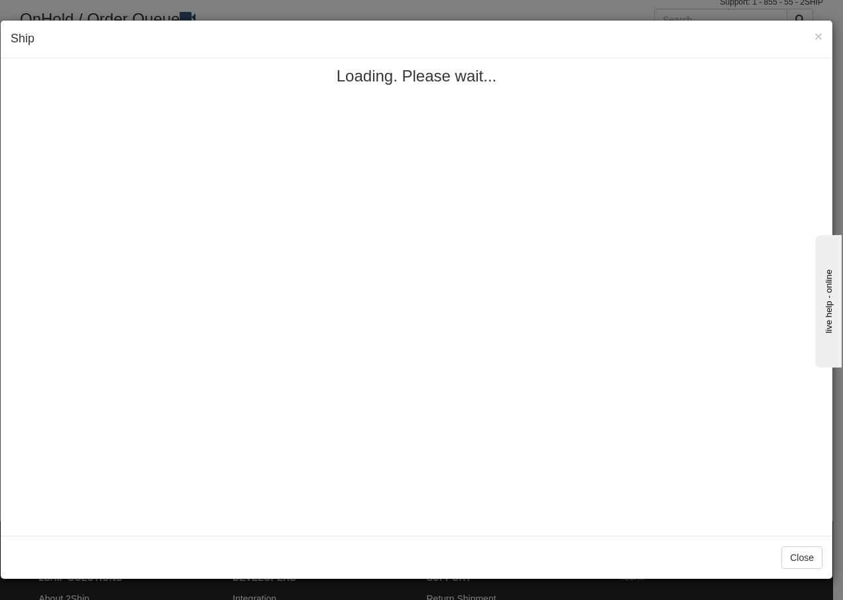
scroll to position [0, 0]
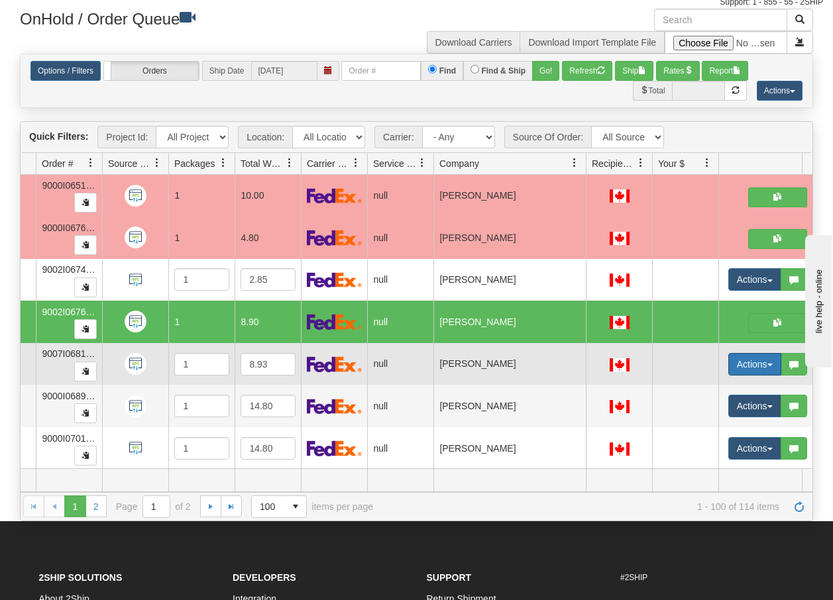
click at [769, 365] on span "button" at bounding box center [769, 365] width 5 height 3
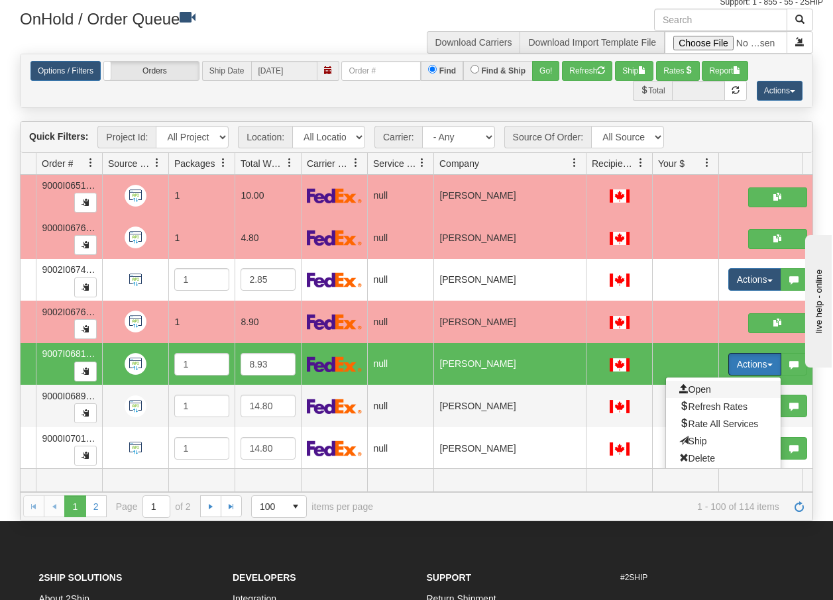
click at [707, 392] on span "Open" at bounding box center [695, 389] width 32 height 11
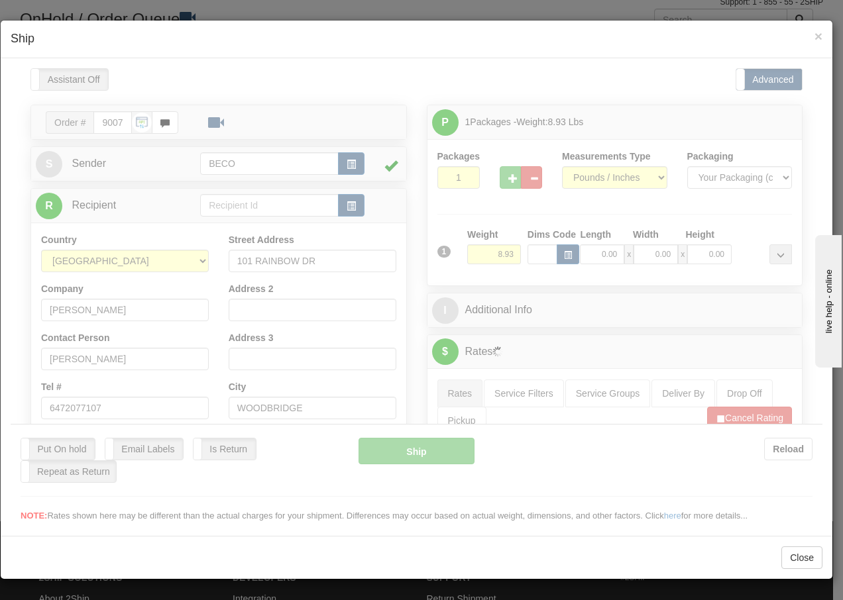
type input "11:00"
type input "16:00"
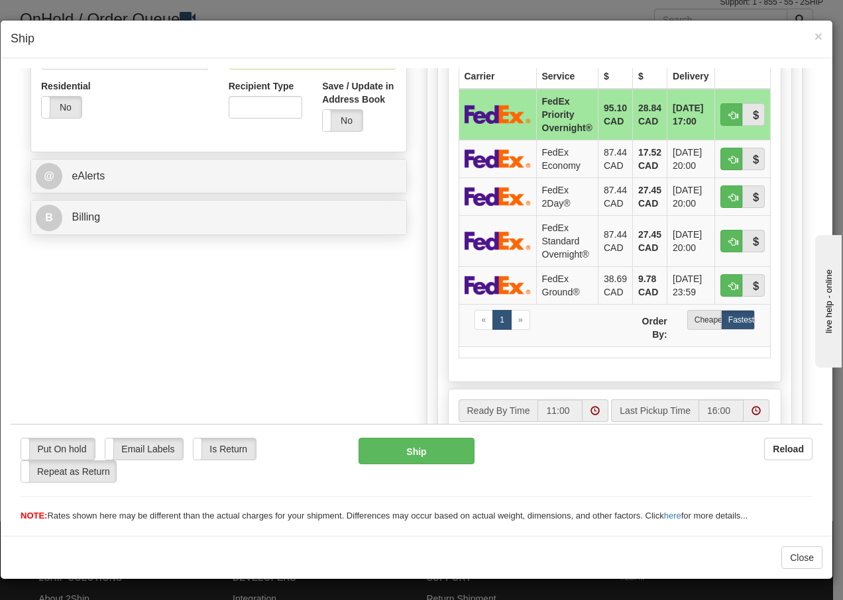
scroll to position [459, 0]
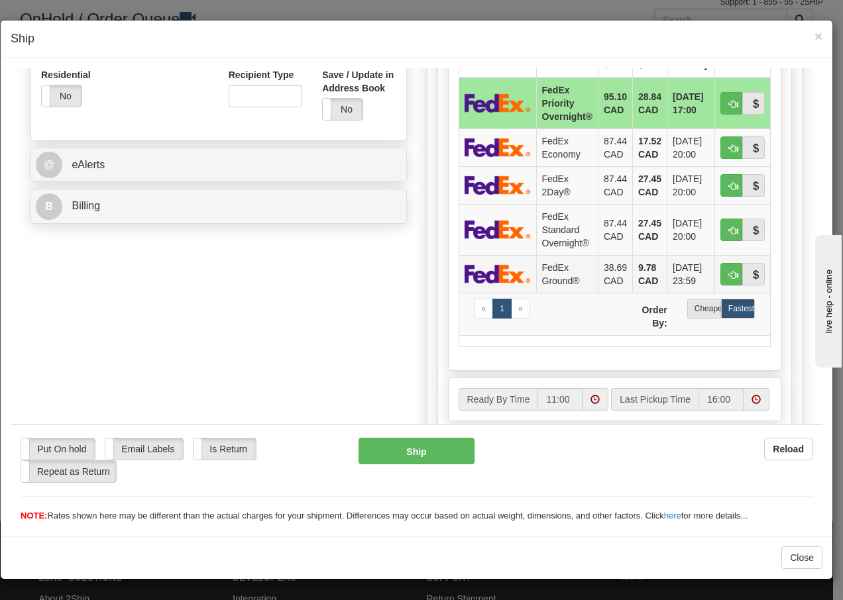
click at [542, 277] on td "FedEx Ground®" at bounding box center [567, 273] width 62 height 38
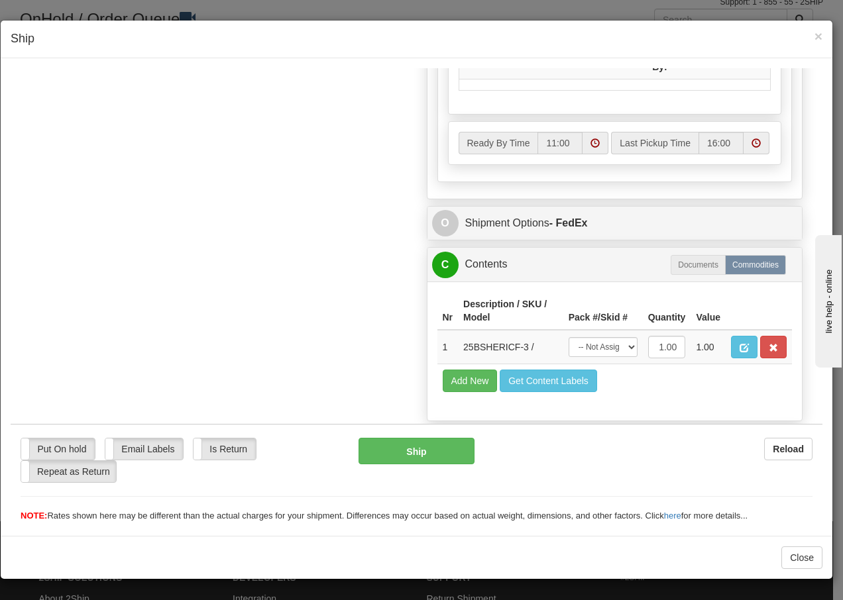
scroll to position [753, 0]
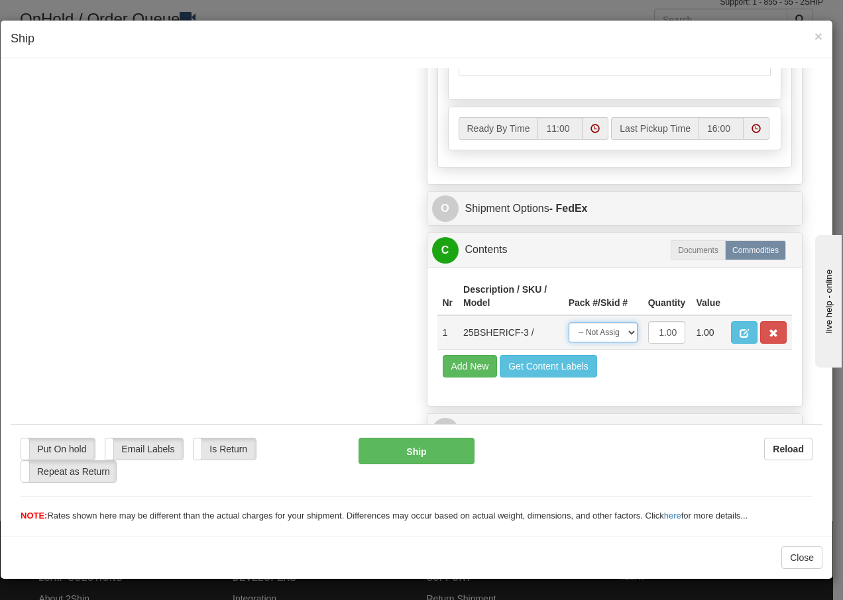
click at [617, 336] on select "-- Not Assigned -- Package 1" at bounding box center [602, 332] width 69 height 20
select select "0"
click at [568, 322] on select "-- Not Assigned -- Package 1" at bounding box center [602, 332] width 69 height 20
click at [405, 446] on button "Ship" at bounding box center [415, 450] width 115 height 26
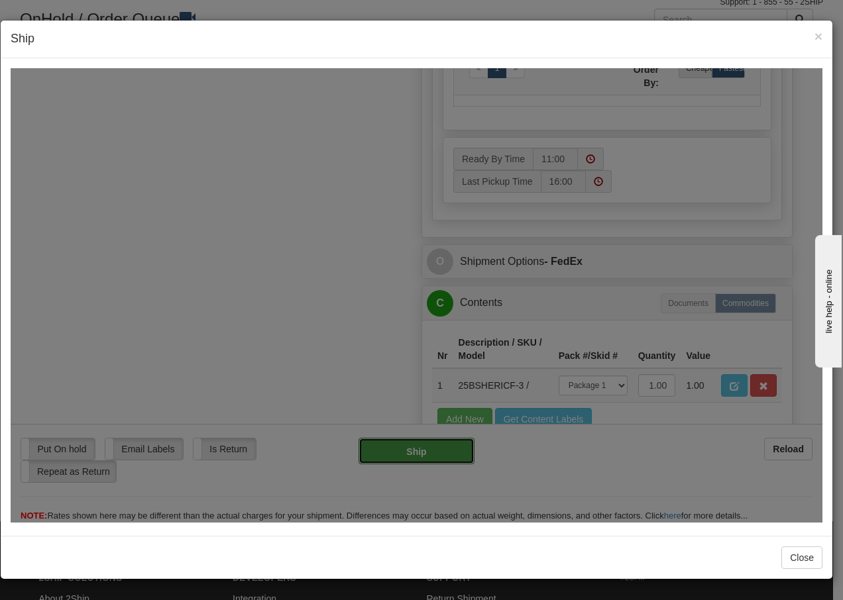
type input "92"
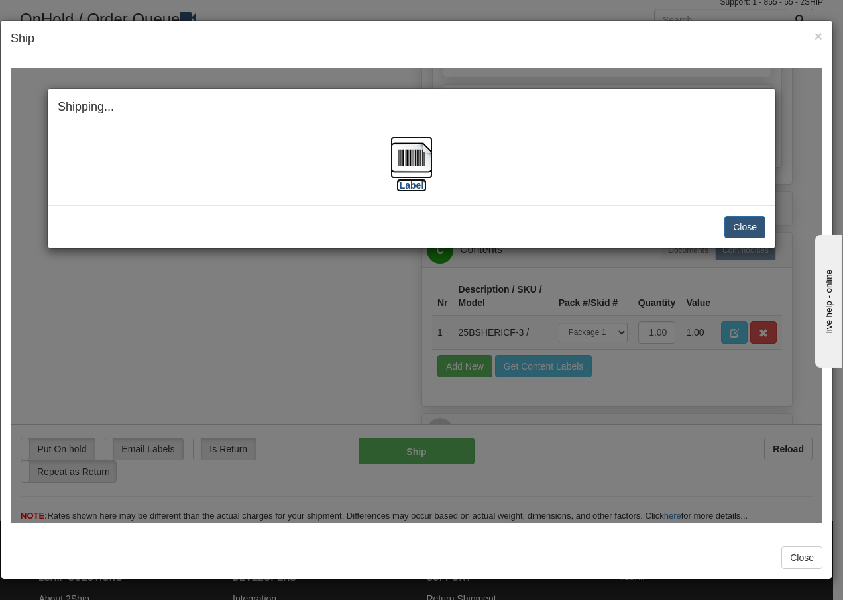
click at [411, 158] on img at bounding box center [411, 157] width 42 height 42
click at [739, 225] on button "Close" at bounding box center [744, 226] width 41 height 23
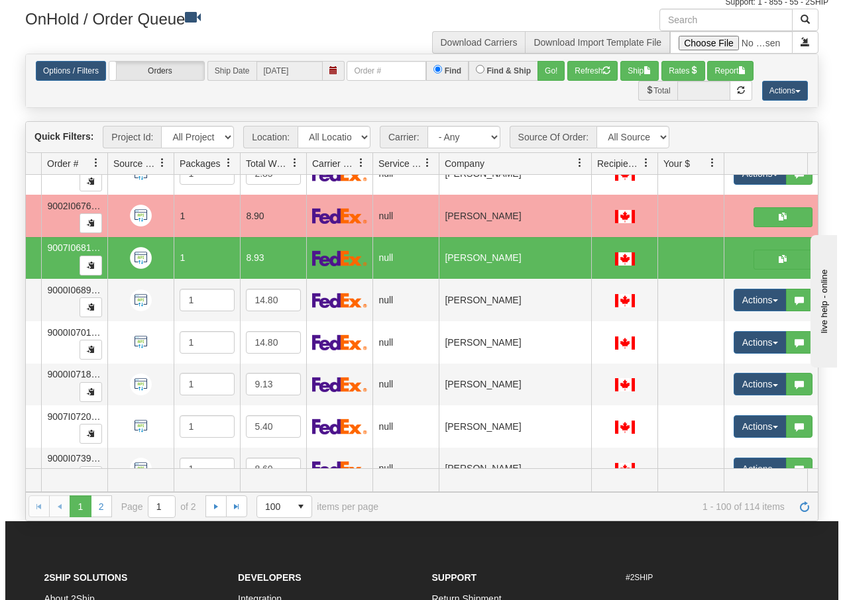
scroll to position [3840, 99]
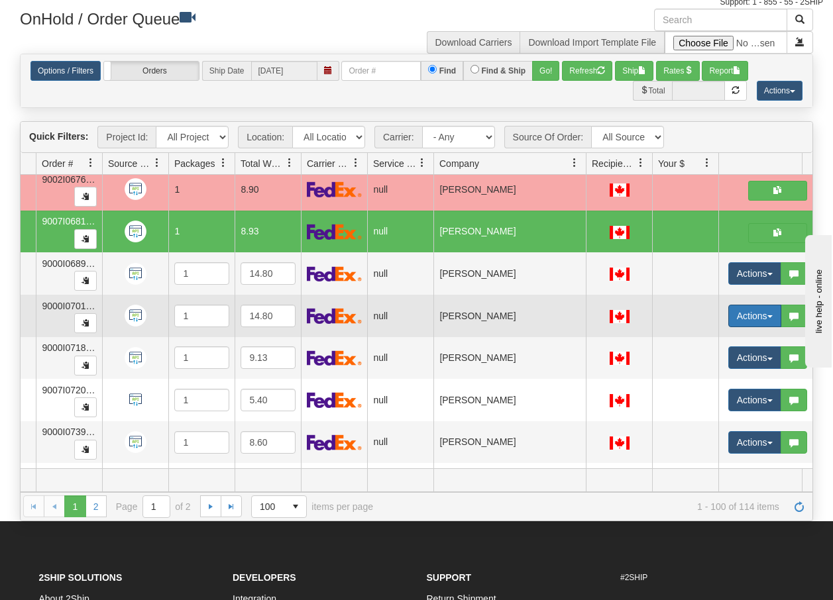
click at [766, 315] on button "Actions" at bounding box center [754, 316] width 53 height 23
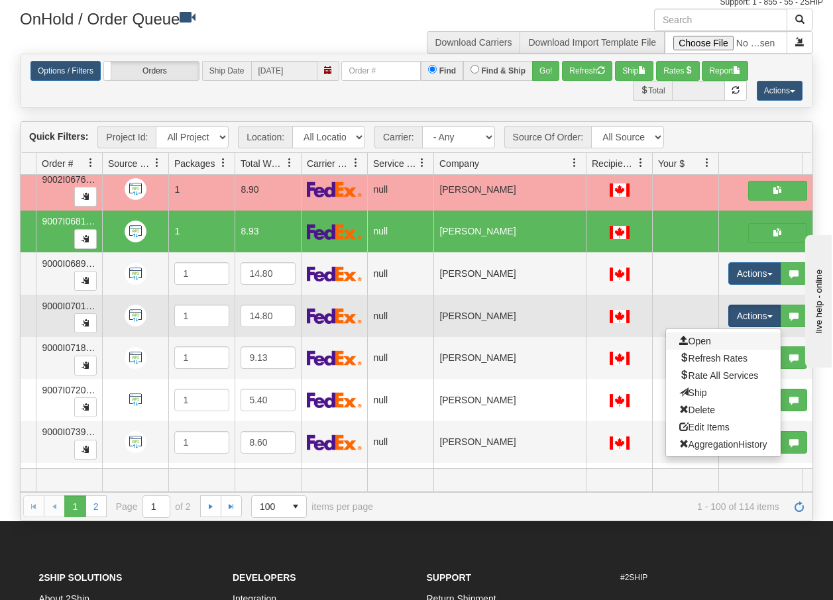
click at [700, 346] on link "Open" at bounding box center [723, 341] width 115 height 17
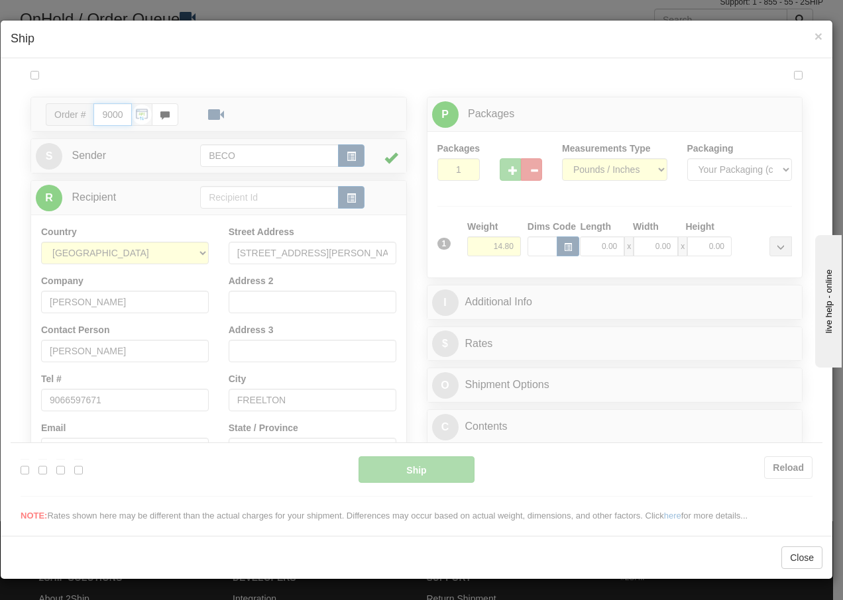
scroll to position [0, 0]
type input "11:01"
type input "16:00"
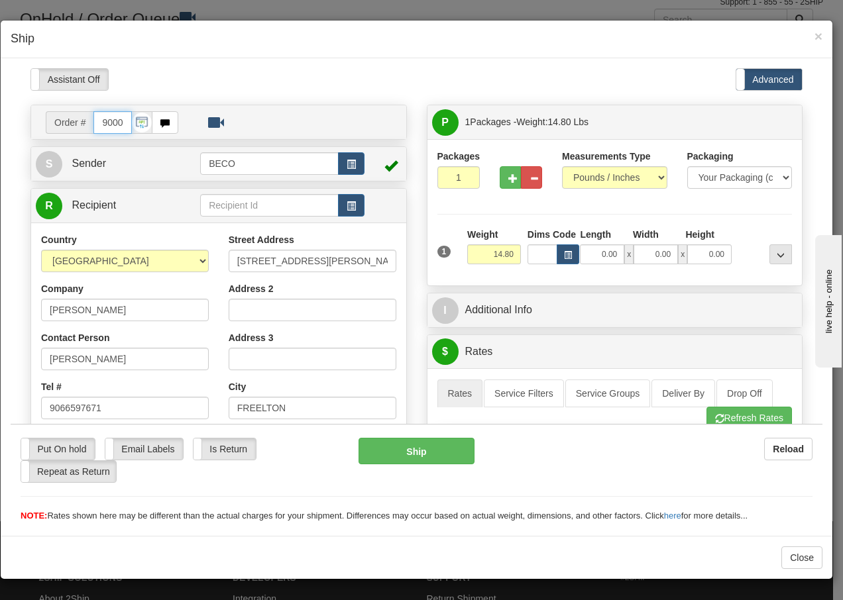
scroll to position [17, 0]
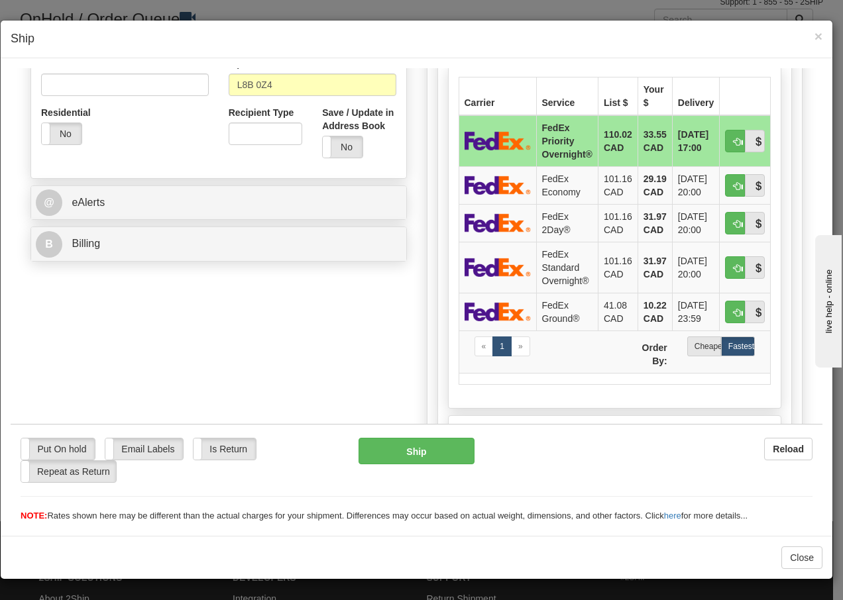
scroll to position [433, 0]
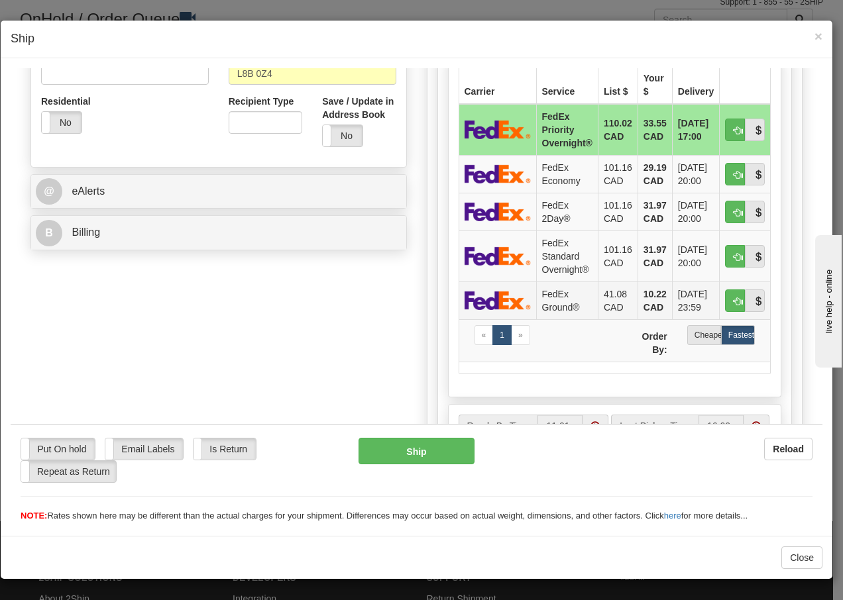
click at [588, 301] on td "FedEx Ground®" at bounding box center [567, 300] width 62 height 38
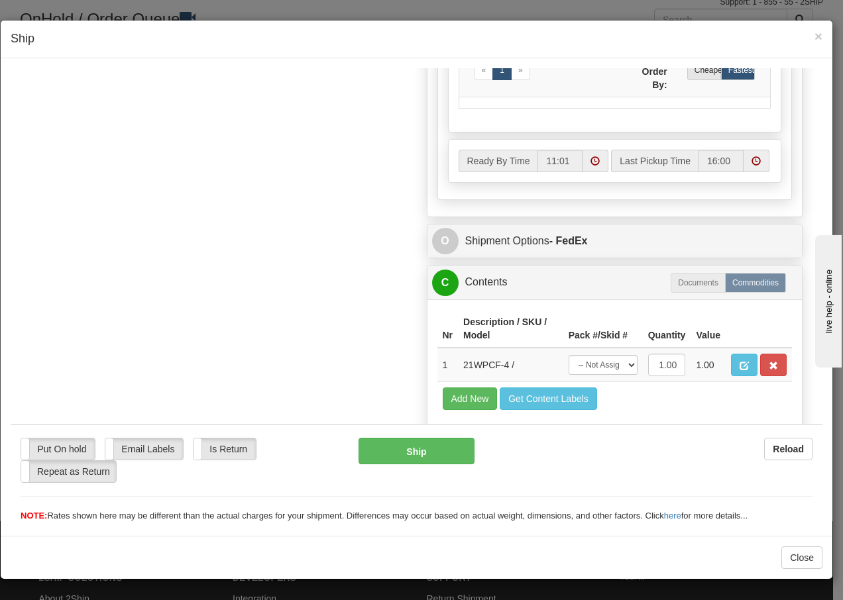
scroll to position [753, 0]
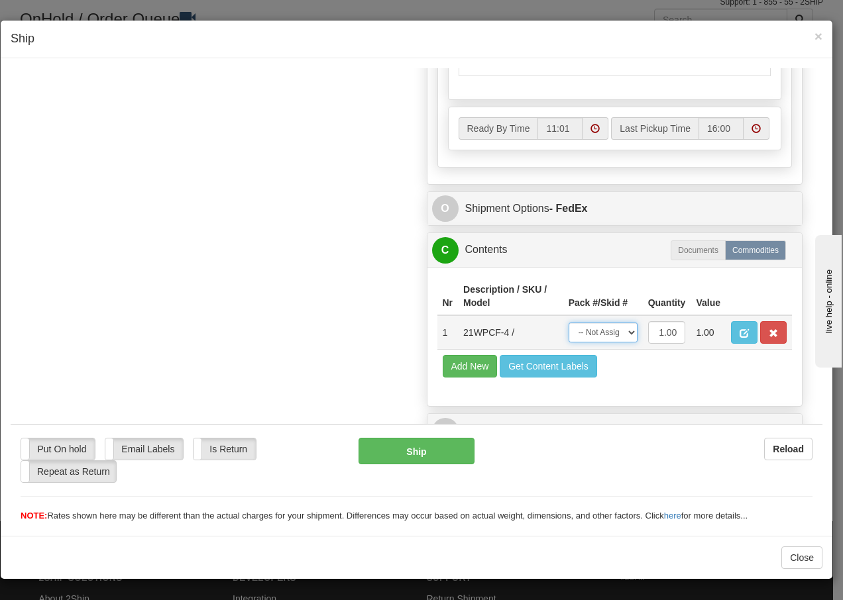
click at [615, 334] on select "-- Not Assigned -- Package 1" at bounding box center [602, 332] width 69 height 20
select select "0"
click at [568, 322] on select "-- Not Assigned -- Package 1" at bounding box center [602, 332] width 69 height 20
click at [390, 454] on button "Ship" at bounding box center [415, 450] width 115 height 26
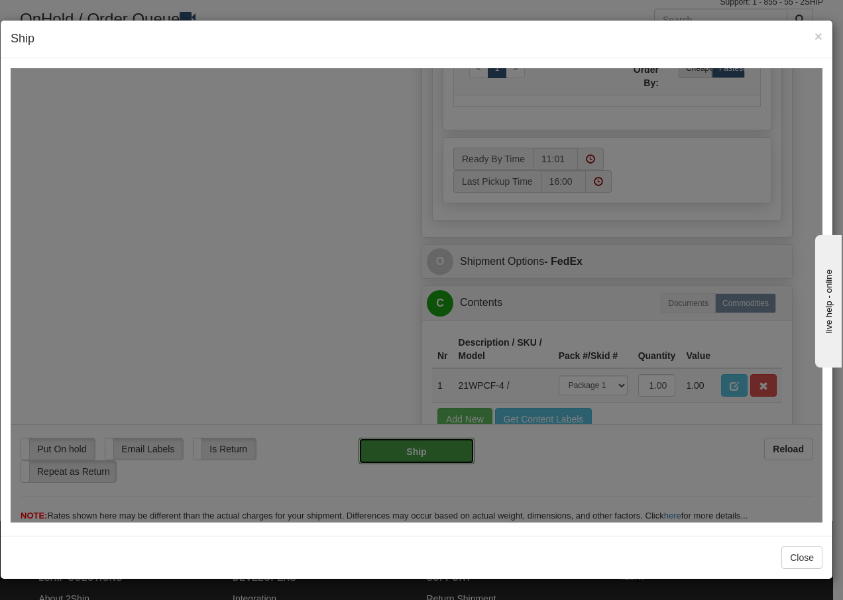
type input "92"
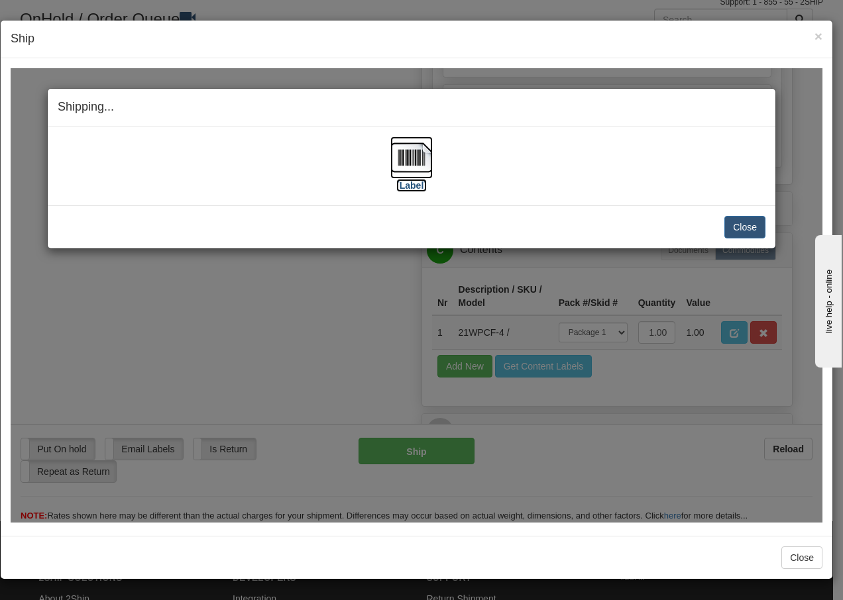
click at [411, 156] on img at bounding box center [411, 157] width 42 height 42
click at [741, 225] on button "Close" at bounding box center [744, 226] width 41 height 23
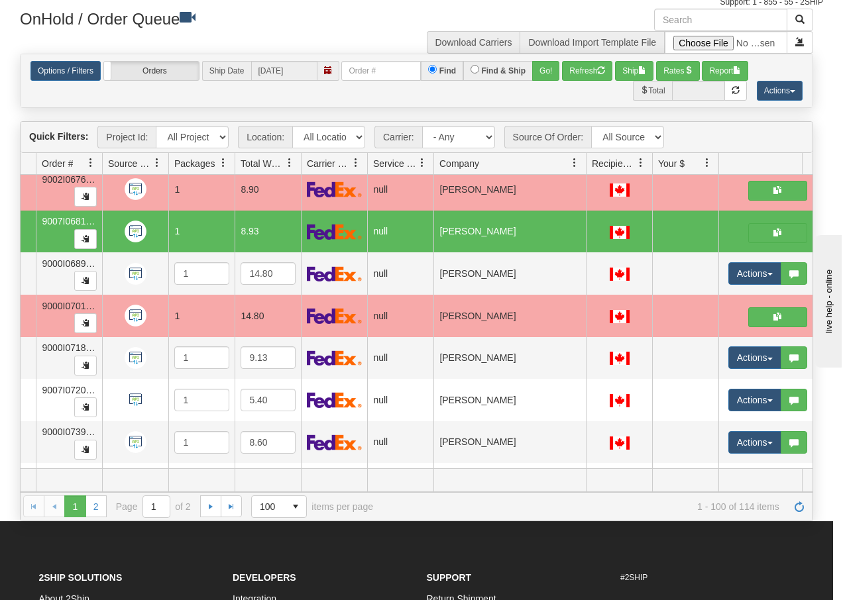
scroll to position [0, 0]
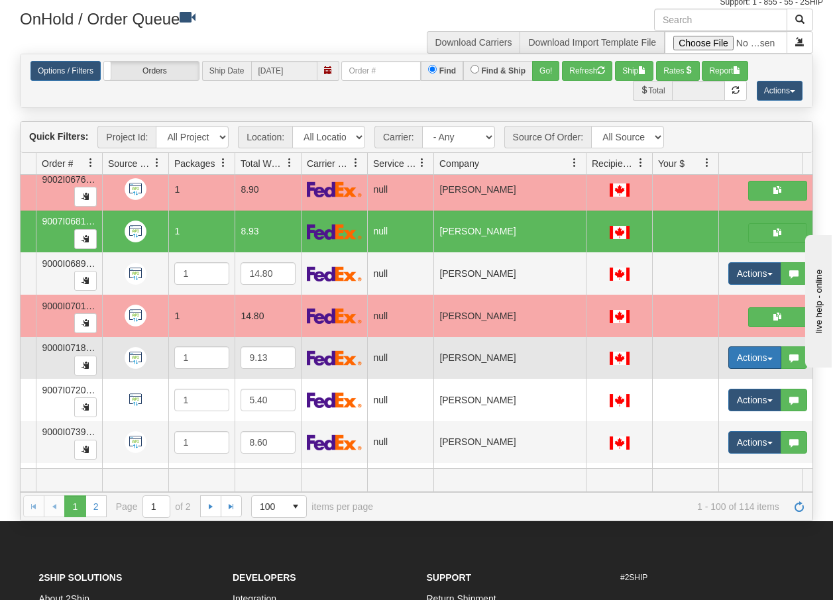
click at [763, 360] on button "Actions" at bounding box center [754, 357] width 53 height 23
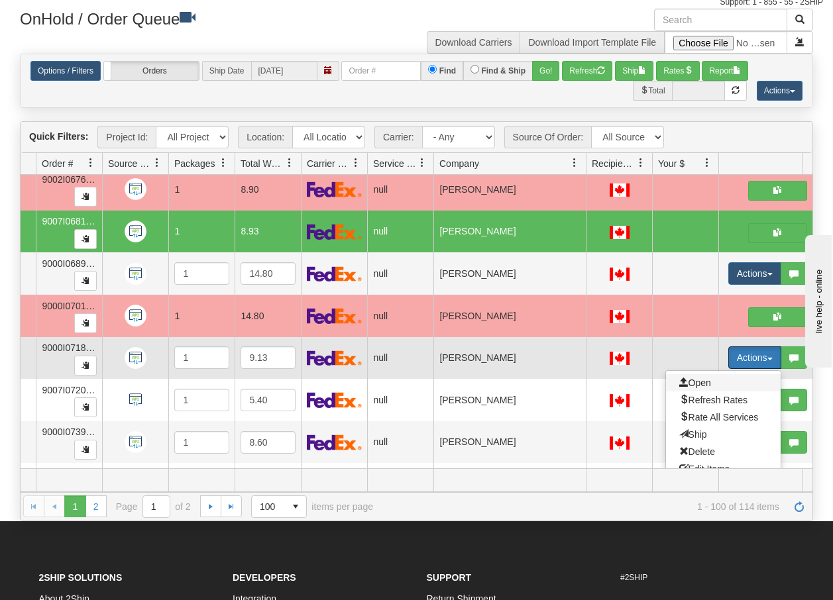
click at [706, 388] on span "Open" at bounding box center [695, 383] width 32 height 11
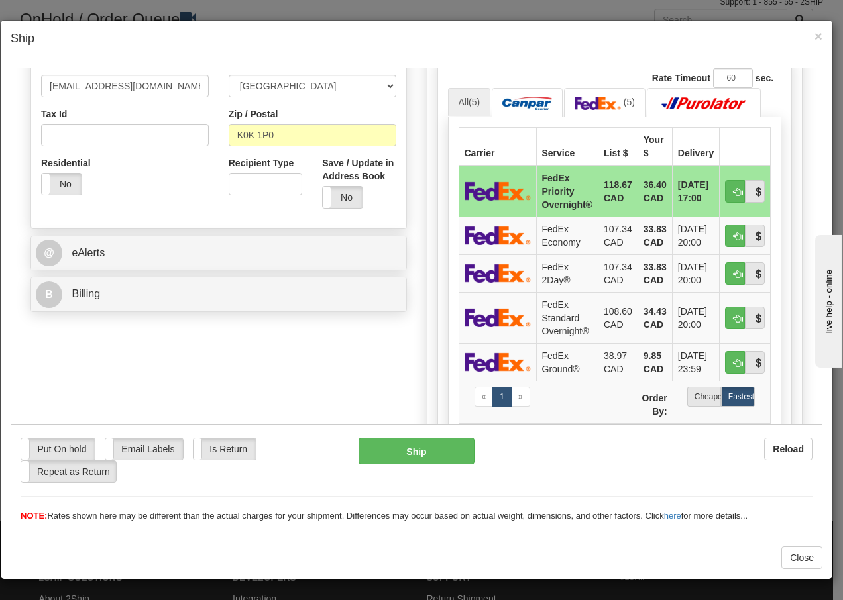
scroll to position [424, 0]
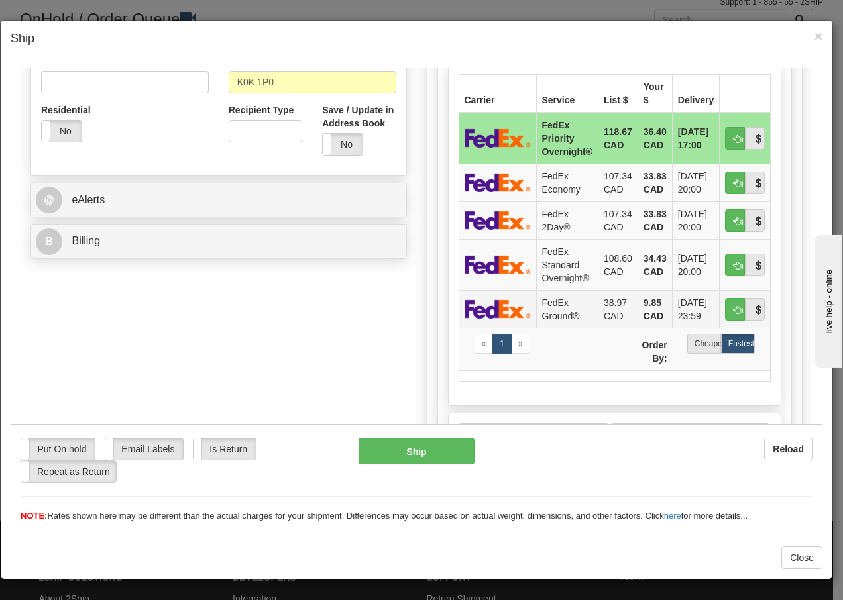
click at [537, 311] on td "FedEx Ground®" at bounding box center [567, 309] width 62 height 38
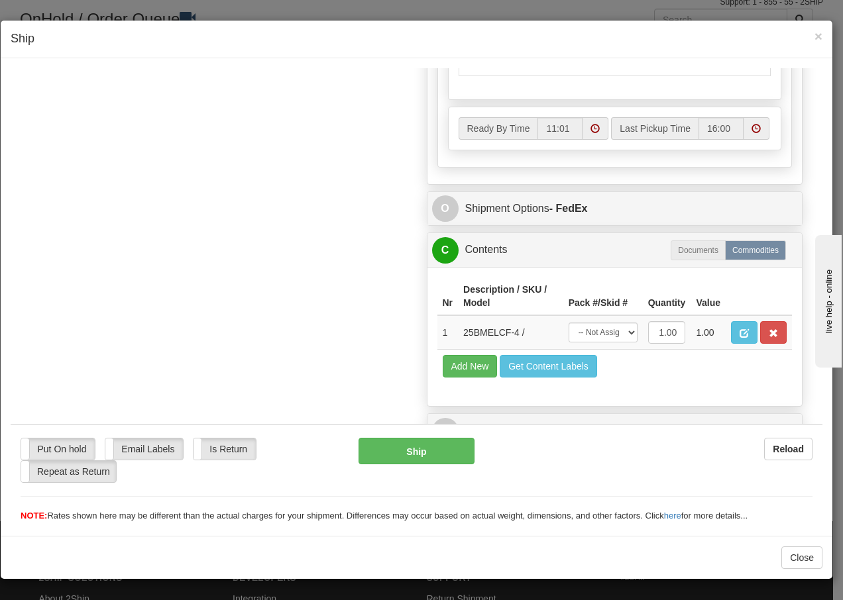
scroll to position [753, 0]
click at [615, 334] on select "-- Not Assigned -- Package 1" at bounding box center [602, 332] width 69 height 20
select select "0"
click at [568, 322] on select "-- Not Assigned -- Package 1" at bounding box center [602, 332] width 69 height 20
click at [381, 458] on button "Ship" at bounding box center [415, 450] width 115 height 26
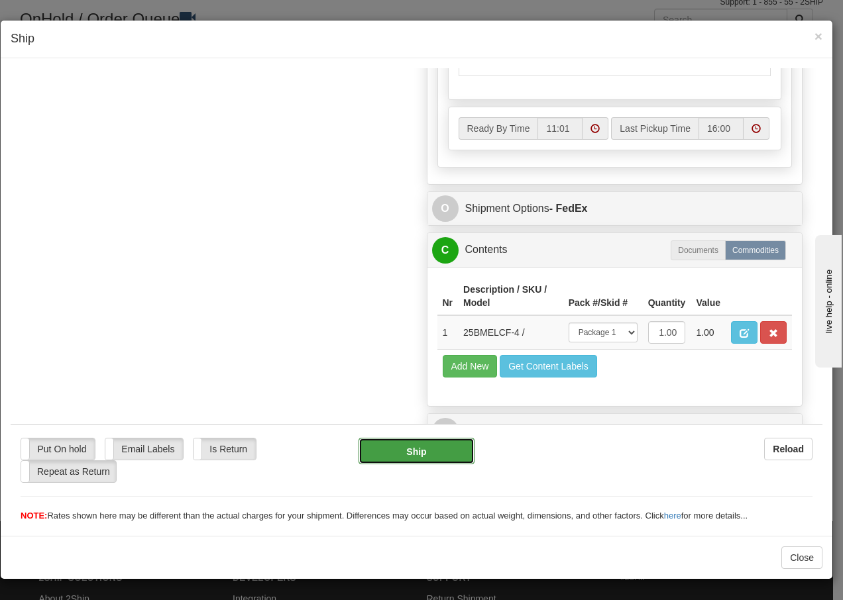
type input "92"
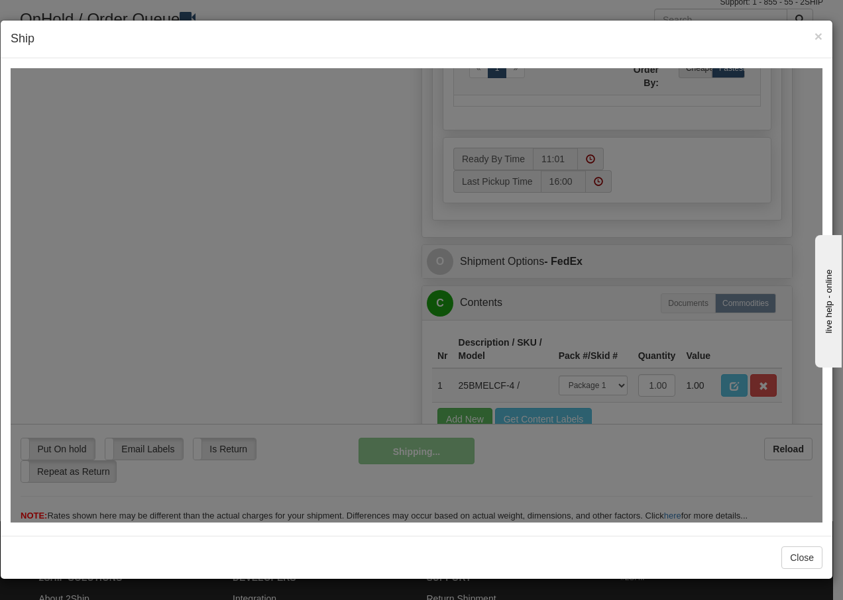
scroll to position [806, 0]
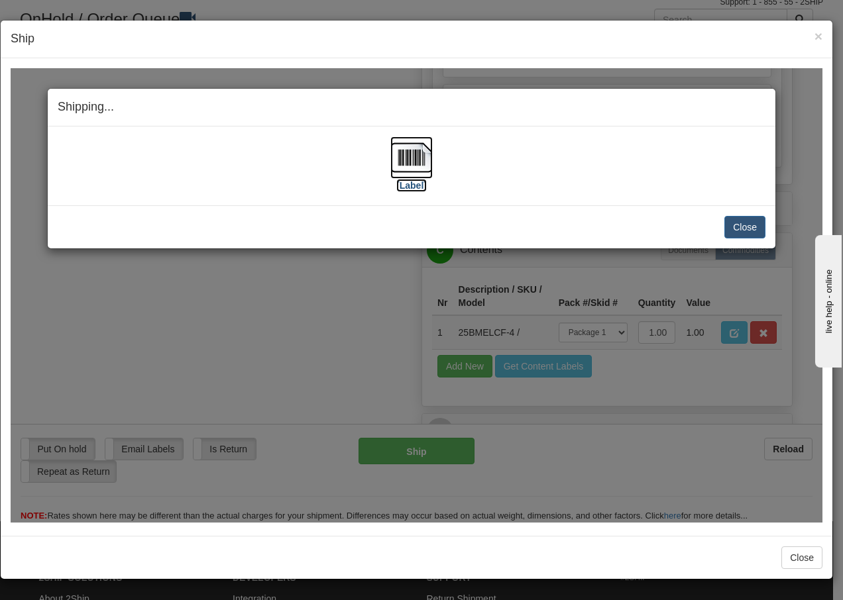
click at [413, 153] on img at bounding box center [411, 157] width 42 height 42
click at [755, 227] on button "Close" at bounding box center [744, 226] width 41 height 23
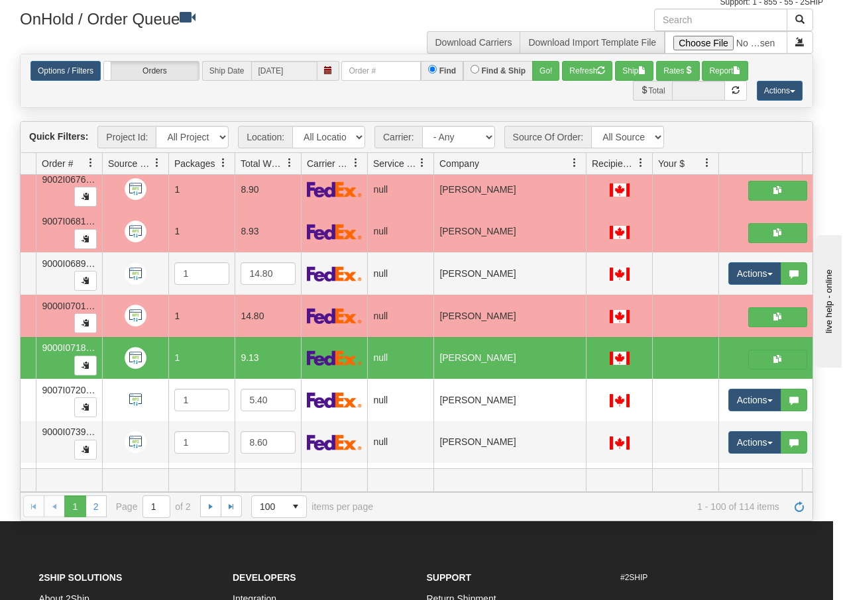
scroll to position [0, 0]
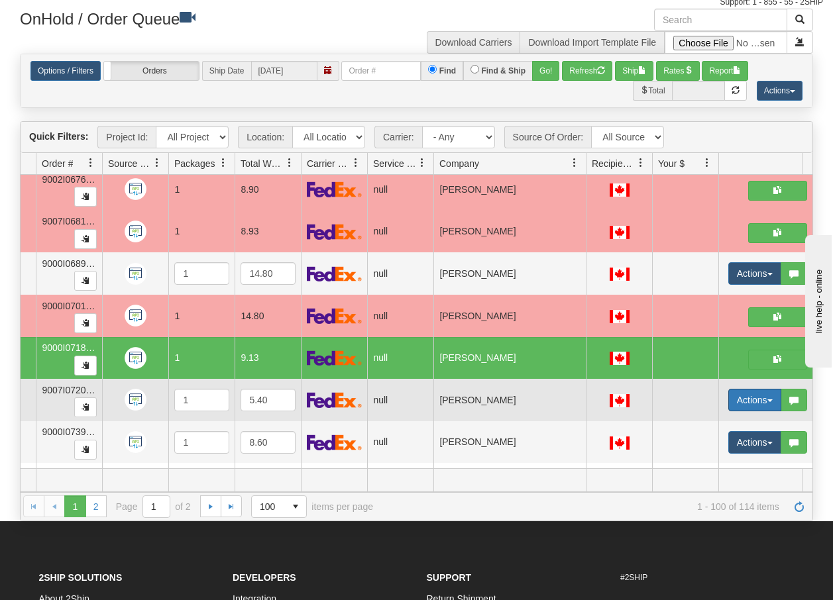
click at [768, 401] on span "button" at bounding box center [769, 400] width 5 height 3
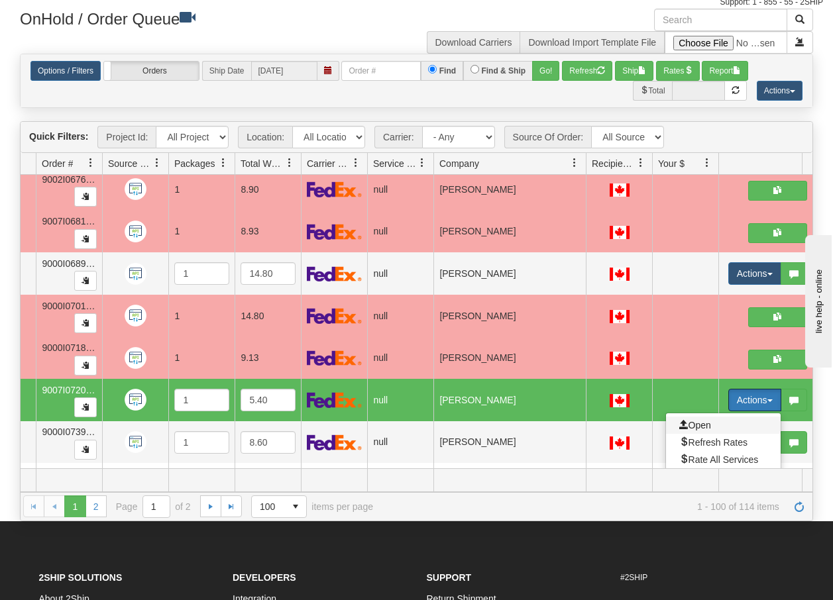
click at [695, 425] on span "Open" at bounding box center [695, 425] width 32 height 11
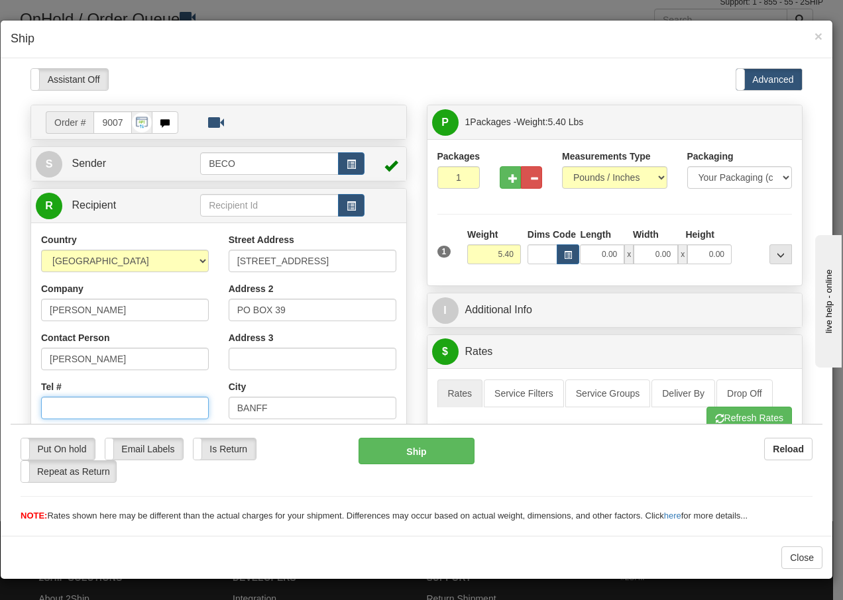
click at [118, 403] on input "Tel #" at bounding box center [125, 407] width 168 height 23
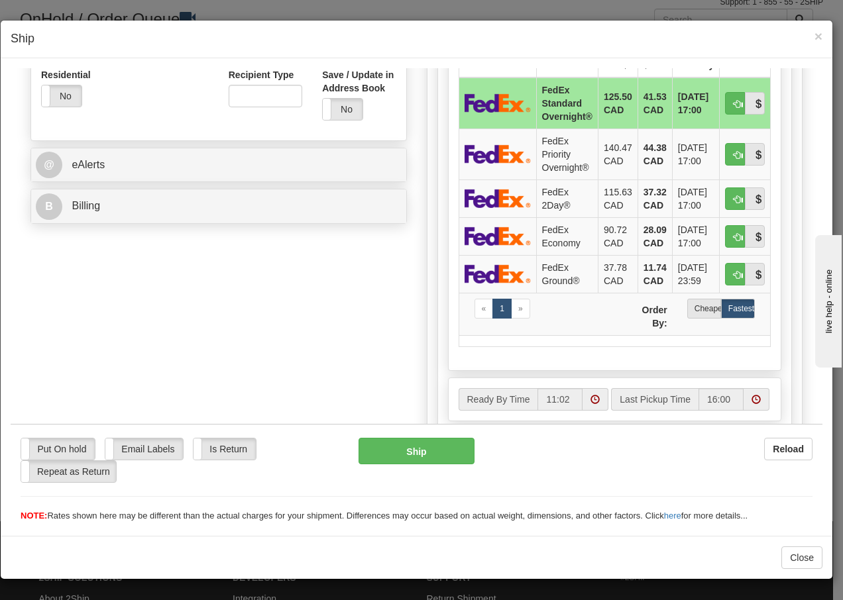
scroll to position [468, 0]
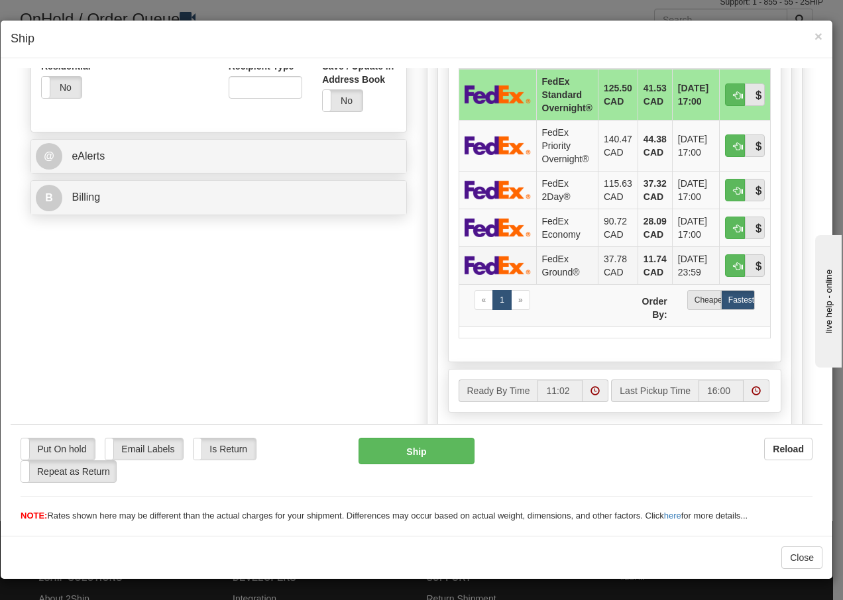
type input "5143539060"
click at [555, 266] on td "FedEx Ground®" at bounding box center [567, 265] width 62 height 38
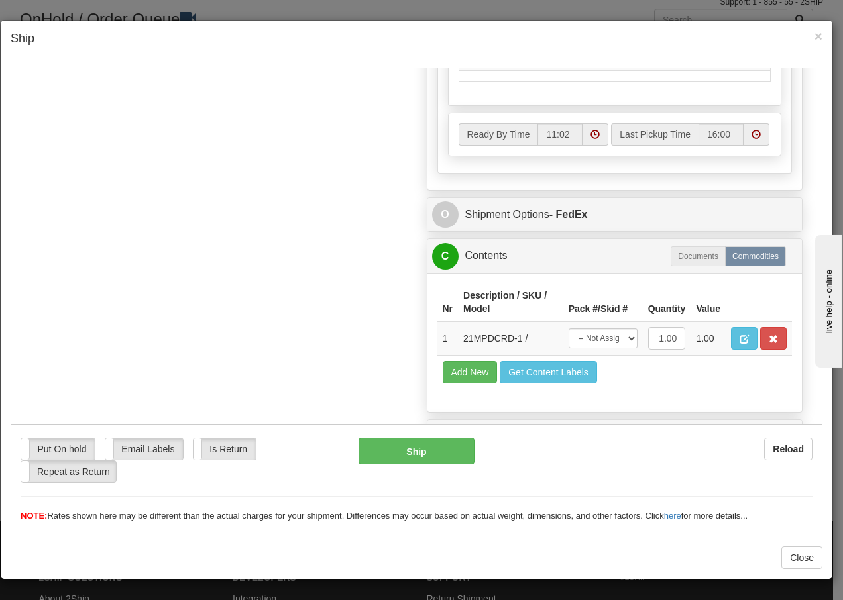
scroll to position [753, 0]
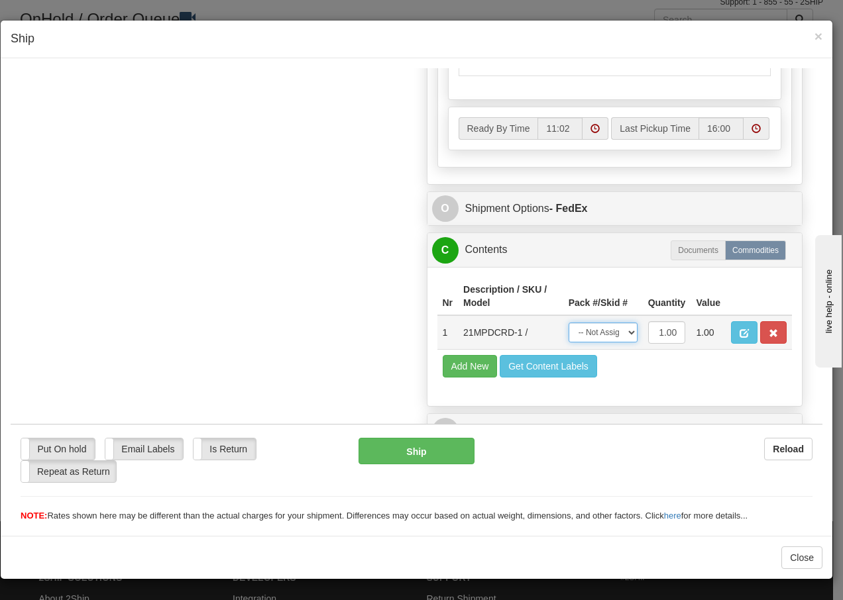
click at [596, 329] on select "-- Not Assigned -- Package 1" at bounding box center [602, 332] width 69 height 20
select select "0"
click at [568, 322] on select "-- Not Assigned -- Package 1" at bounding box center [602, 332] width 69 height 20
click at [408, 450] on button "Ship" at bounding box center [415, 450] width 115 height 26
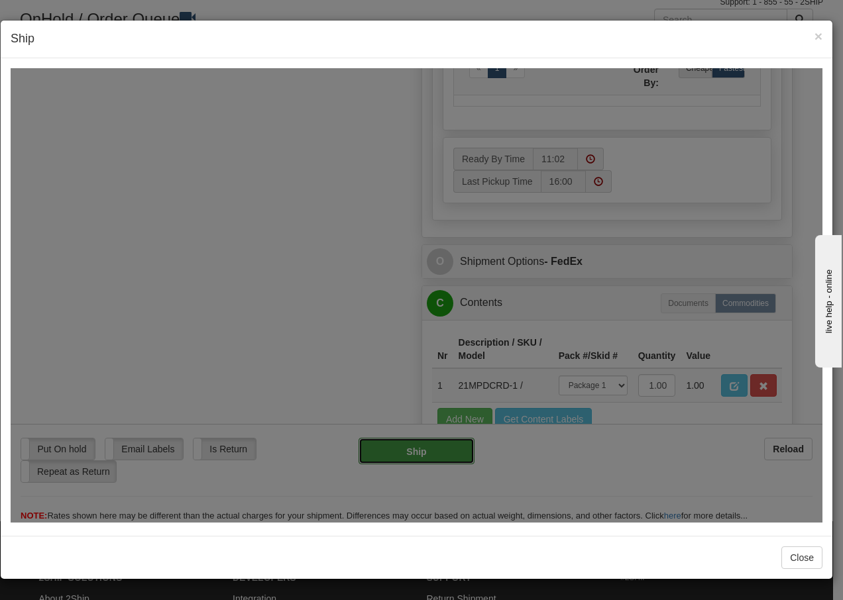
type input "92"
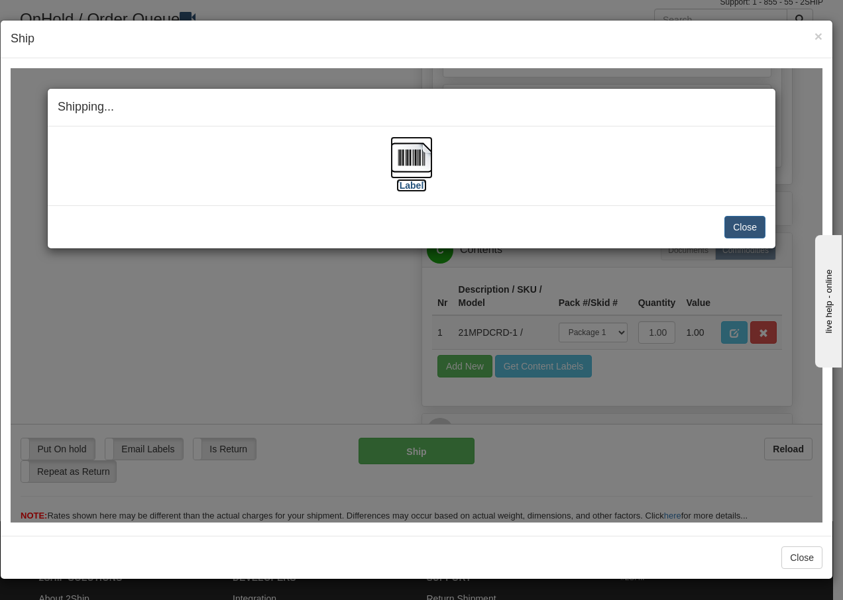
click at [403, 159] on img at bounding box center [411, 157] width 42 height 42
click at [755, 223] on button "Close" at bounding box center [744, 226] width 41 height 23
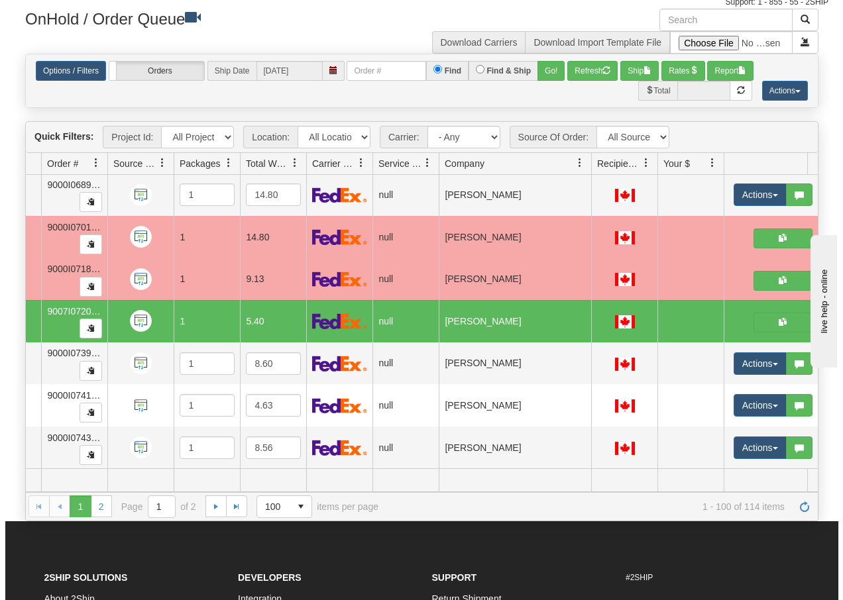
scroll to position [3929, 99]
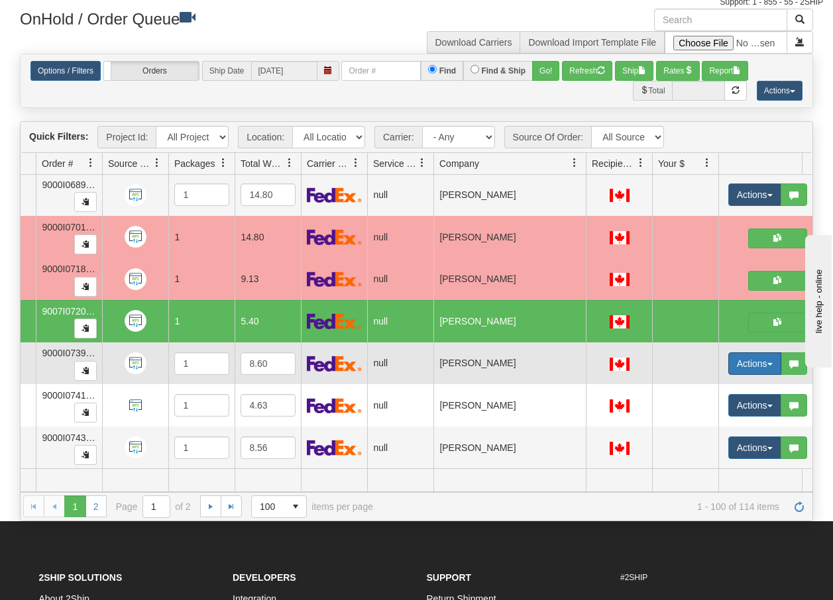
click at [774, 356] on button "Actions" at bounding box center [754, 363] width 53 height 23
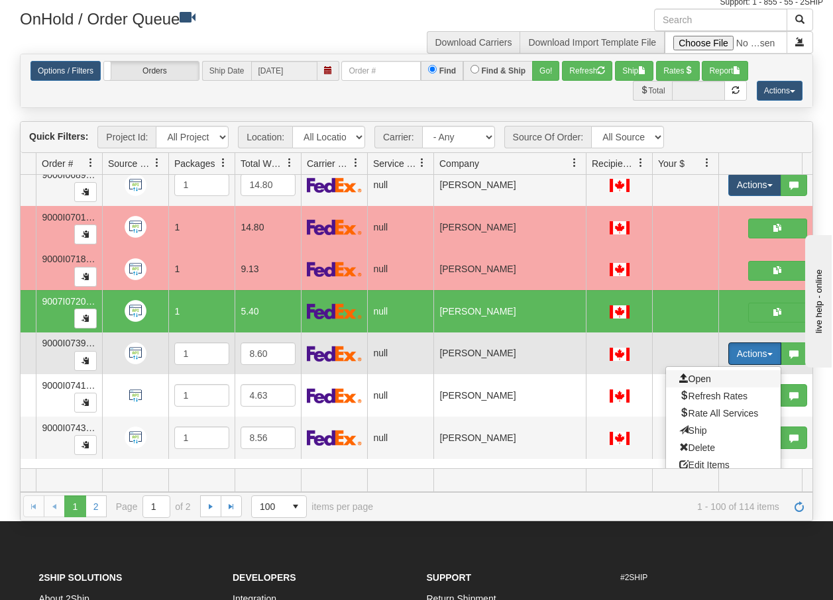
click at [708, 376] on span "Open" at bounding box center [695, 379] width 32 height 11
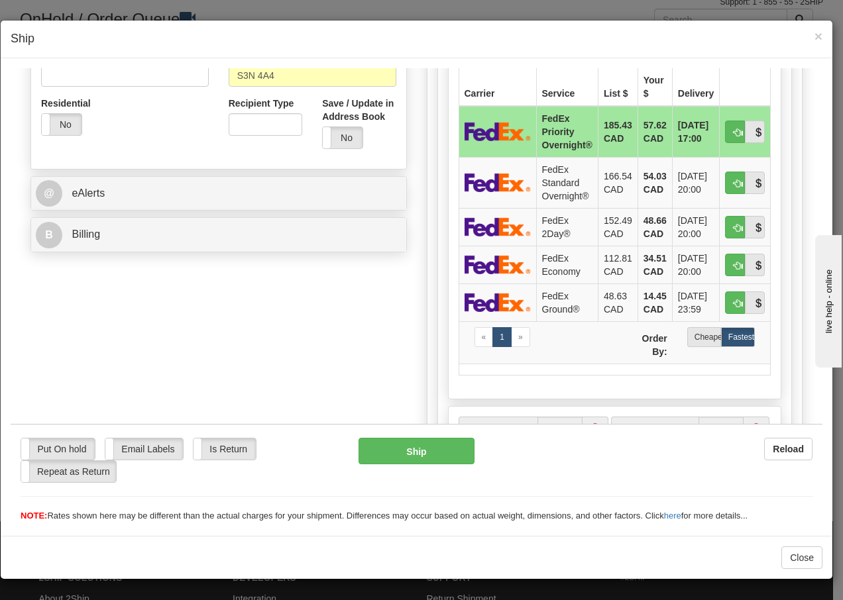
scroll to position [441, 0]
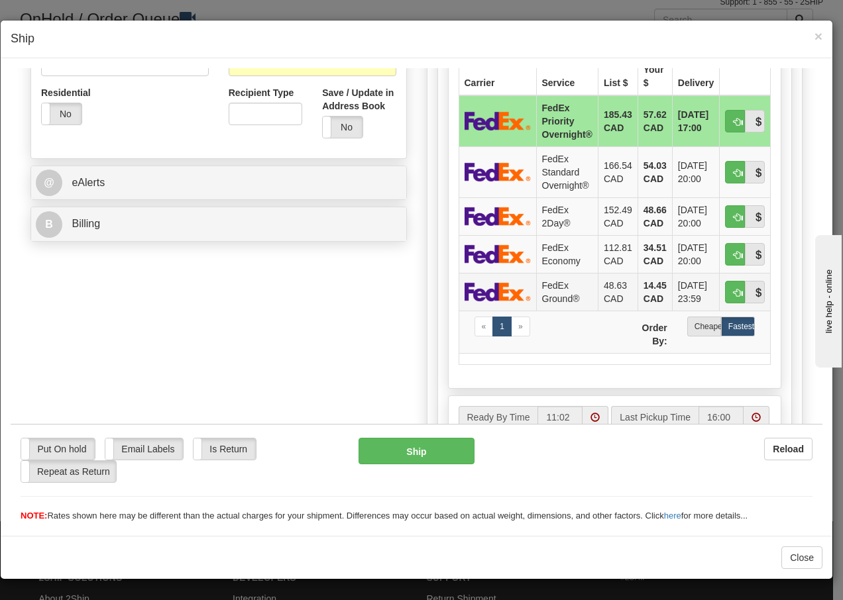
click at [556, 293] on td "FedEx Ground®" at bounding box center [567, 291] width 62 height 38
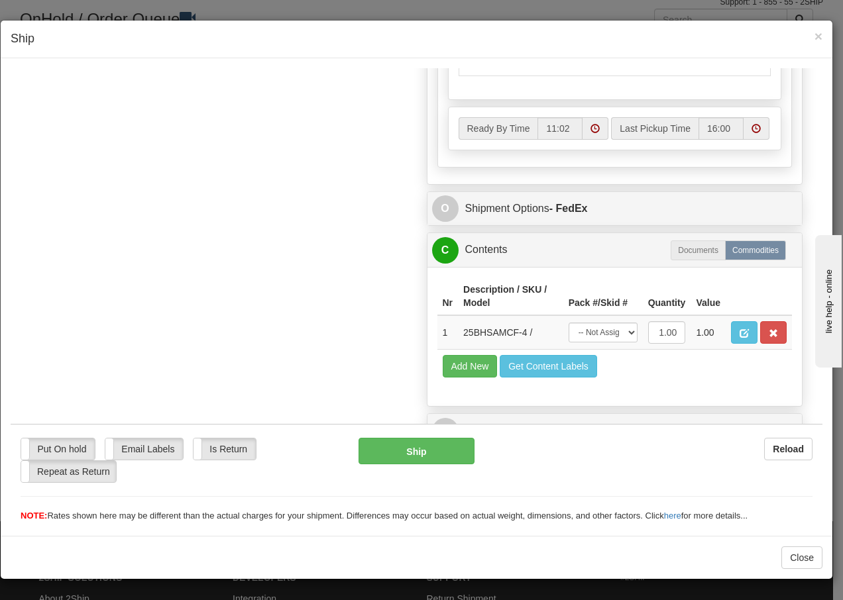
scroll to position [753, 0]
click at [611, 333] on select "-- Not Assigned -- Package 1" at bounding box center [602, 332] width 69 height 20
select select "0"
click at [568, 322] on select "-- Not Assigned -- Package 1" at bounding box center [602, 332] width 69 height 20
click at [394, 456] on button "Ship" at bounding box center [415, 450] width 115 height 26
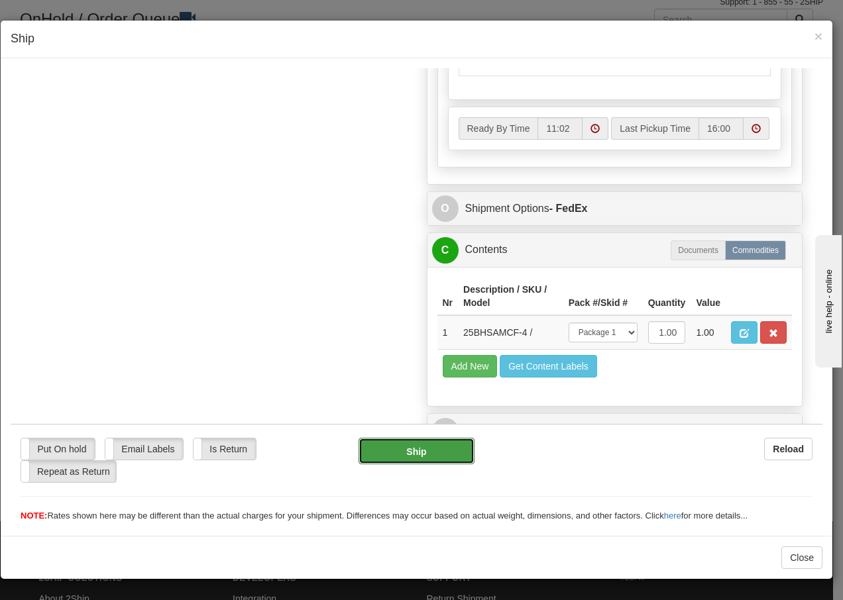
type input "92"
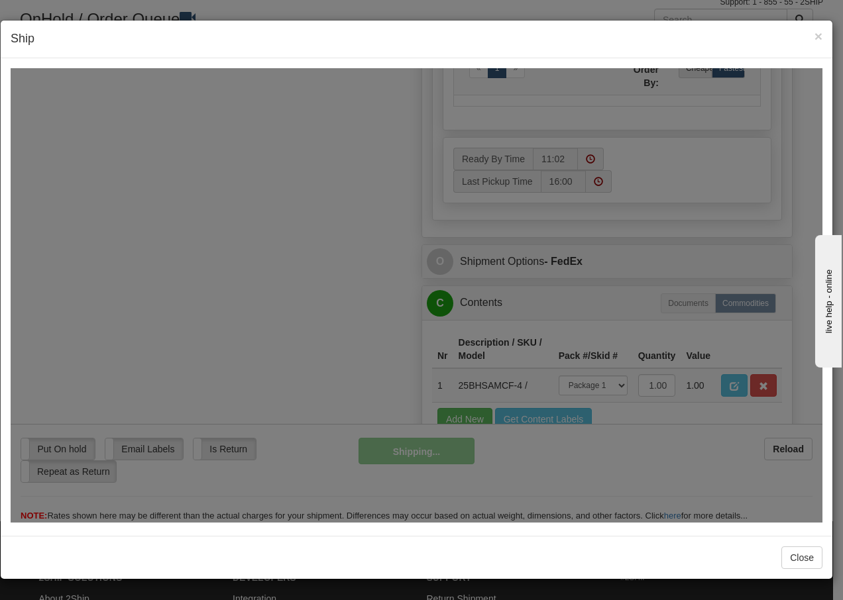
scroll to position [806, 0]
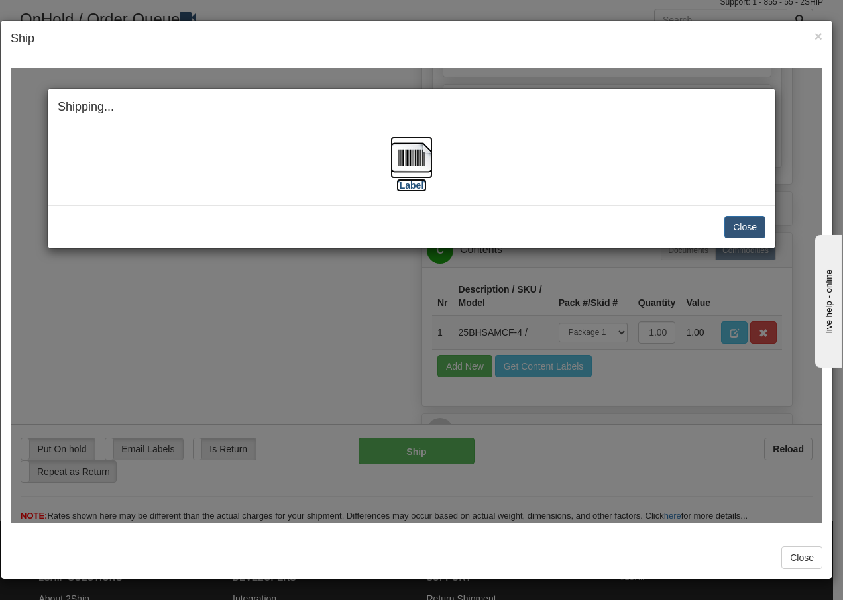
click at [413, 157] on img at bounding box center [411, 157] width 42 height 42
click at [746, 221] on button "Close" at bounding box center [744, 226] width 41 height 23
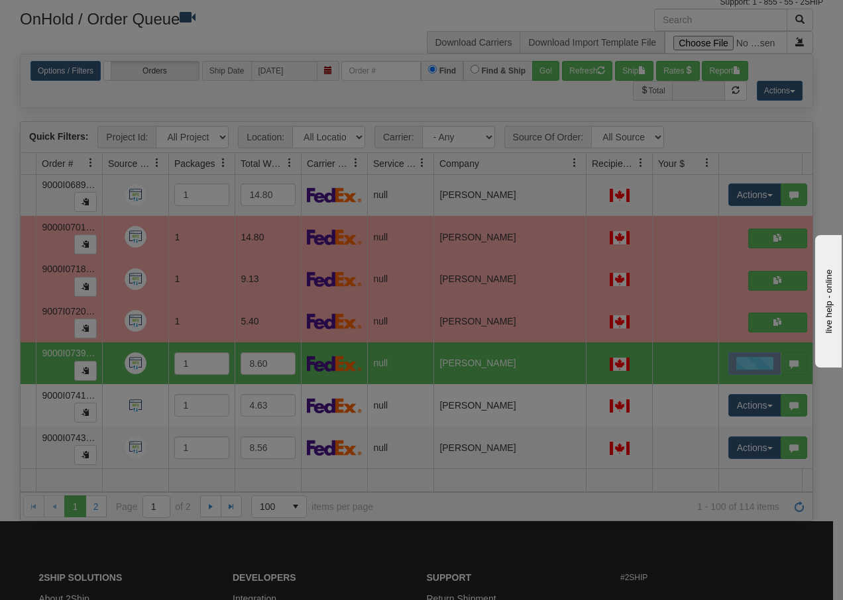
scroll to position [0, 0]
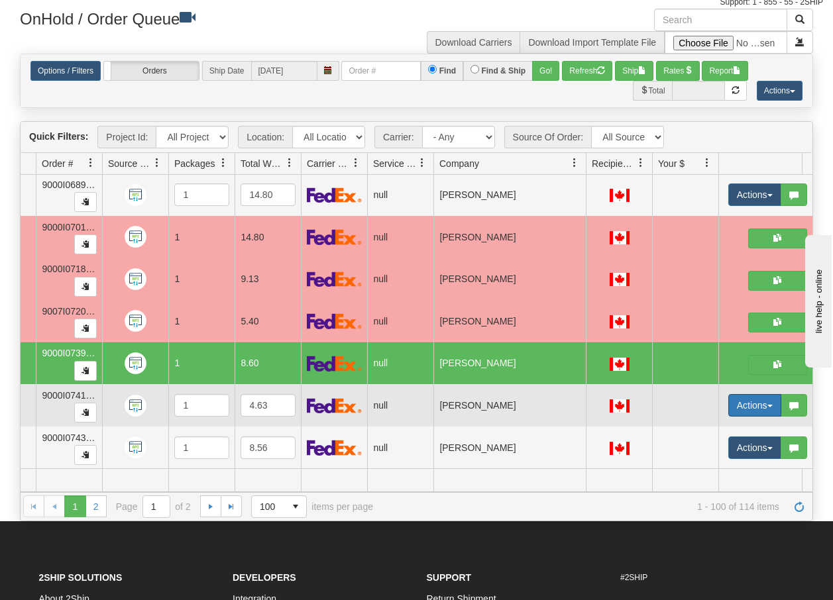
click at [769, 398] on button "Actions" at bounding box center [754, 405] width 53 height 23
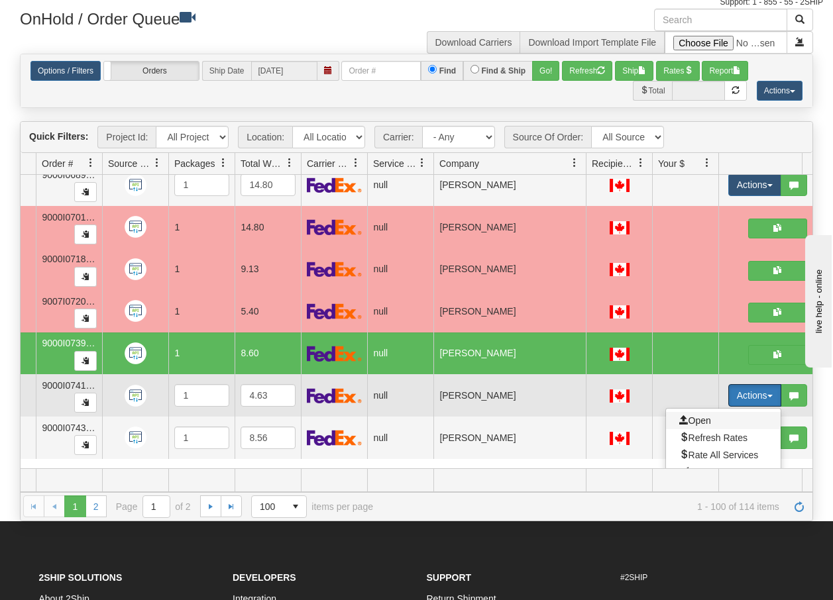
click at [697, 419] on span "Open" at bounding box center [695, 420] width 32 height 11
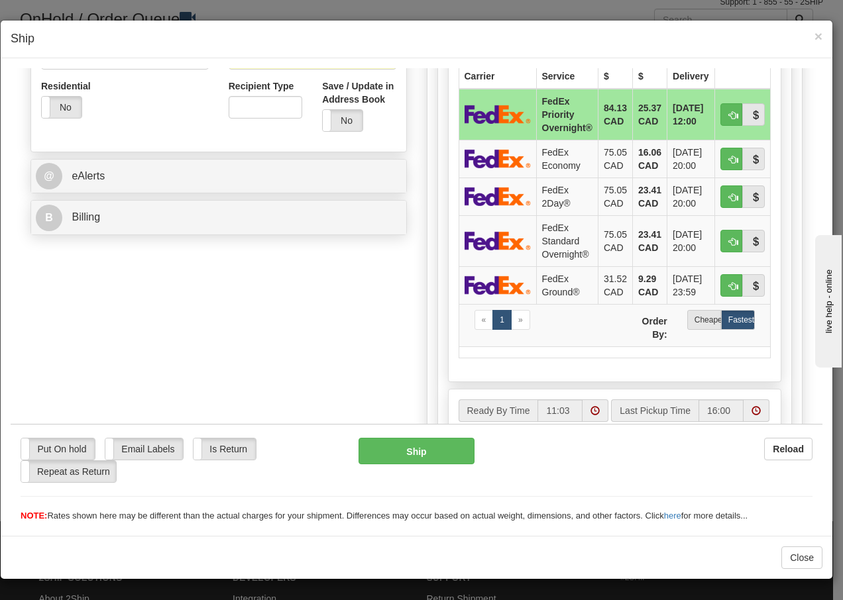
scroll to position [459, 0]
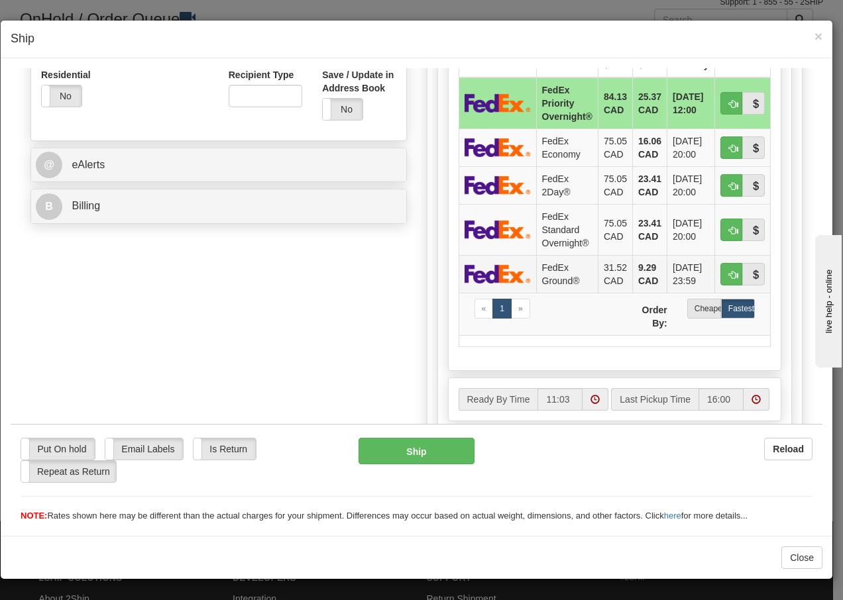
click at [545, 271] on td "FedEx Ground®" at bounding box center [567, 273] width 62 height 38
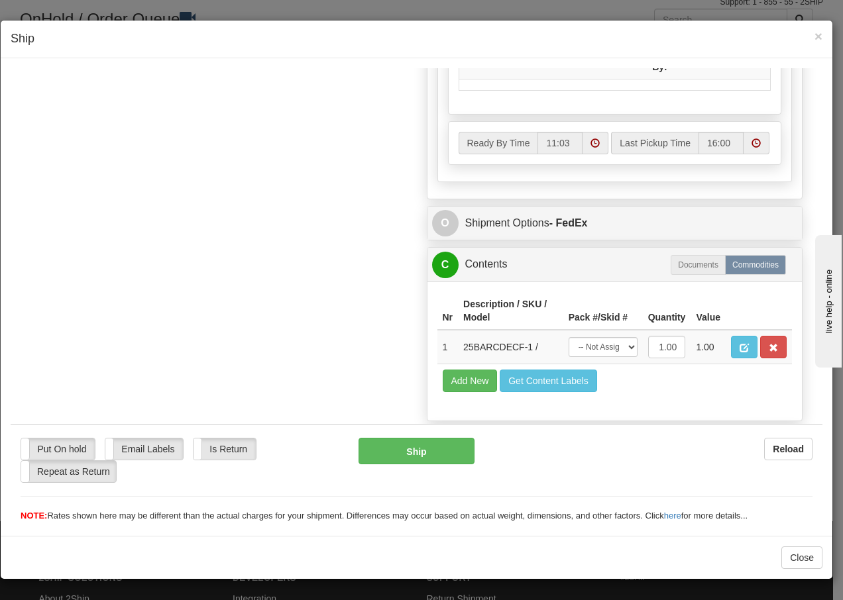
scroll to position [753, 0]
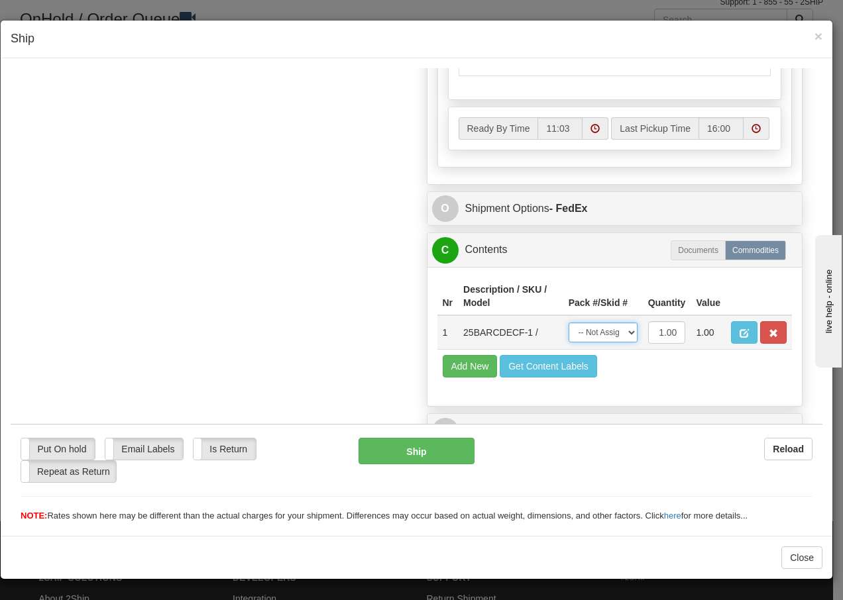
click at [615, 339] on select "-- Not Assigned -- Package 1" at bounding box center [602, 332] width 69 height 20
select select "0"
click at [568, 322] on select "-- Not Assigned -- Package 1" at bounding box center [602, 332] width 69 height 20
click at [425, 448] on button "Ship" at bounding box center [415, 450] width 115 height 26
type input "92"
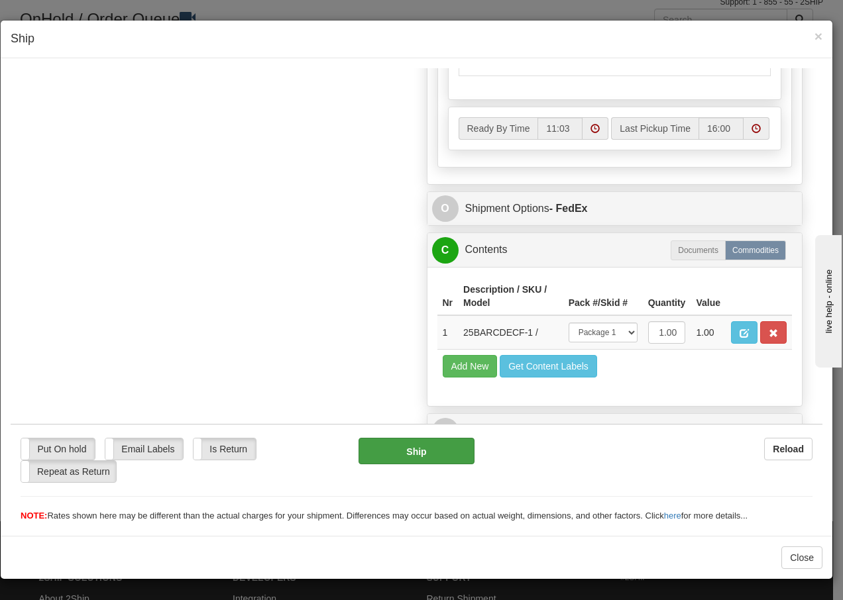
scroll to position [806, 0]
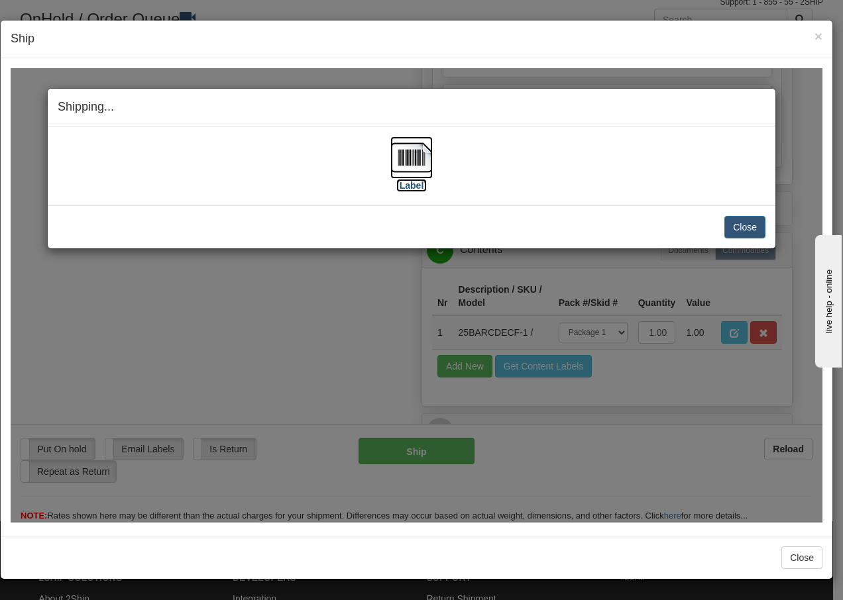
click at [413, 154] on img at bounding box center [411, 157] width 42 height 42
click at [741, 225] on button "Close" at bounding box center [744, 226] width 41 height 23
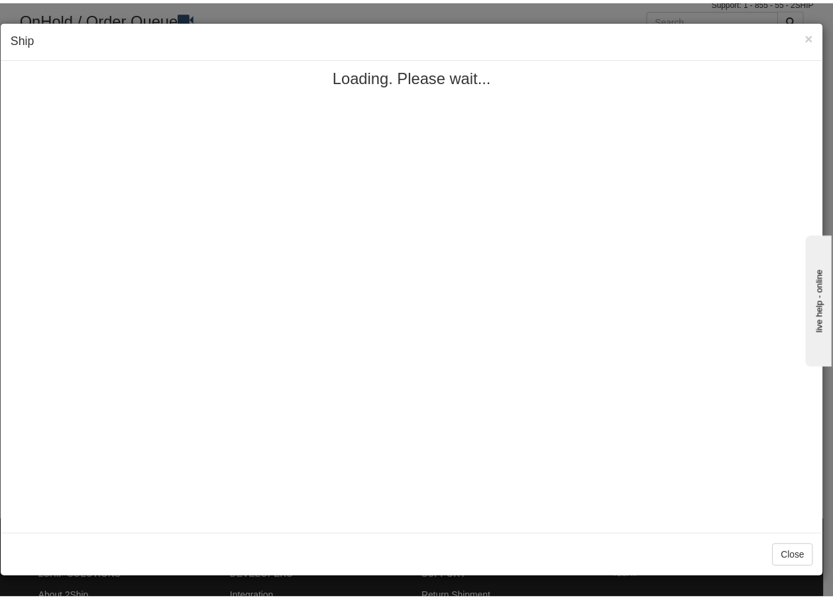
scroll to position [0, 0]
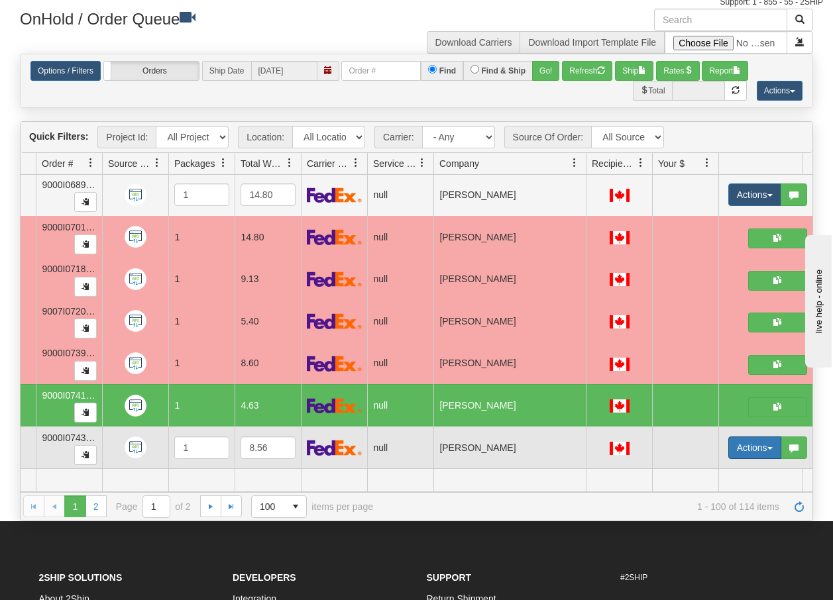
click at [770, 441] on button "Actions" at bounding box center [754, 448] width 53 height 23
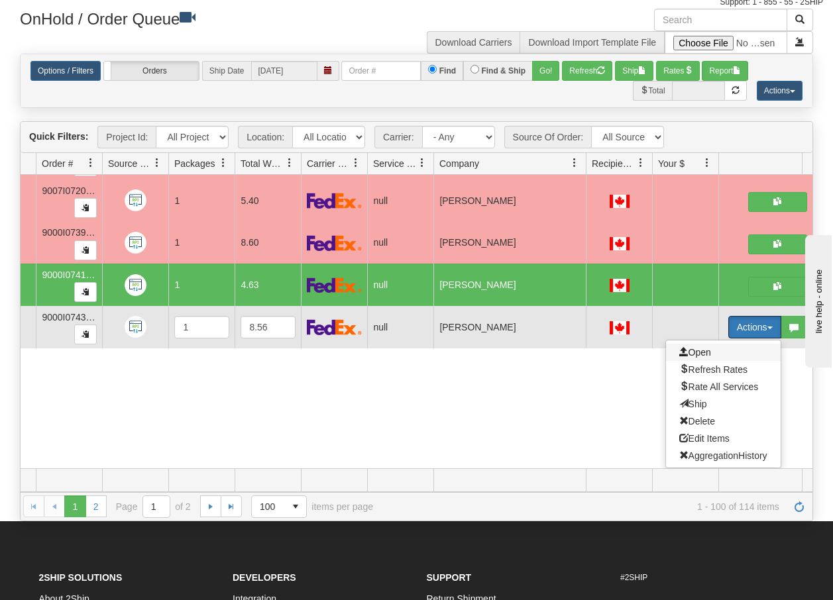
click at [708, 347] on span "Open" at bounding box center [695, 352] width 32 height 11
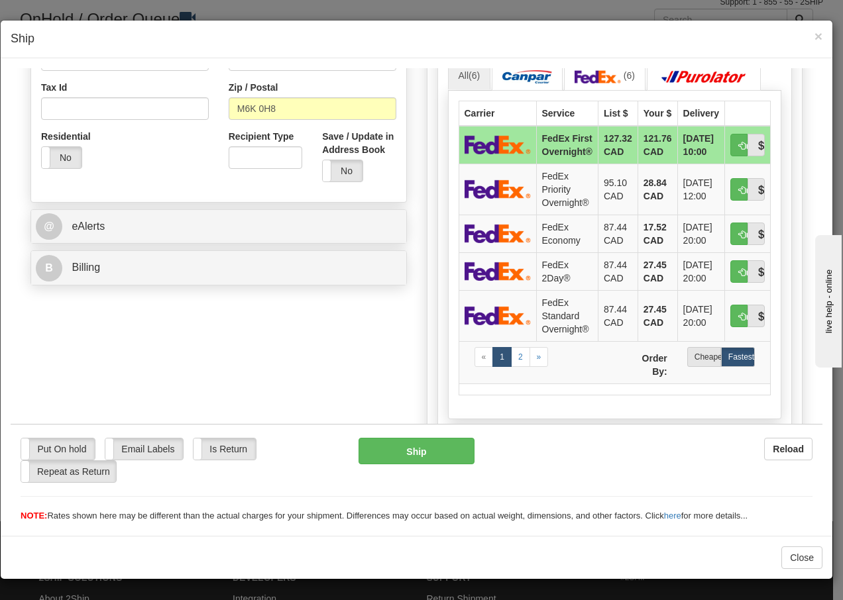
scroll to position [424, 0]
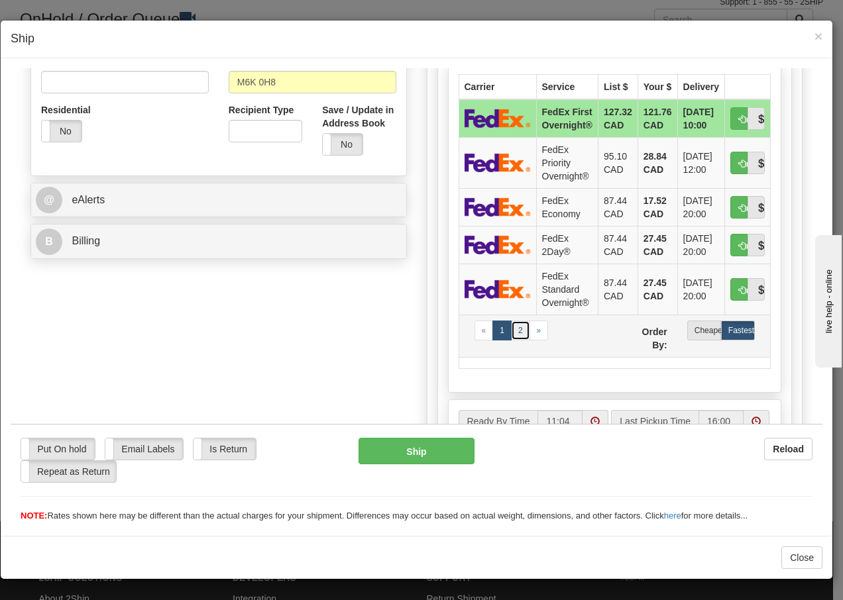
click at [512, 331] on link "2" at bounding box center [520, 330] width 19 height 20
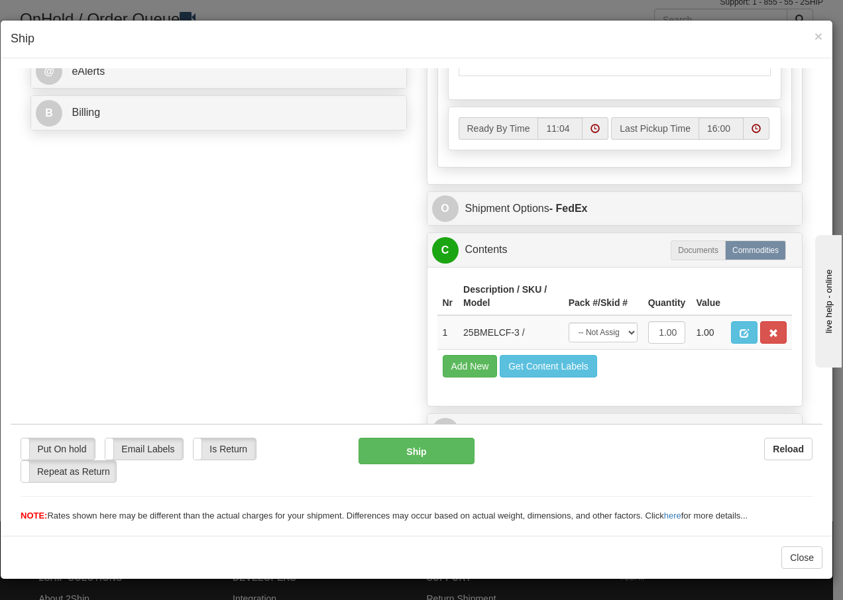
scroll to position [575, 0]
drag, startPoint x: 607, startPoint y: 333, endPoint x: 606, endPoint y: 343, distance: 10.0
click at [607, 333] on select "-- Not Assigned -- Package 1" at bounding box center [602, 332] width 69 height 20
select select "0"
click at [568, 322] on select "-- Not Assigned -- Package 1" at bounding box center [602, 332] width 69 height 20
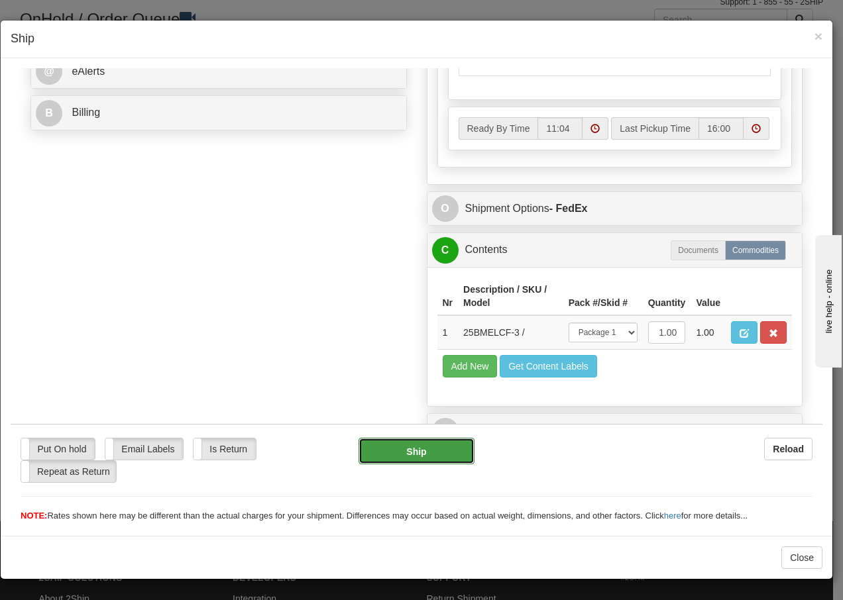
click at [403, 456] on button "Ship" at bounding box center [415, 450] width 115 height 26
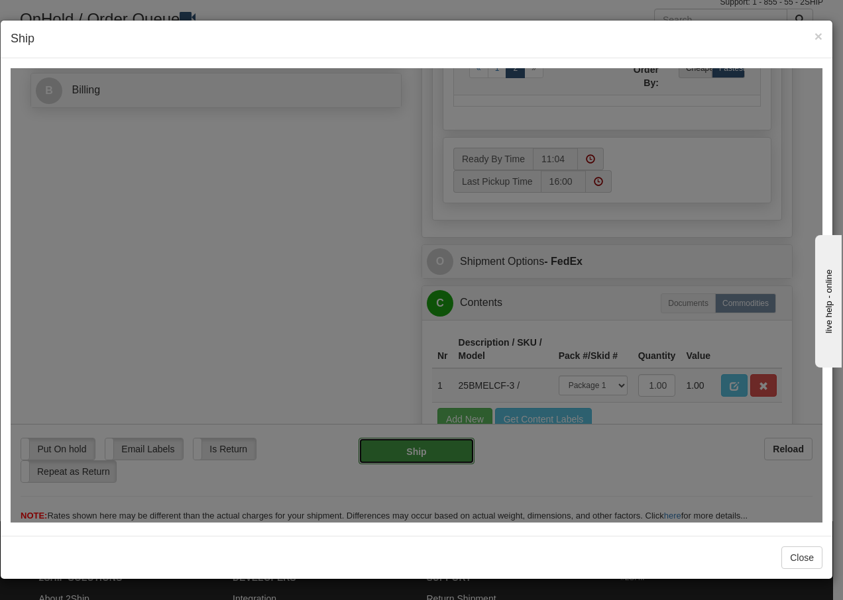
type input "92"
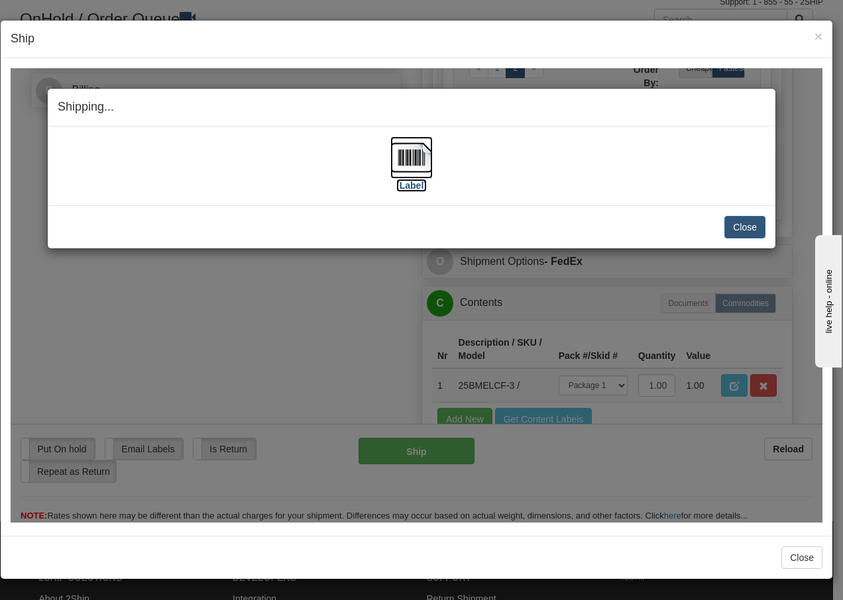
click at [408, 160] on img at bounding box center [411, 157] width 42 height 42
click at [750, 233] on button "Close" at bounding box center [744, 226] width 41 height 23
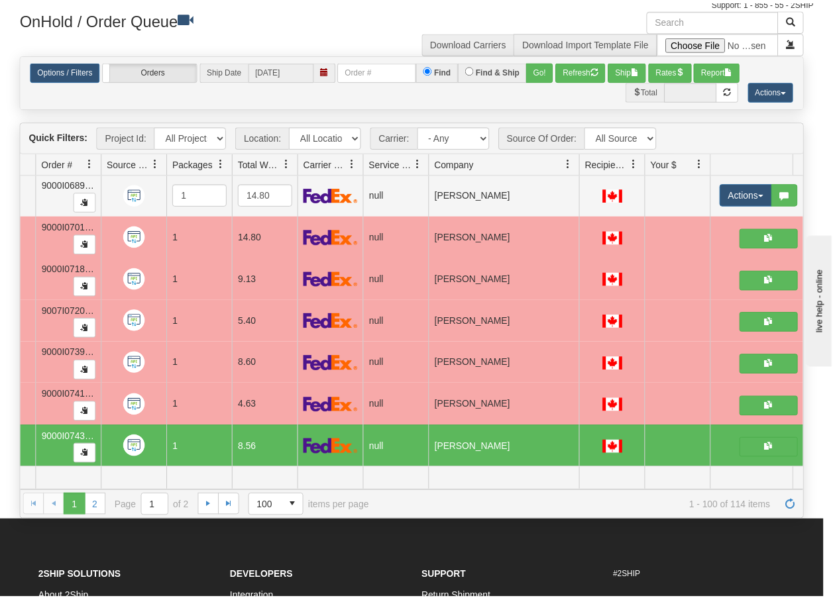
scroll to position [0, 0]
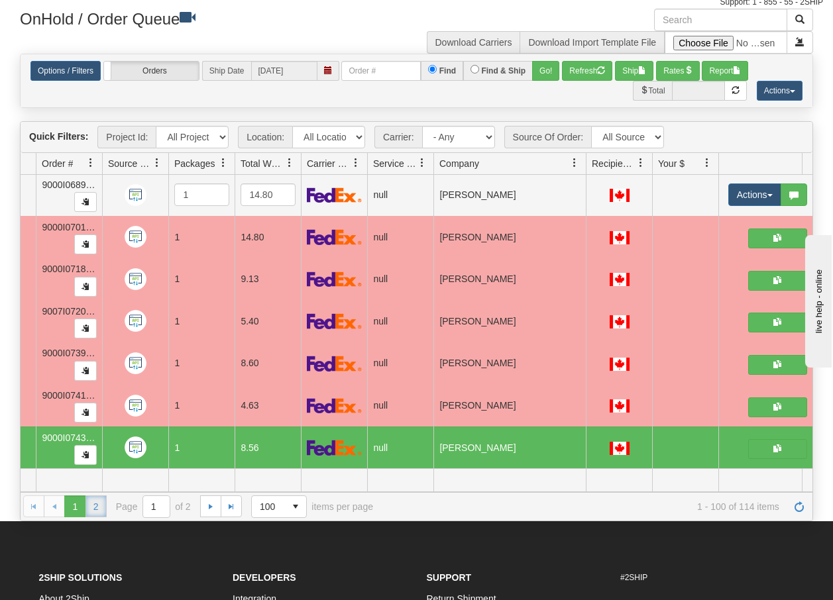
click at [91, 505] on link "2" at bounding box center [95, 506] width 21 height 21
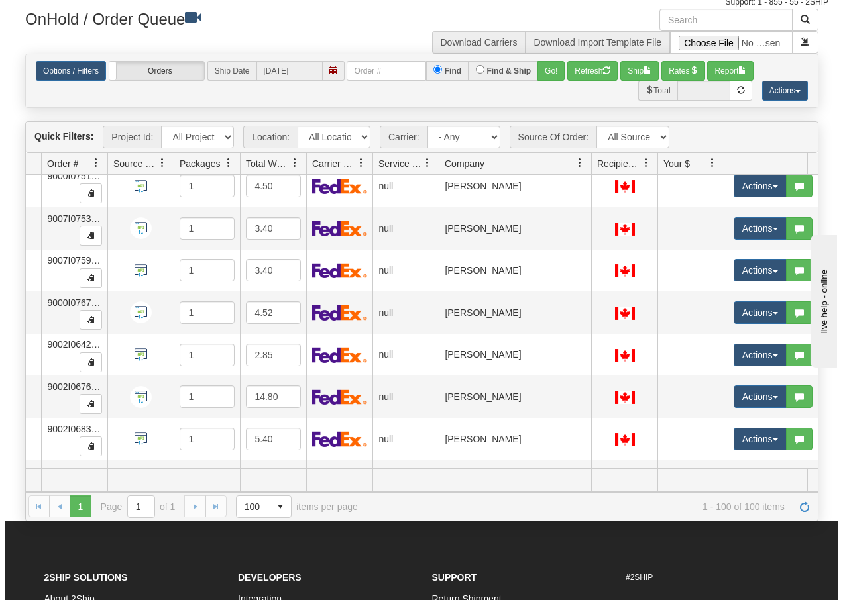
scroll to position [3594, 99]
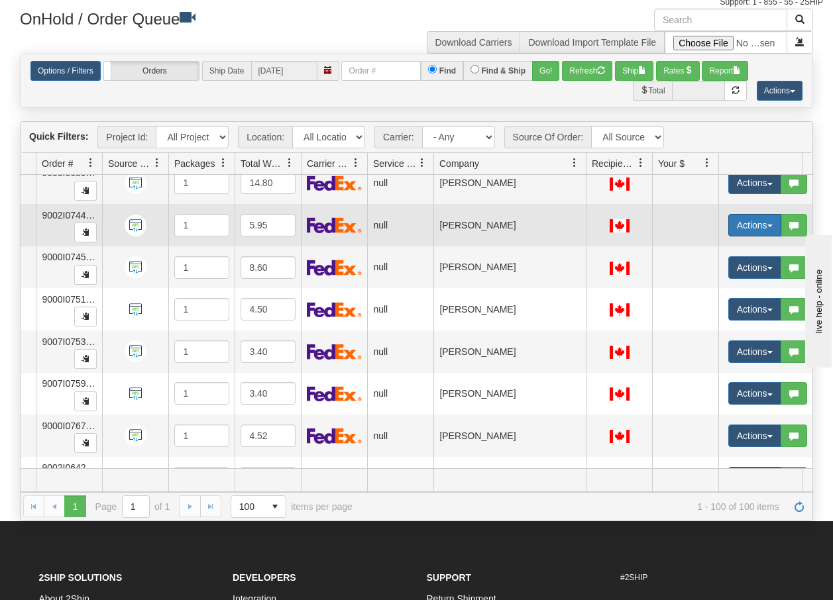
click at [767, 225] on span "button" at bounding box center [769, 226] width 5 height 3
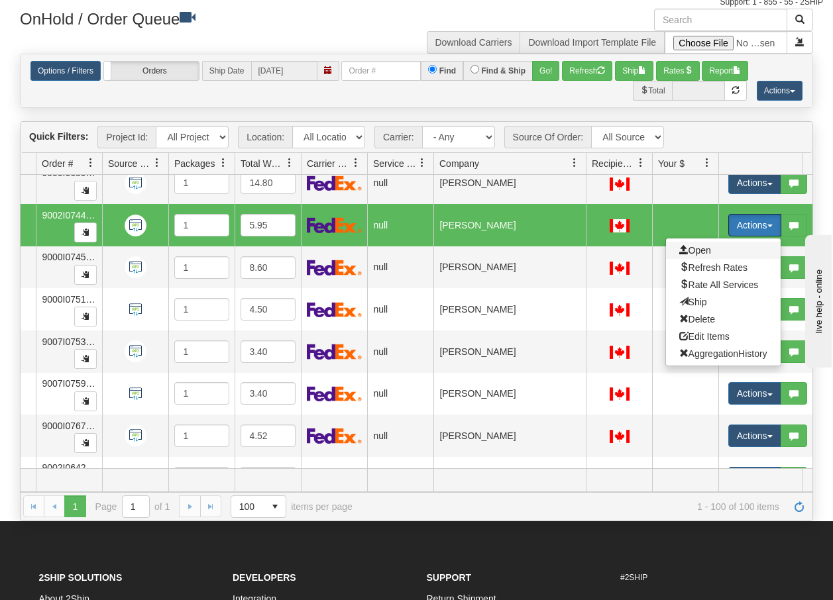
click at [694, 246] on span "Open" at bounding box center [695, 250] width 32 height 11
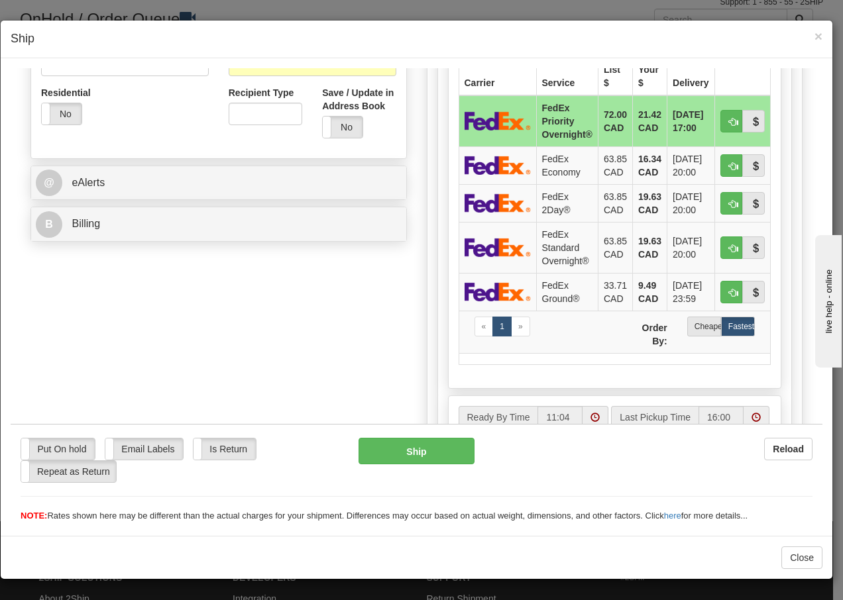
scroll to position [477, 0]
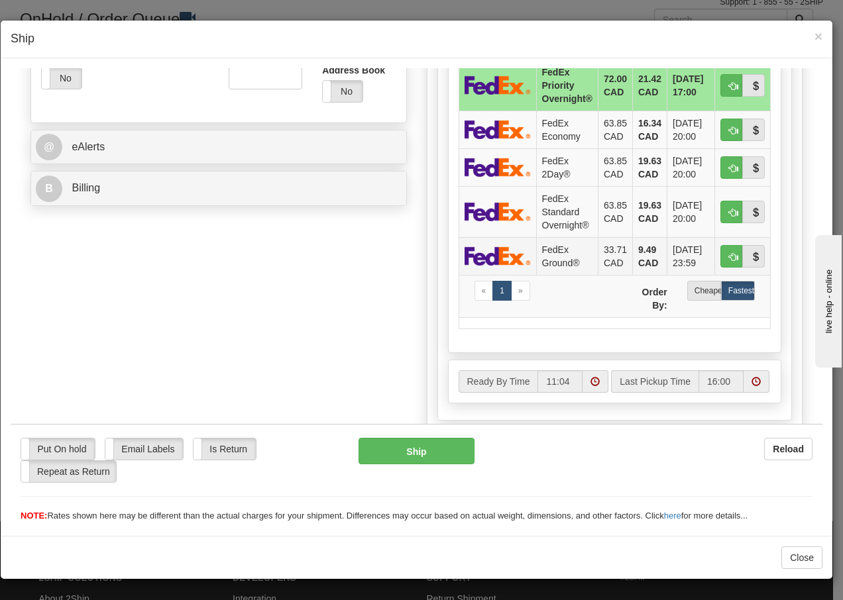
click at [557, 257] on td "FedEx Ground®" at bounding box center [567, 256] width 62 height 38
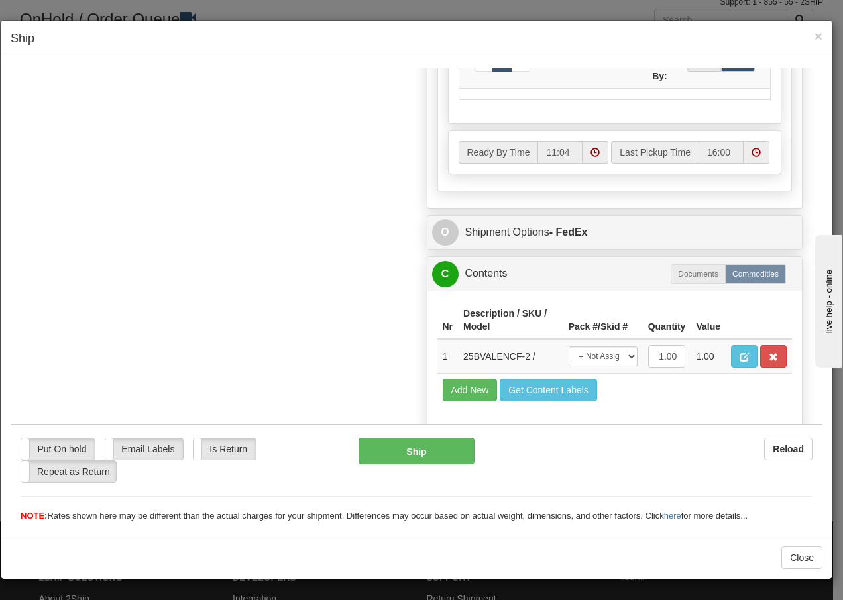
scroll to position [753, 0]
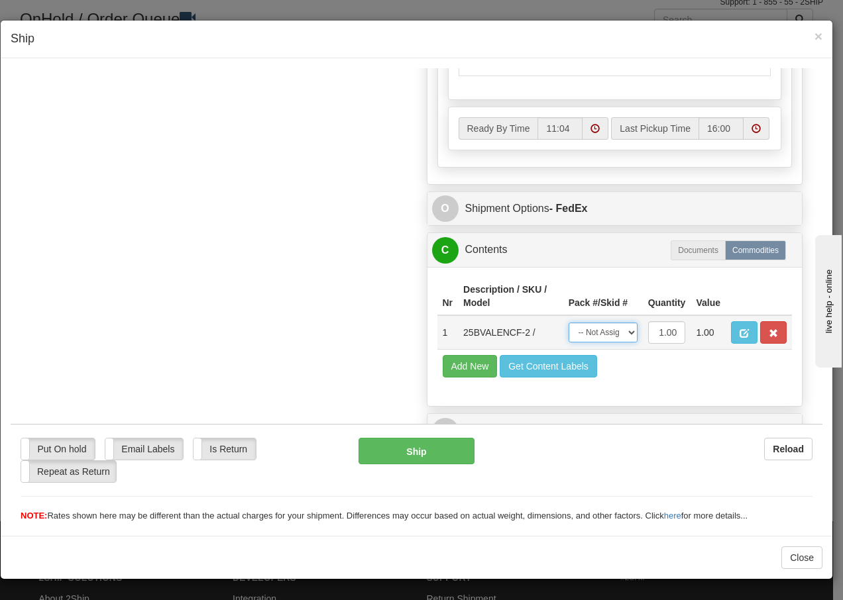
click at [615, 332] on select "-- Not Assigned -- Package 1" at bounding box center [602, 332] width 69 height 20
select select "0"
click at [568, 322] on select "-- Not Assigned -- Package 1" at bounding box center [602, 332] width 69 height 20
click at [405, 450] on button "Ship" at bounding box center [415, 450] width 115 height 26
type input "92"
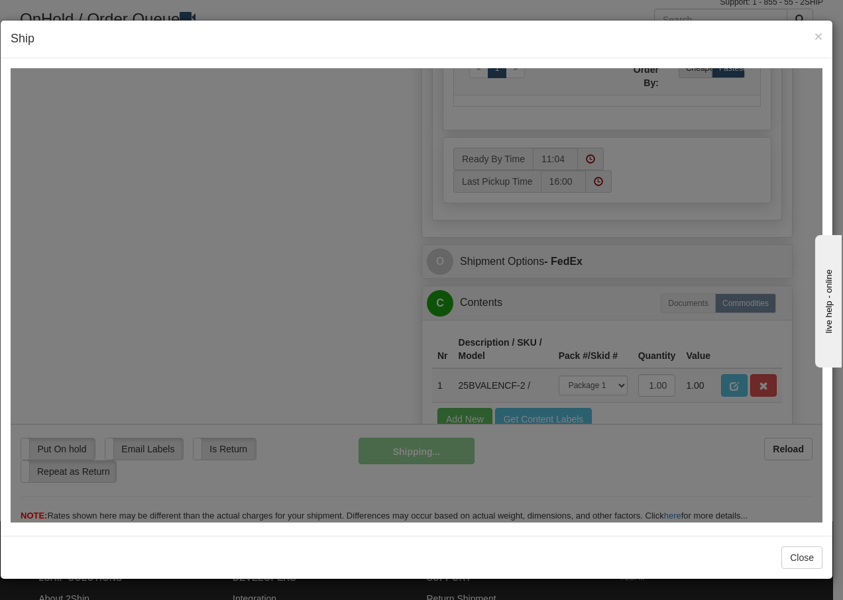
scroll to position [806, 0]
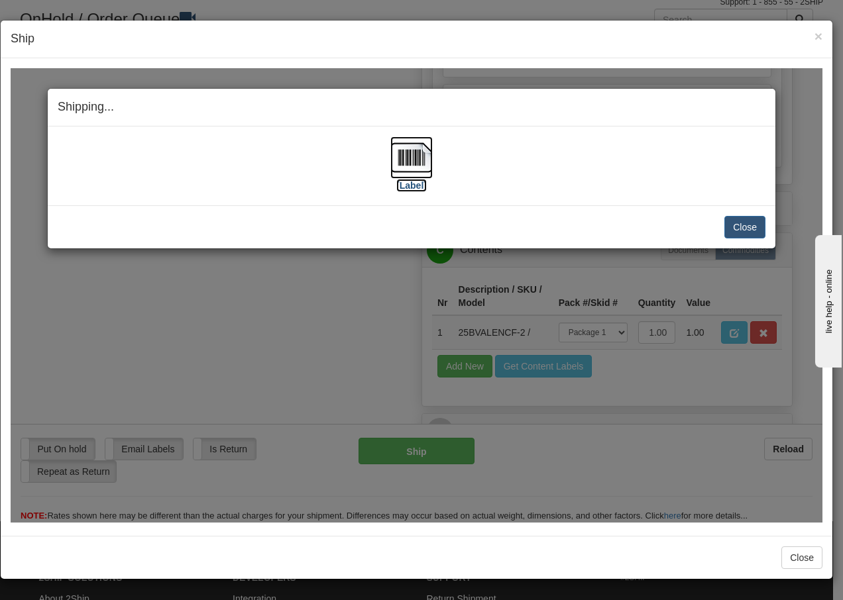
click at [411, 158] on img at bounding box center [411, 157] width 42 height 42
click at [746, 226] on button "Close" at bounding box center [744, 226] width 41 height 23
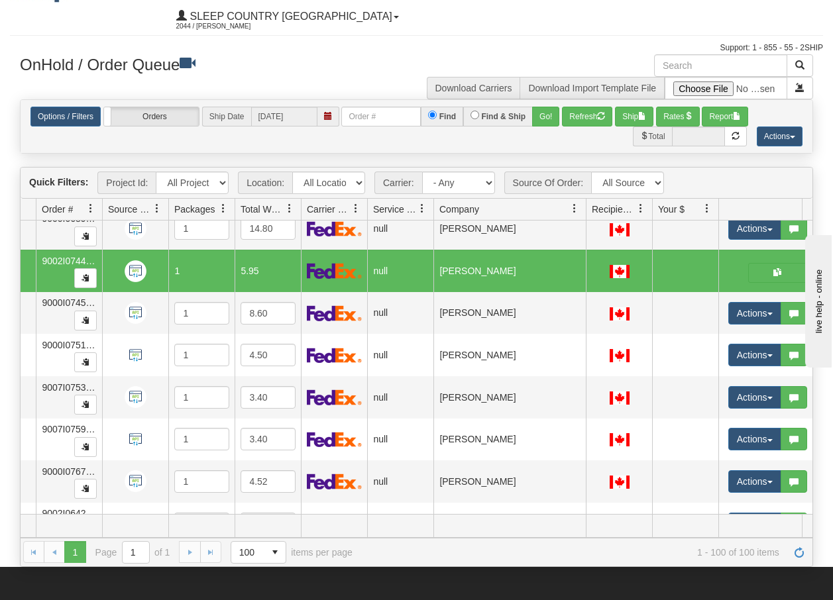
scroll to position [0, 0]
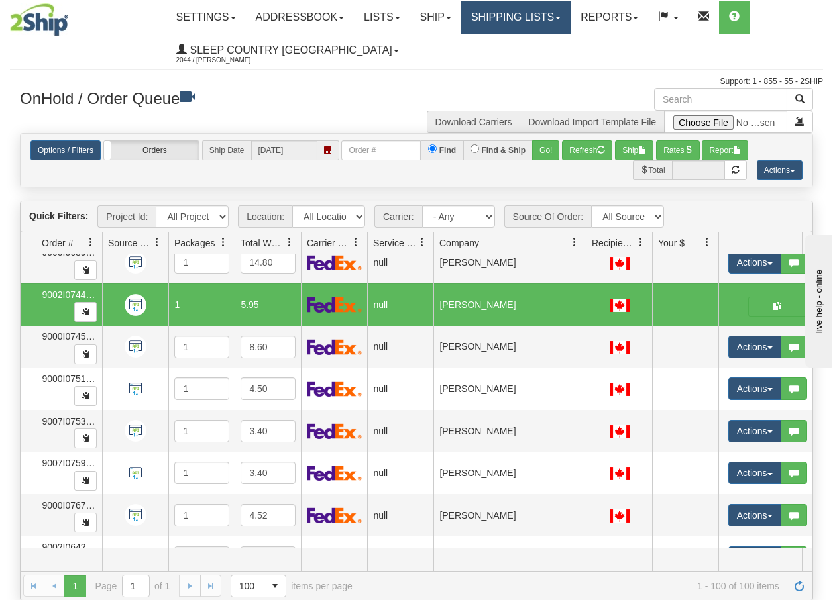
click at [549, 17] on link "Shipping lists" at bounding box center [515, 17] width 109 height 33
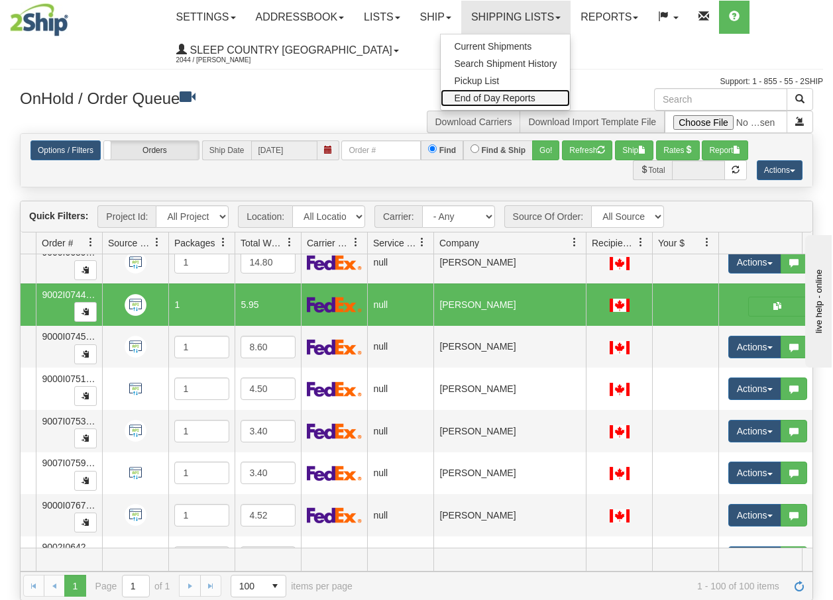
click at [529, 95] on span "End of Day Reports" at bounding box center [494, 98] width 81 height 11
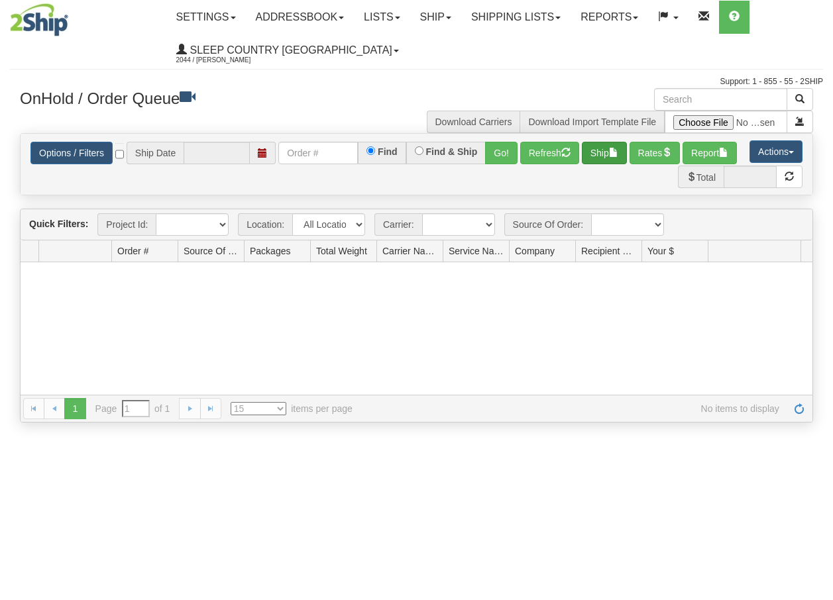
type input "[DATE]"
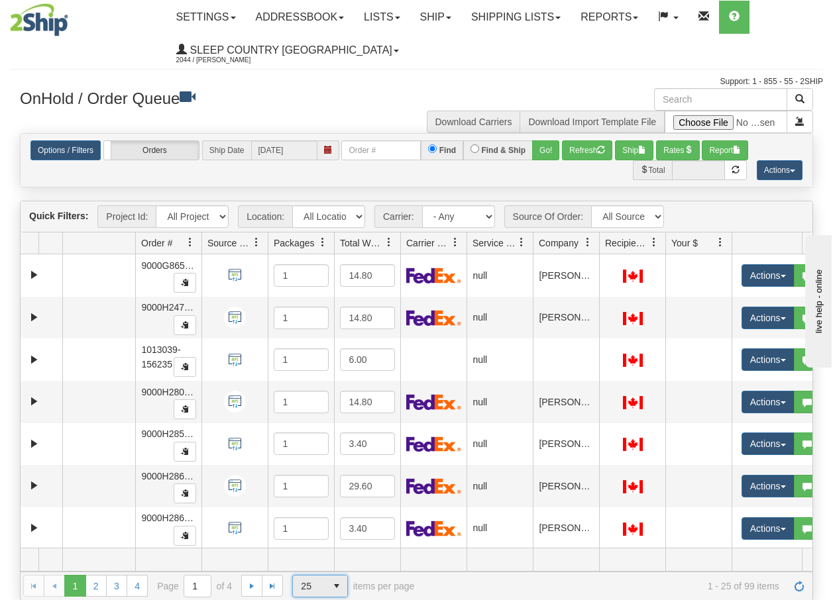
click at [339, 585] on span "select" at bounding box center [336, 586] width 21 height 21
click at [303, 562] on span "100" at bounding box center [305, 564] width 15 height 13
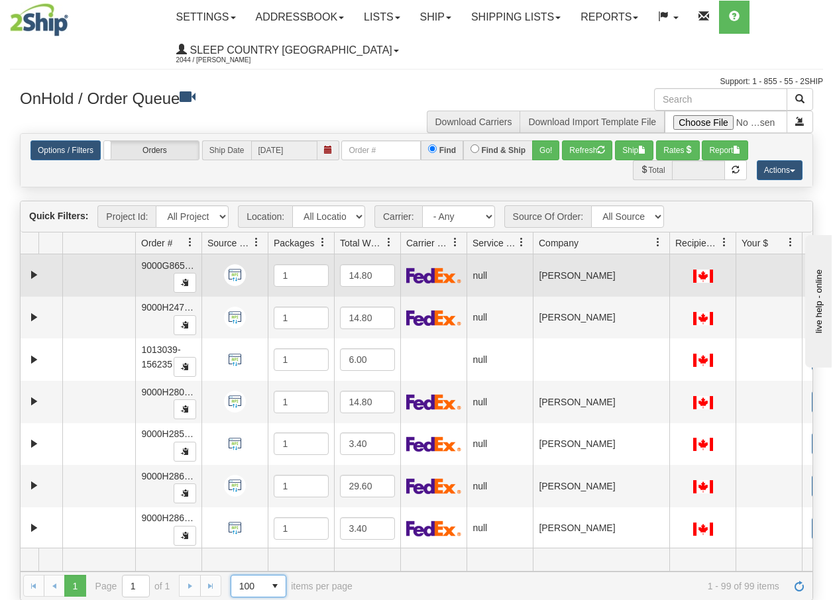
drag, startPoint x: 598, startPoint y: 247, endPoint x: 669, endPoint y: 262, distance: 72.4
click at [669, 262] on div "Quick Filters: Project Id: All Projects Location: All Locations BECO Carrier: -…" at bounding box center [416, 400] width 793 height 399
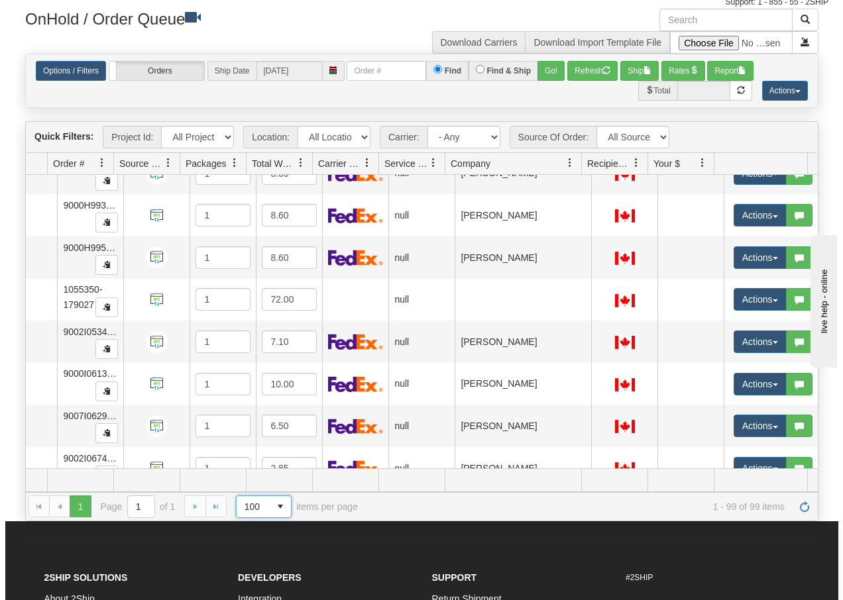
scroll to position [3381, 93]
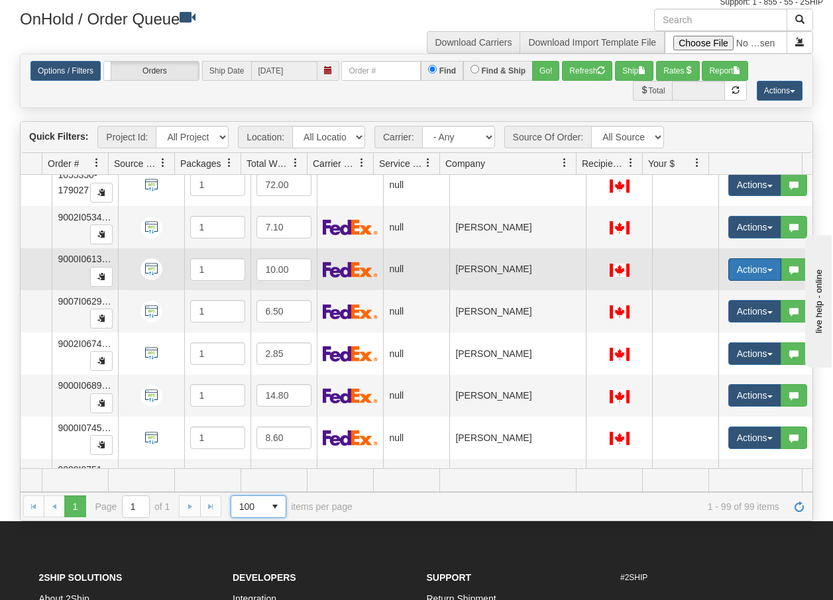
click at [767, 271] on span "button" at bounding box center [769, 270] width 5 height 3
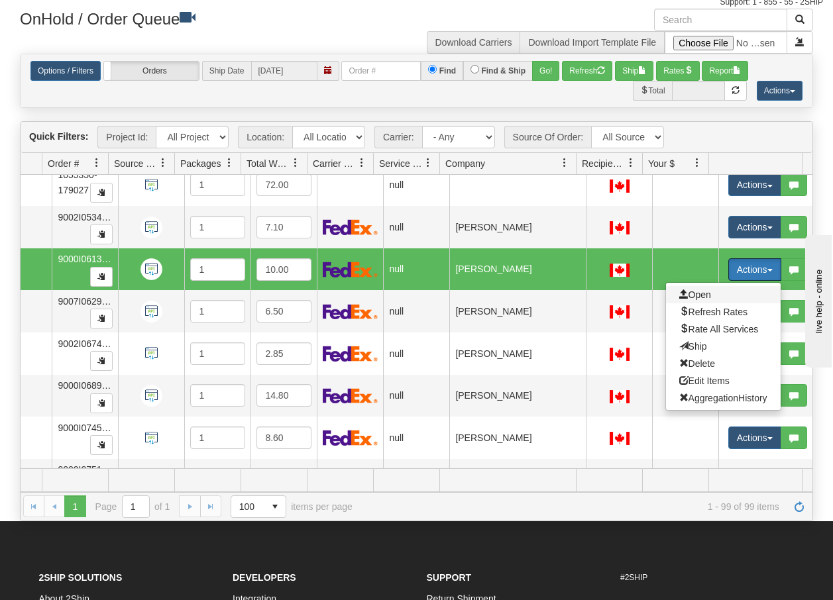
click at [696, 293] on span "Open" at bounding box center [695, 295] width 32 height 11
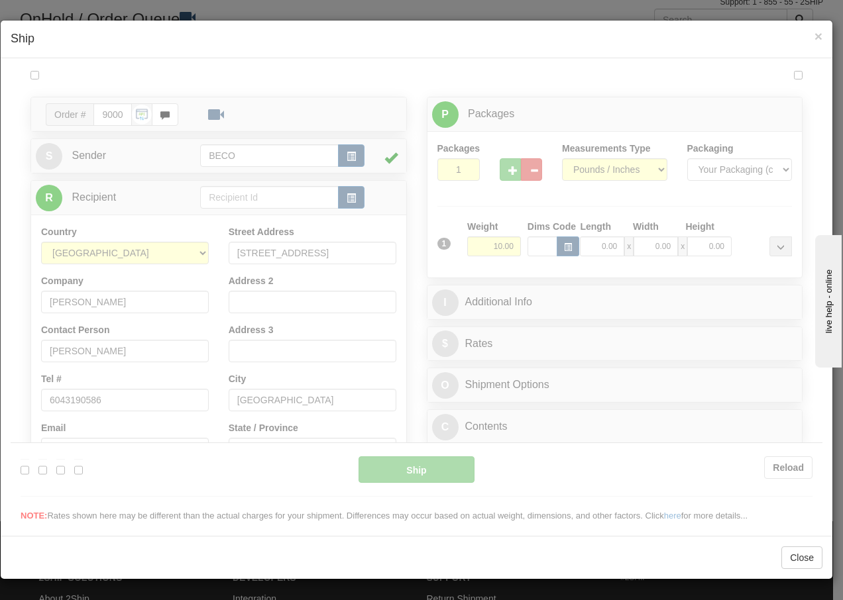
scroll to position [0, 0]
type input "11:20"
type input "16:00"
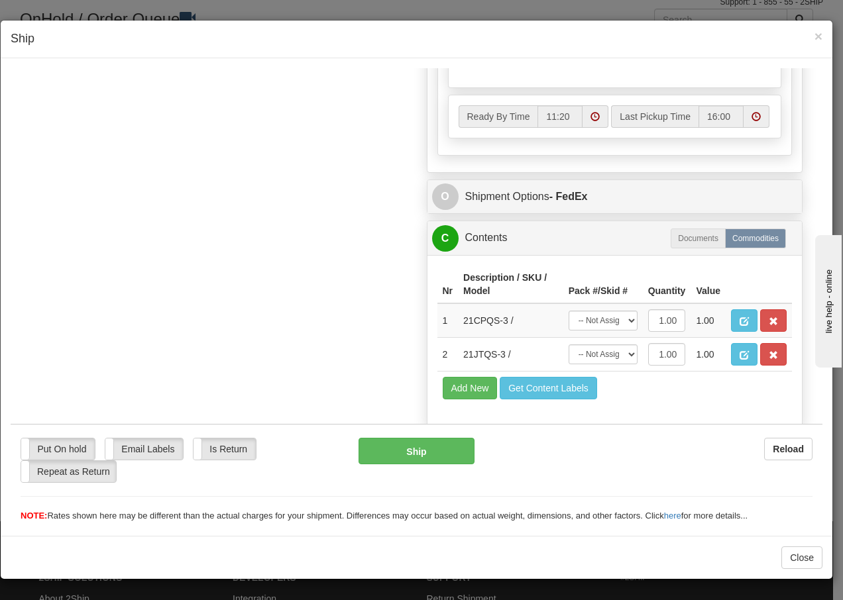
scroll to position [786, 0]
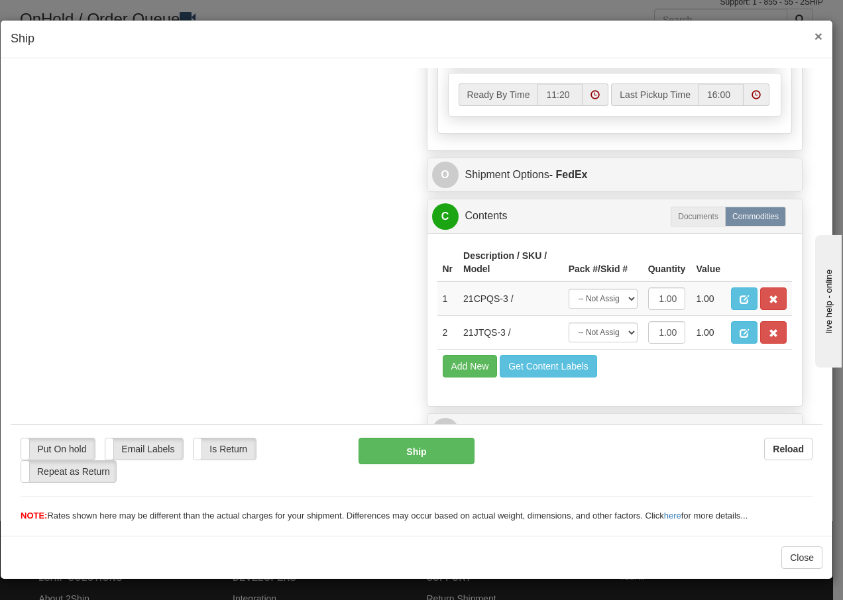
click at [816, 38] on span "×" at bounding box center [818, 35] width 8 height 15
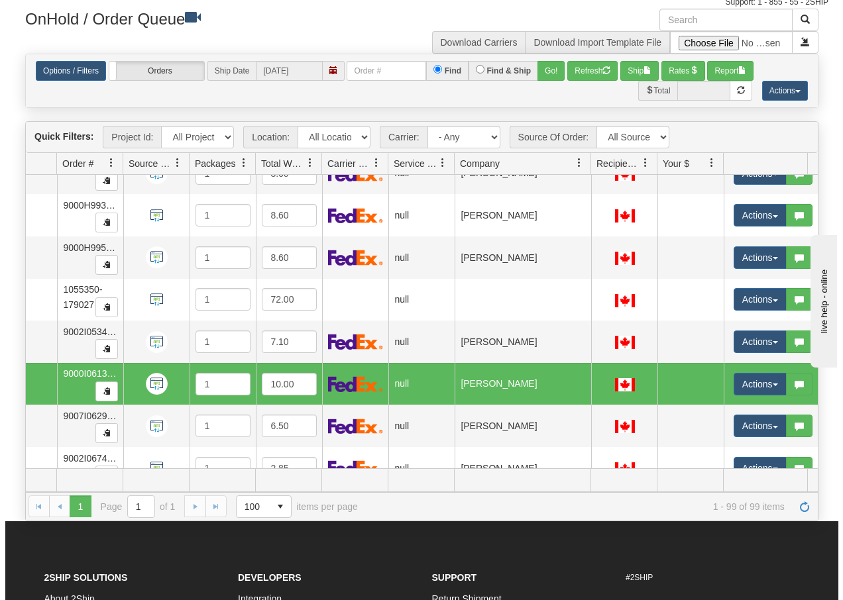
scroll to position [3278, 84]
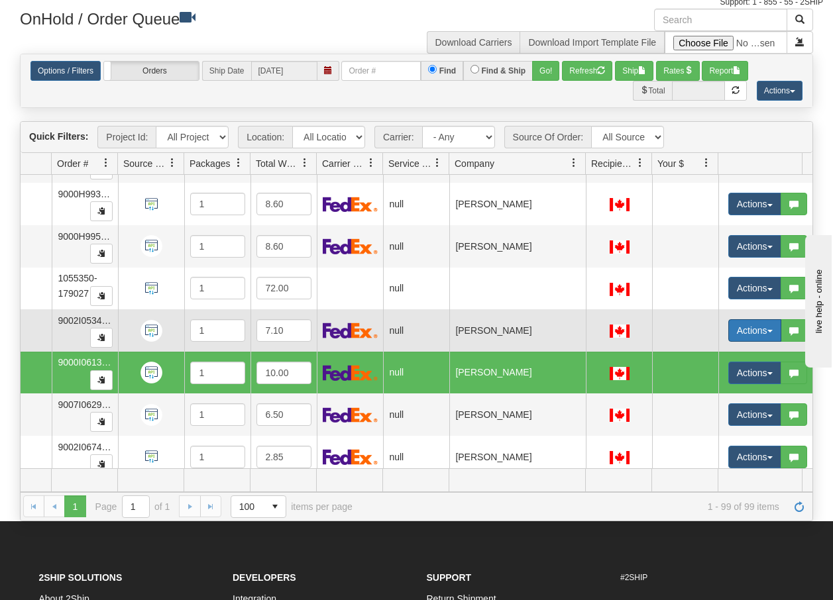
click at [765, 335] on button "Actions" at bounding box center [754, 330] width 53 height 23
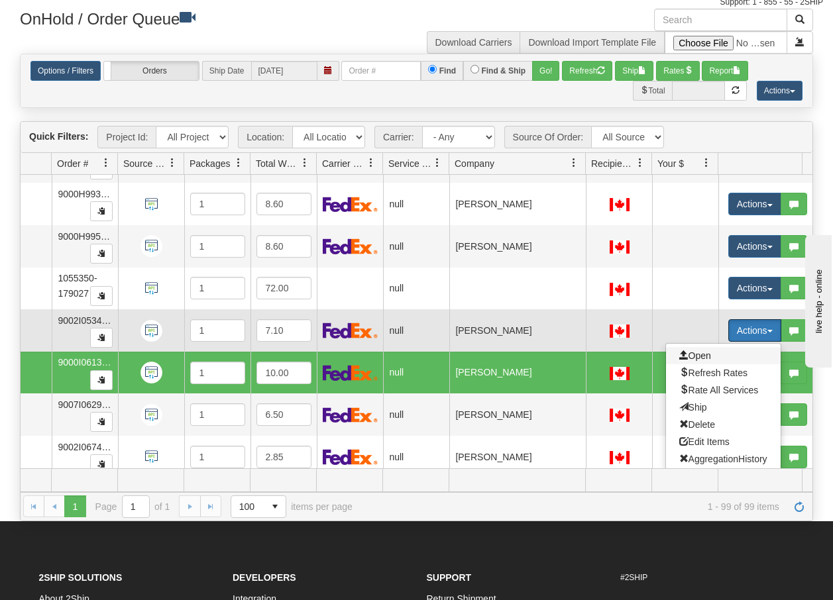
click at [698, 359] on span "Open" at bounding box center [695, 355] width 32 height 11
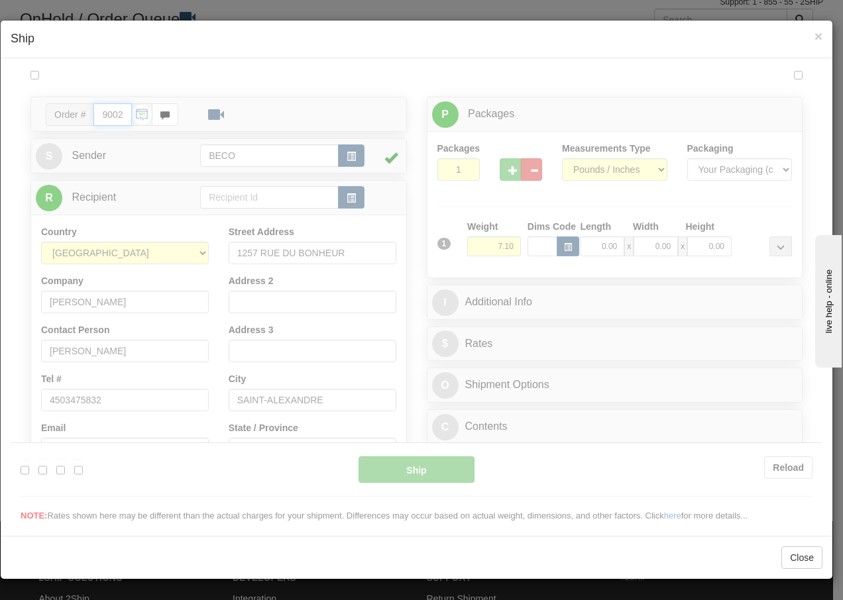
type input "11:27"
type input "16:00"
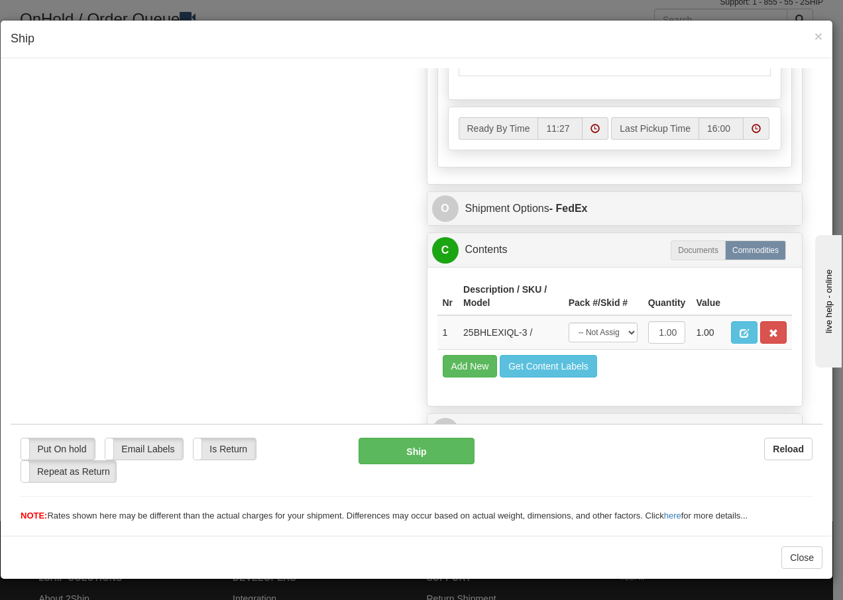
scroll to position [753, 0]
click at [817, 34] on span "×" at bounding box center [818, 35] width 8 height 15
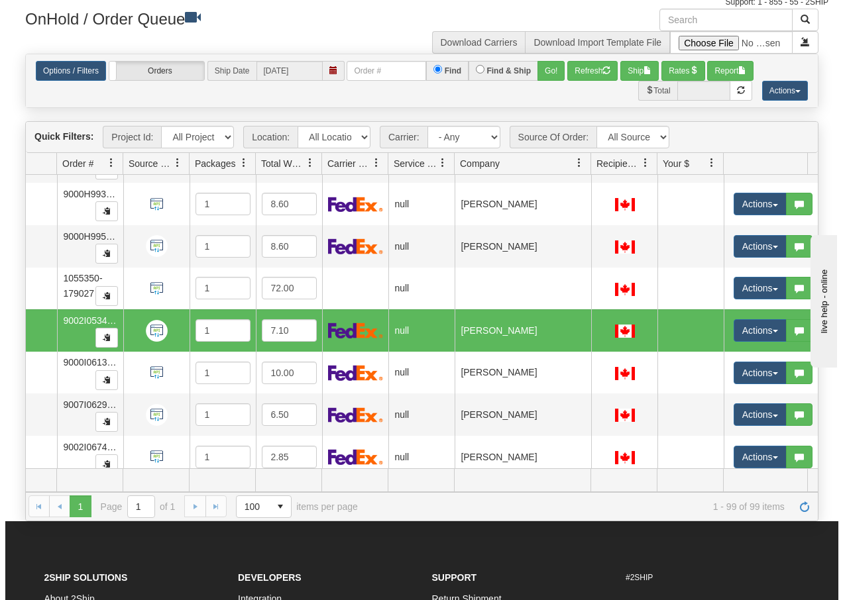
scroll to position [0, 83]
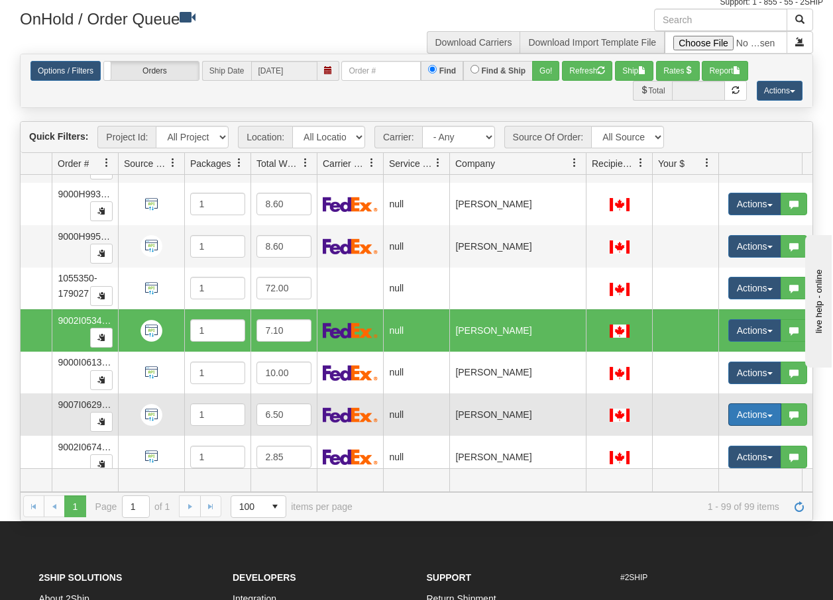
click at [768, 415] on span "button" at bounding box center [769, 416] width 5 height 3
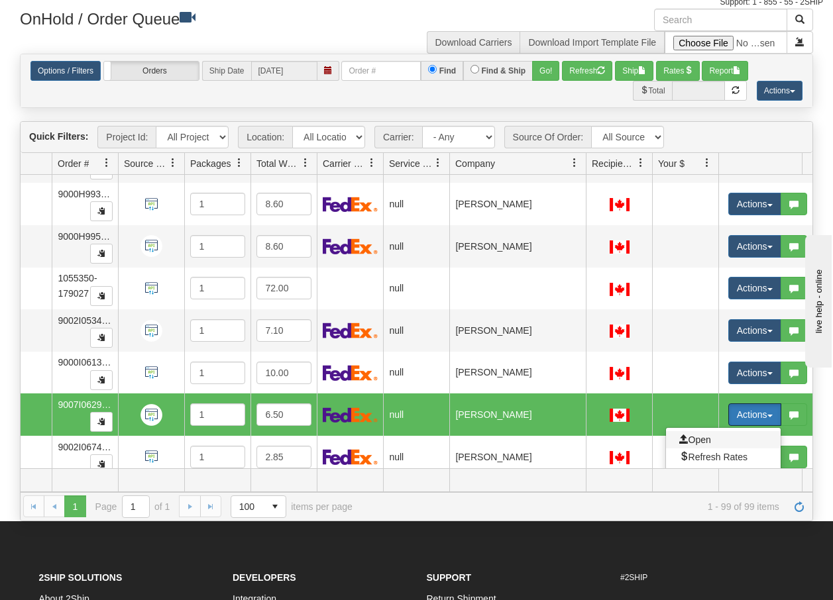
click at [702, 441] on span "Open" at bounding box center [695, 440] width 32 height 11
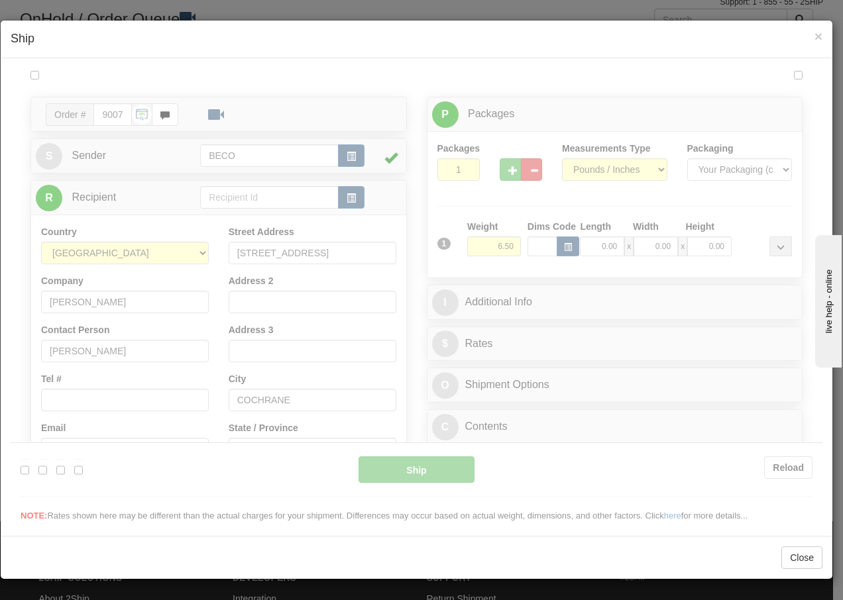
scroll to position [0, 0]
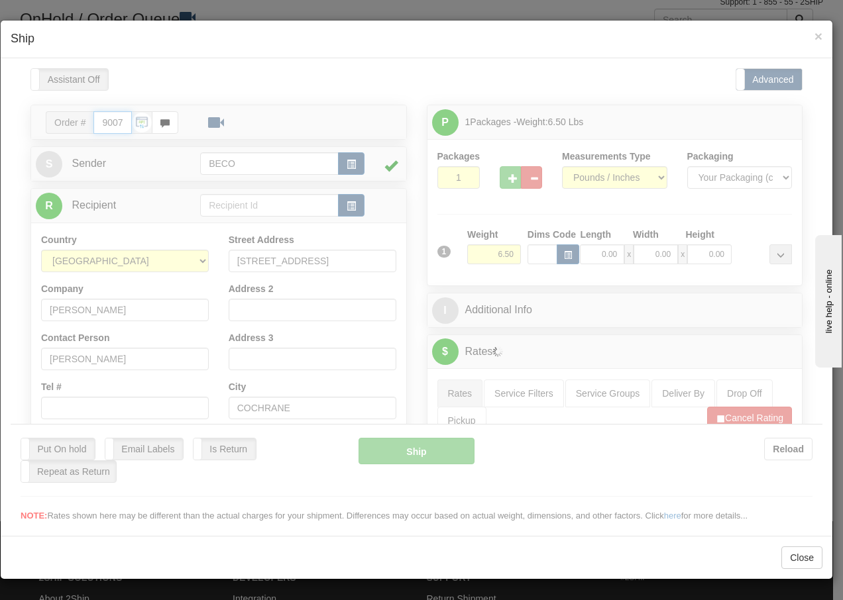
type input "11:27"
type input "16:00"
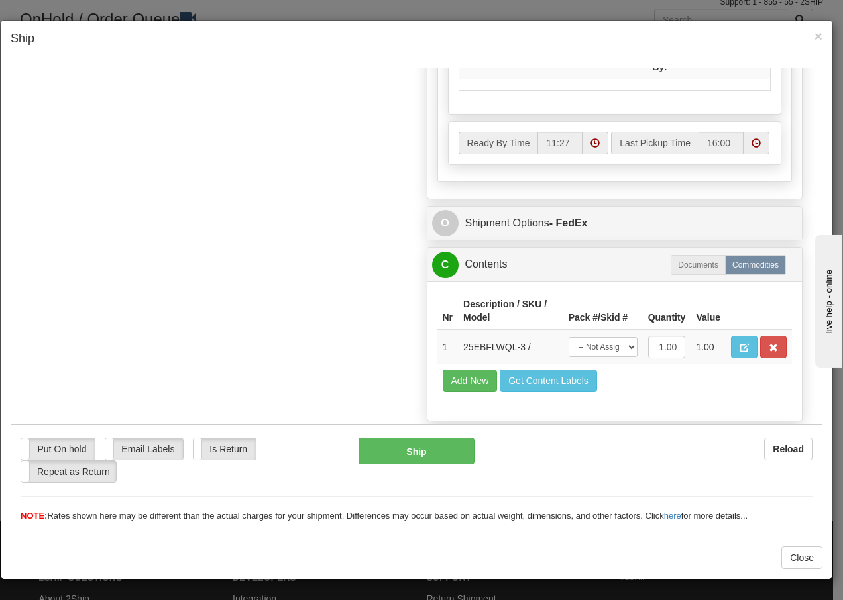
scroll to position [753, 0]
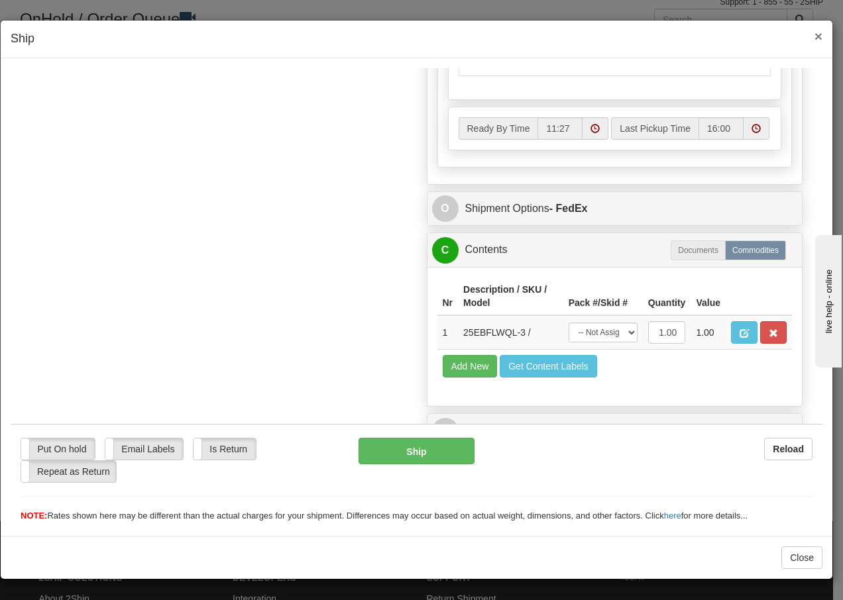
click at [815, 36] on span "×" at bounding box center [818, 35] width 8 height 15
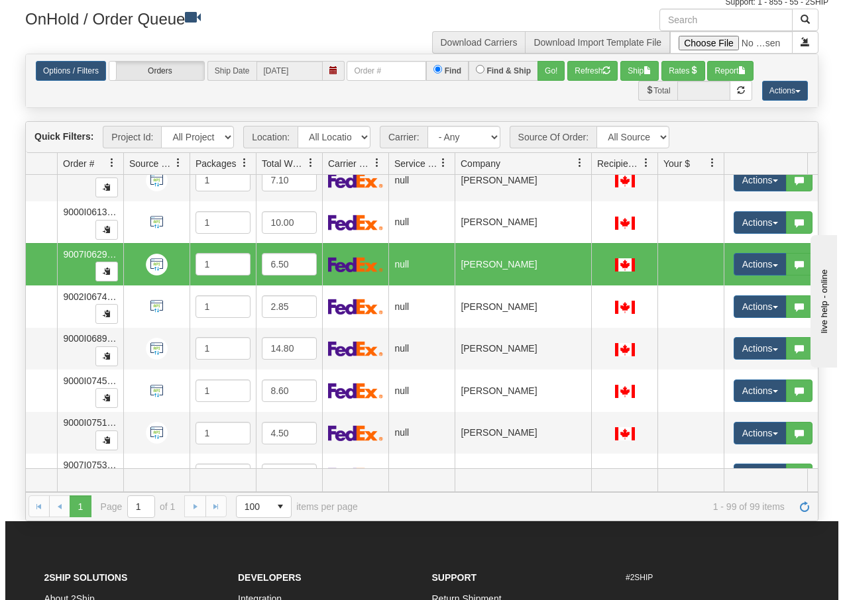
scroll to position [3499, 83]
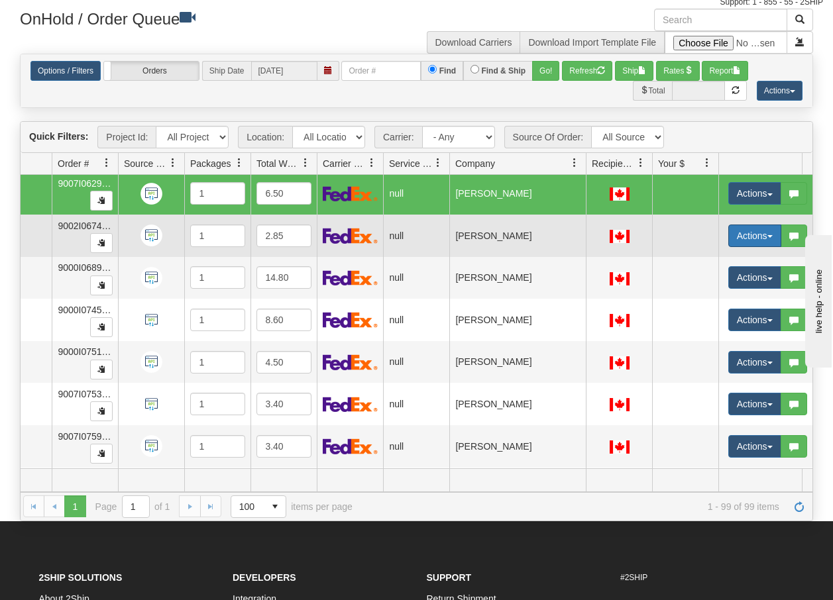
click at [768, 239] on button "Actions" at bounding box center [754, 236] width 53 height 23
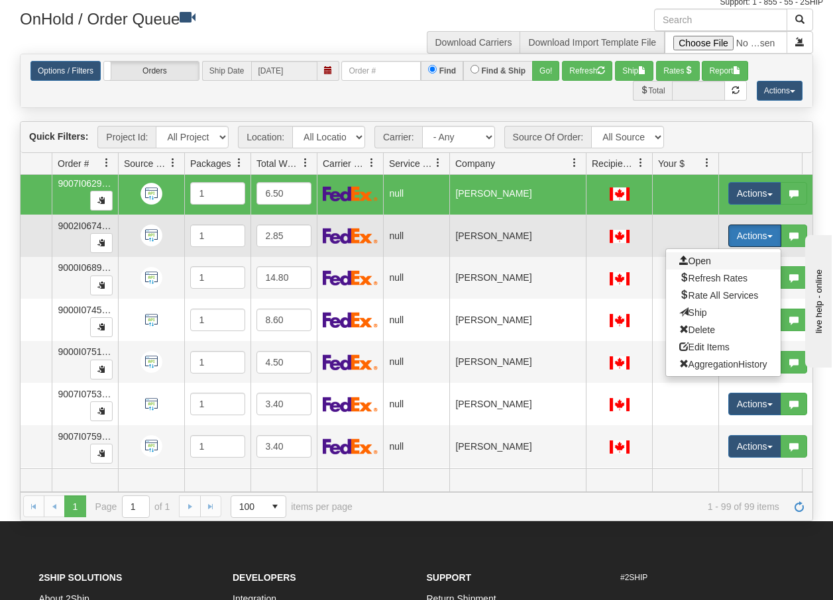
click at [702, 260] on span "Open" at bounding box center [695, 261] width 32 height 11
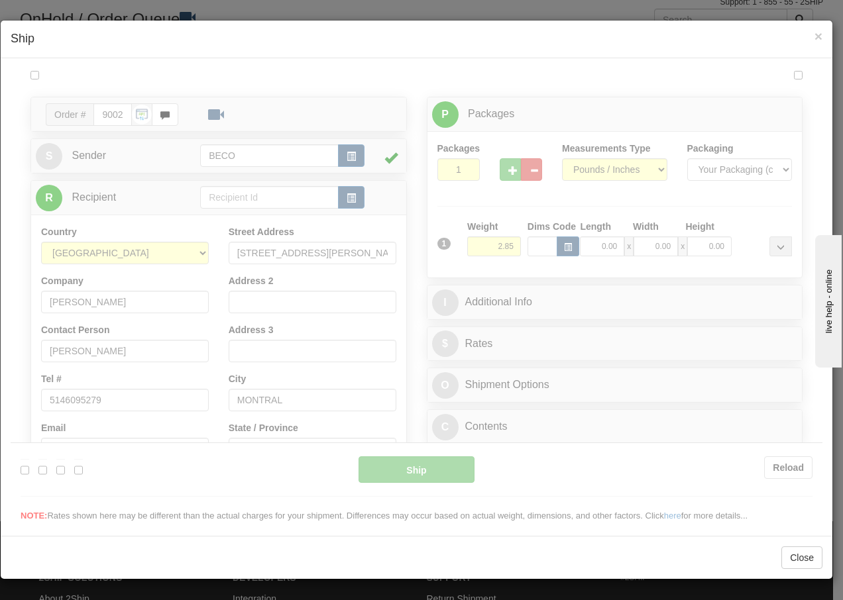
scroll to position [0, 0]
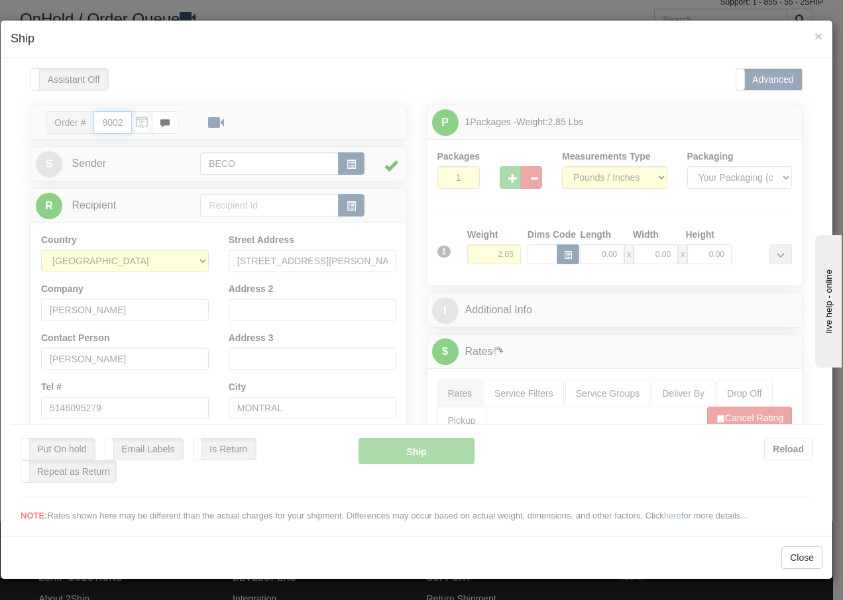
type input "11:27"
type input "16:00"
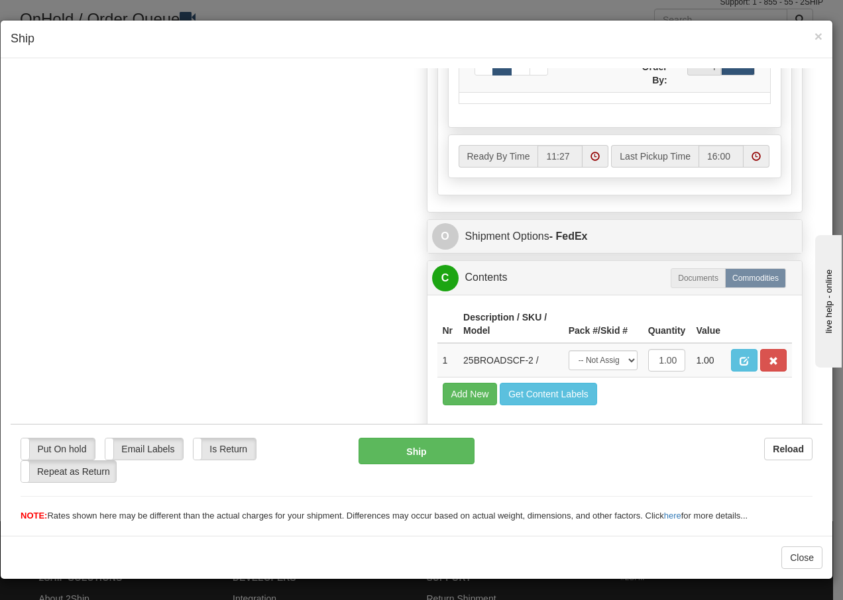
scroll to position [739, 0]
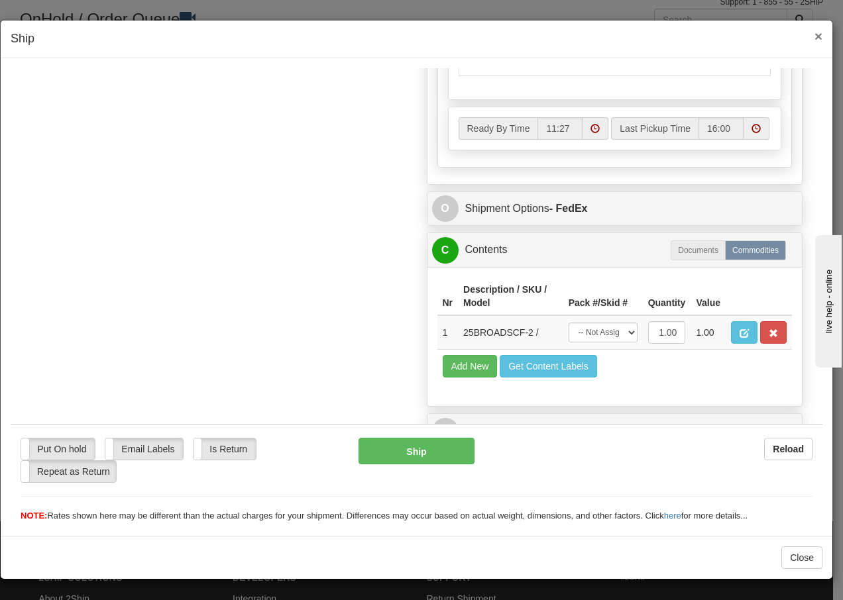
click at [819, 34] on span "×" at bounding box center [818, 35] width 8 height 15
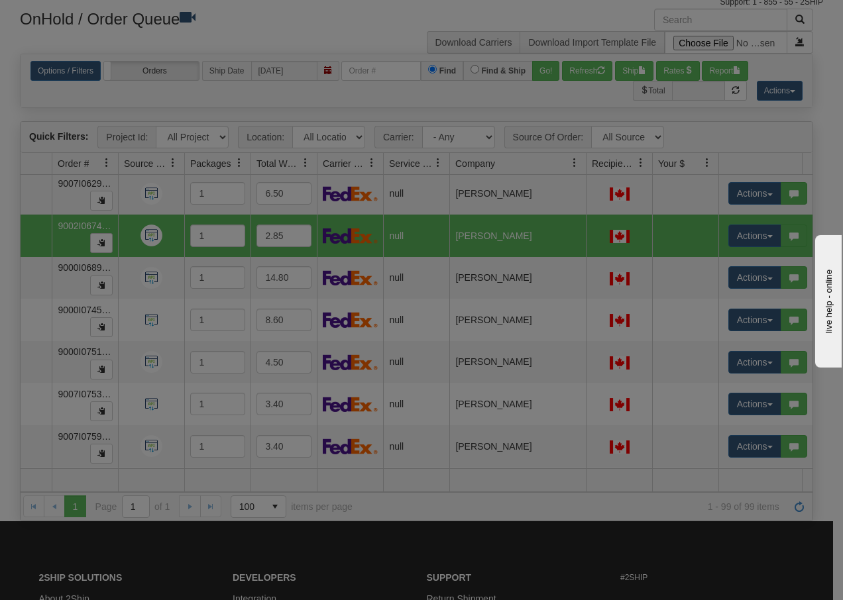
scroll to position [0, 0]
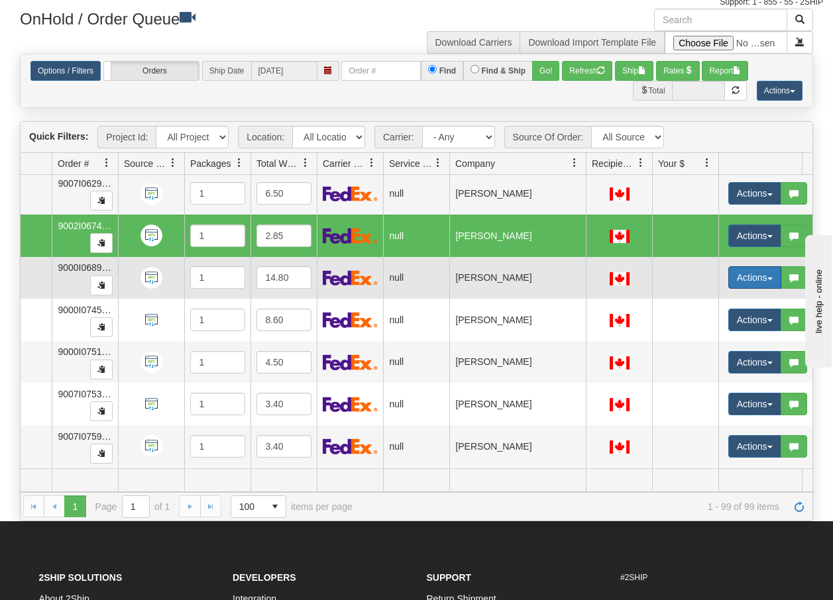
click at [767, 276] on button "Actions" at bounding box center [754, 277] width 53 height 23
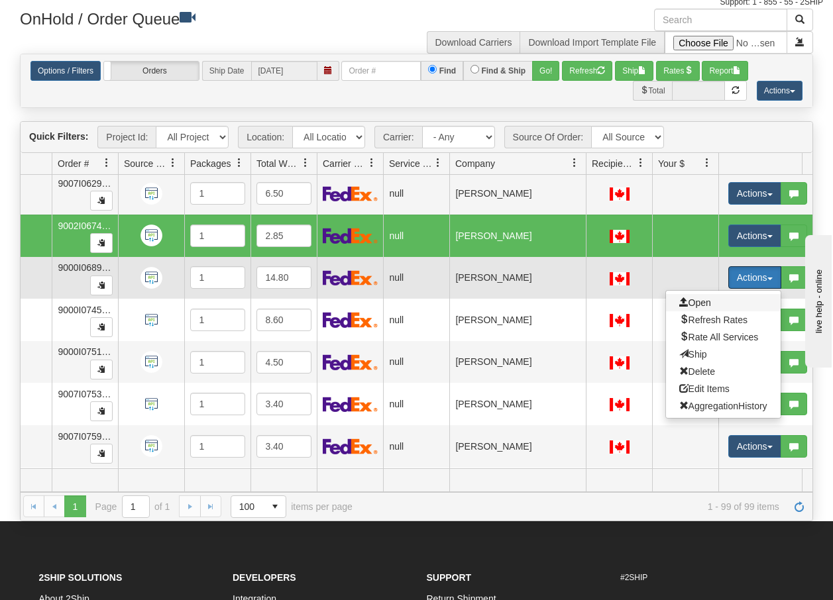
click at [705, 299] on span "Open" at bounding box center [695, 302] width 32 height 11
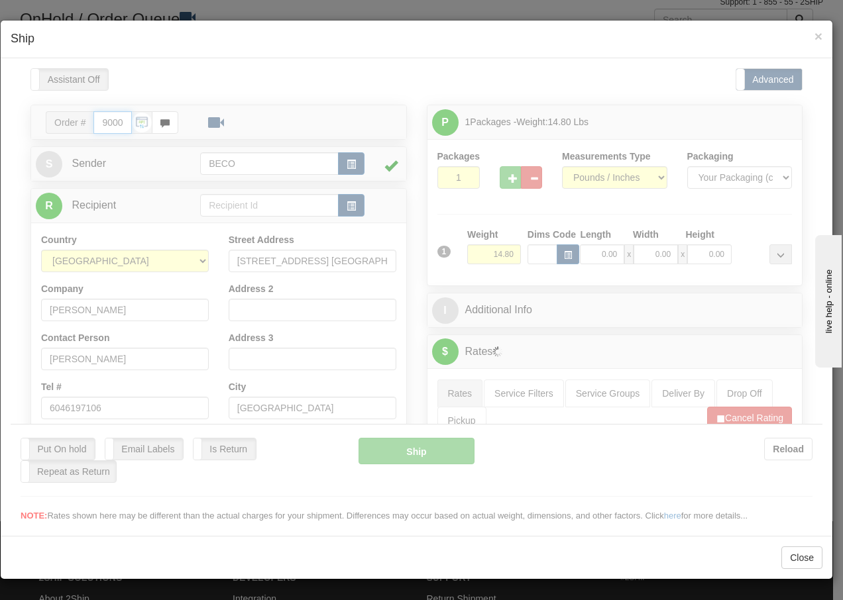
type input "11:27"
type input "16:00"
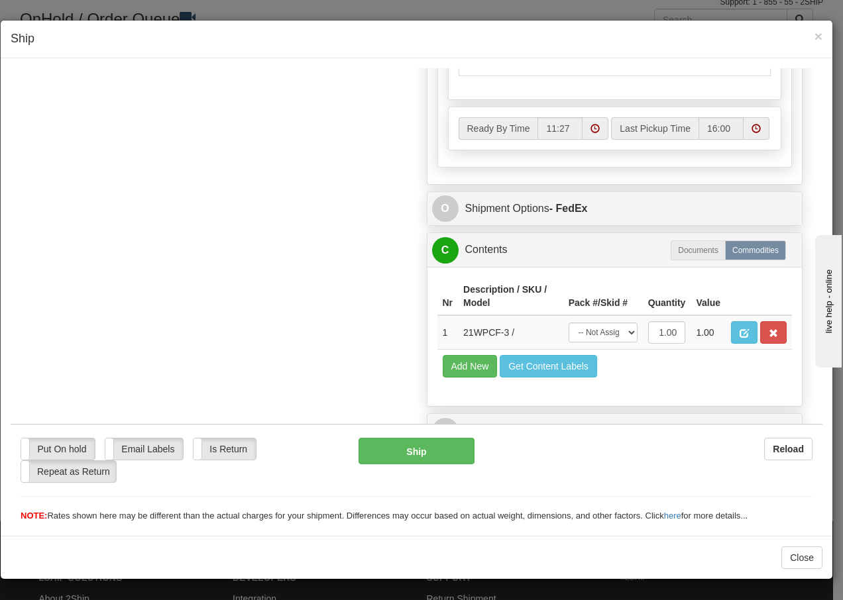
scroll to position [739, 0]
click at [817, 36] on span "×" at bounding box center [818, 35] width 8 height 15
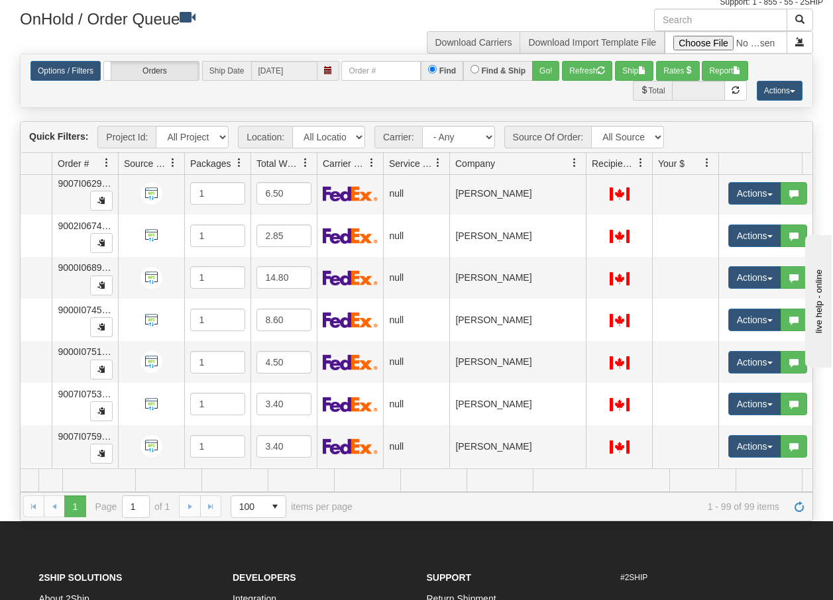
scroll to position [0, 83]
